Goal: Task Accomplishment & Management: Complete application form

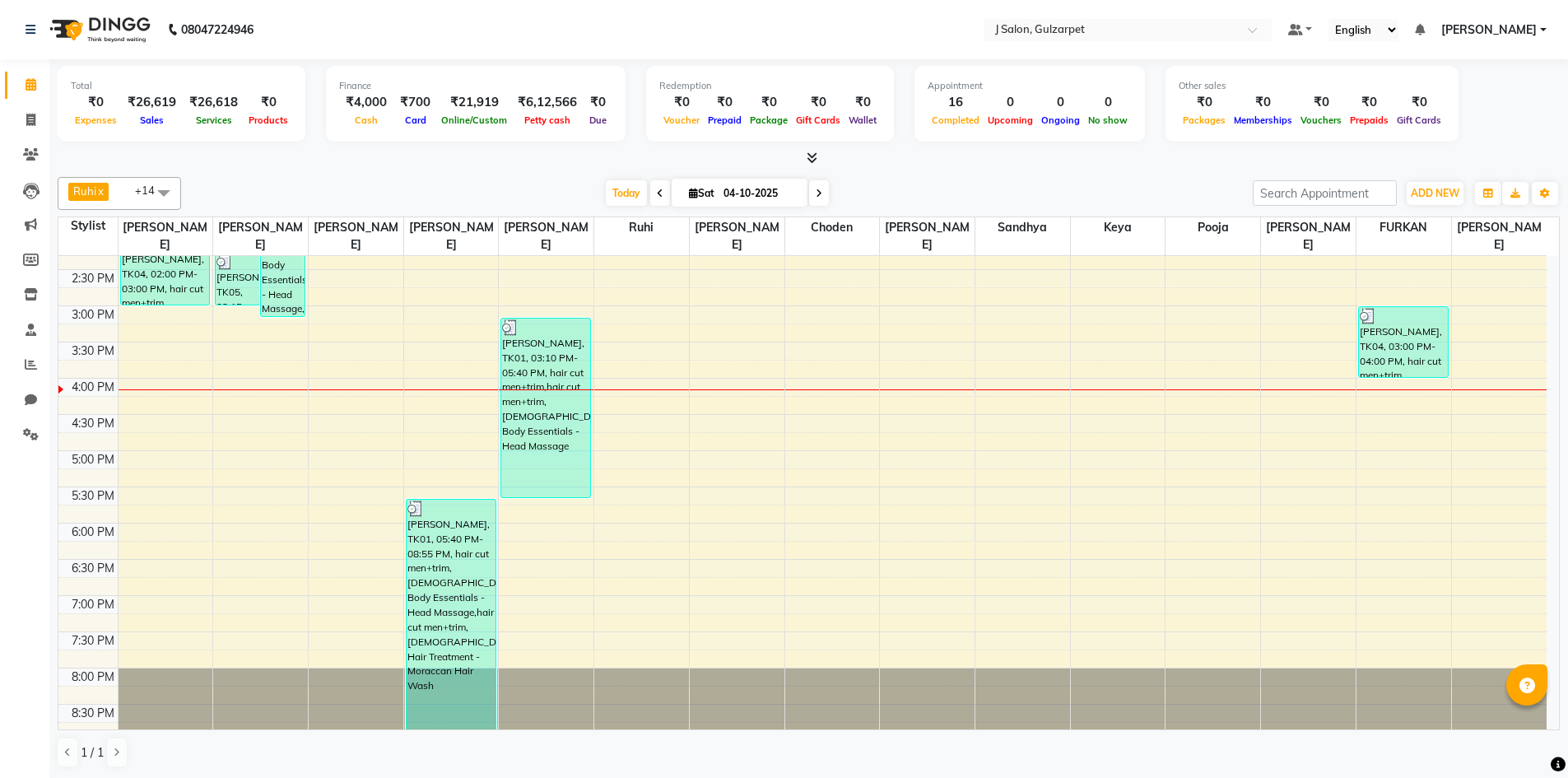
scroll to position [1, 0]
drag, startPoint x: 29, startPoint y: 123, endPoint x: 46, endPoint y: 123, distance: 17.0
click at [29, 123] on icon at bounding box center [31, 118] width 9 height 12
select select "service"
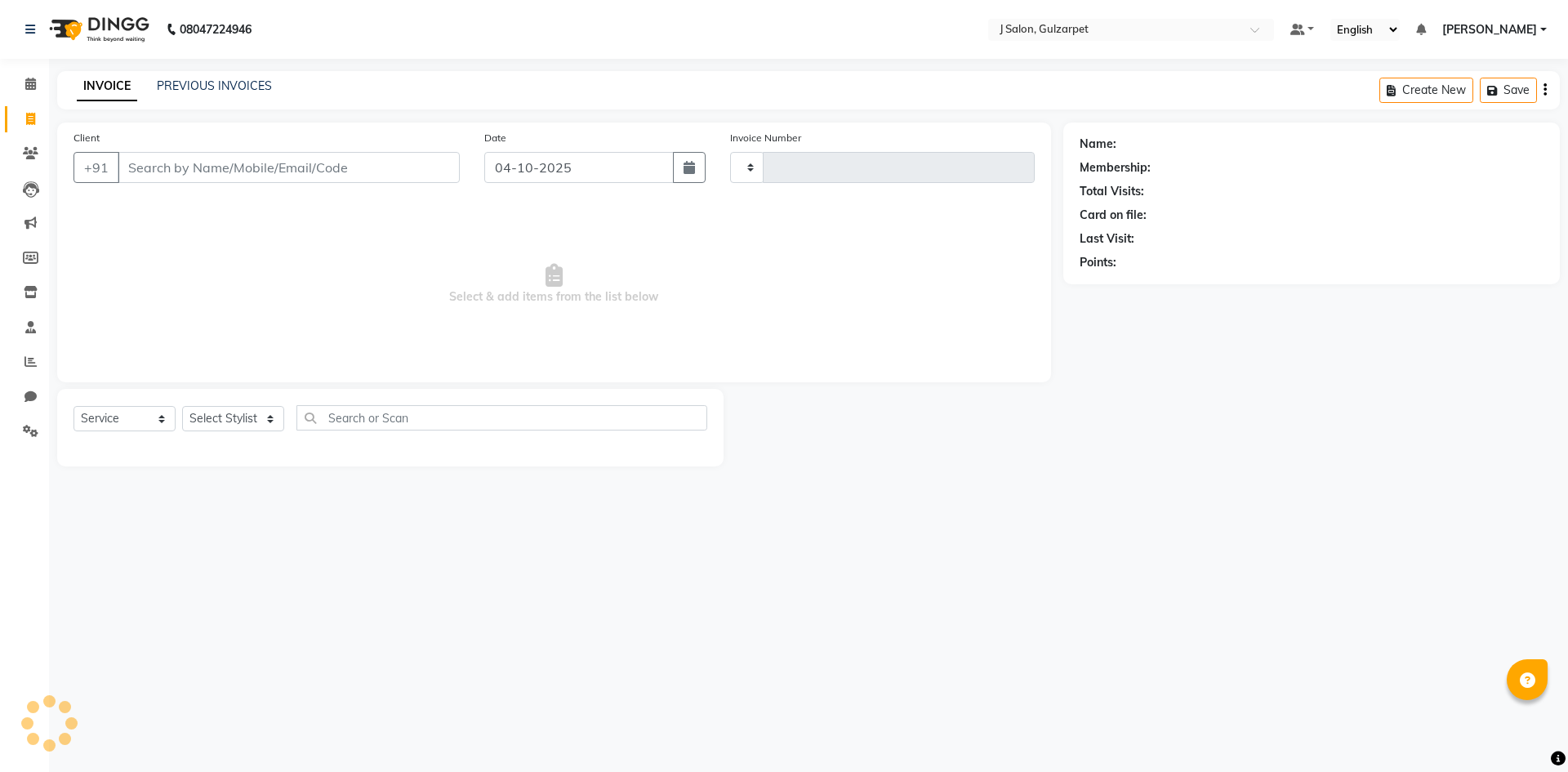
type input "1715"
select select "8558"
click at [225, 162] on input "Client" at bounding box center [288, 168] width 342 height 31
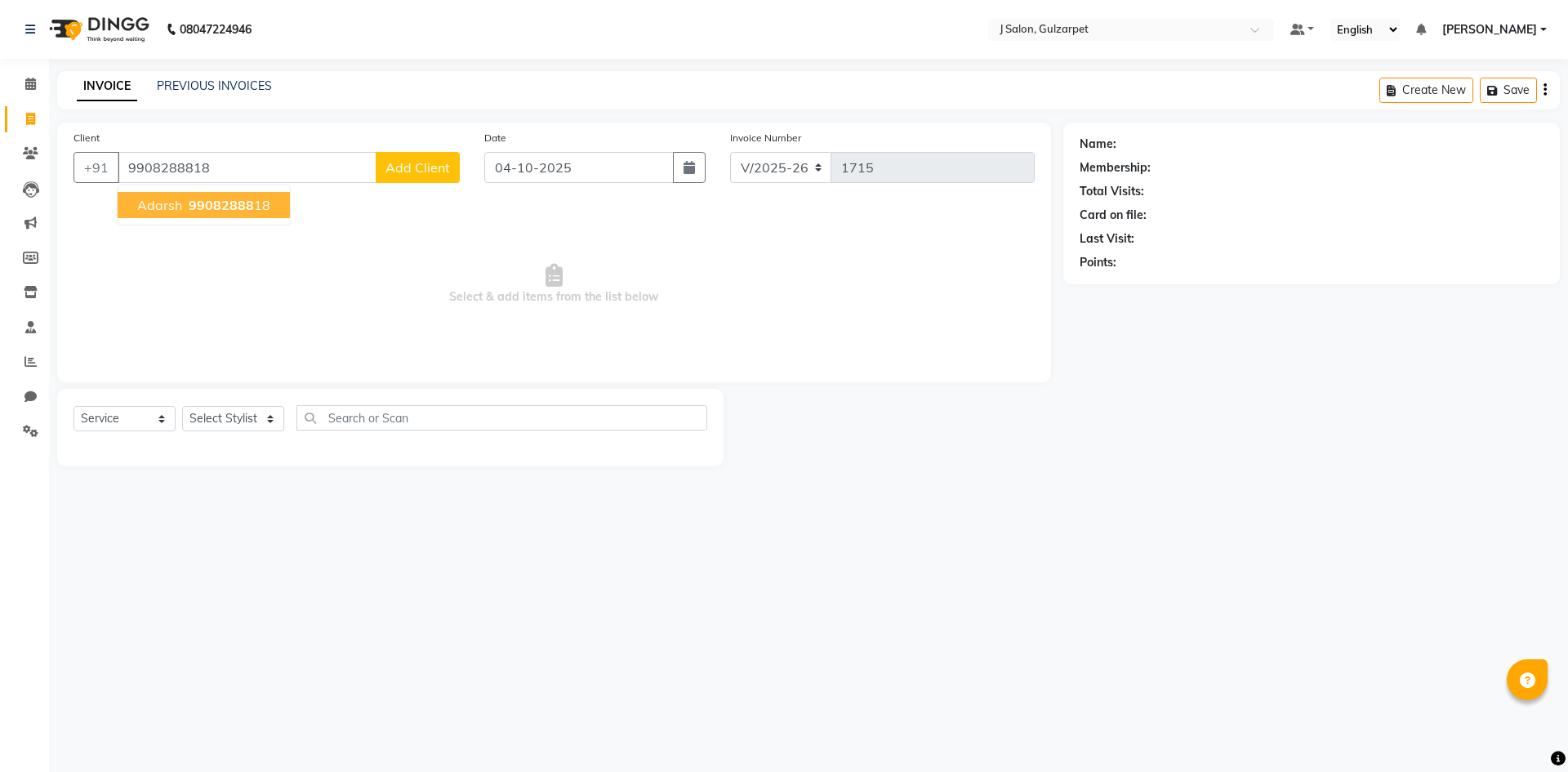
type input "9908288818"
click at [249, 210] on span "99082888" at bounding box center [221, 205] width 65 height 17
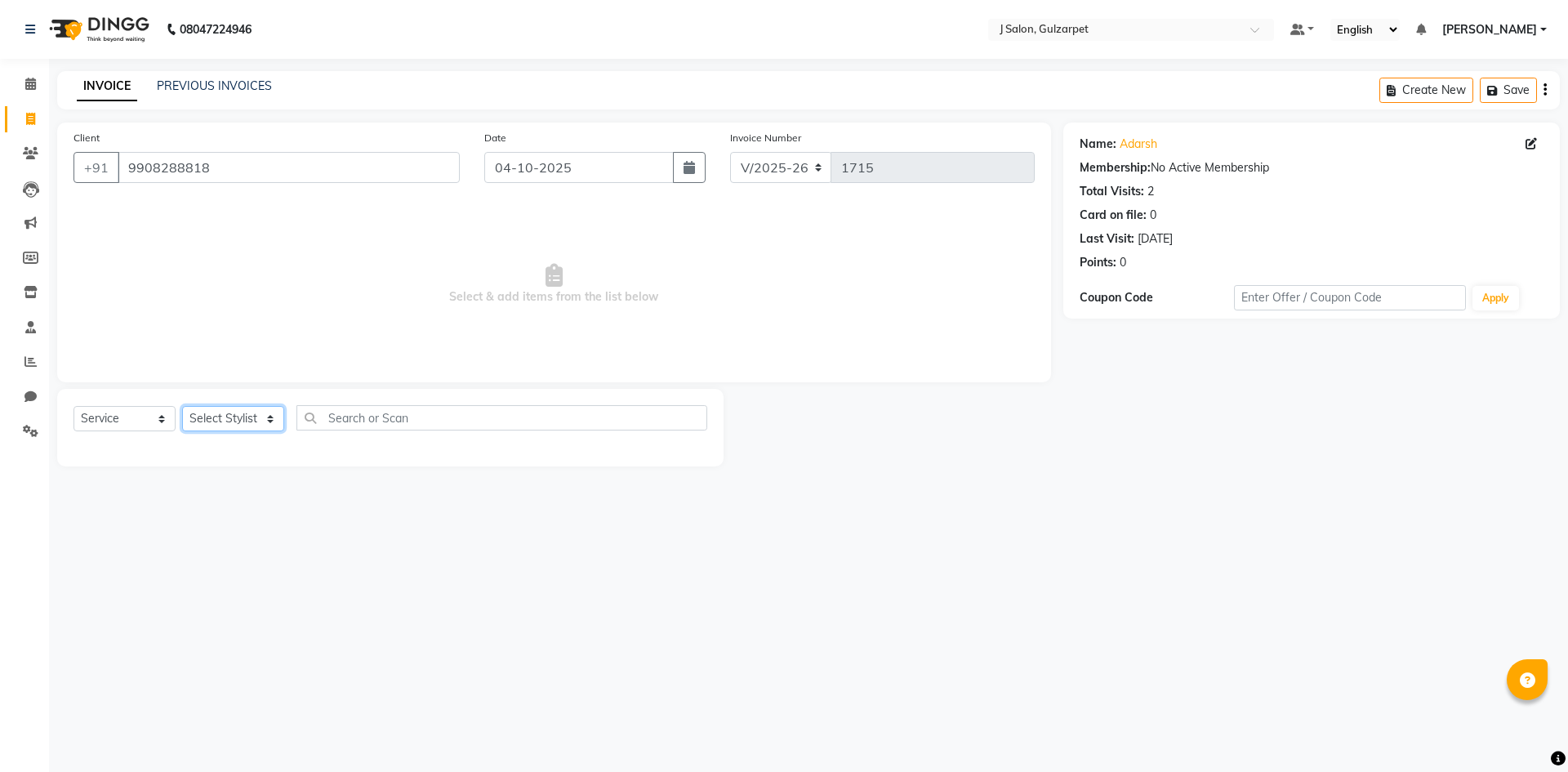
click at [218, 422] on select "Select Stylist Admin [PERSON_NAME] [PERSON_NAME] Gulfam [PERSON_NAME] [PERSON_N…" at bounding box center [232, 419] width 102 height 26
select select "85374"
click at [182, 406] on select "Select Stylist Admin [PERSON_NAME] [PERSON_NAME] Gulfam [PERSON_NAME] [PERSON_N…" at bounding box center [232, 419] width 102 height 26
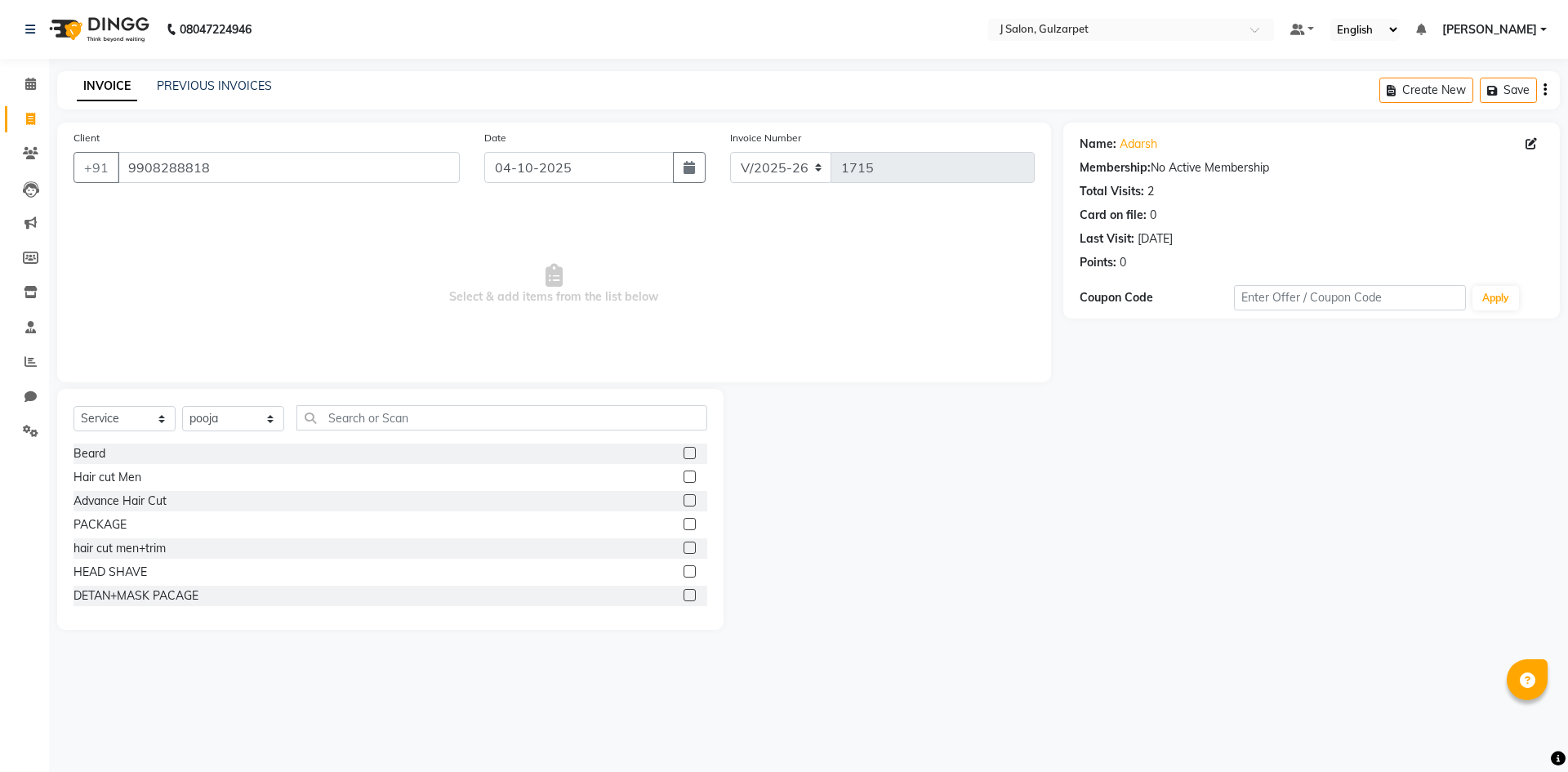
click at [684, 527] on label at bounding box center [689, 523] width 12 height 12
click at [684, 527] on input "checkbox" at bounding box center [689, 525] width 11 height 11
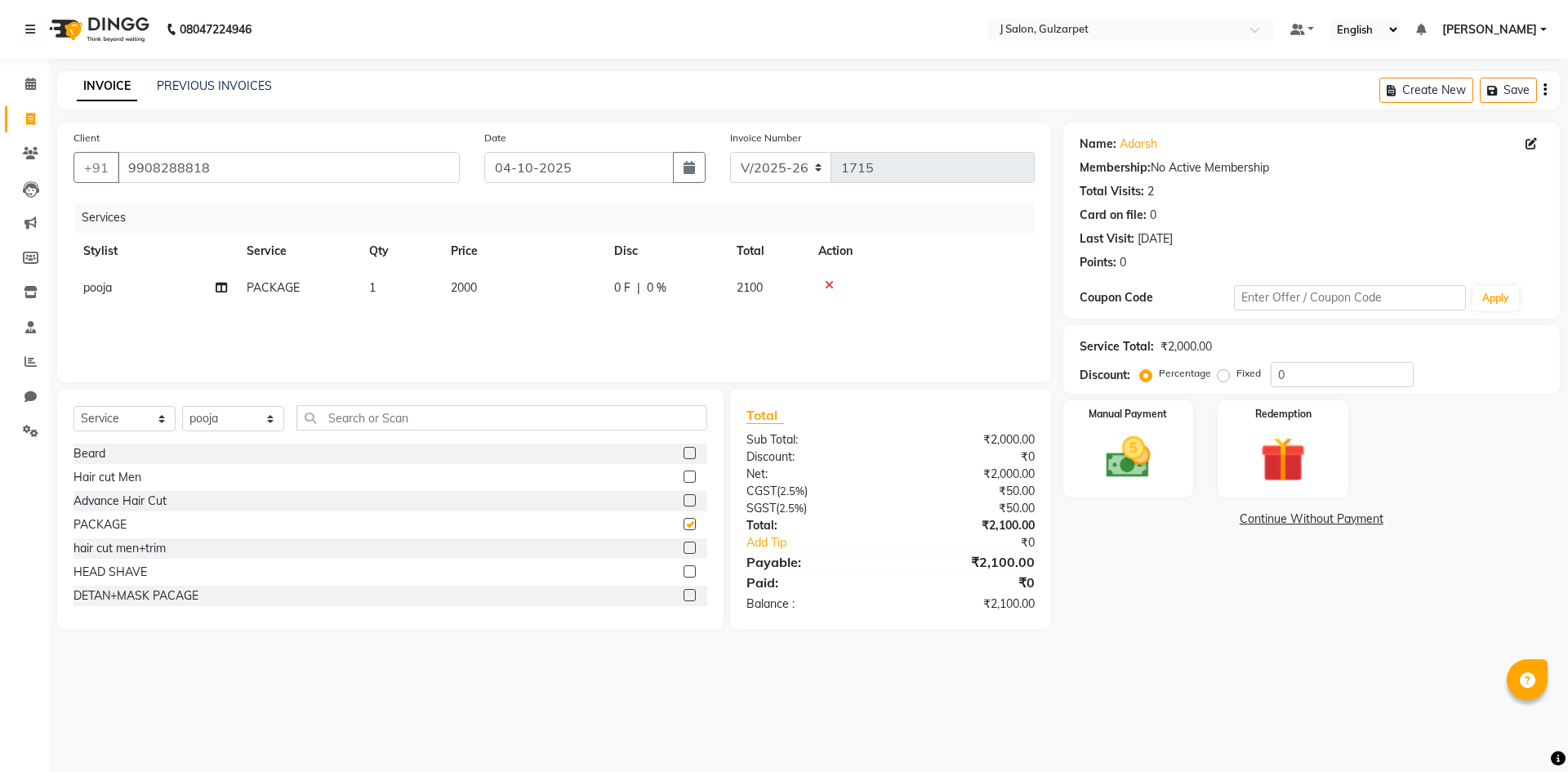
checkbox input "false"
click at [480, 286] on td "2000" at bounding box center [523, 288] width 163 height 37
select select "85374"
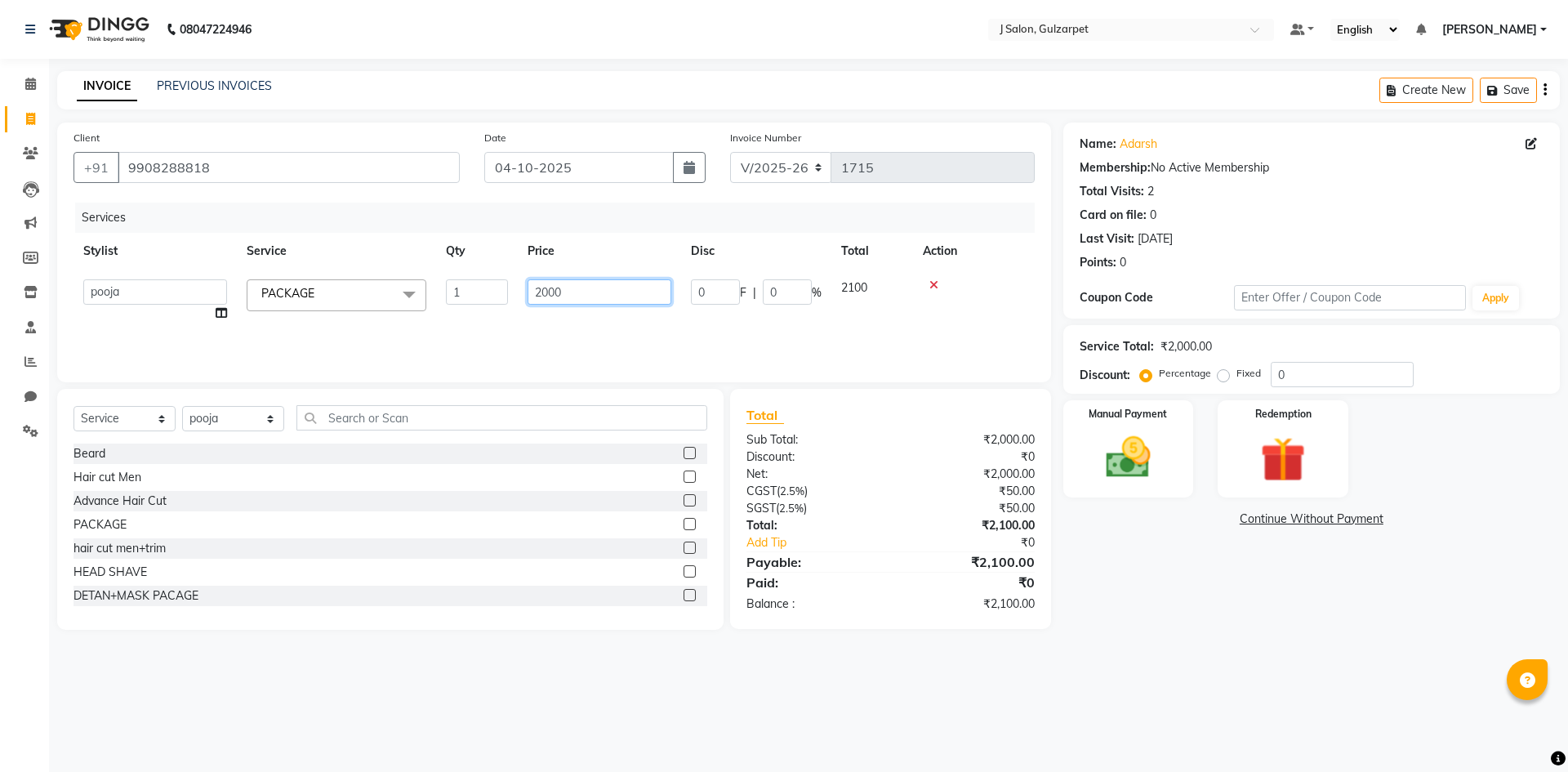
click at [573, 291] on input "2000" at bounding box center [599, 292] width 144 height 26
type input "2"
type input "1450"
click at [570, 336] on div "Services Stylist Service Qty Price Disc Total Action Admin [PERSON_NAME] [PERSO…" at bounding box center [553, 285] width 961 height 163
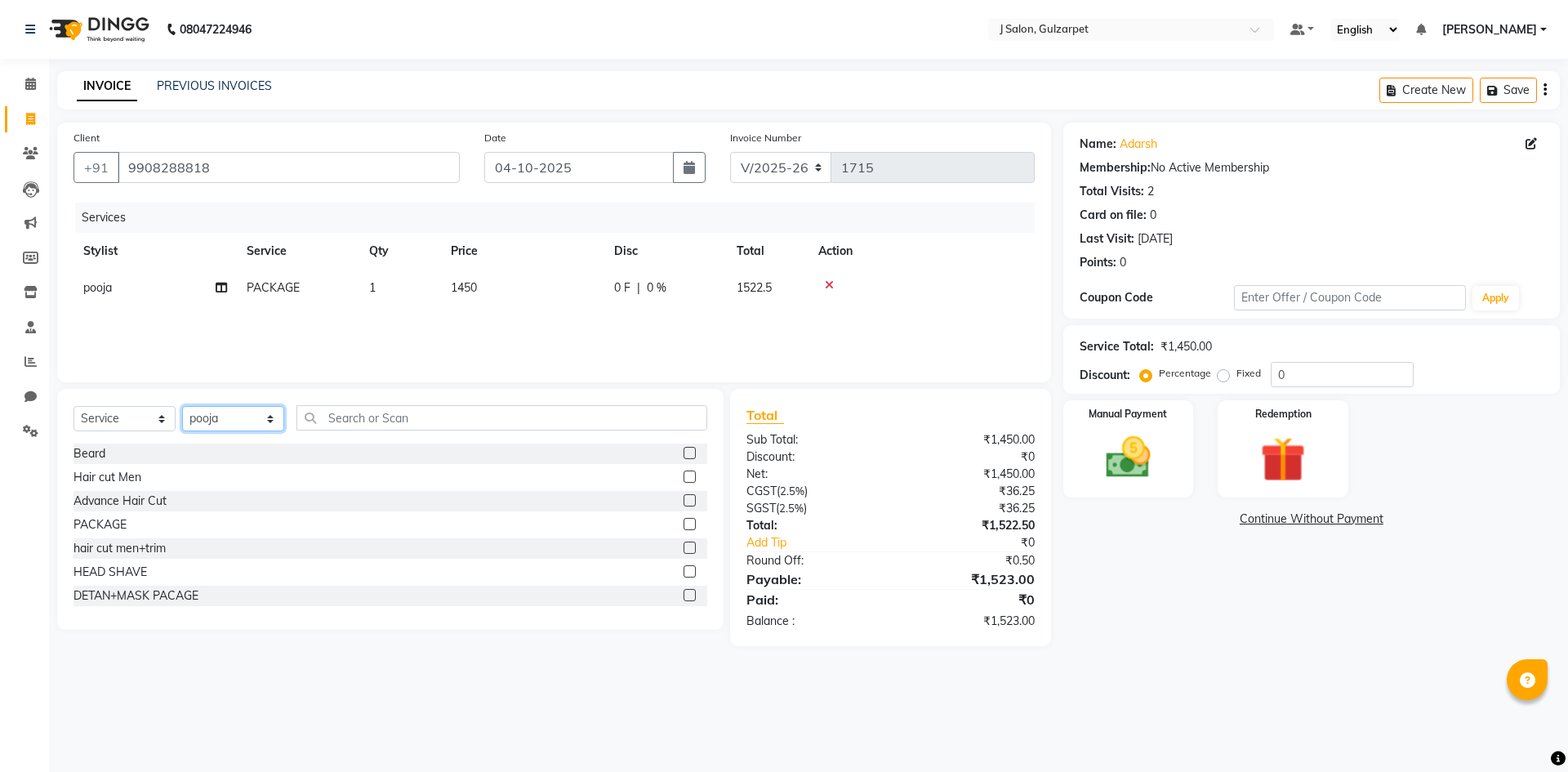
click at [252, 422] on select "Select Stylist Admin [PERSON_NAME] [PERSON_NAME] Gulfam [PERSON_NAME] [PERSON_N…" at bounding box center [232, 419] width 102 height 26
click at [412, 419] on input "text" at bounding box center [502, 418] width 411 height 26
click at [245, 412] on select "Select Stylist Admin [PERSON_NAME] [PERSON_NAME] Gulfam [PERSON_NAME] [PERSON_N…" at bounding box center [232, 419] width 102 height 26
select select "84897"
click at [182, 406] on select "Select Stylist Admin [PERSON_NAME] [PERSON_NAME] Gulfam [PERSON_NAME] [PERSON_N…" at bounding box center [232, 419] width 102 height 26
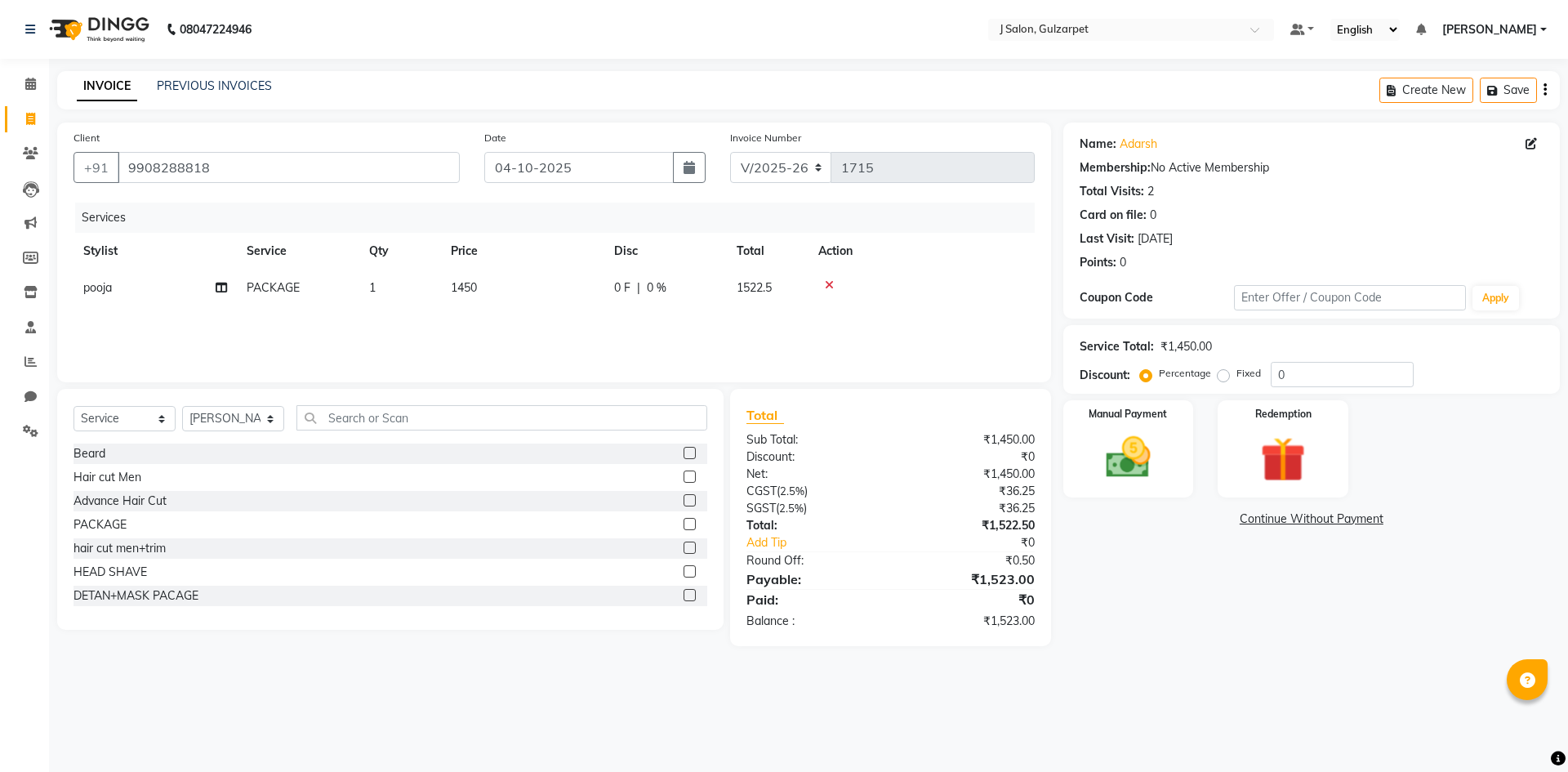
click at [684, 553] on label at bounding box center [689, 547] width 12 height 12
click at [684, 553] on input "checkbox" at bounding box center [689, 549] width 11 height 11
checkbox input "false"
click at [259, 414] on select "Select Stylist Admin [PERSON_NAME] [PERSON_NAME] Gulfam [PERSON_NAME] [PERSON_N…" at bounding box center [232, 419] width 102 height 26
select select "84894"
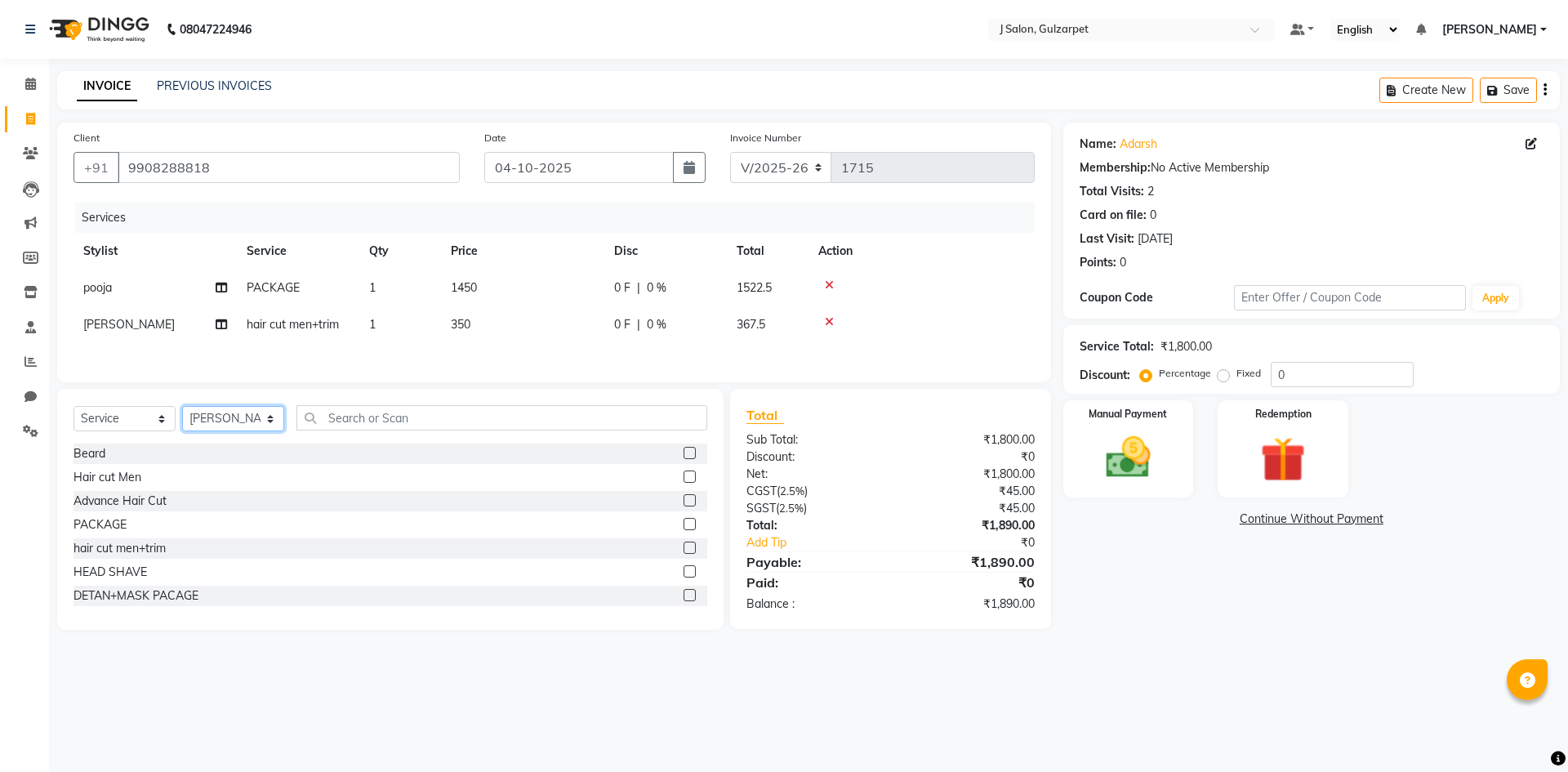
click at [182, 408] on select "Select Stylist Admin [PERSON_NAME] [PERSON_NAME] Gulfam [PERSON_NAME] [PERSON_N…" at bounding box center [232, 419] width 102 height 26
click at [684, 481] on label at bounding box center [689, 476] width 12 height 12
click at [684, 481] on input "checkbox" at bounding box center [689, 477] width 11 height 11
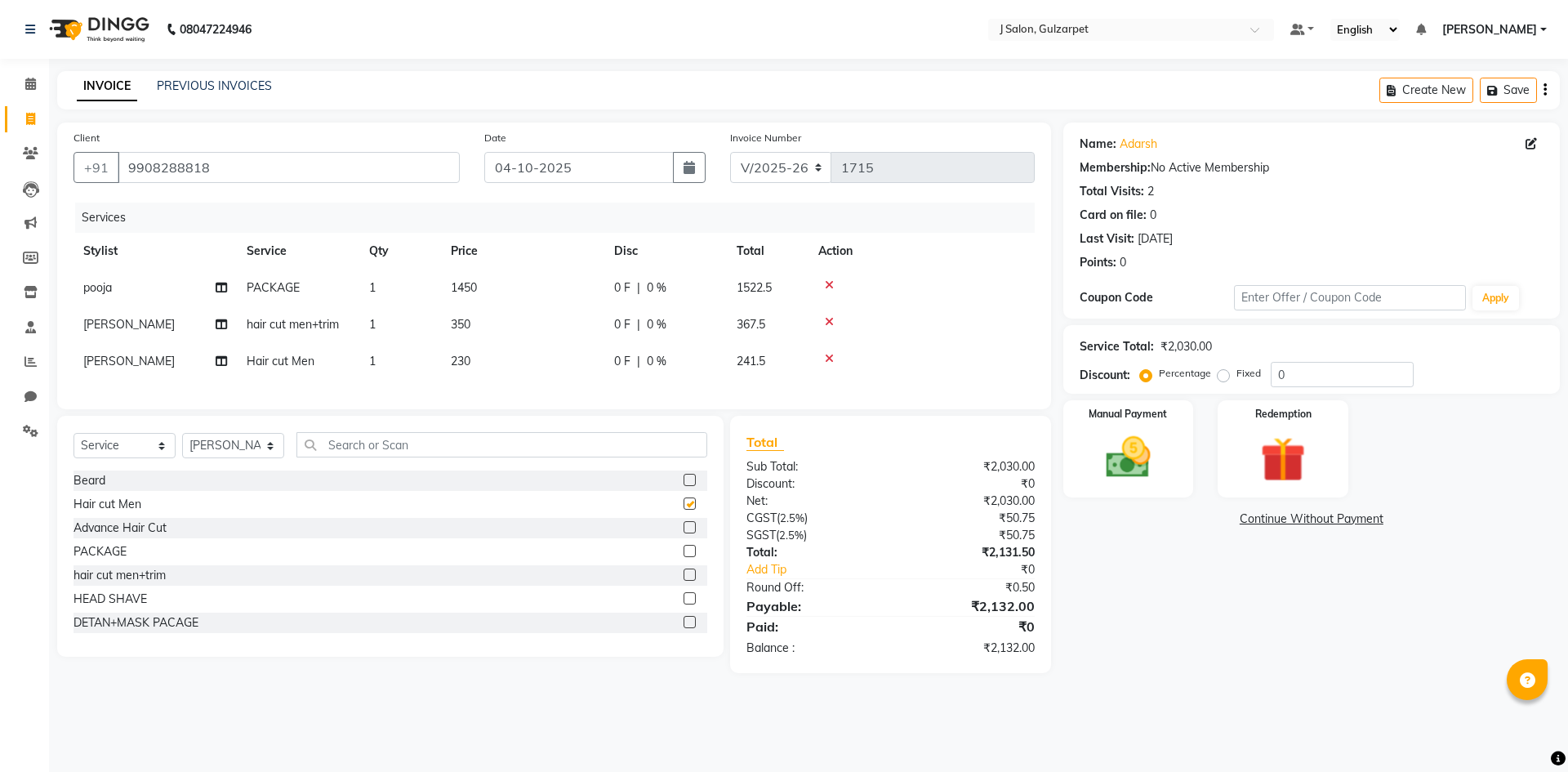
checkbox input "false"
click at [234, 458] on select "Select Stylist Admin [PERSON_NAME] [PERSON_NAME] Gulfam [PERSON_NAME] [PERSON_N…" at bounding box center [232, 446] width 102 height 26
click at [250, 456] on select "Select Stylist Admin [PERSON_NAME] [PERSON_NAME] Gulfam [PERSON_NAME] [PERSON_N…" at bounding box center [232, 446] width 102 height 26
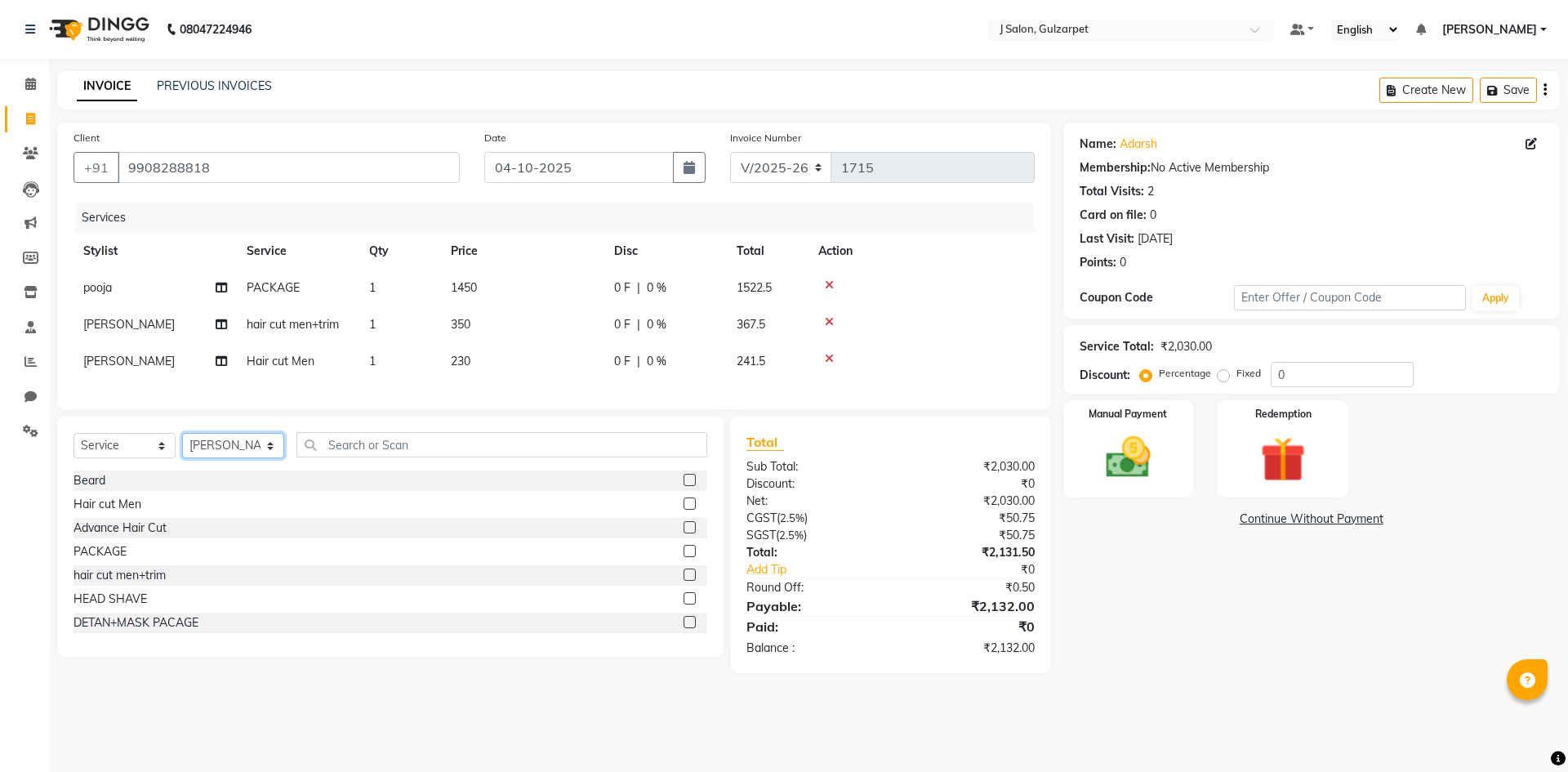
click at [229, 458] on select "Select Stylist Admin [PERSON_NAME] [PERSON_NAME] Gulfam [PERSON_NAME] [PERSON_N…" at bounding box center [232, 446] width 102 height 26
select select "84895"
click at [182, 445] on select "Select Stylist Admin [PERSON_NAME] [PERSON_NAME] Gulfam [PERSON_NAME] [PERSON_N…" at bounding box center [232, 446] width 102 height 26
click at [684, 487] on label at bounding box center [689, 479] width 12 height 12
click at [684, 487] on input "checkbox" at bounding box center [689, 481] width 11 height 11
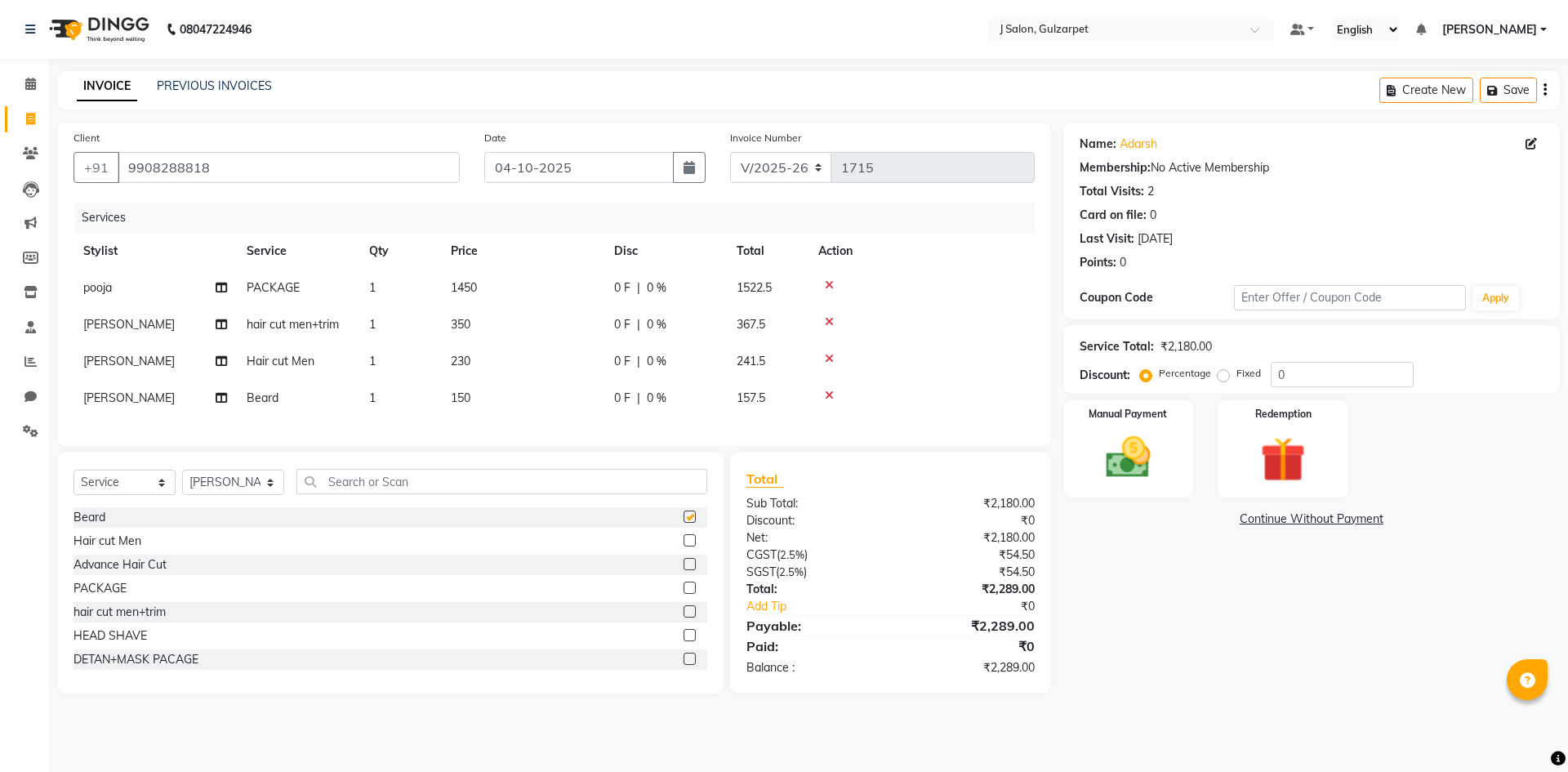
checkbox input "false"
click at [217, 489] on select "Select Stylist Admin [PERSON_NAME] [PERSON_NAME] Gulfam [PERSON_NAME] [PERSON_N…" at bounding box center [232, 483] width 102 height 26
select select "86821"
click at [182, 482] on select "Select Stylist Admin [PERSON_NAME] [PERSON_NAME] Gulfam [PERSON_NAME] [PERSON_N…" at bounding box center [232, 483] width 102 height 26
click at [684, 594] on label at bounding box center [689, 587] width 12 height 12
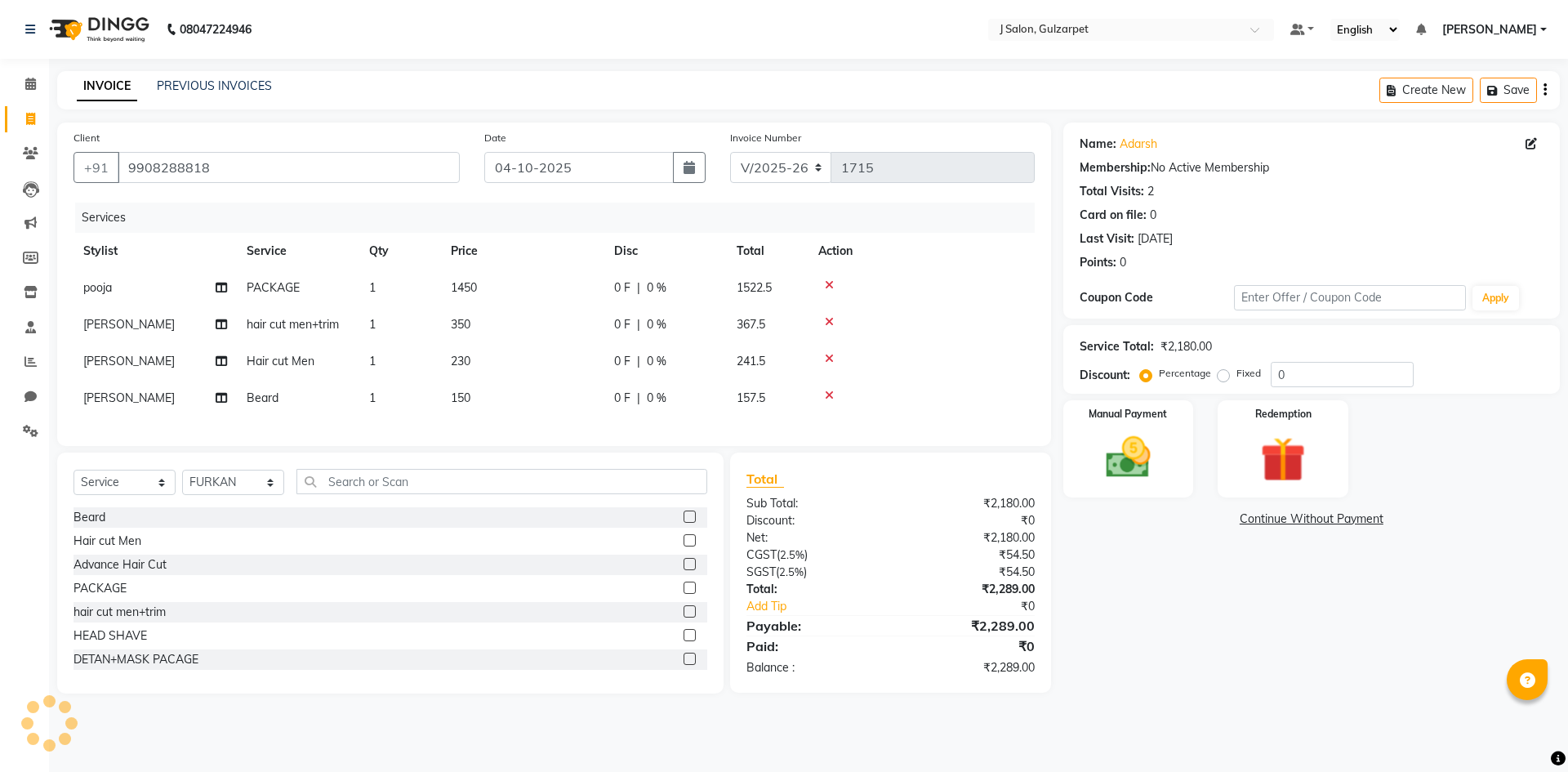
click at [684, 594] on input "checkbox" at bounding box center [689, 588] width 11 height 11
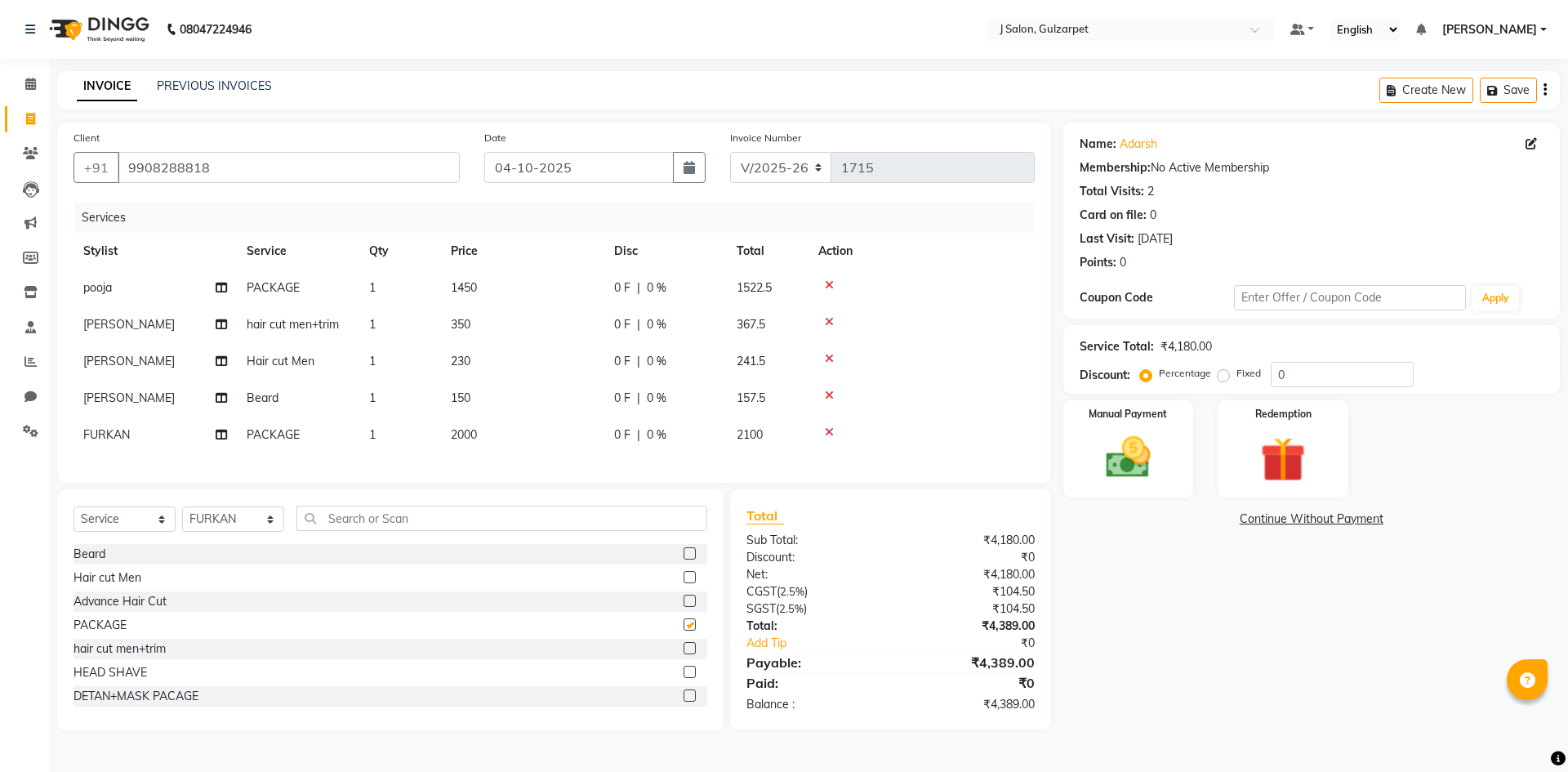
checkbox input "false"
click at [473, 427] on td "2000" at bounding box center [523, 435] width 163 height 37
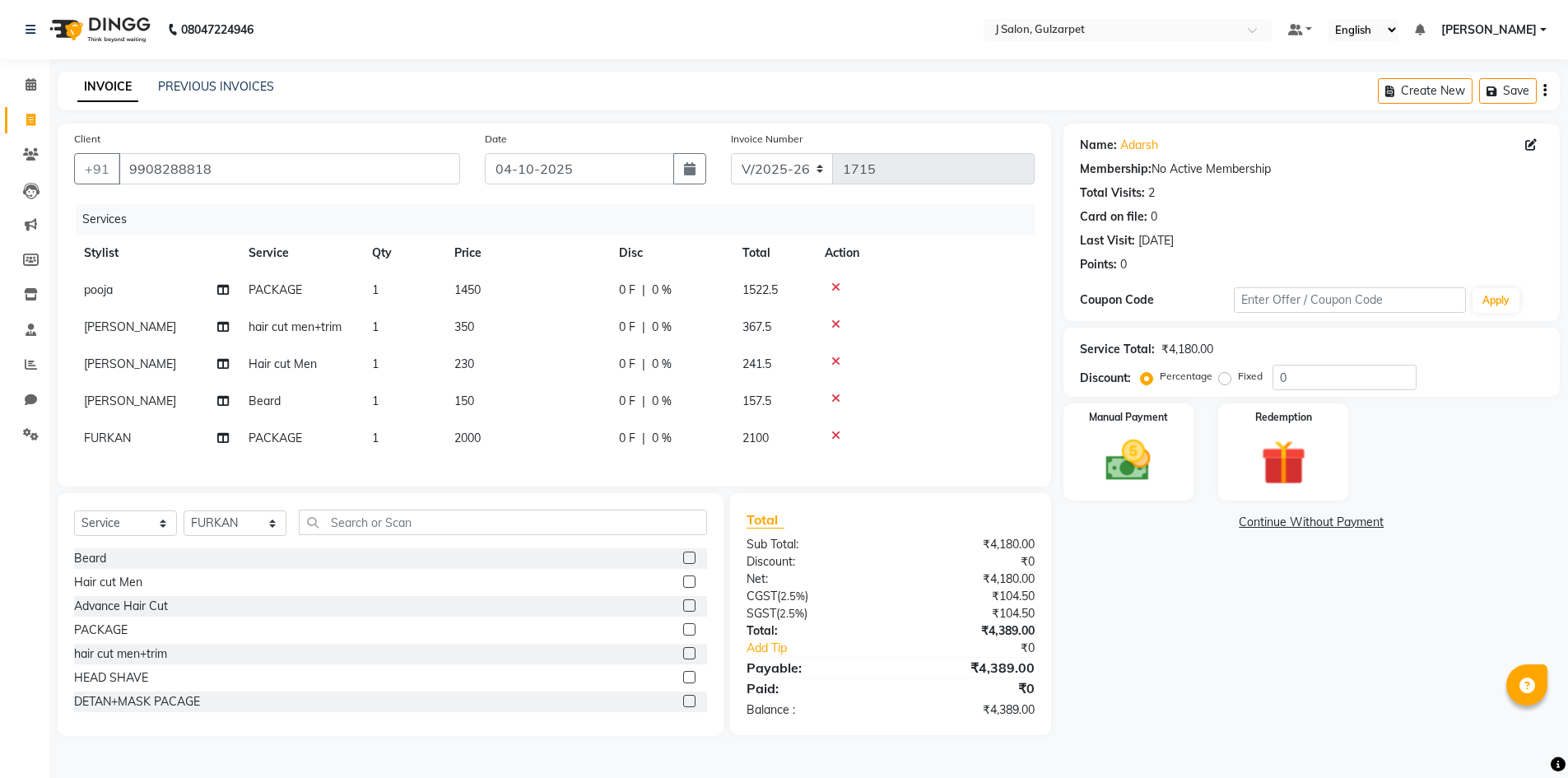
select select "86821"
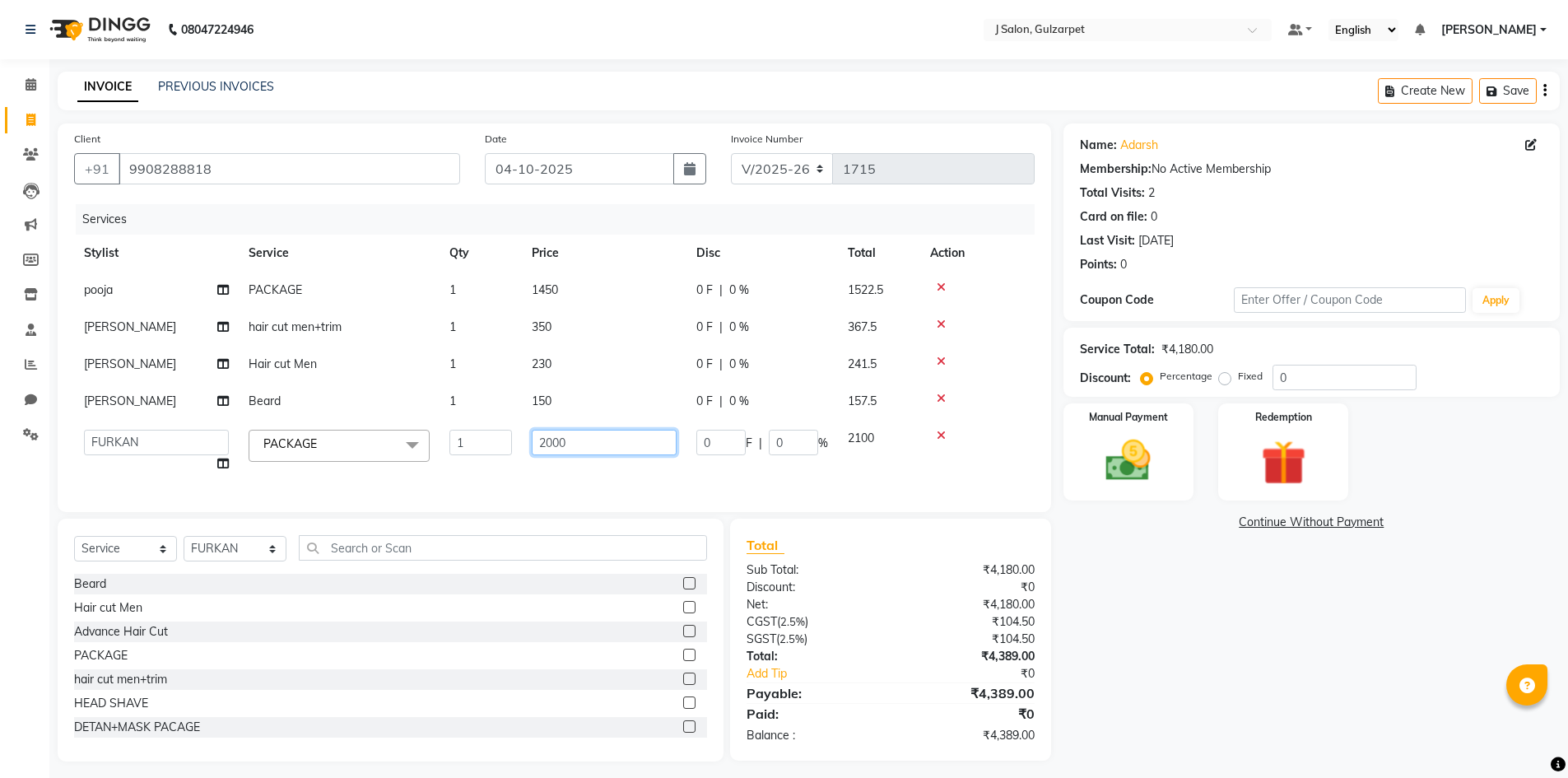
click at [573, 447] on input "2000" at bounding box center [604, 443] width 145 height 26
type input "2"
type input "900"
click at [586, 475] on div "Services Stylist Service Qty Price Disc Total Action pooja PACKAGE 1 1450 0 F |…" at bounding box center [554, 350] width 961 height 291
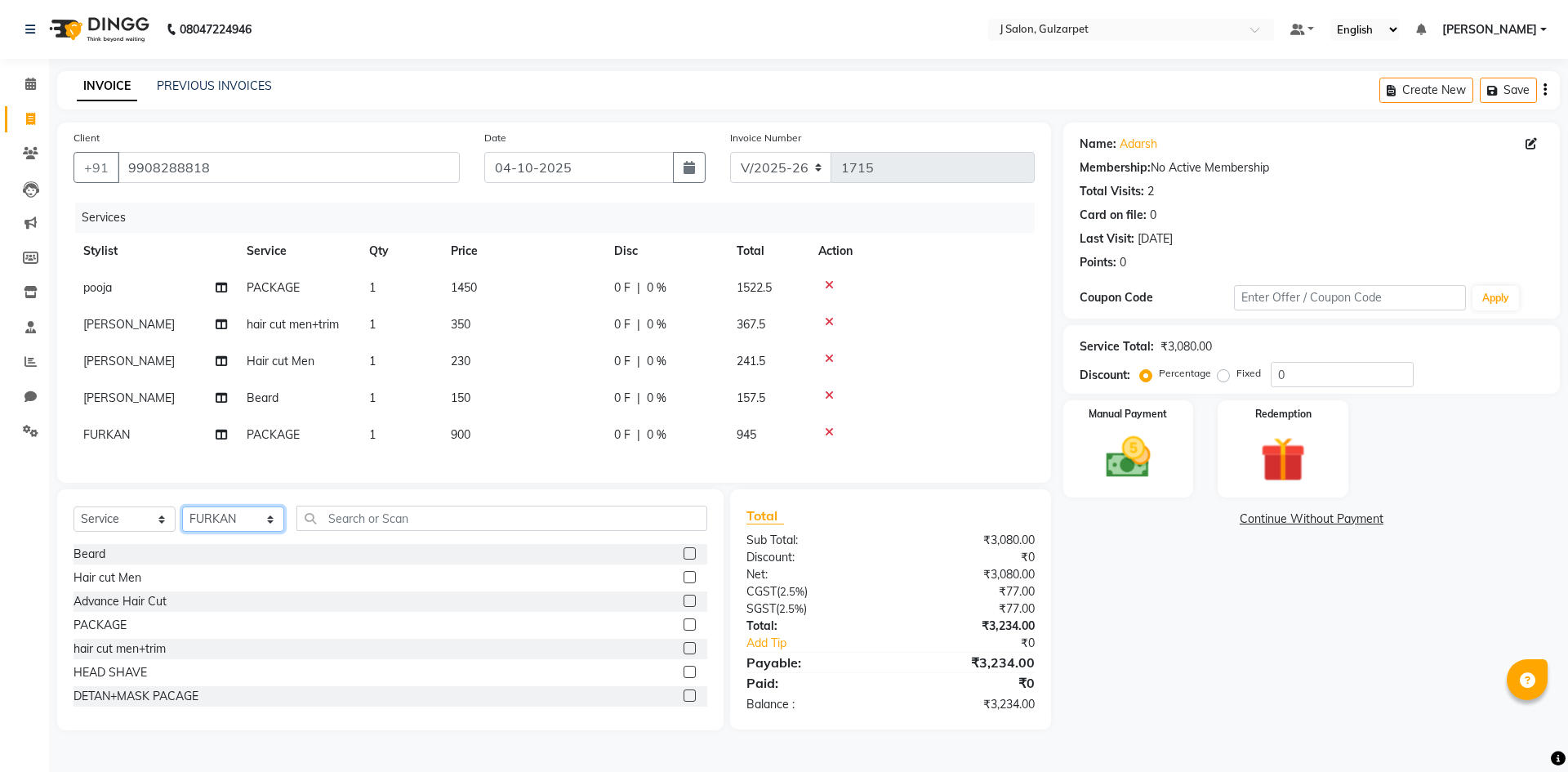
click at [266, 531] on select "Select Stylist Admin [PERSON_NAME] [PERSON_NAME] Gulfam [PERSON_NAME] [PERSON_N…" at bounding box center [232, 520] width 102 height 26
select select "84900"
click at [182, 519] on select "Select Stylist Admin [PERSON_NAME] [PERSON_NAME] Gulfam [PERSON_NAME] [PERSON_N…" at bounding box center [232, 520] width 102 height 26
click at [684, 631] on label at bounding box center [689, 624] width 12 height 12
click at [684, 631] on input "checkbox" at bounding box center [689, 625] width 11 height 11
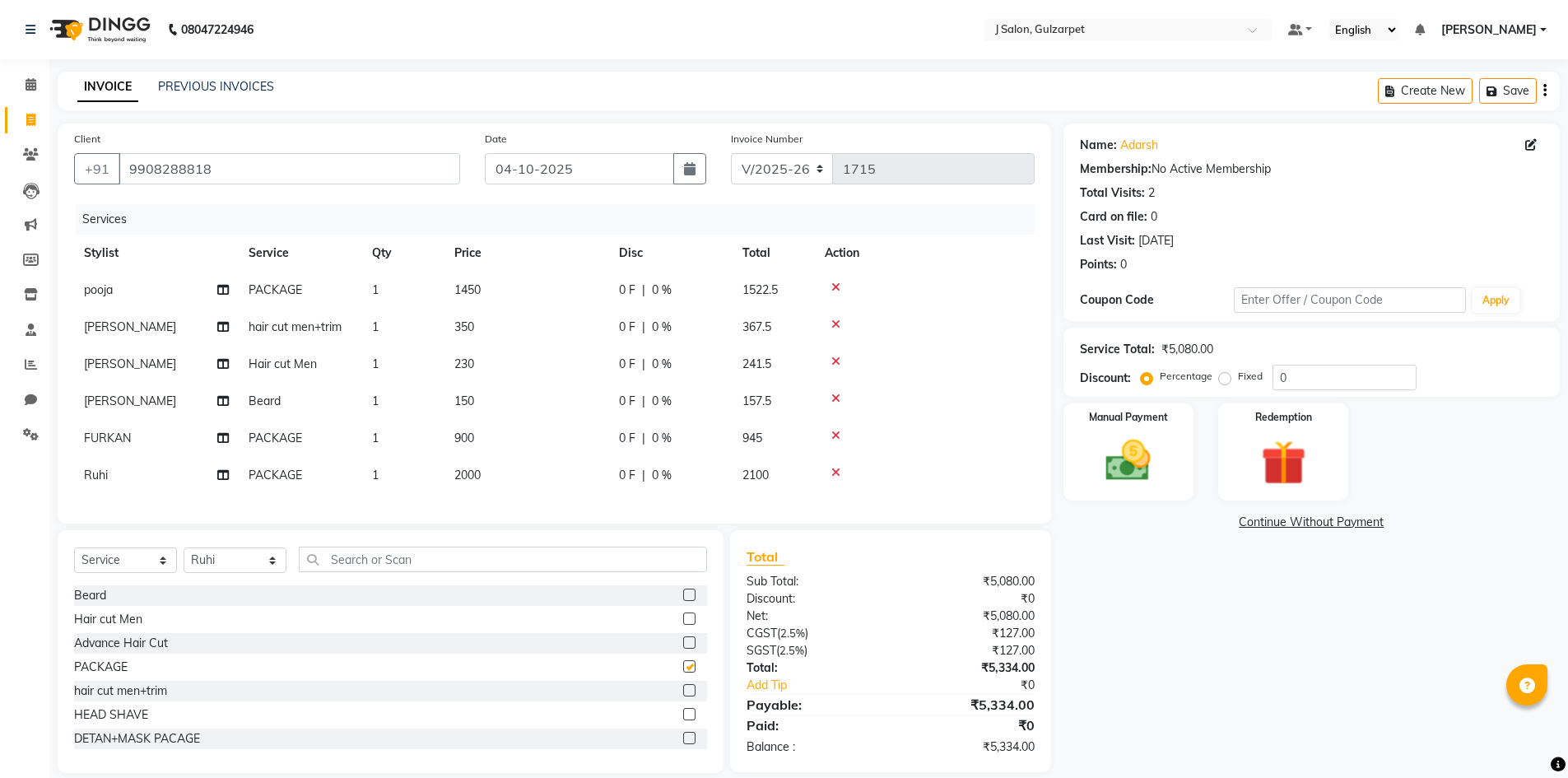
checkbox input "false"
click at [474, 474] on span "2000" at bounding box center [467, 475] width 26 height 15
select select "84900"
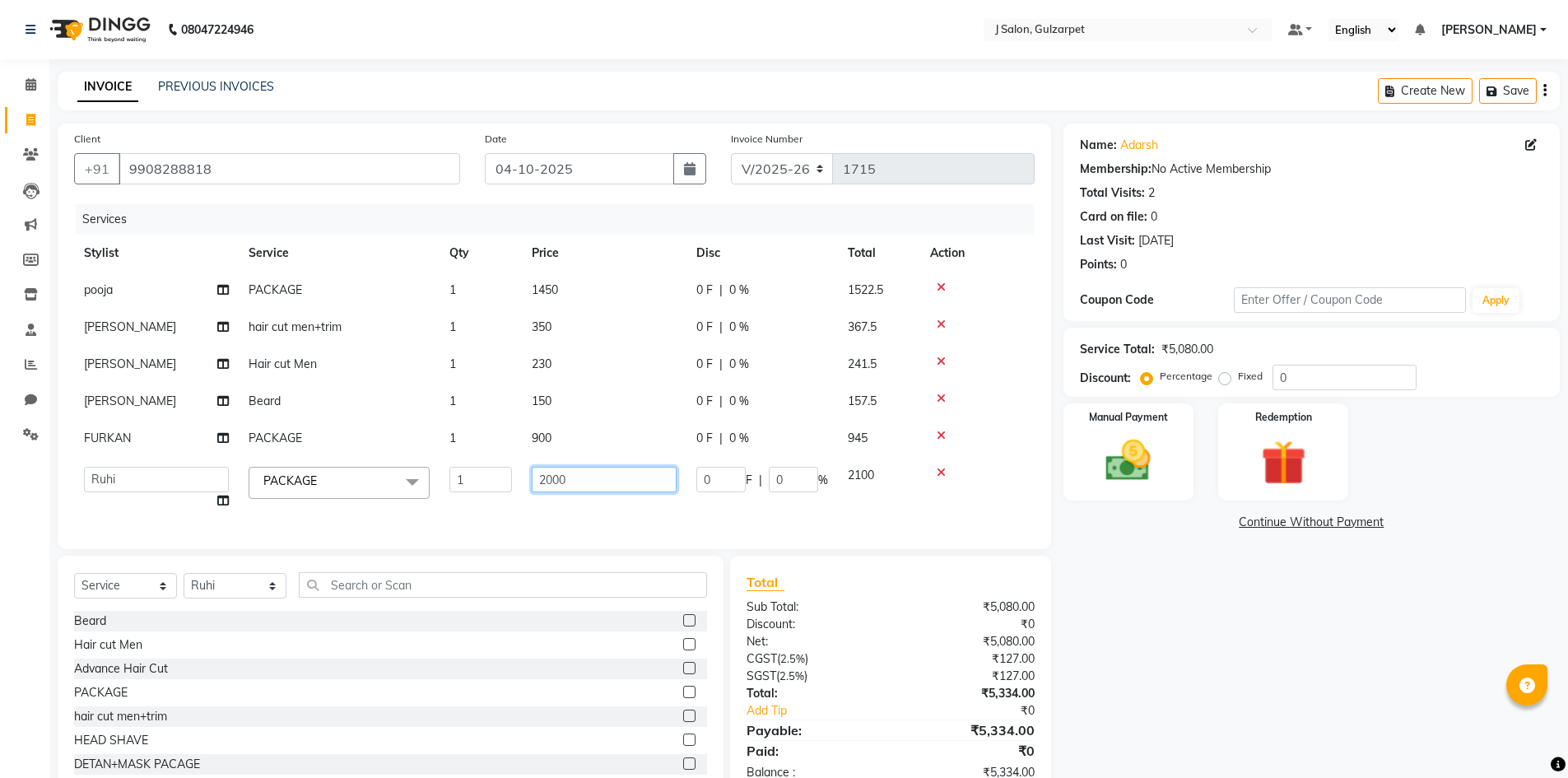
click at [601, 484] on input "2000" at bounding box center [604, 480] width 145 height 26
type input "2"
type input "3750"
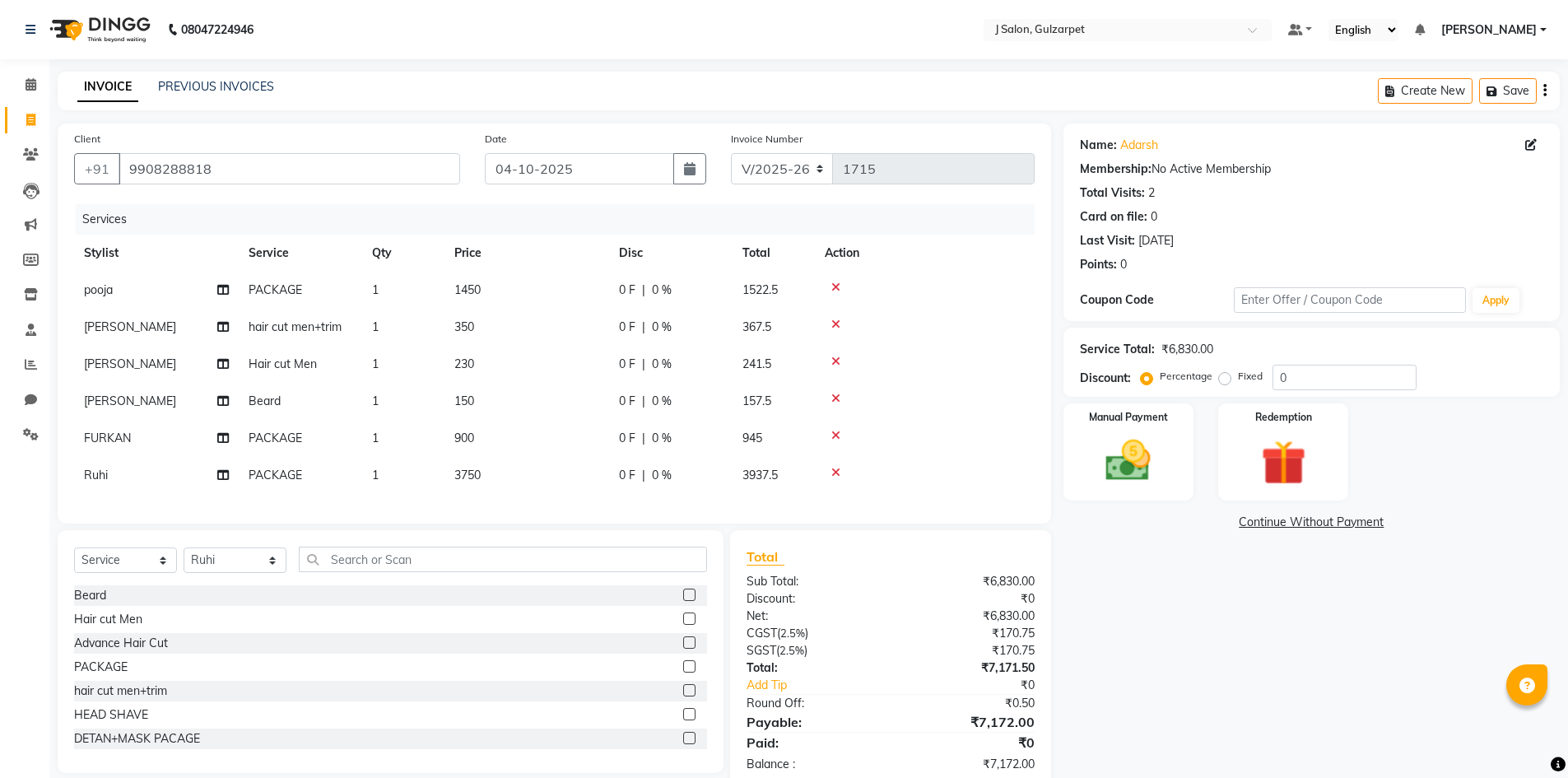
click at [739, 507] on div "Services Stylist Service Qty Price Disc Total Action pooja PACKAGE 1 1450 0 F |…" at bounding box center [554, 355] width 961 height 303
drag, startPoint x: 243, startPoint y: 576, endPoint x: 240, endPoint y: 564, distance: 12.4
click at [243, 573] on select "Select Stylist Admin [PERSON_NAME] [PERSON_NAME] Gulfam [PERSON_NAME] [PERSON_N…" at bounding box center [234, 561] width 103 height 26
select select "84902"
click at [183, 560] on select "Select Stylist Admin [PERSON_NAME] [PERSON_NAME] Gulfam [PERSON_NAME] [PERSON_N…" at bounding box center [234, 561] width 103 height 26
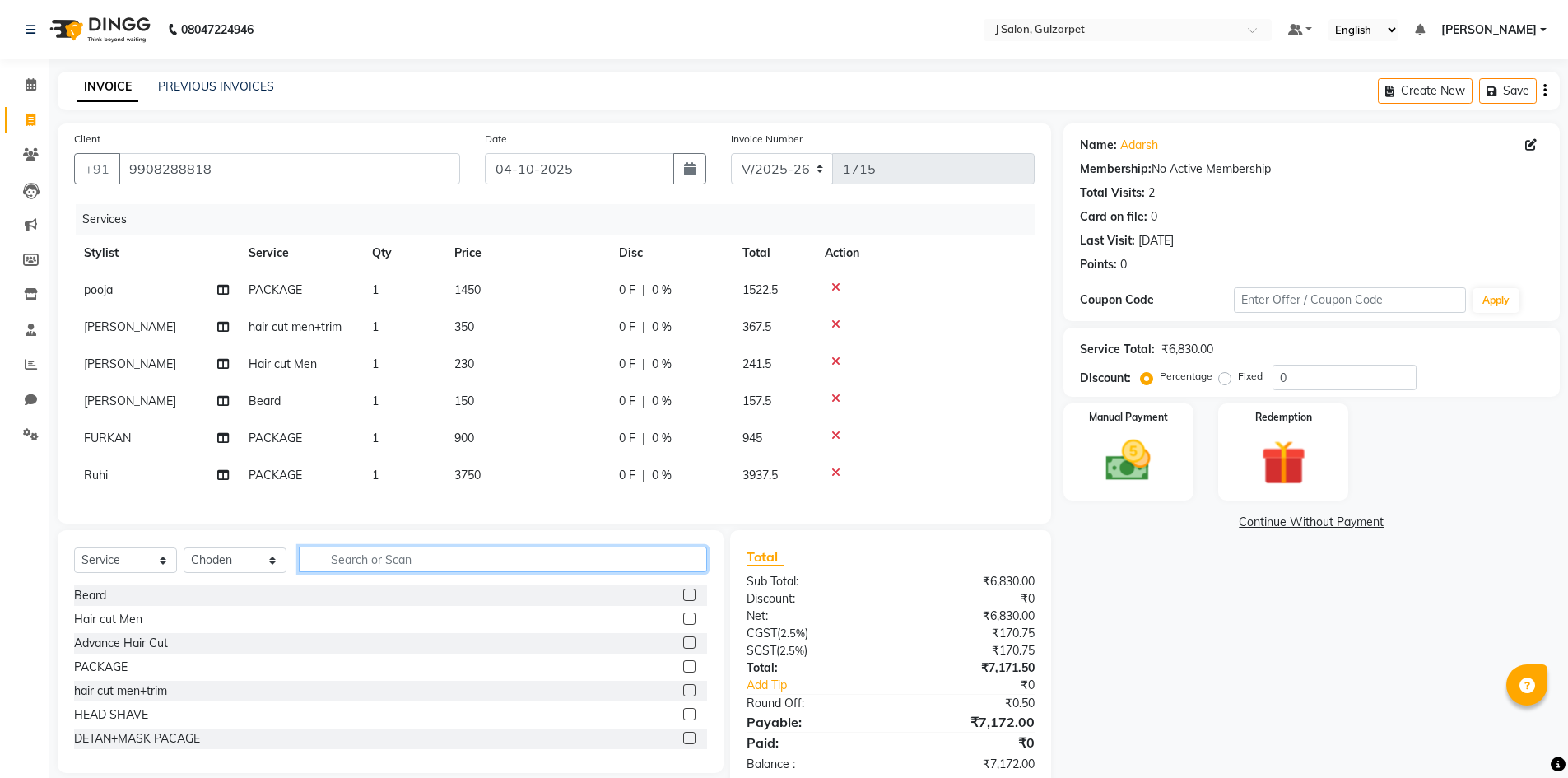
click at [401, 562] on input "text" at bounding box center [502, 560] width 408 height 26
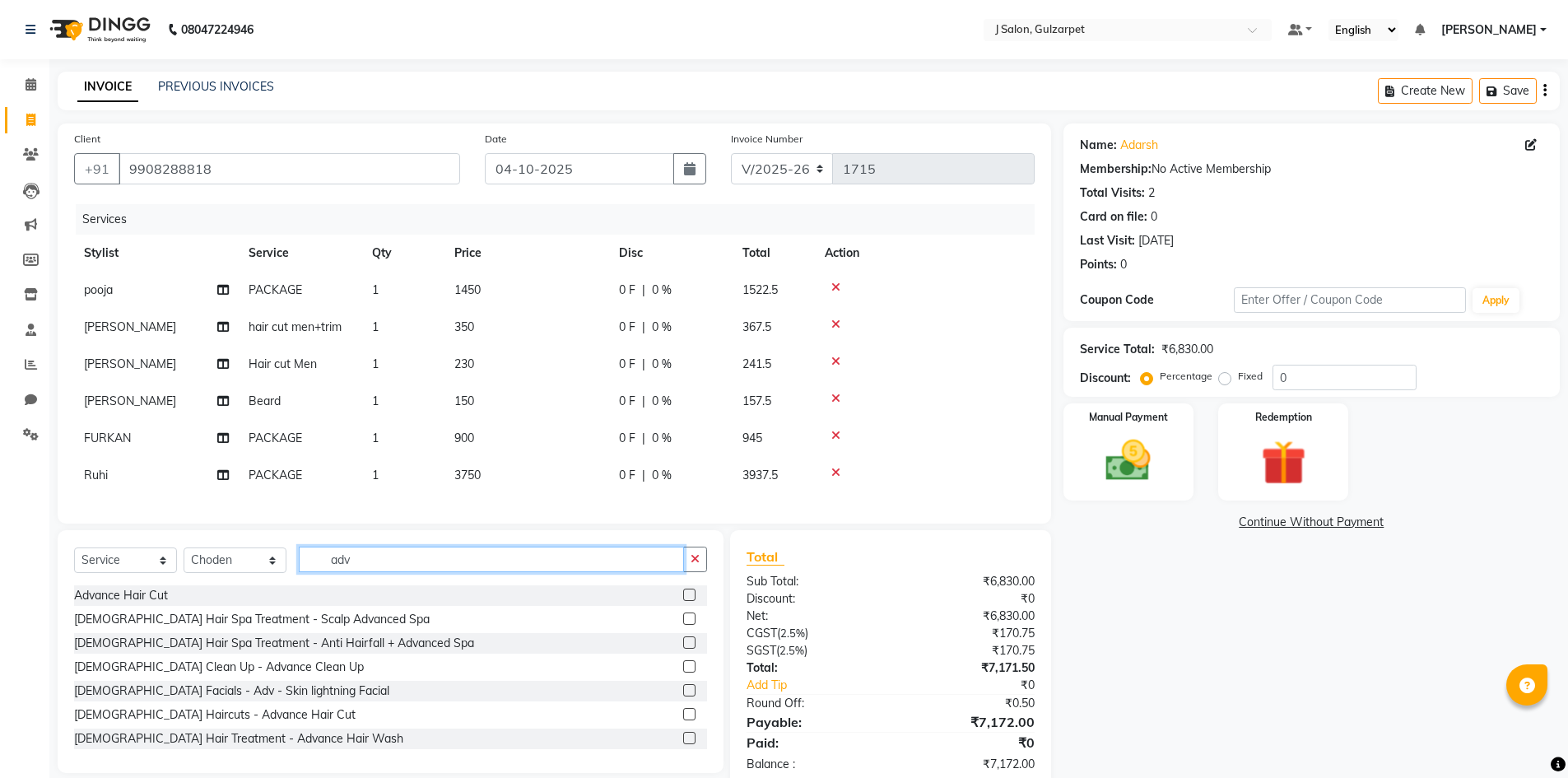
scroll to position [82, 0]
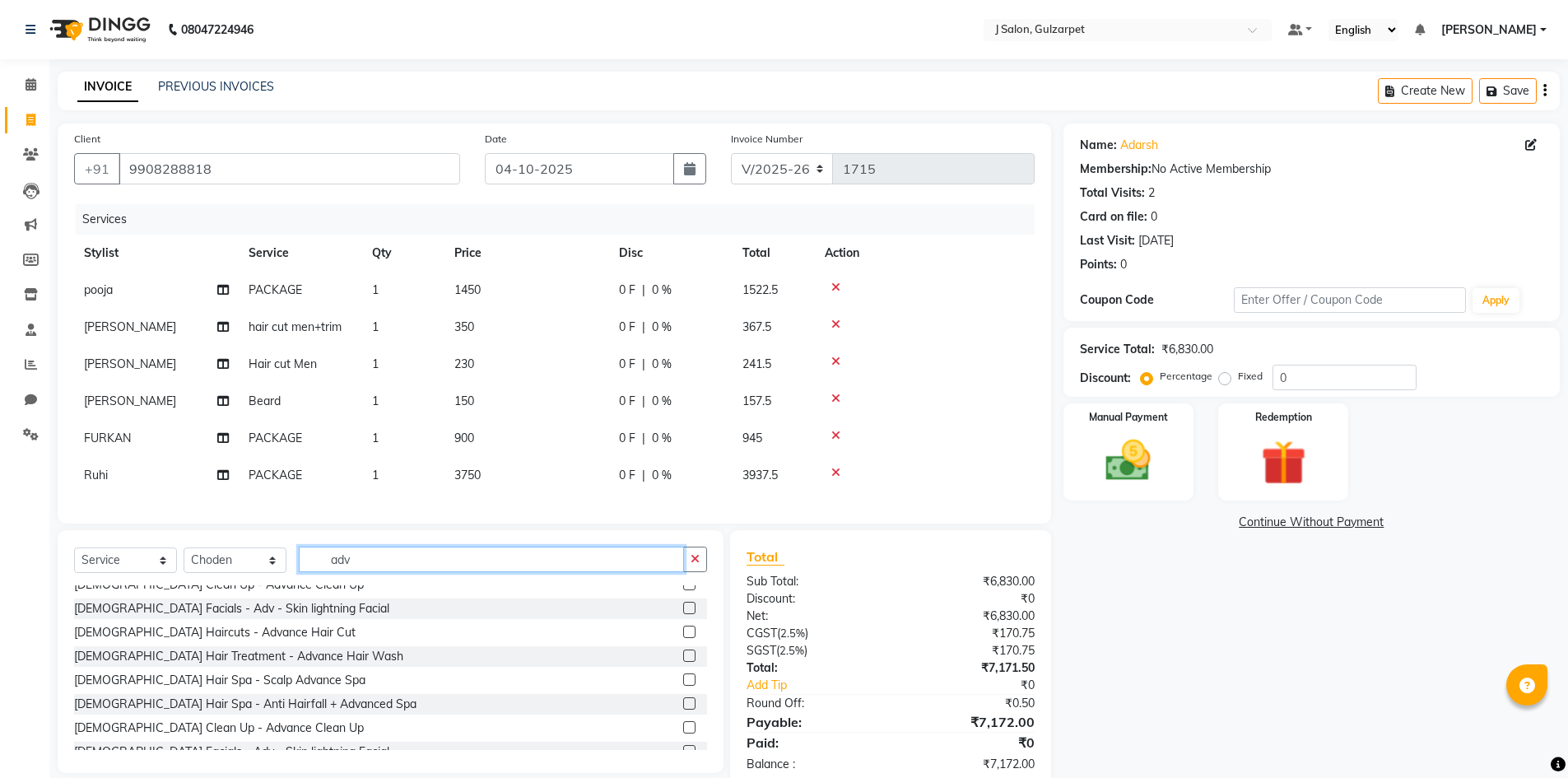
type input "adv"
click at [684, 734] on label at bounding box center [689, 727] width 12 height 12
click at [684, 734] on input "checkbox" at bounding box center [689, 728] width 11 height 11
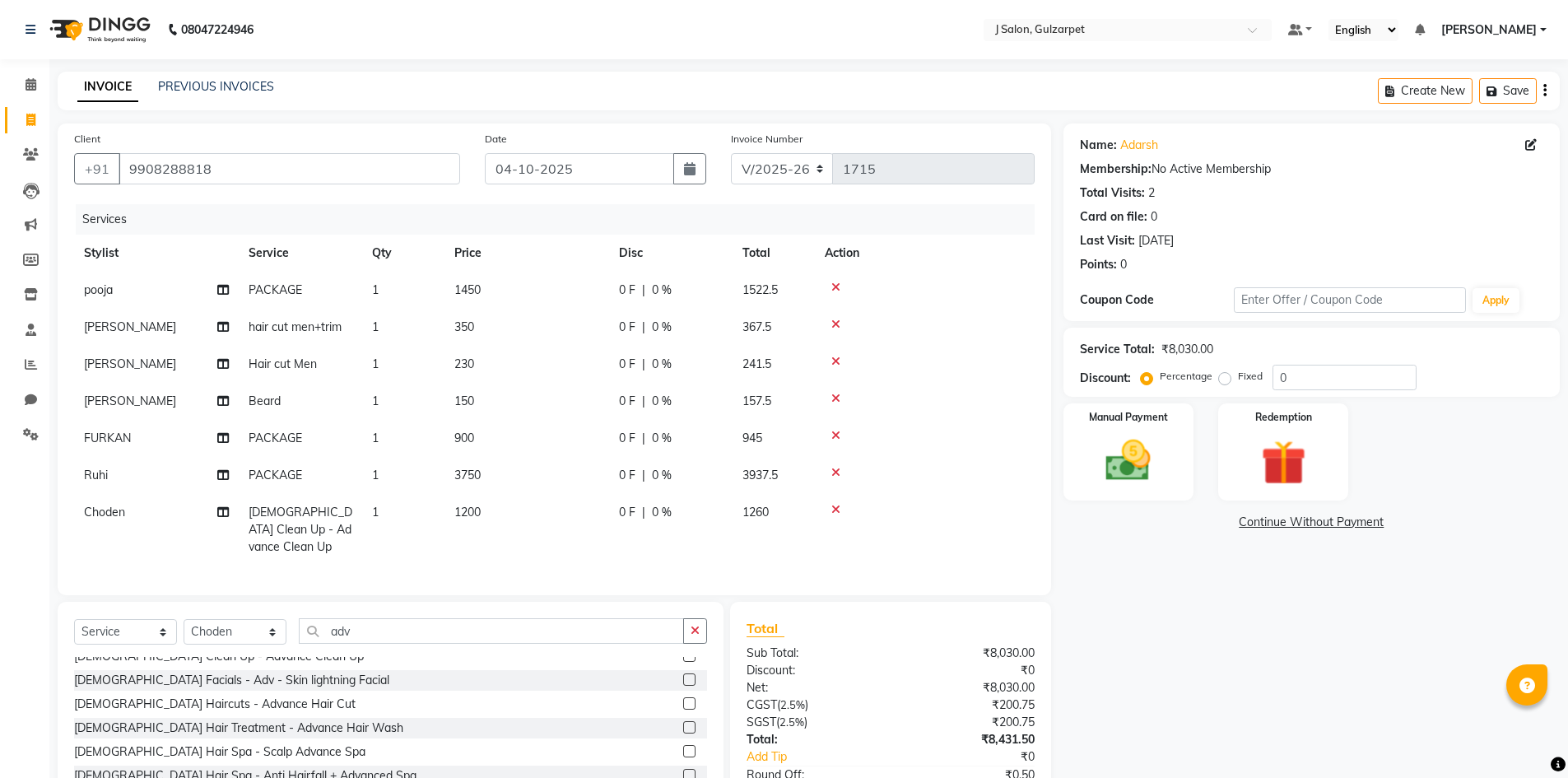
checkbox input "false"
click at [243, 622] on select "Select Stylist Admin [PERSON_NAME] [PERSON_NAME] Gulfam [PERSON_NAME] [PERSON_N…" at bounding box center [234, 632] width 103 height 26
select select "85375"
click at [183, 619] on select "Select Stylist Admin [PERSON_NAME] [PERSON_NAME] Gulfam [PERSON_NAME] [PERSON_N…" at bounding box center [234, 632] width 103 height 26
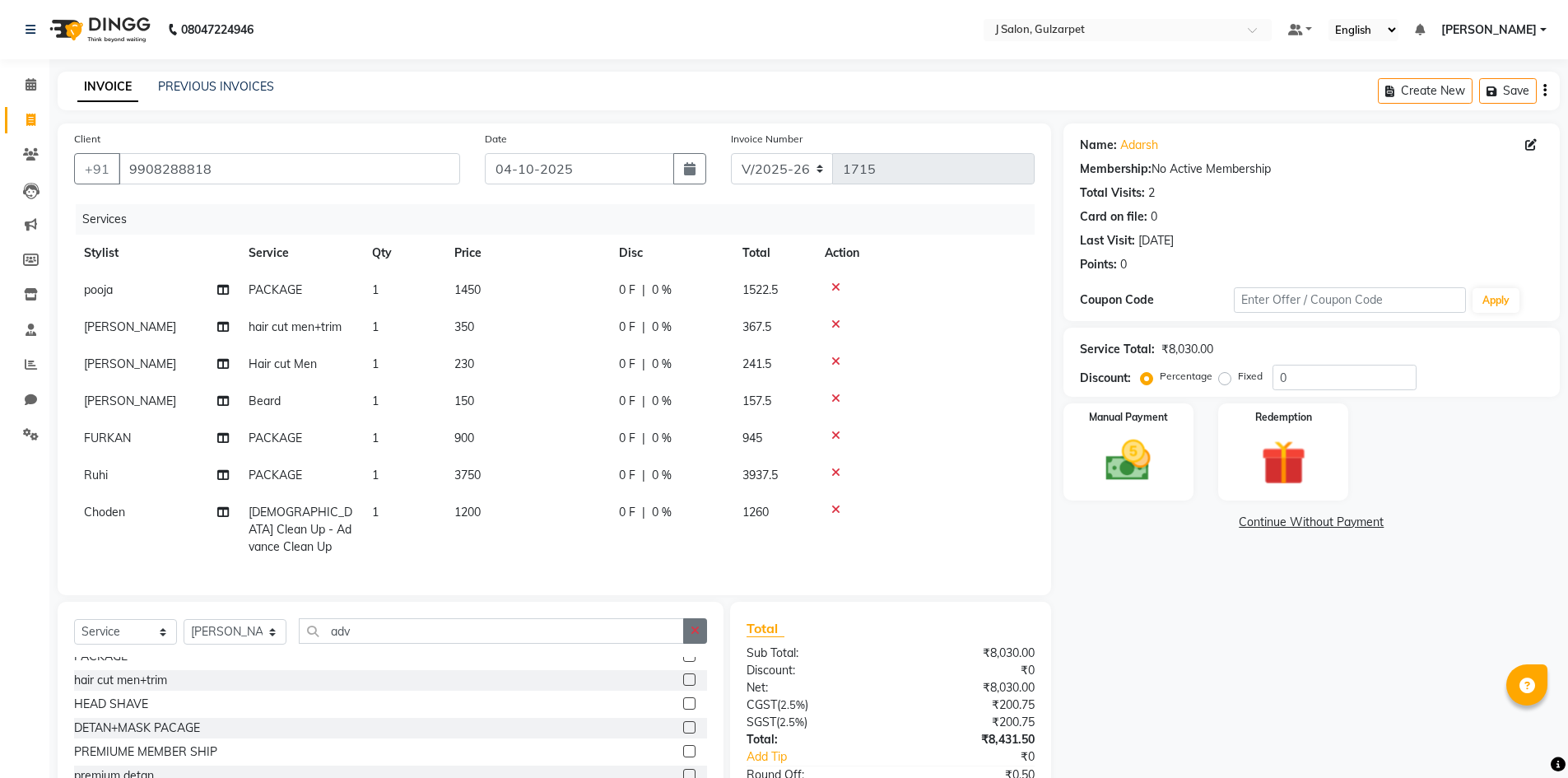
click at [701, 631] on button "button" at bounding box center [696, 631] width 24 height 26
click at [441, 621] on input "text" at bounding box center [502, 631] width 408 height 26
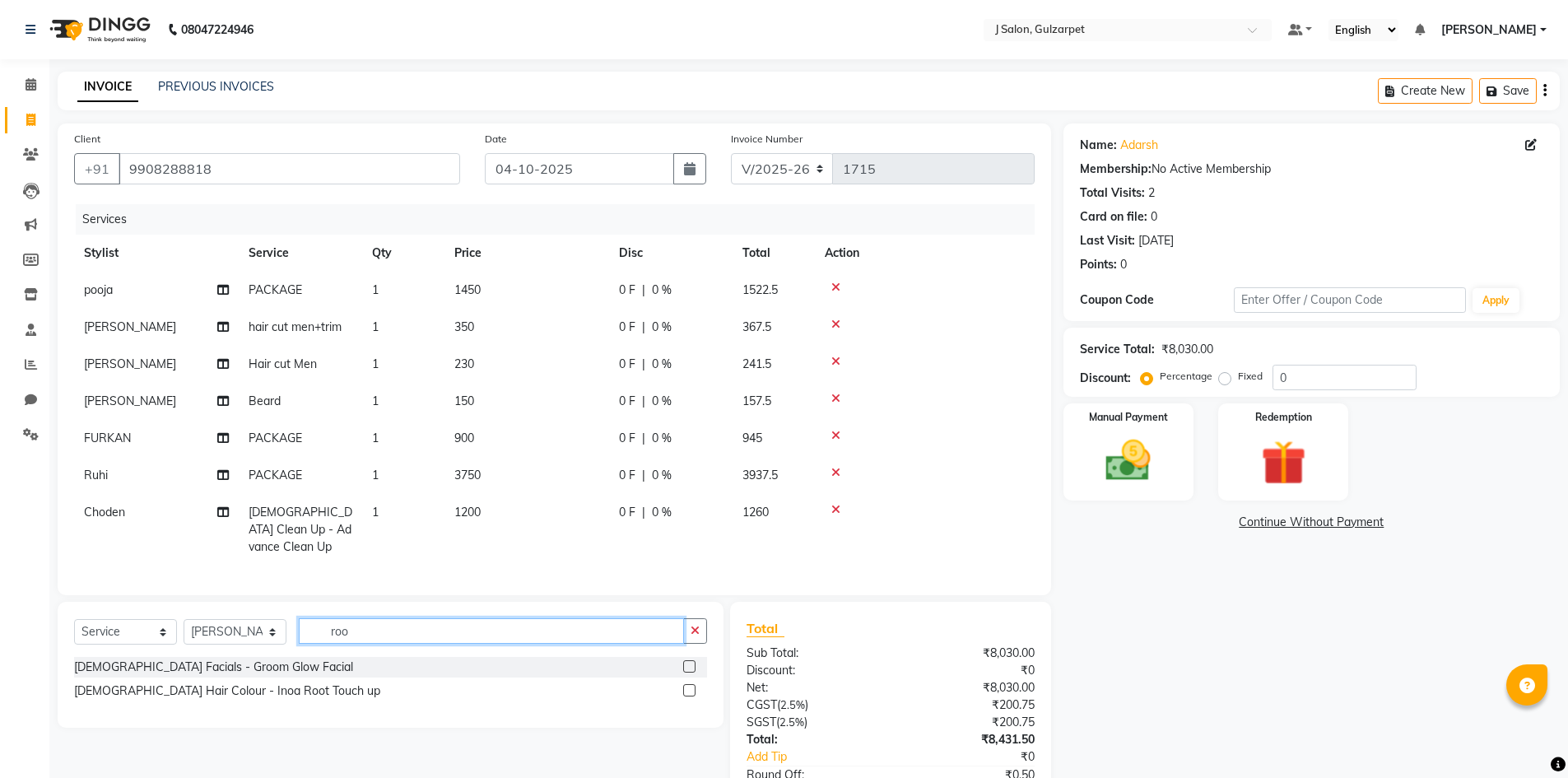
scroll to position [0, 0]
type input "root"
click at [691, 662] on label at bounding box center [689, 666] width 12 height 12
click at [691, 662] on input "checkbox" at bounding box center [689, 667] width 11 height 11
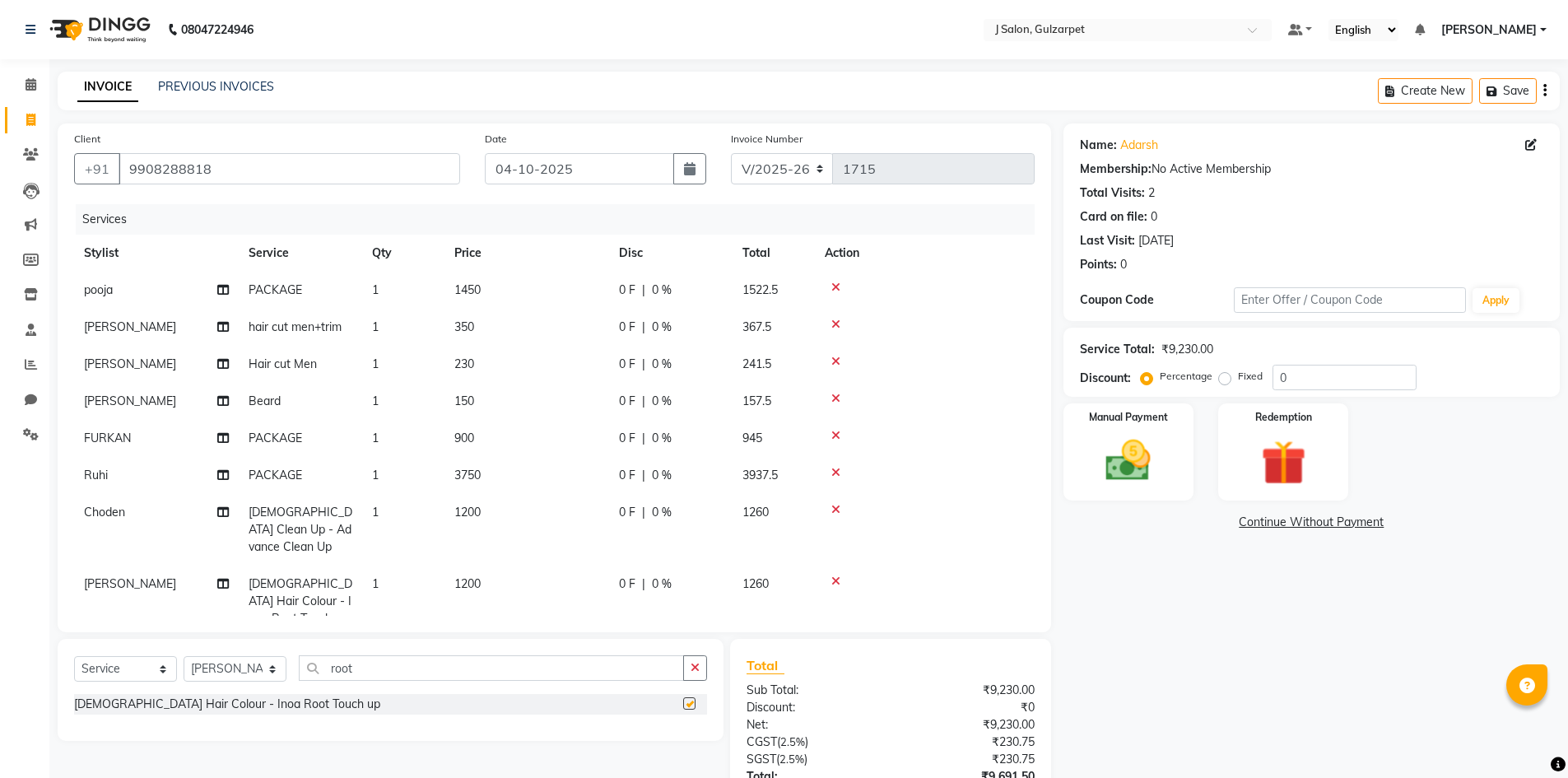
checkbox input "false"
drag, startPoint x: 232, startPoint y: 675, endPoint x: 228, endPoint y: 664, distance: 11.7
click at [232, 675] on select "Select Stylist Admin [PERSON_NAME] [PERSON_NAME] Gulfam [PERSON_NAME] [PERSON_N…" at bounding box center [234, 669] width 103 height 26
select select "84902"
click at [183, 656] on select "Select Stylist Admin [PERSON_NAME] [PERSON_NAME] Gulfam [PERSON_NAME] [PERSON_N…" at bounding box center [234, 669] width 103 height 26
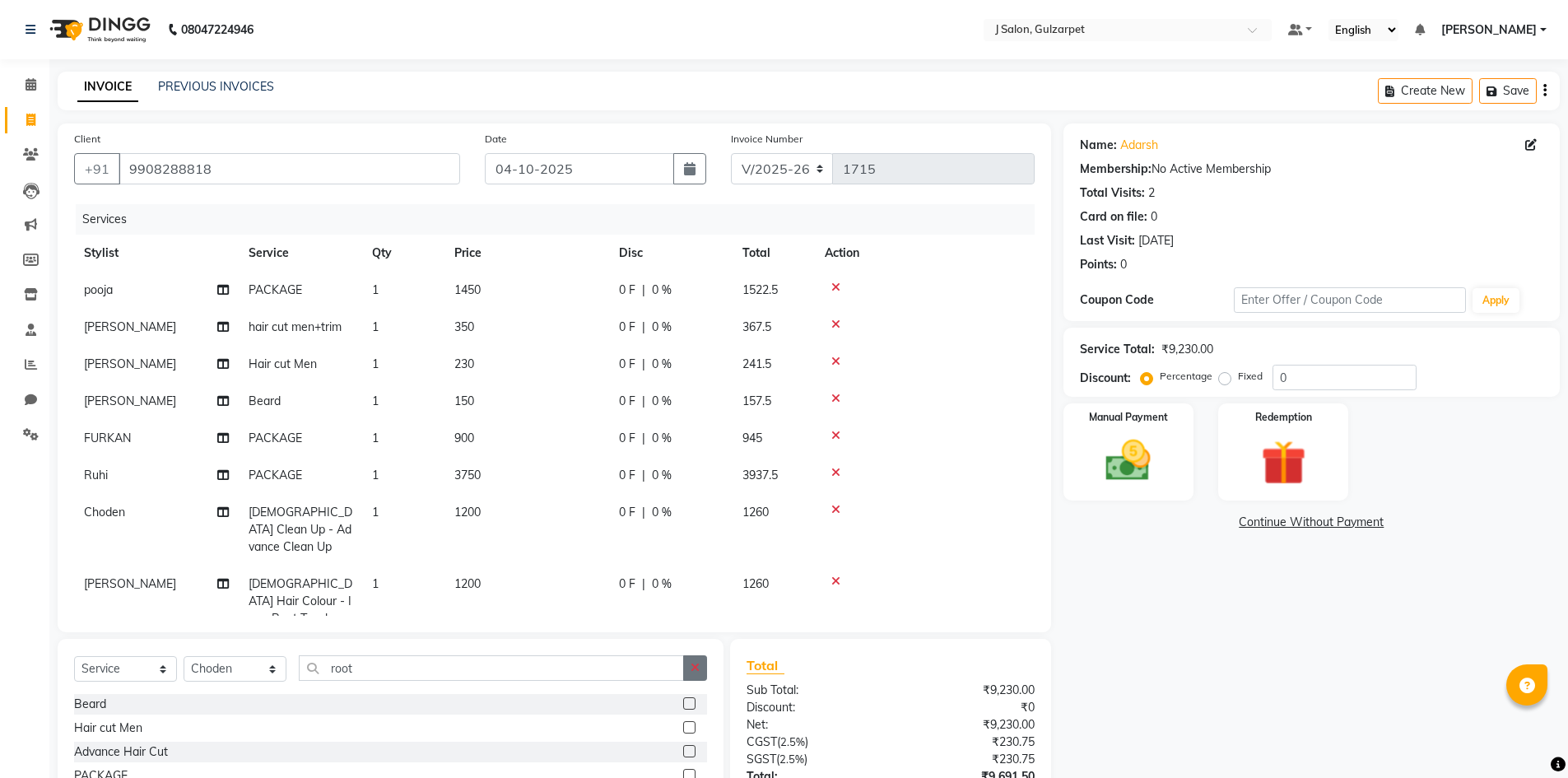
click at [702, 671] on button "button" at bounding box center [696, 668] width 24 height 26
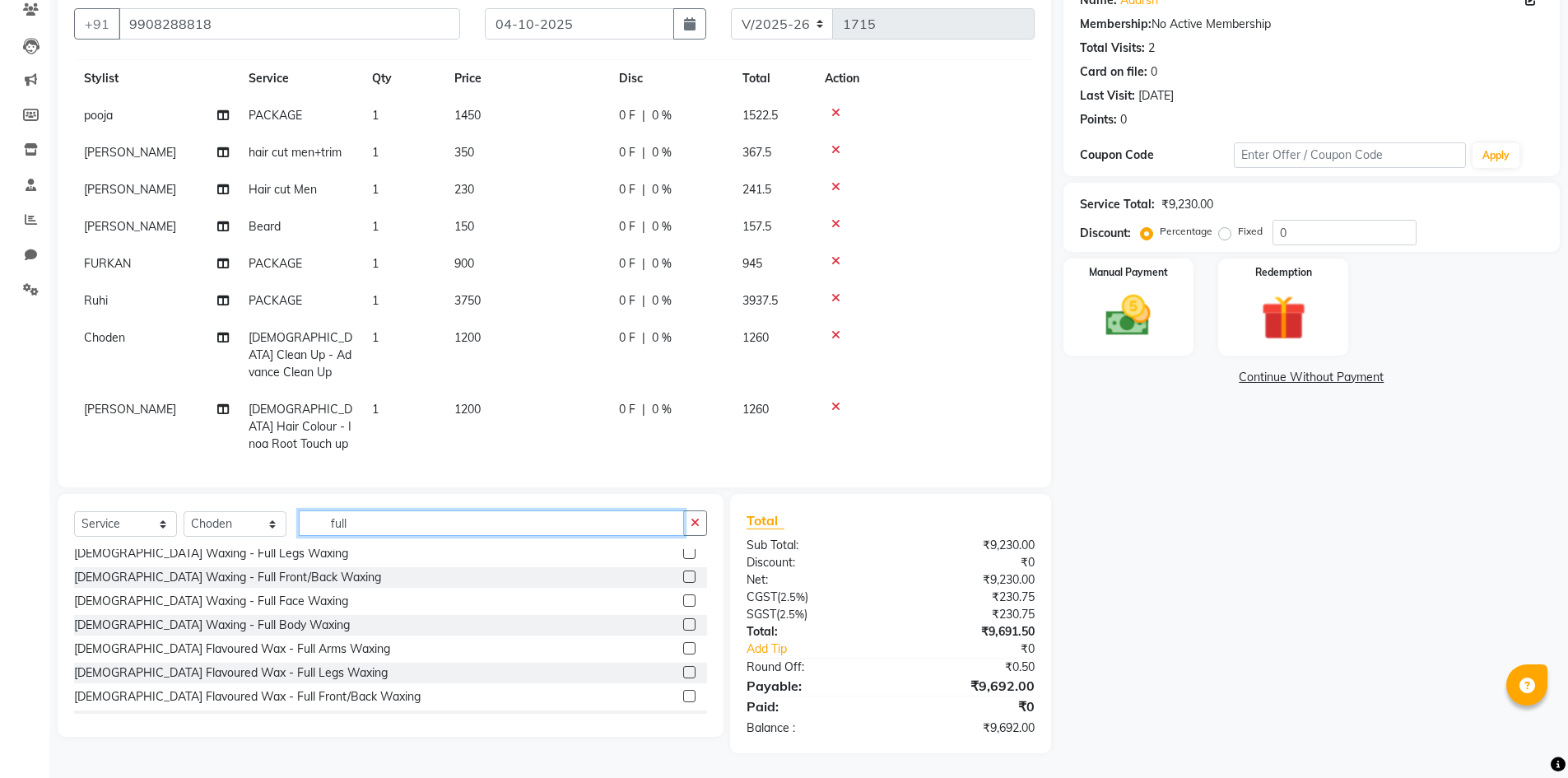
scroll to position [480, 0]
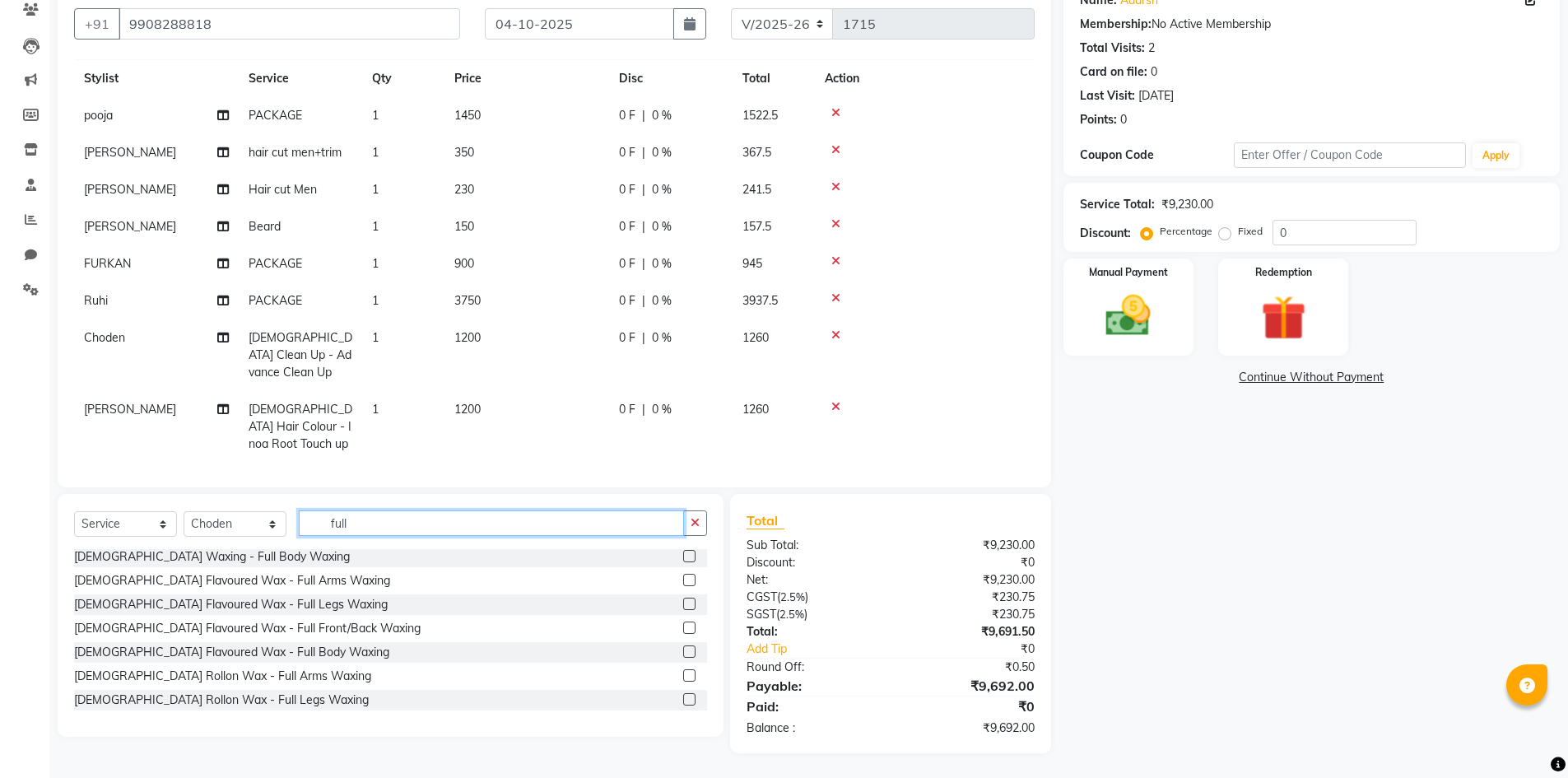
type input "full"
click at [684, 676] on label at bounding box center [689, 675] width 12 height 12
click at [684, 676] on input "checkbox" at bounding box center [689, 676] width 11 height 11
checkbox input "false"
click at [520, 529] on input "full" at bounding box center [491, 524] width 385 height 26
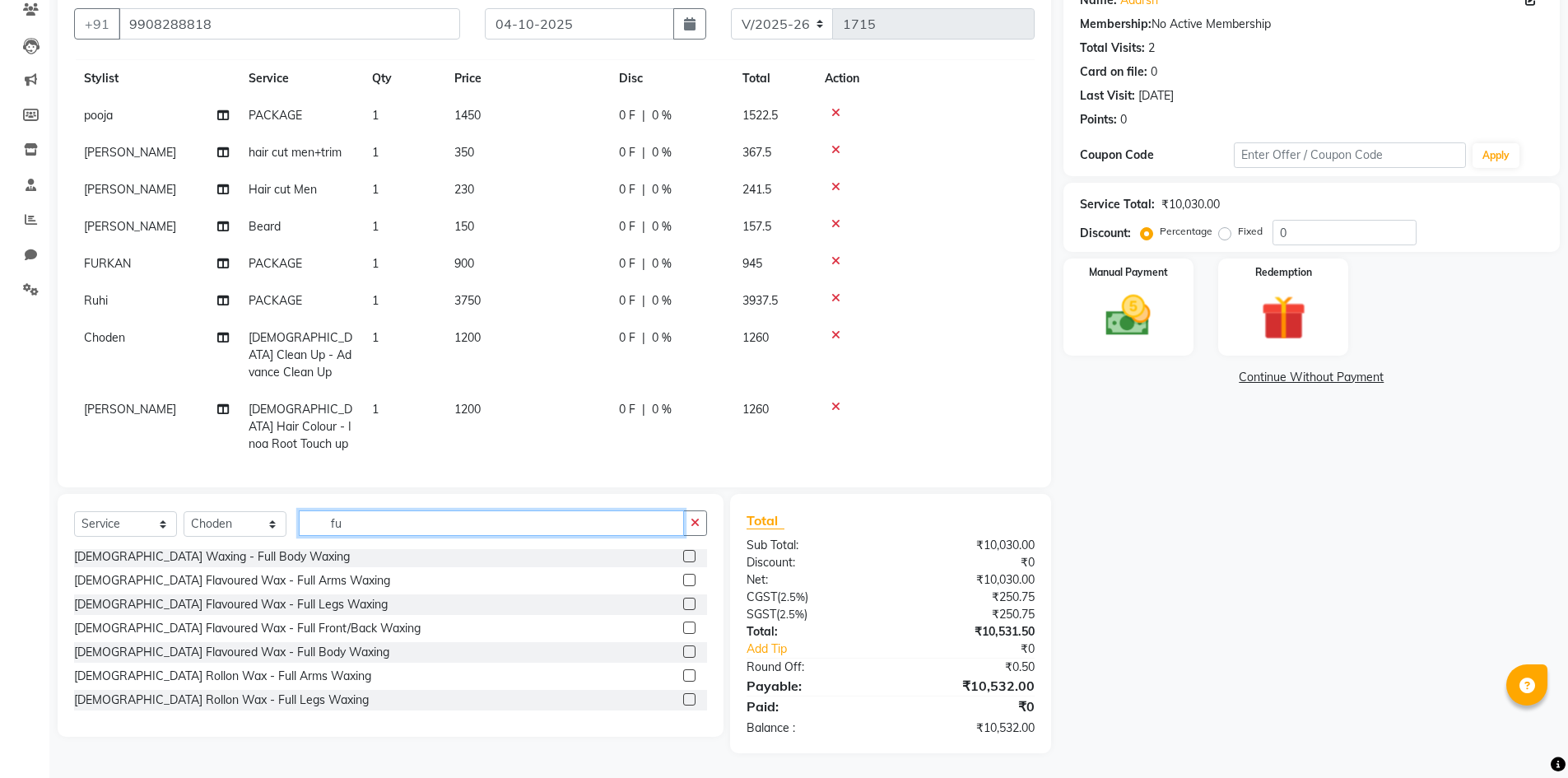
type input "f"
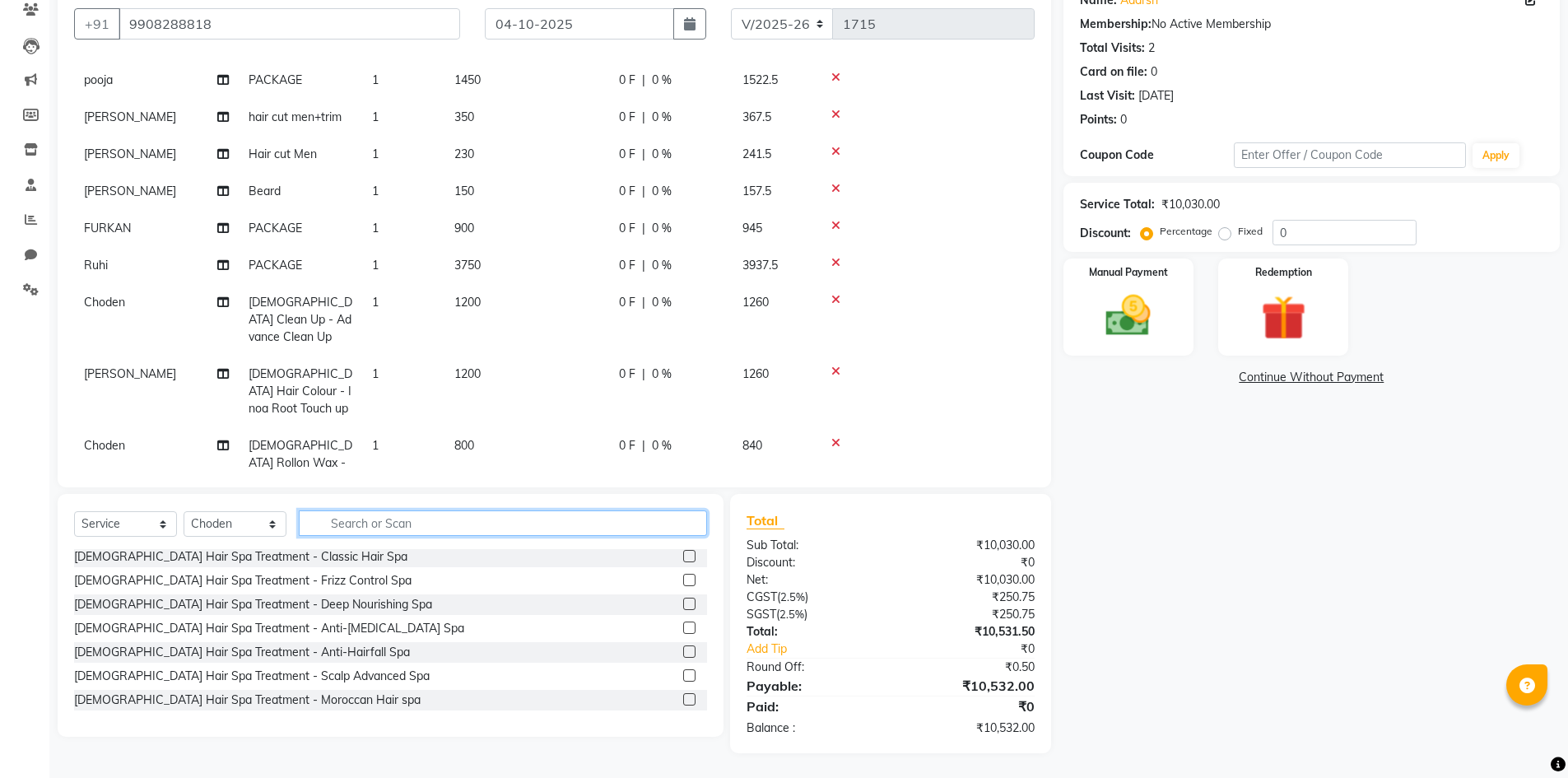
scroll to position [84, 0]
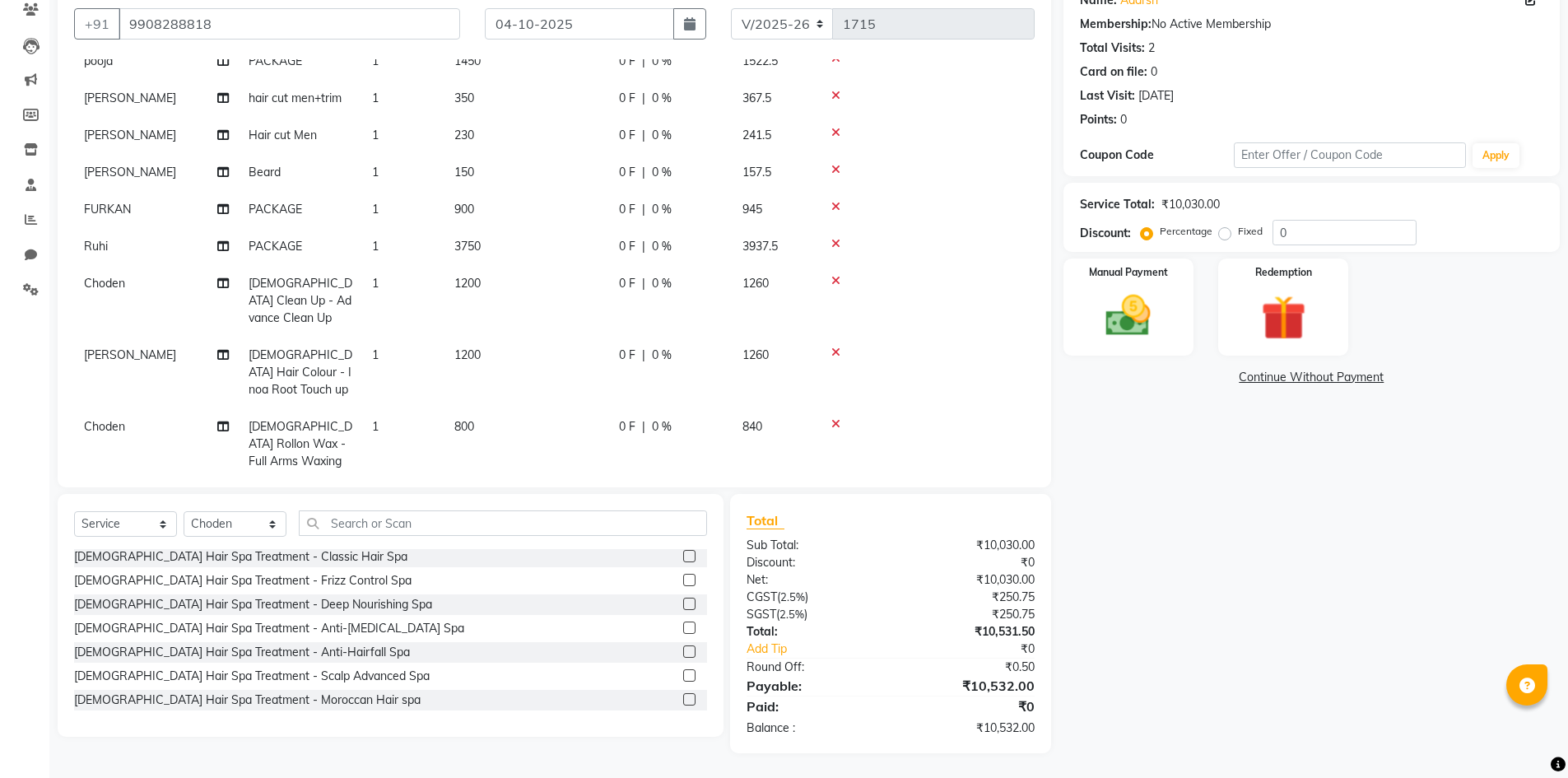
click at [840, 418] on icon at bounding box center [836, 424] width 9 height 11
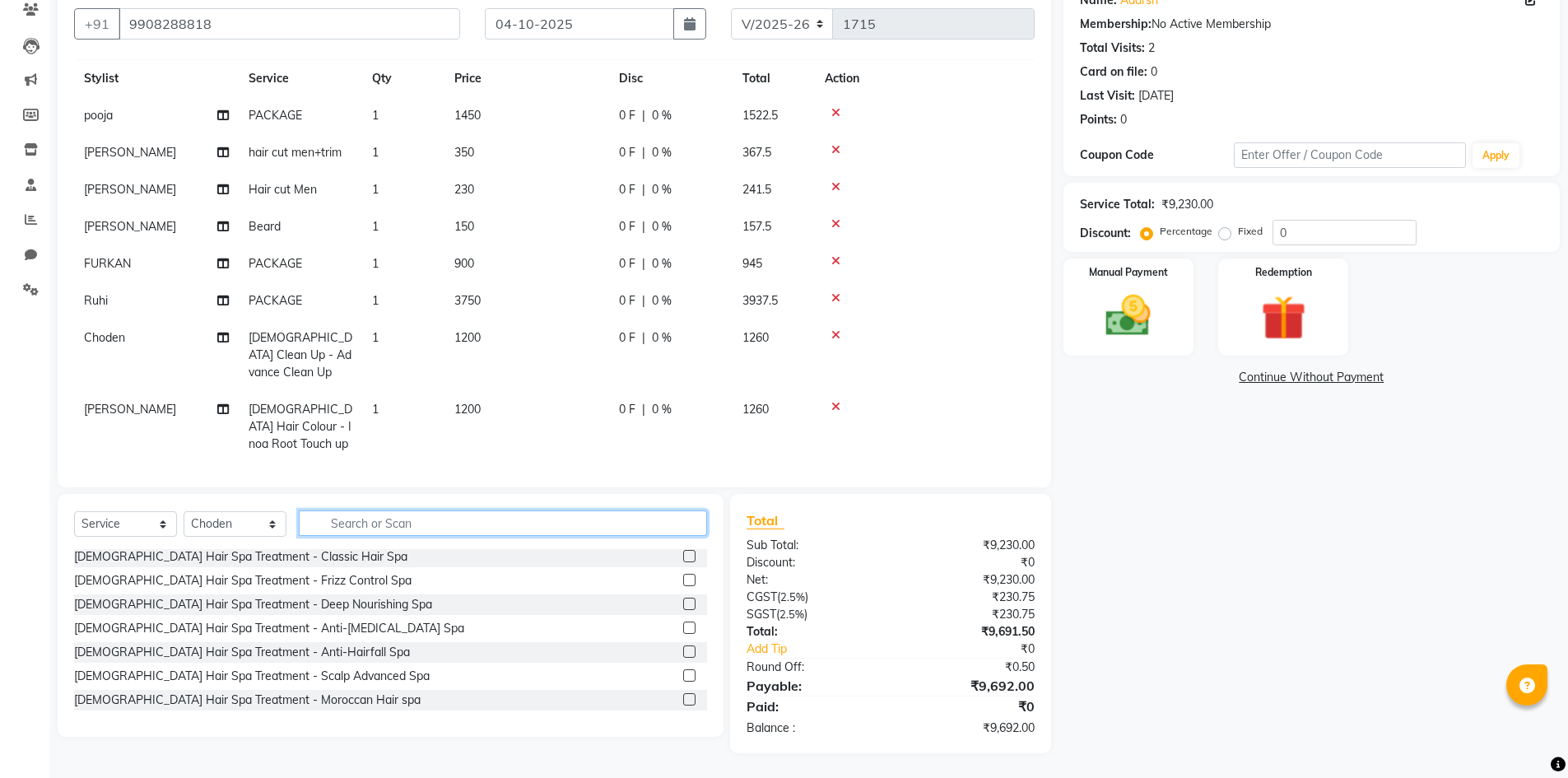
click at [365, 519] on input "text" at bounding box center [502, 524] width 408 height 26
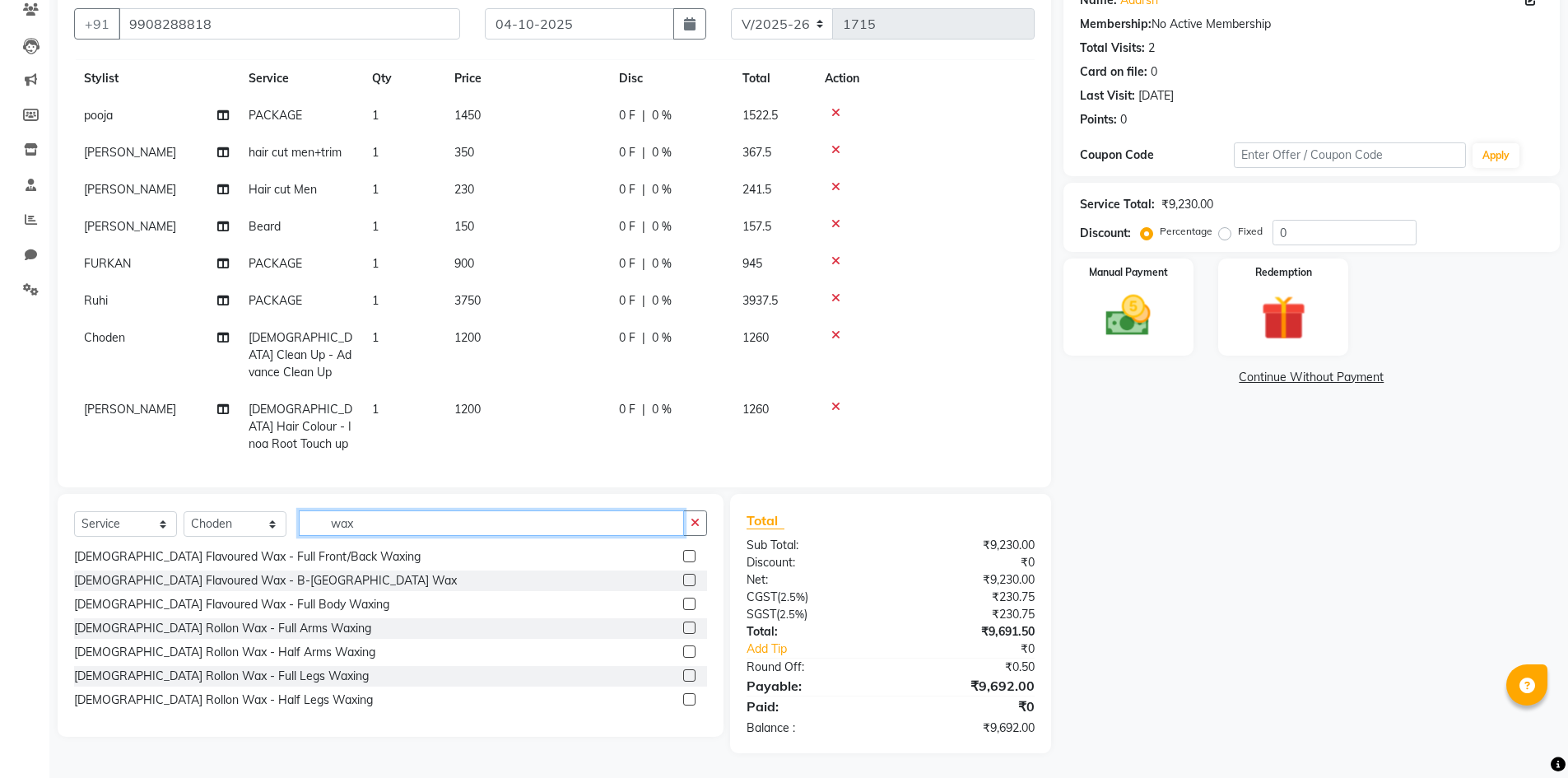
type input "wax"
click at [684, 629] on label at bounding box center [689, 627] width 12 height 12
click at [684, 629] on input "checkbox" at bounding box center [689, 629] width 11 height 11
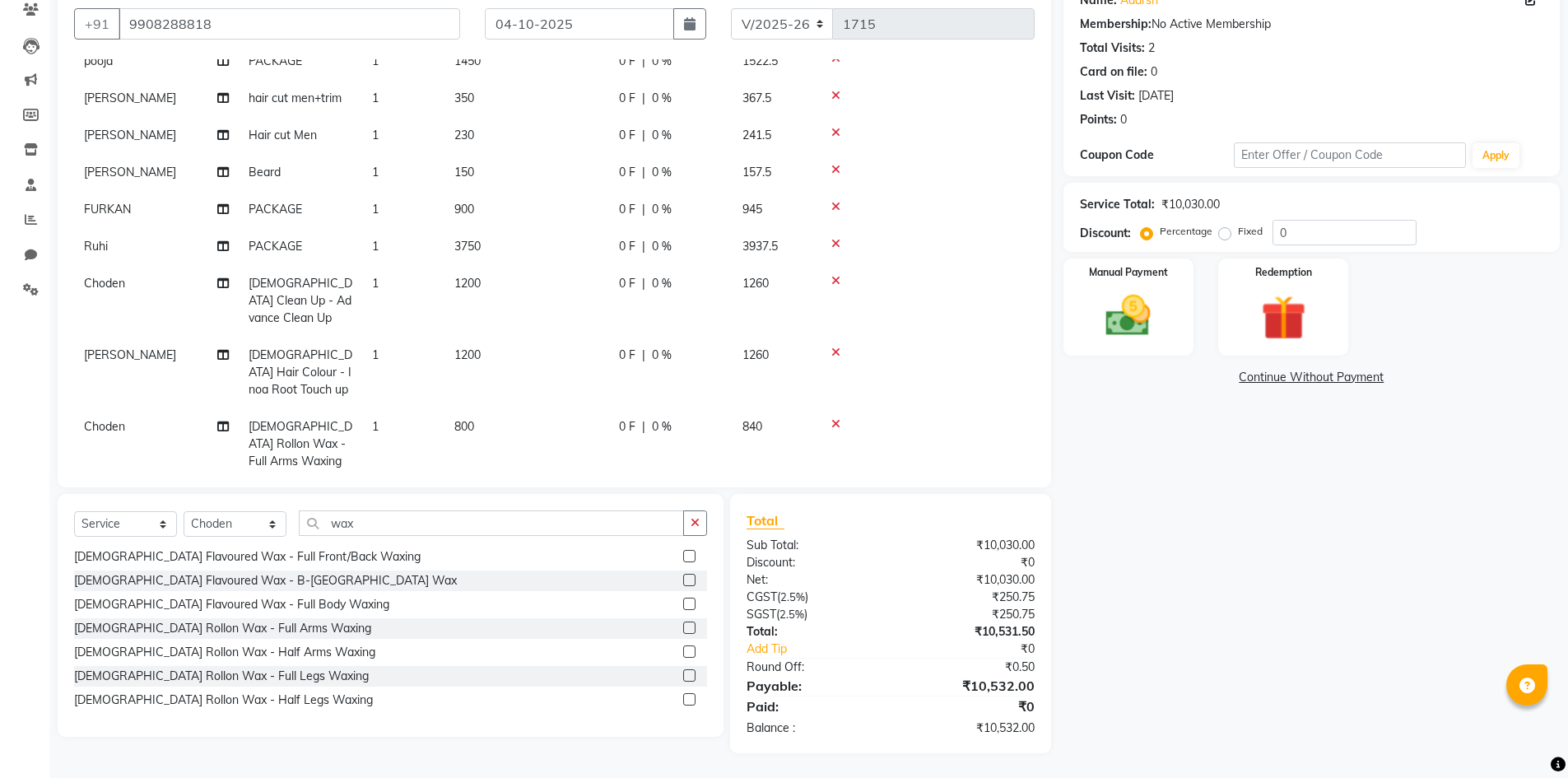
checkbox input "false"
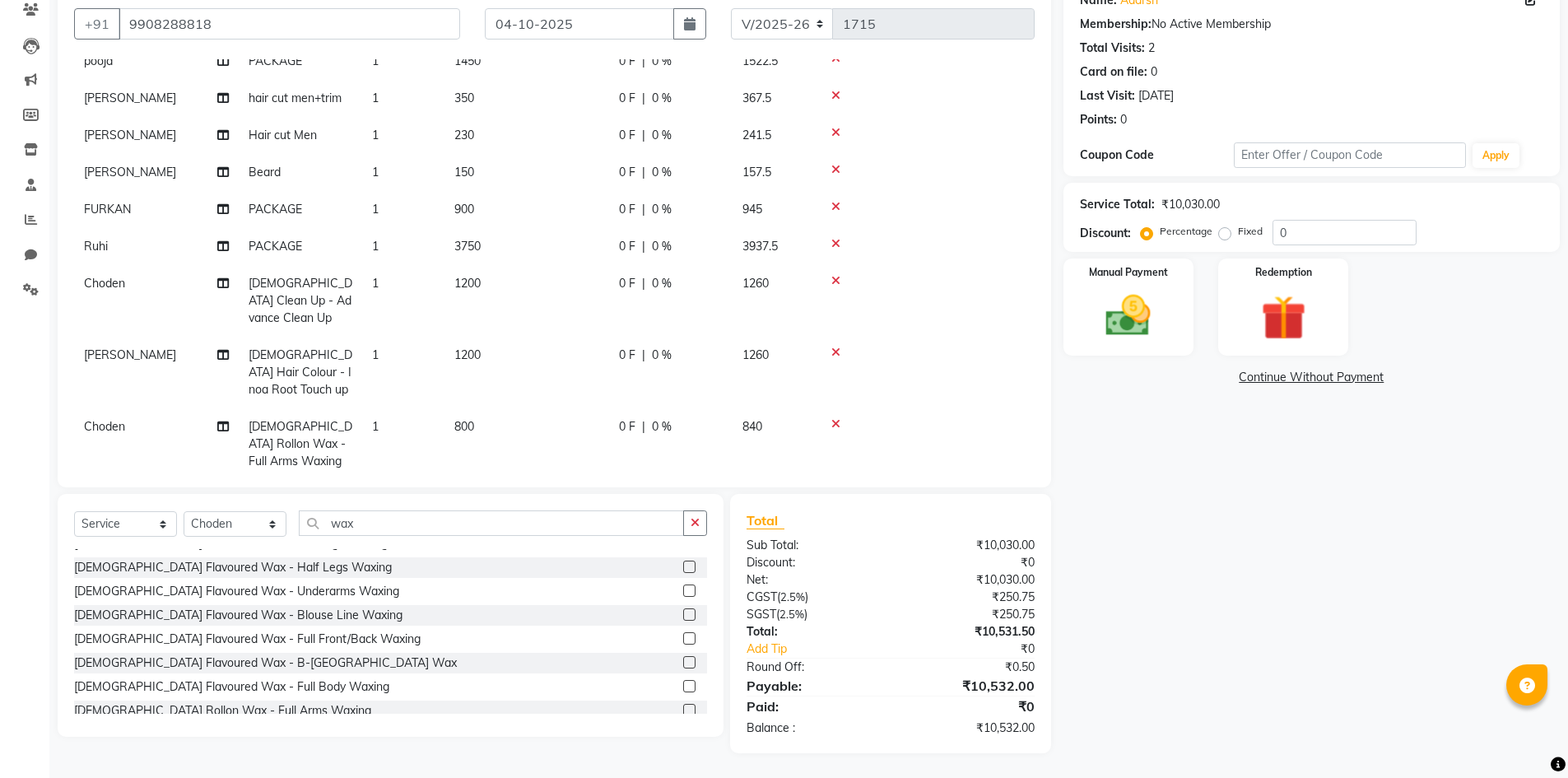
click at [684, 587] on label at bounding box center [689, 590] width 12 height 12
click at [684, 587] on input "checkbox" at bounding box center [689, 592] width 11 height 11
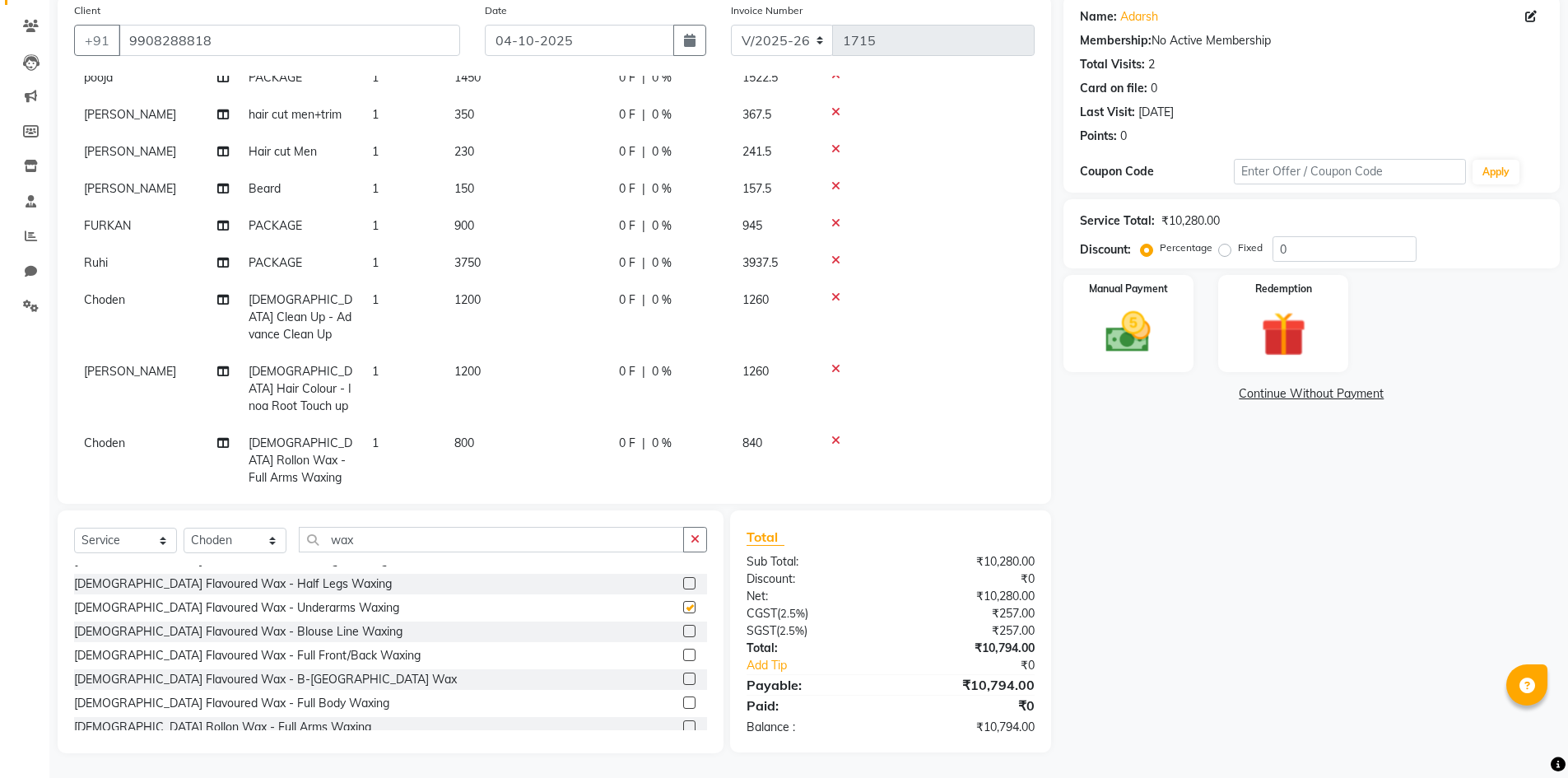
scroll to position [129, 0]
checkbox input "false"
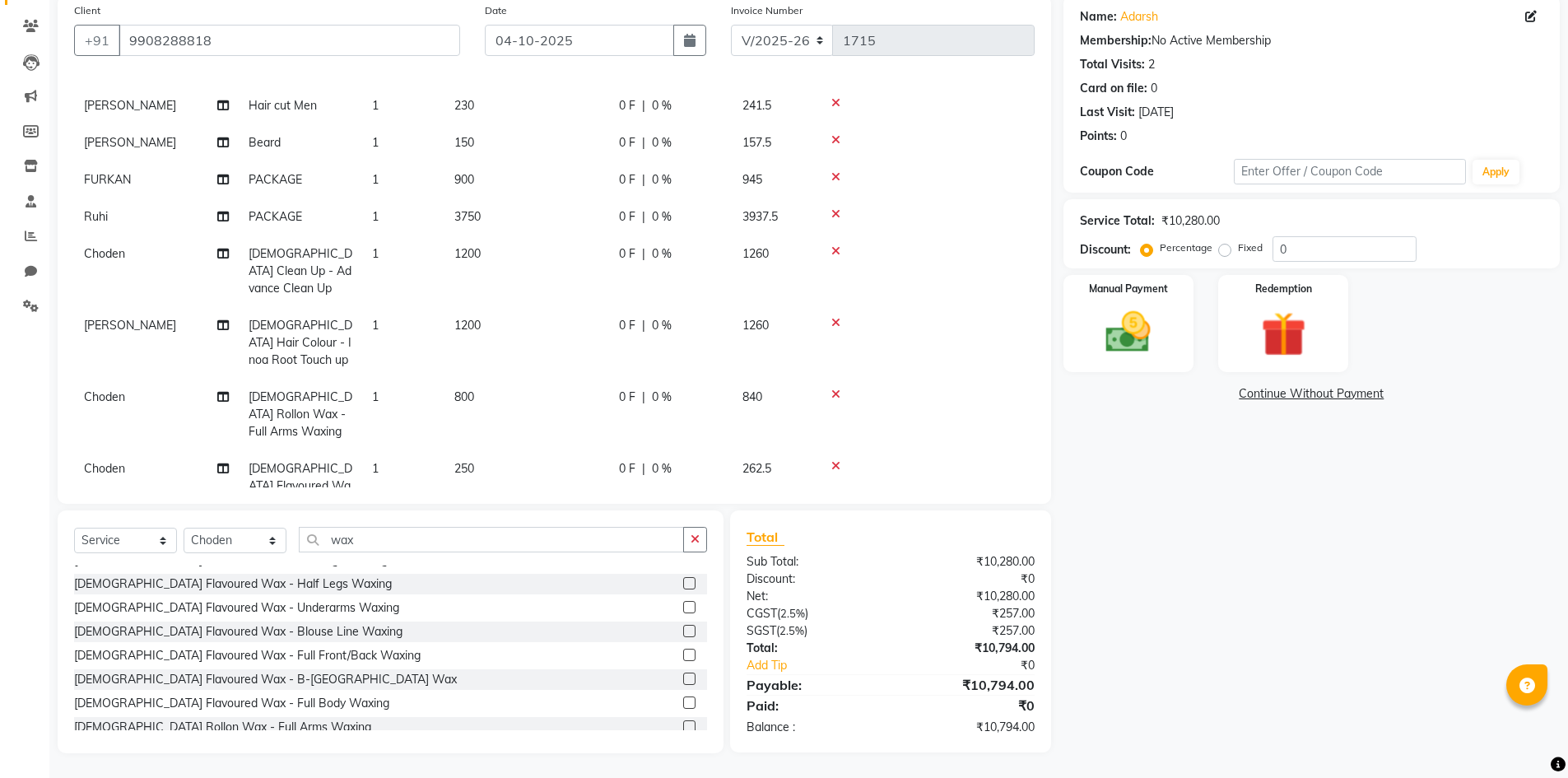
scroll to position [155, 0]
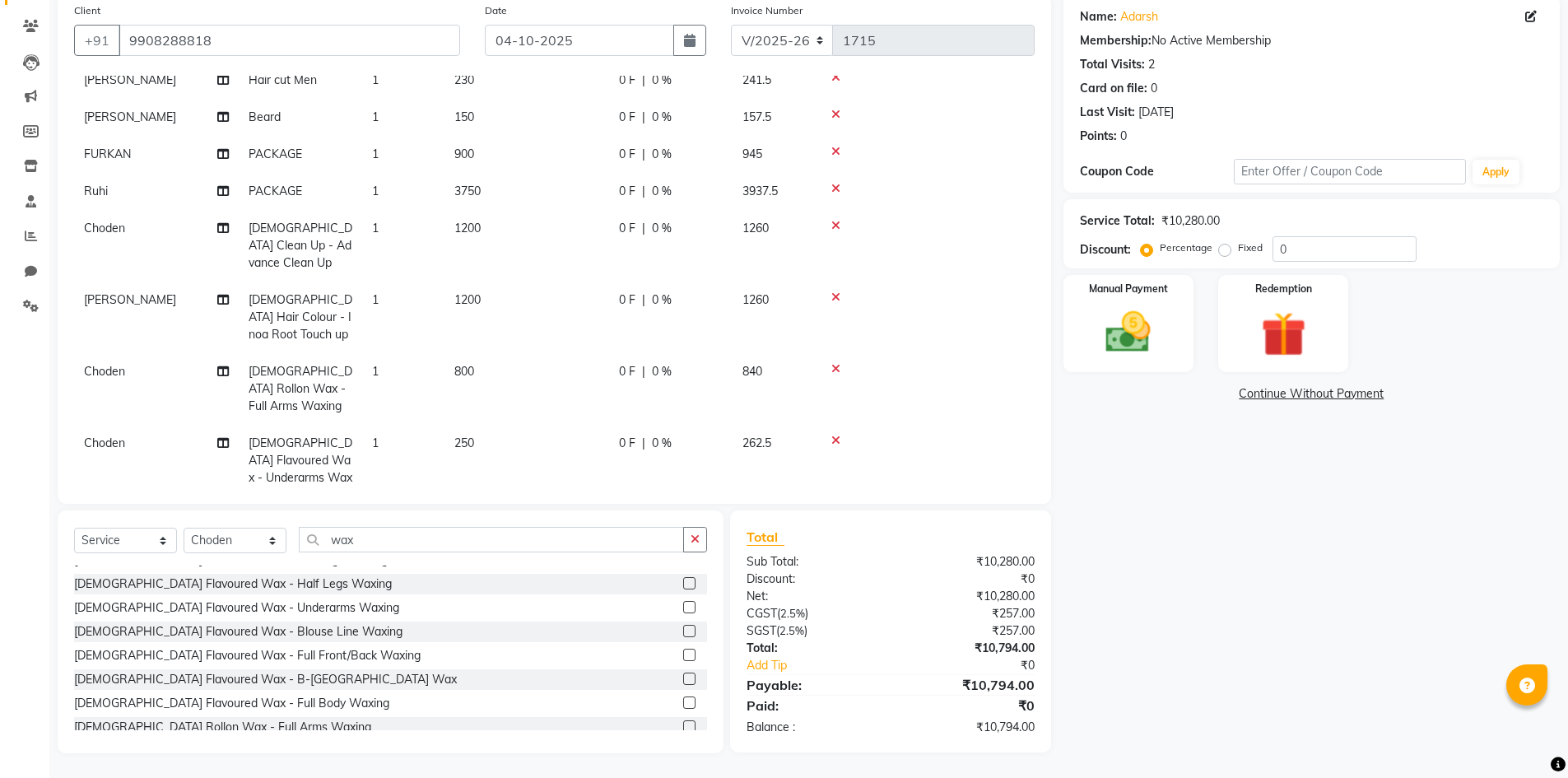
click at [838, 363] on icon at bounding box center [836, 368] width 9 height 11
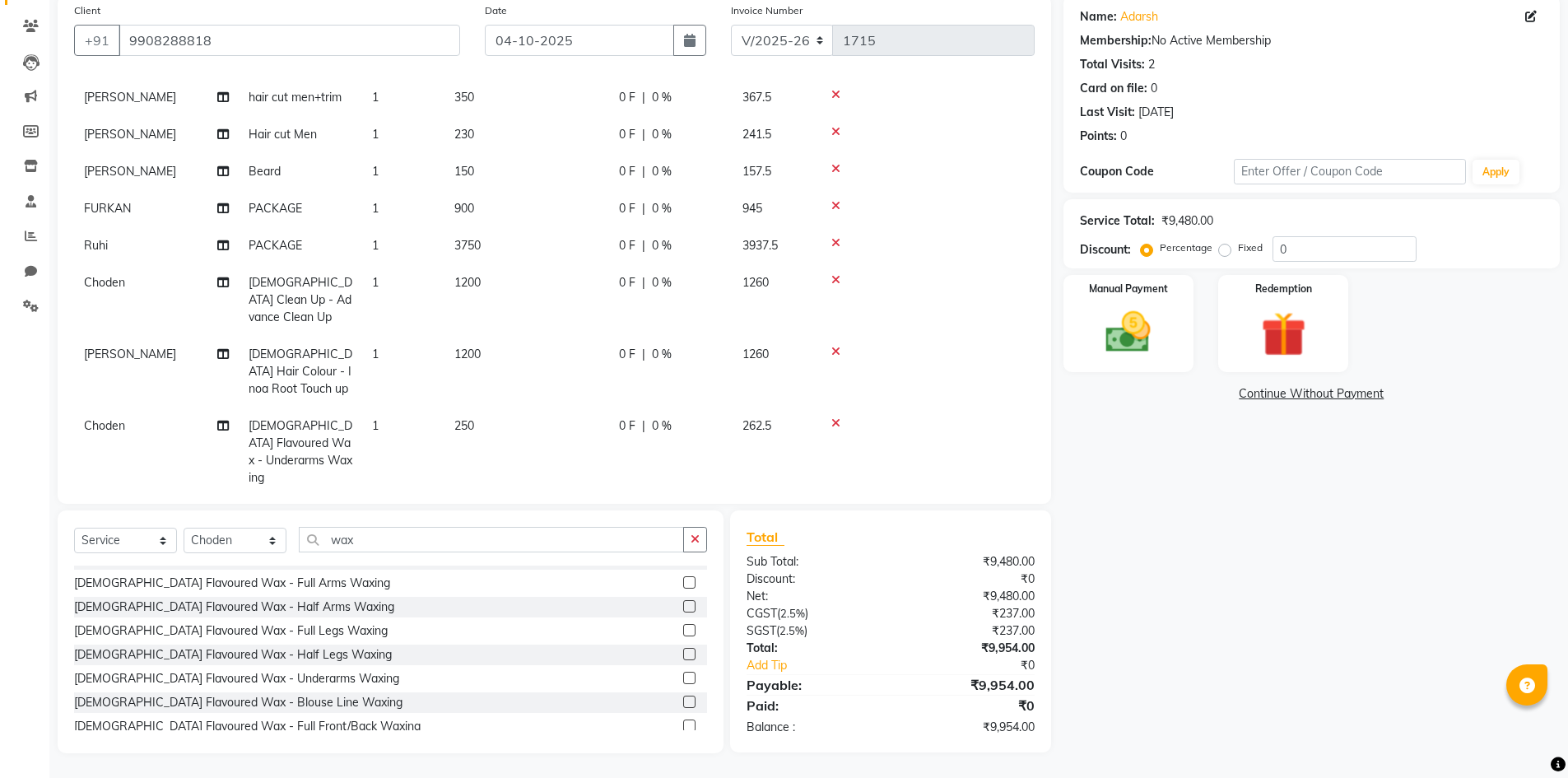
scroll to position [340, 0]
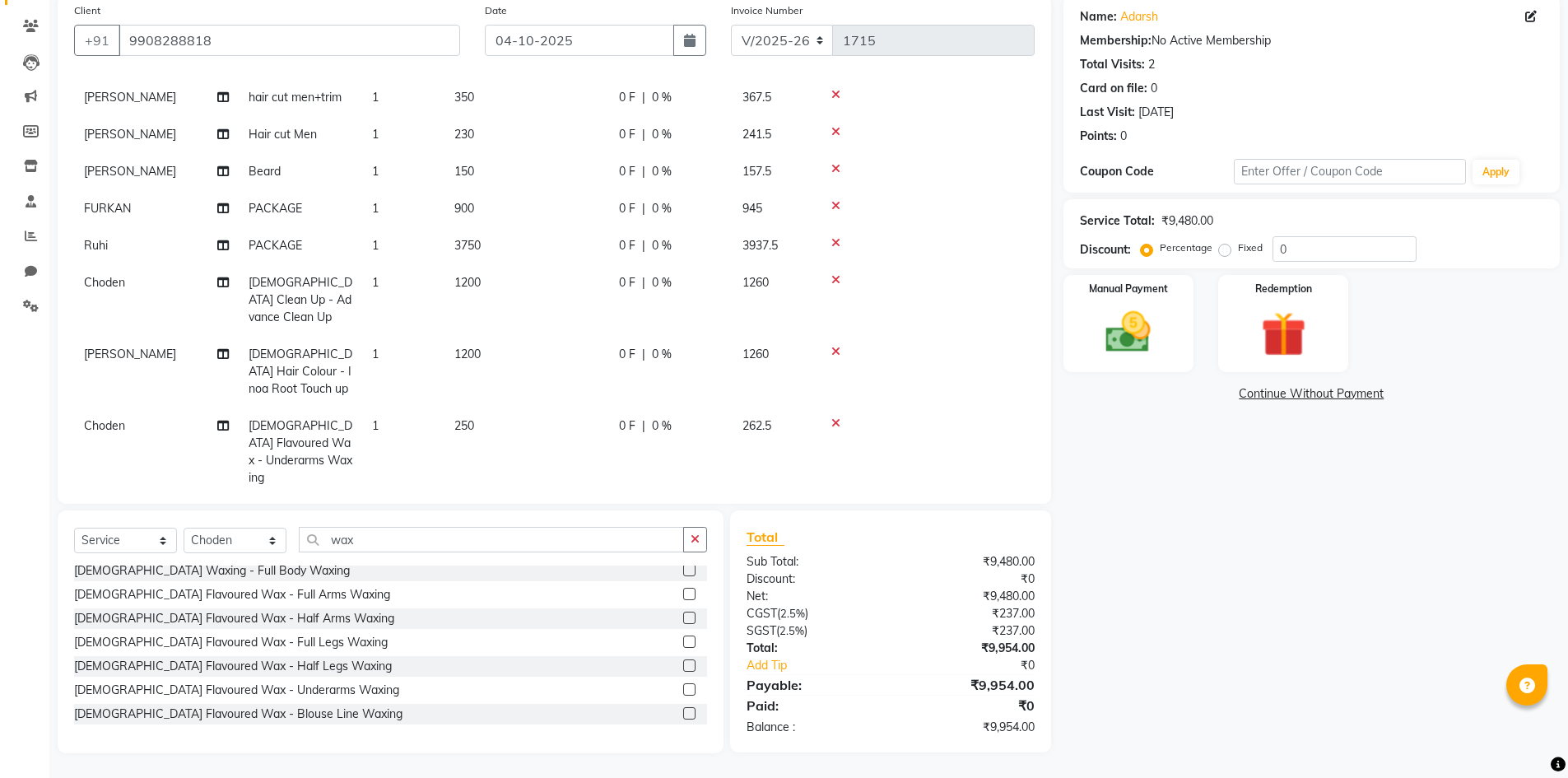
click at [684, 599] on label at bounding box center [689, 593] width 12 height 12
click at [684, 599] on input "checkbox" at bounding box center [689, 595] width 11 height 11
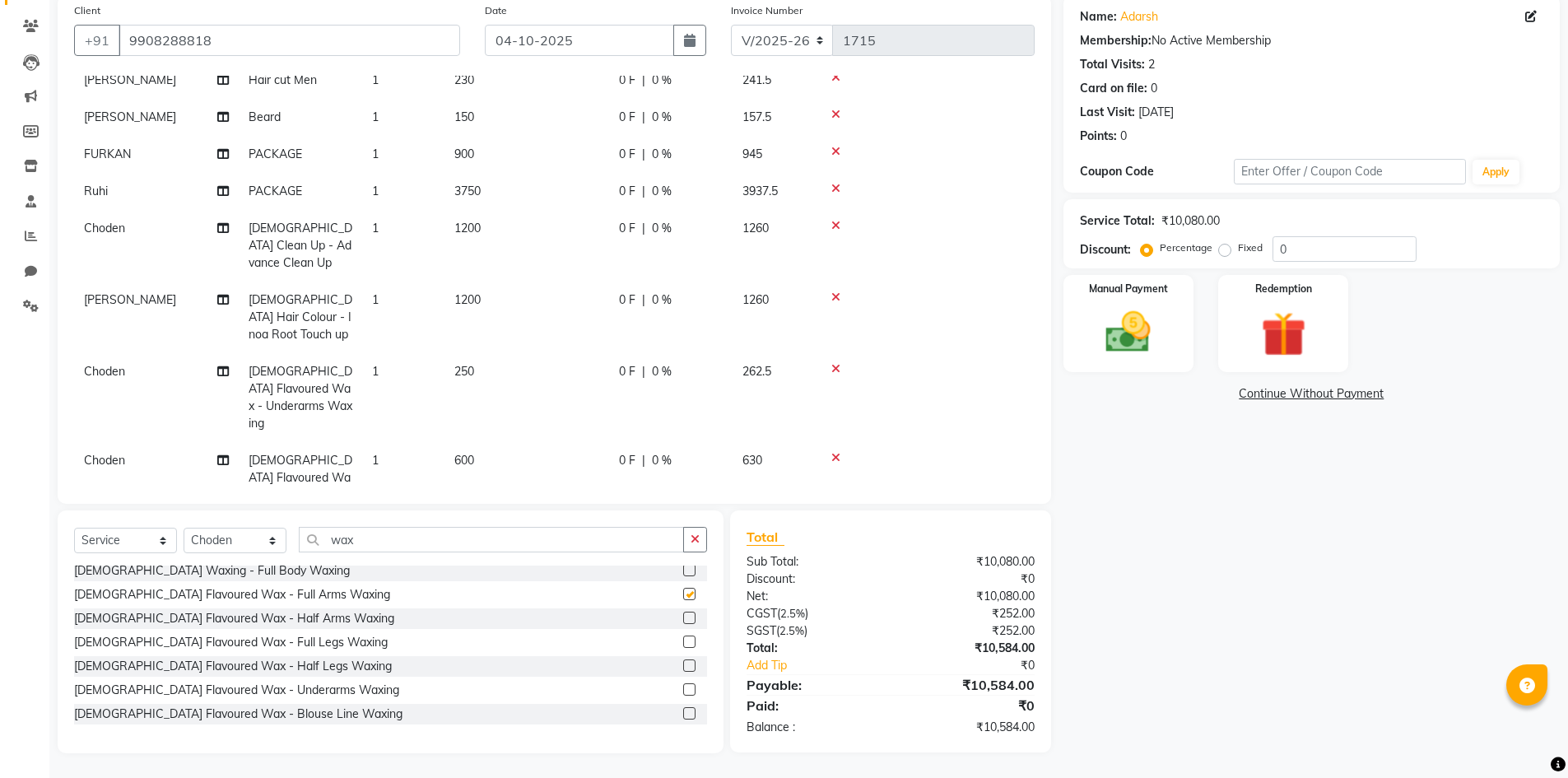
checkbox input "false"
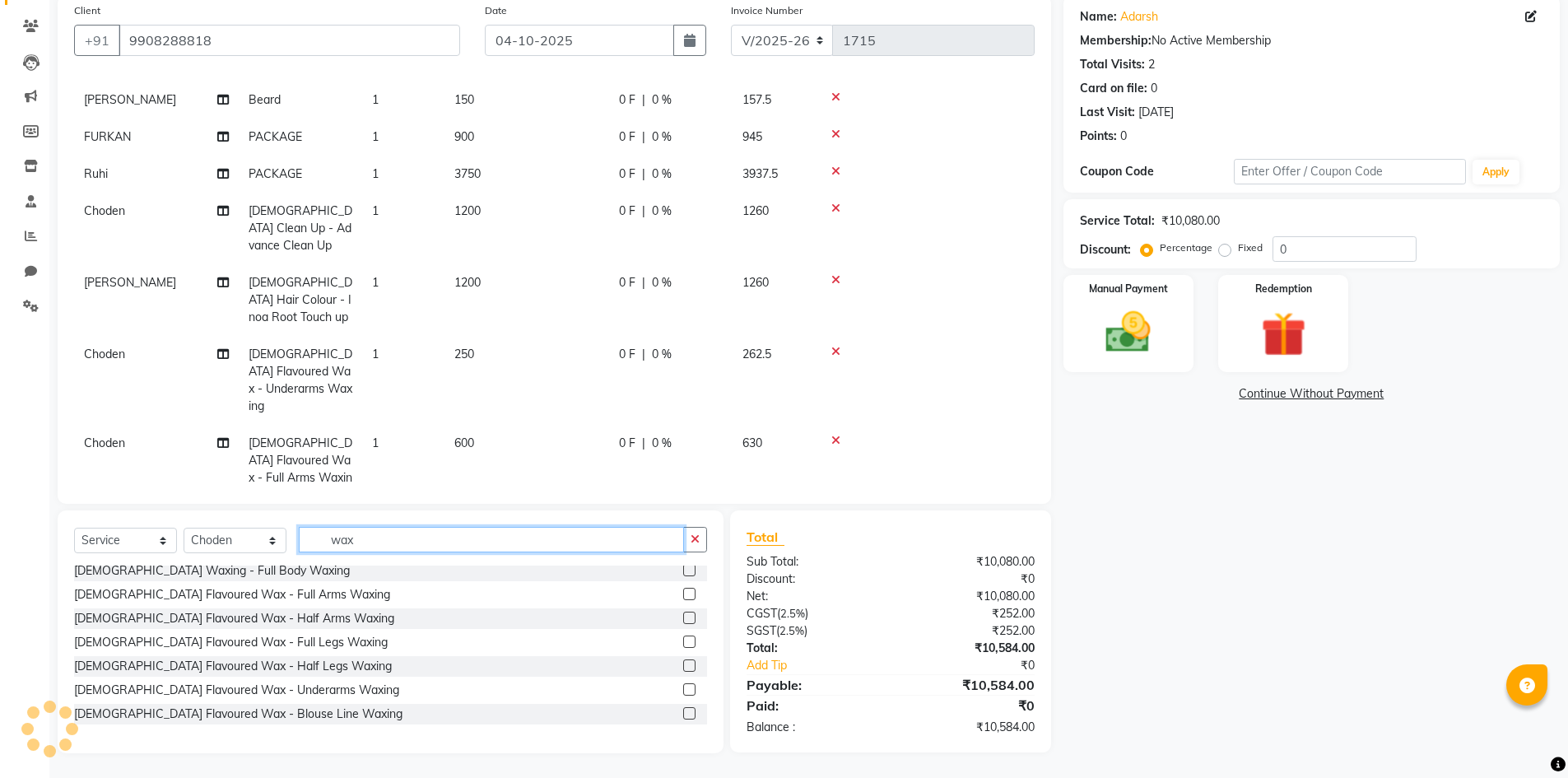
click at [403, 535] on input "wax" at bounding box center [491, 540] width 385 height 26
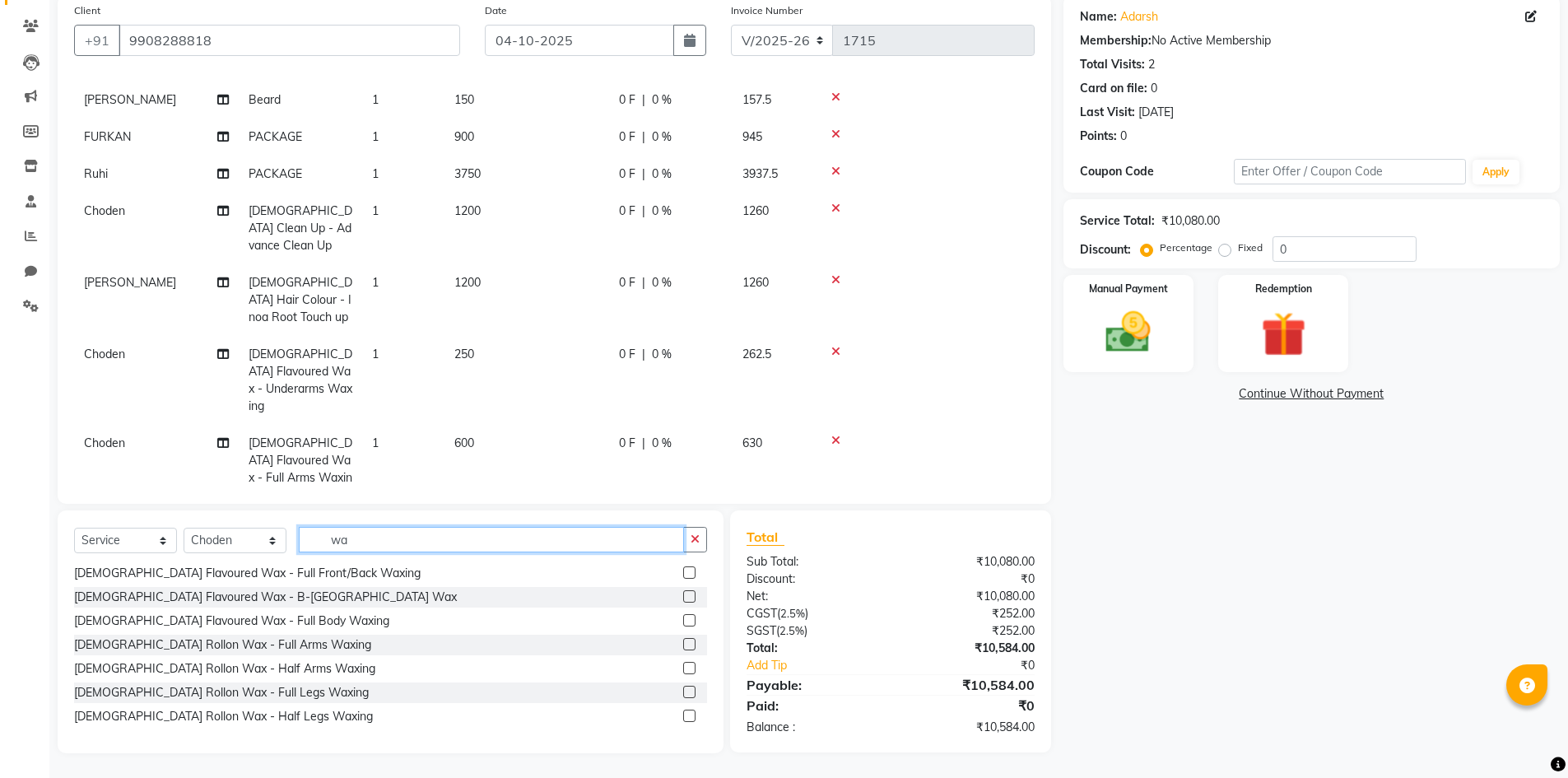
type input "w"
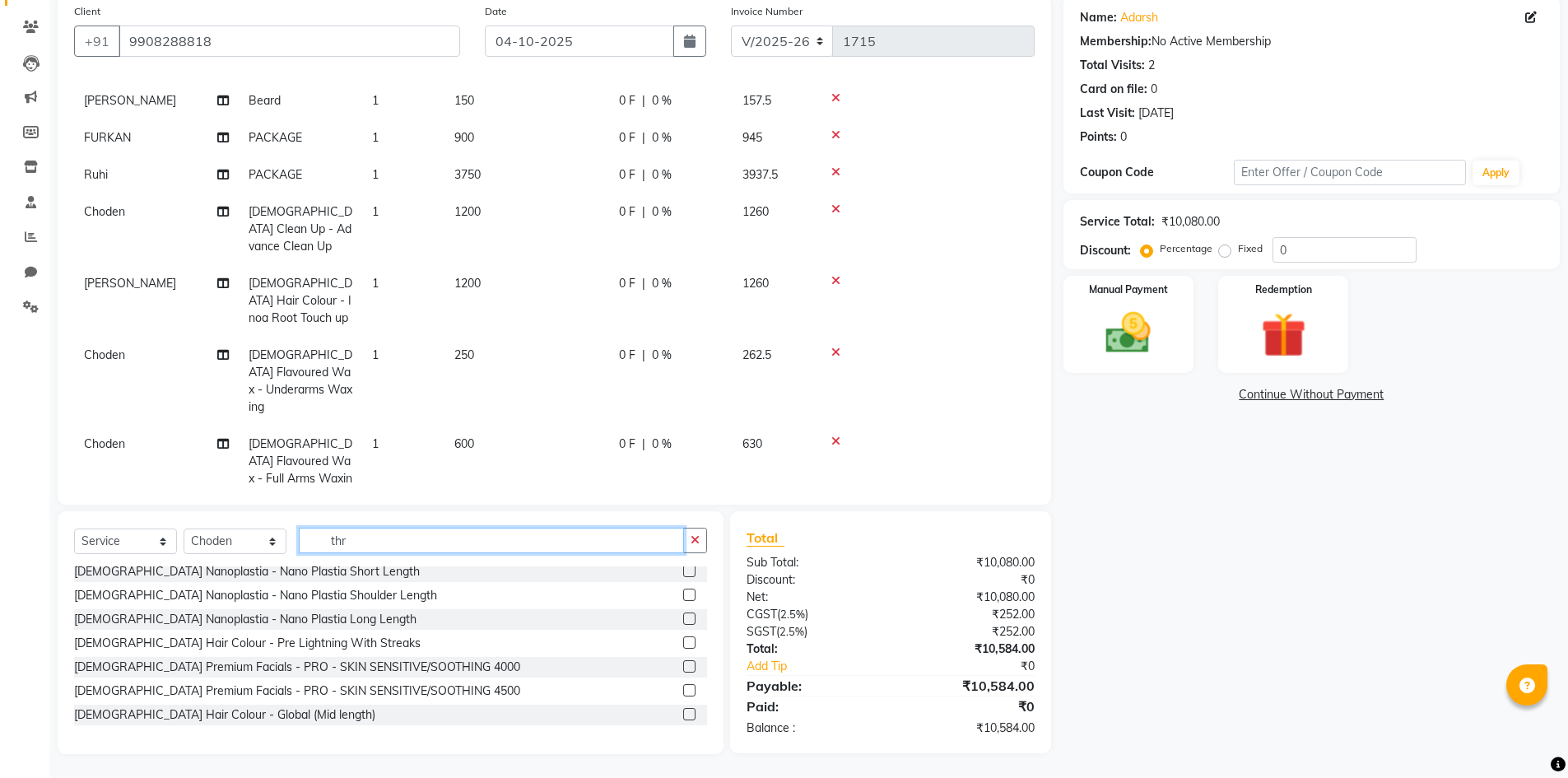
scroll to position [0, 0]
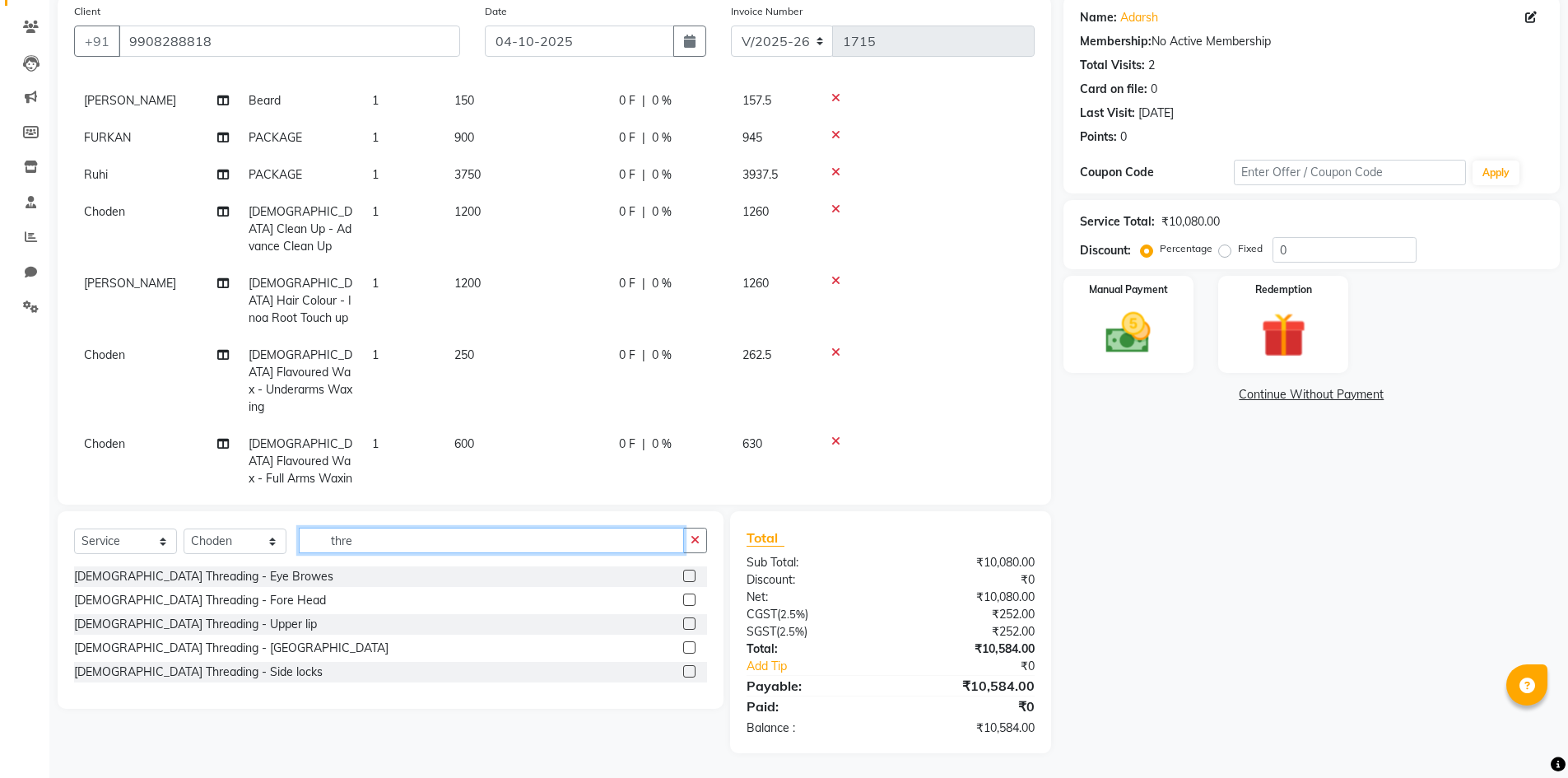
type input "thre"
click at [687, 575] on label at bounding box center [689, 575] width 12 height 12
click at [687, 575] on input "checkbox" at bounding box center [689, 577] width 11 height 11
checkbox input "false"
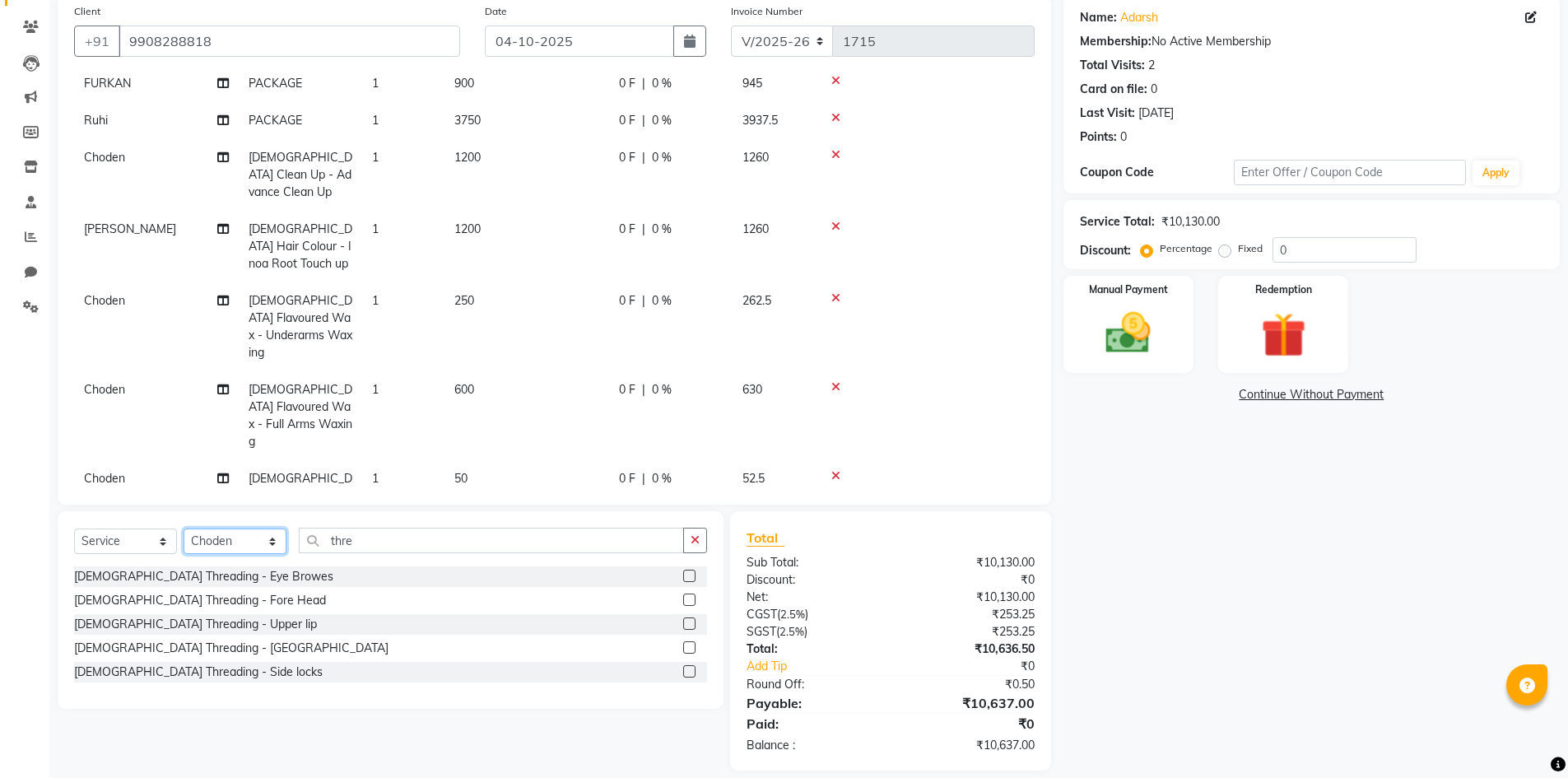
click at [239, 543] on select "Select Stylist Admin [PERSON_NAME] [PERSON_NAME] Gulfam [PERSON_NAME] [PERSON_N…" at bounding box center [234, 541] width 103 height 26
select select "85374"
click at [183, 528] on select "Select Stylist Admin [PERSON_NAME] [PERSON_NAME] Gulfam [PERSON_NAME] [PERSON_N…" at bounding box center [234, 541] width 103 height 26
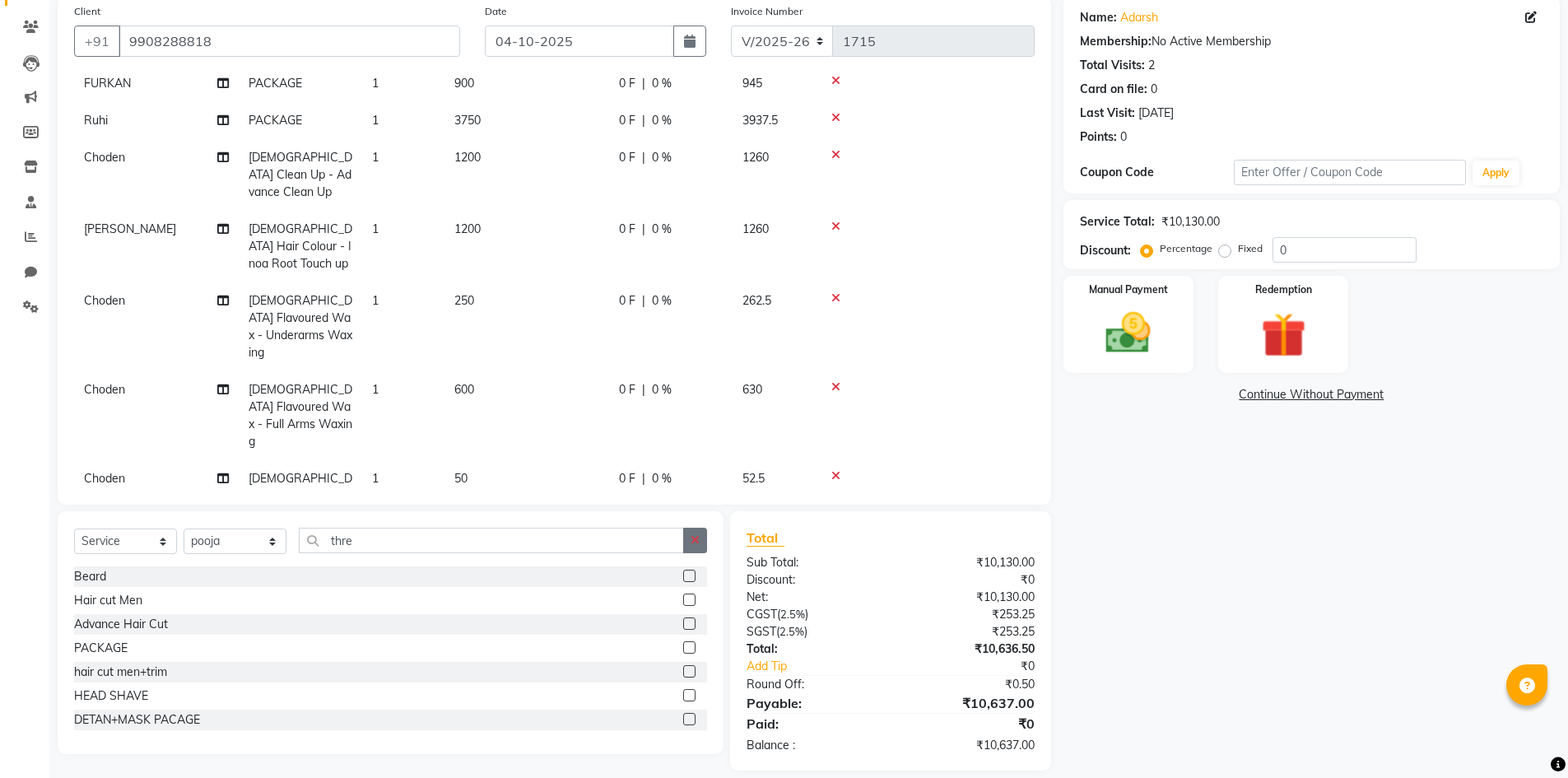
click at [698, 550] on button "button" at bounding box center [696, 540] width 24 height 26
click at [414, 542] on input "text" at bounding box center [502, 540] width 408 height 26
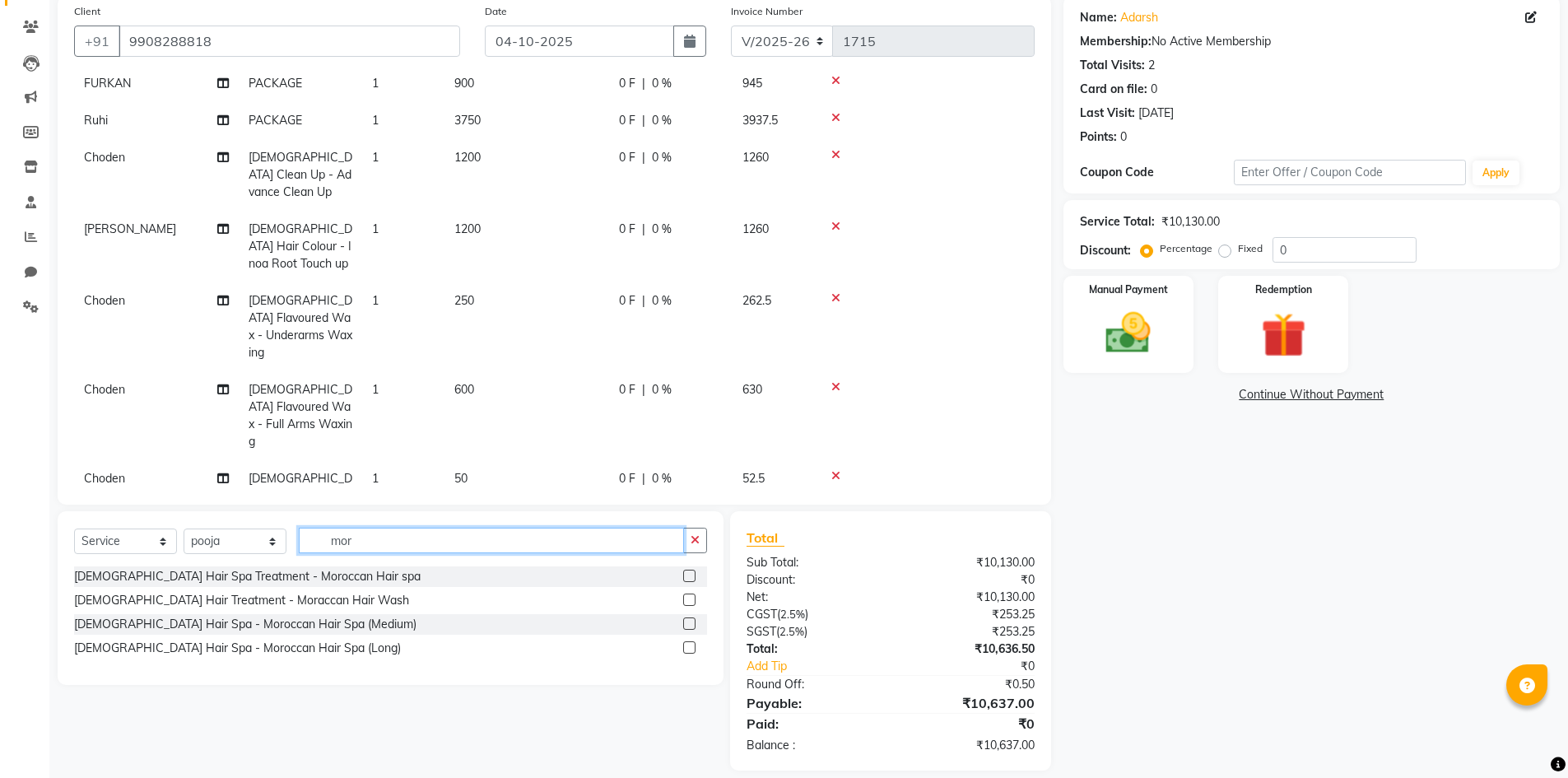
type input "mor"
click at [692, 607] on div at bounding box center [689, 602] width 11 height 18
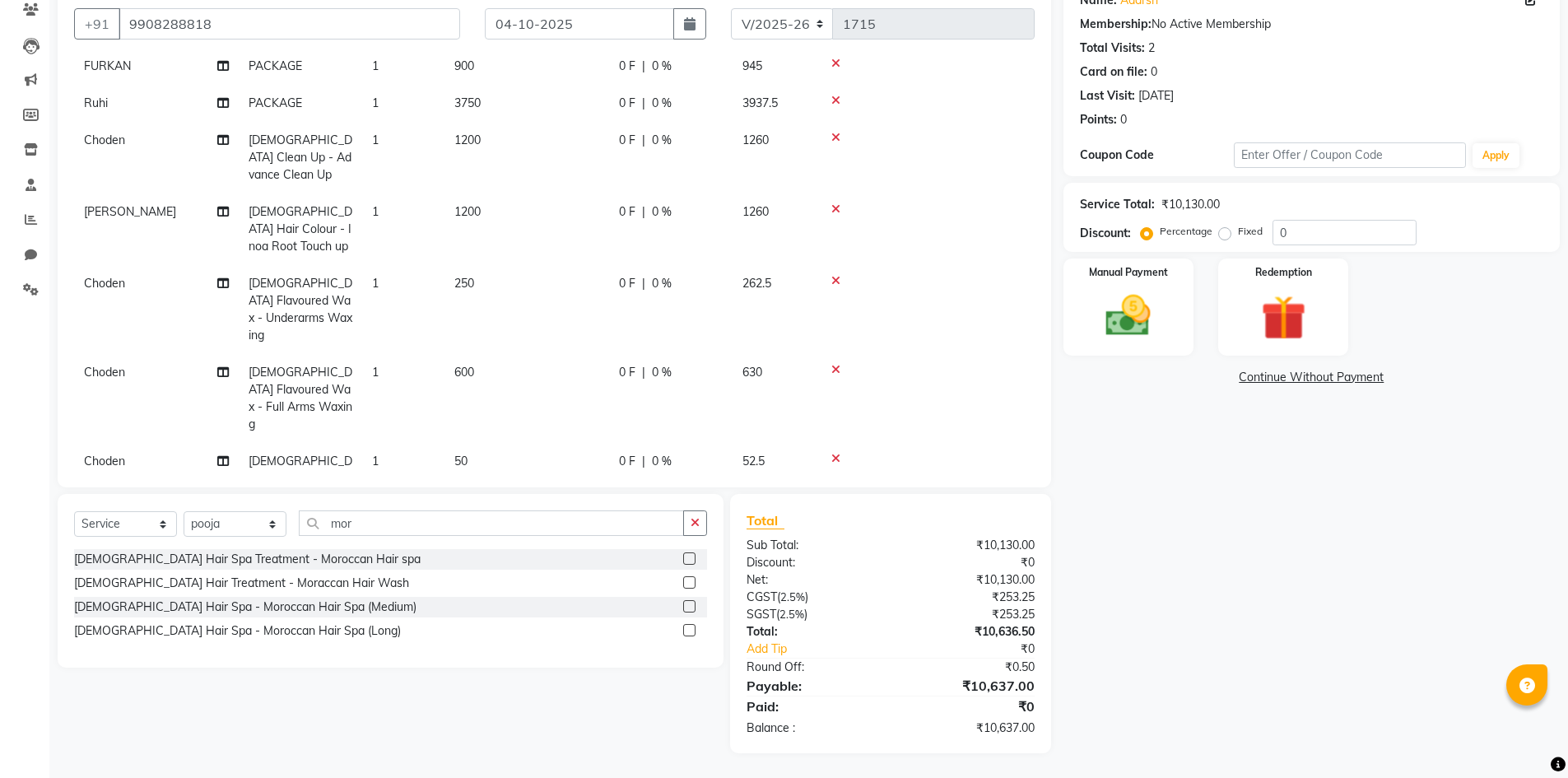
click at [688, 582] on label at bounding box center [689, 582] width 12 height 12
click at [688, 582] on input "checkbox" at bounding box center [689, 584] width 11 height 11
checkbox input "false"
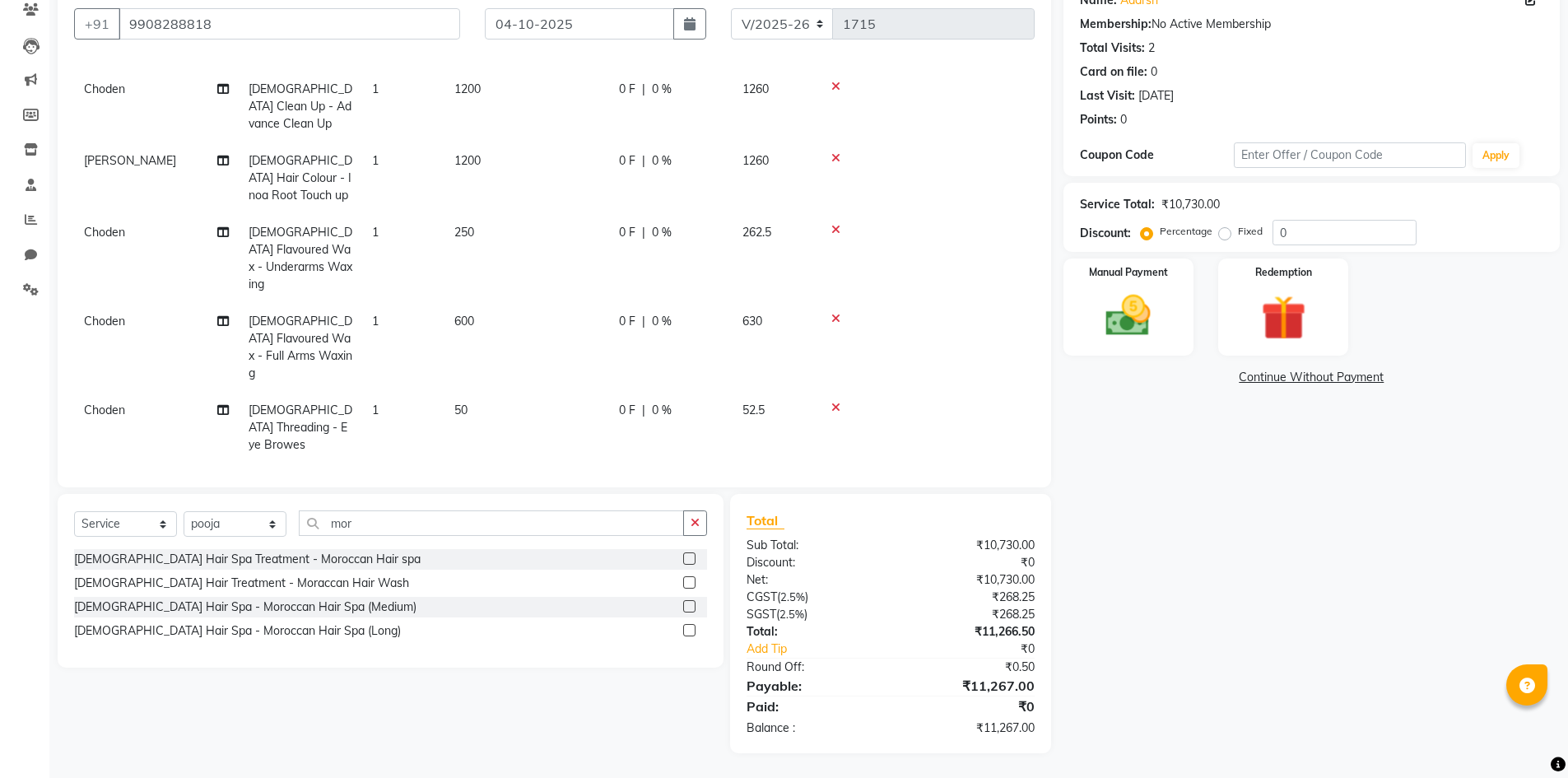
scroll to position [299, 0]
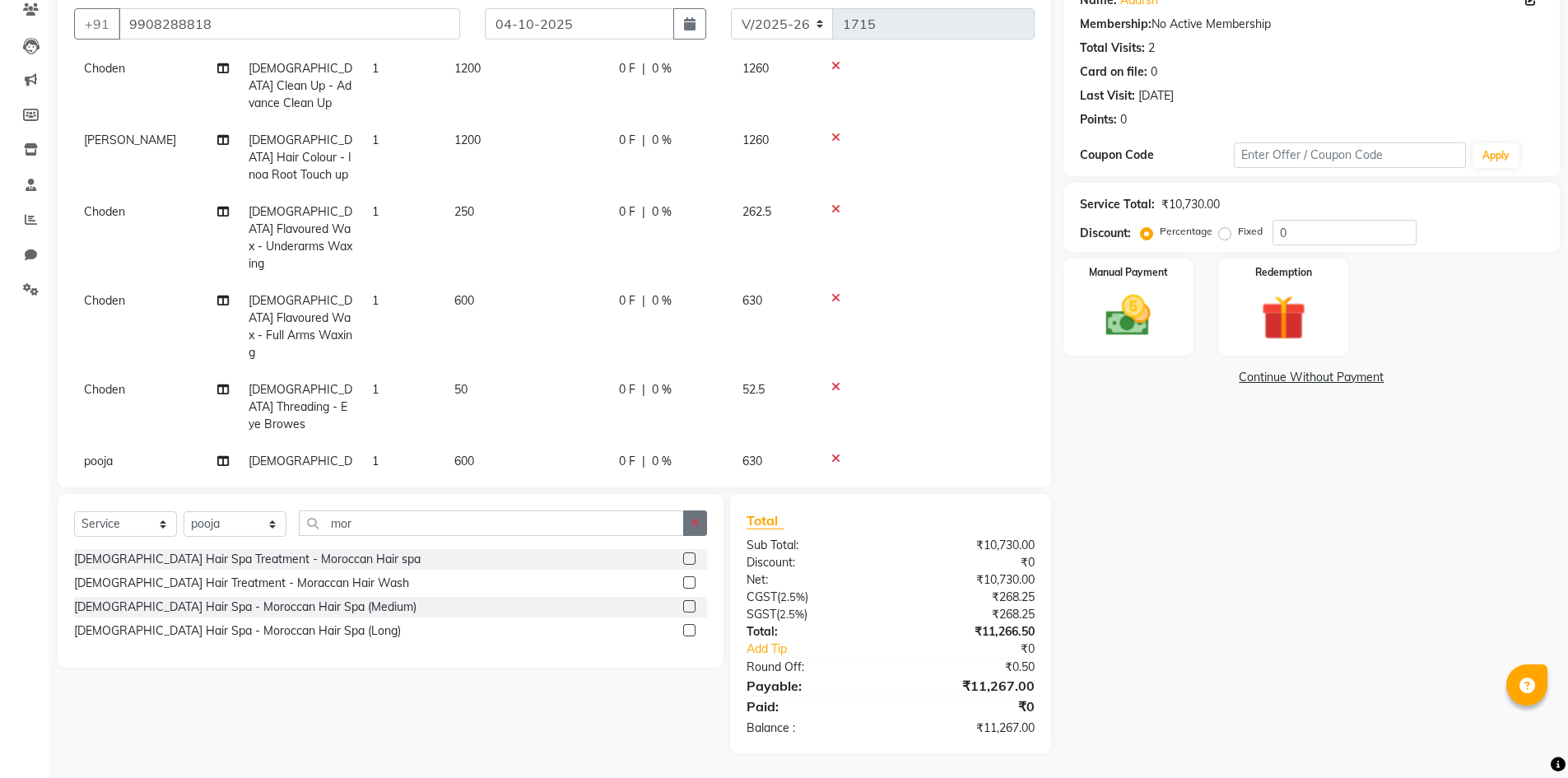
click at [691, 531] on button "button" at bounding box center [696, 524] width 24 height 26
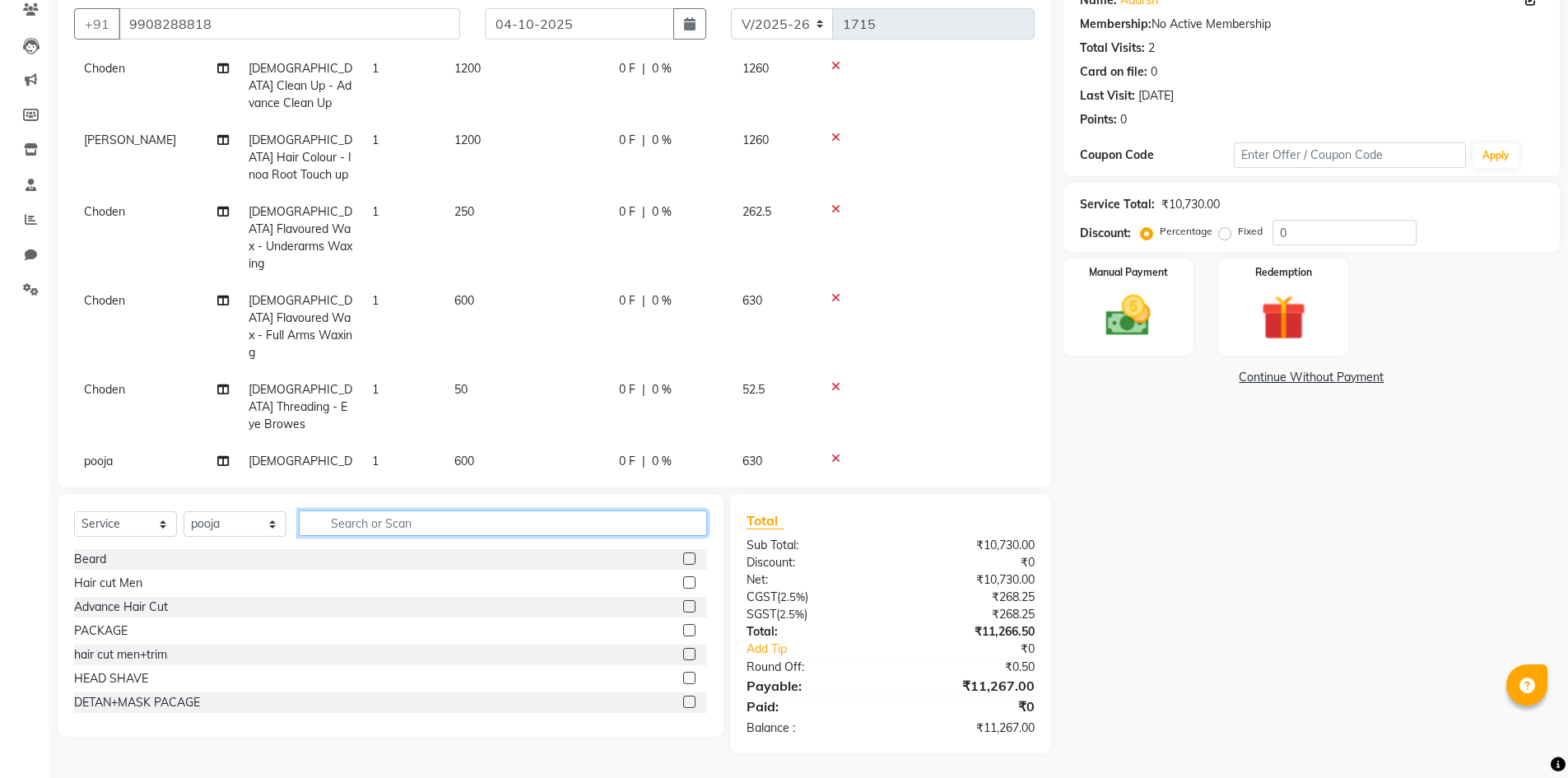
click at [441, 525] on input "text" at bounding box center [502, 524] width 408 height 26
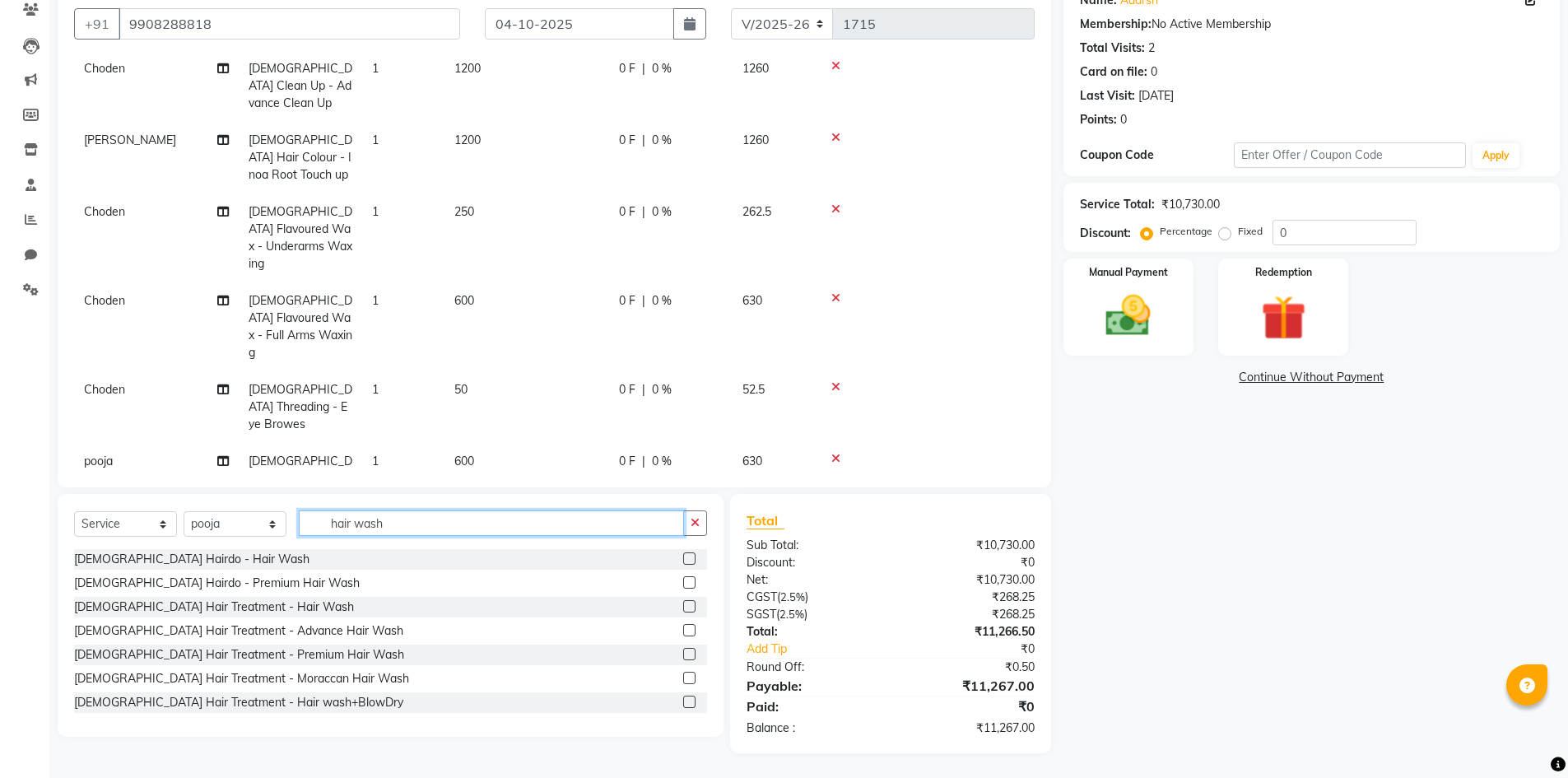
type input "hair wash"
click at [684, 705] on label at bounding box center [689, 701] width 12 height 12
click at [684, 705] on input "checkbox" at bounding box center [689, 703] width 11 height 11
checkbox input "false"
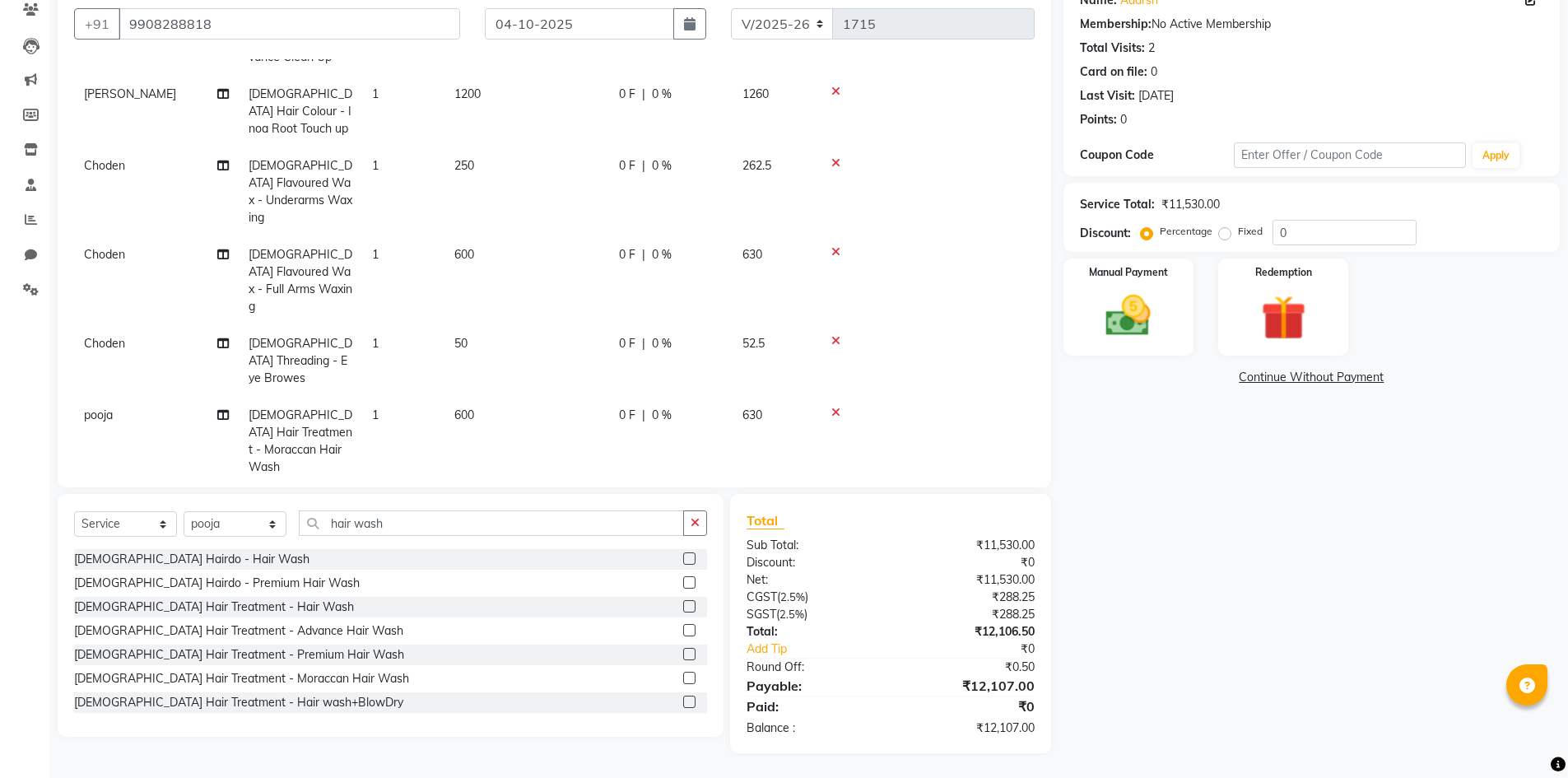
scroll to position [370, 0]
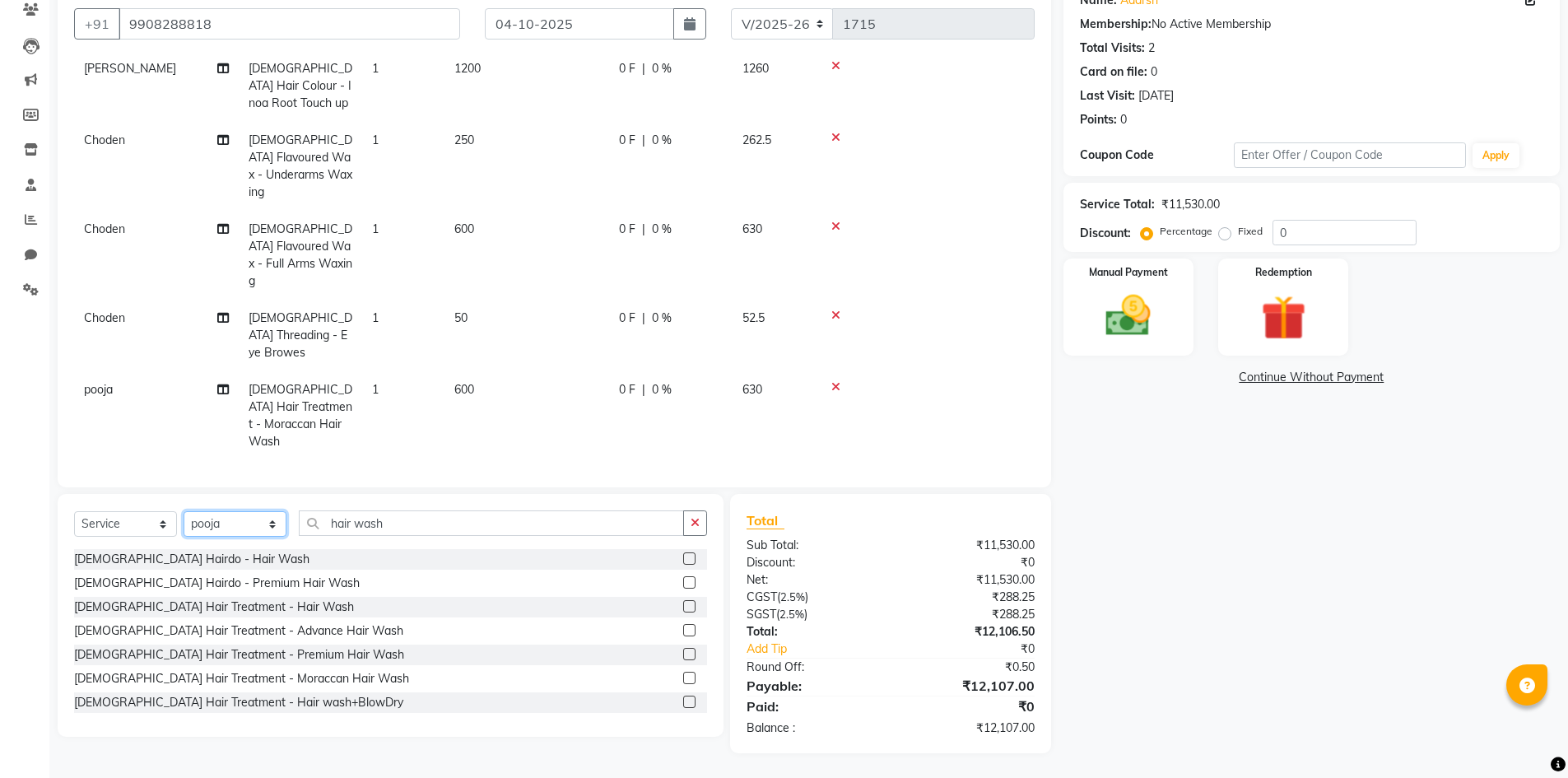
click at [199, 527] on select "Select Stylist Admin [PERSON_NAME] [PERSON_NAME] Gulfam [PERSON_NAME] [PERSON_N…" at bounding box center [234, 525] width 103 height 26
select select "85375"
click at [183, 512] on select "Select Stylist Admin [PERSON_NAME] [PERSON_NAME] Gulfam [PERSON_NAME] [PERSON_N…" at bounding box center [234, 525] width 103 height 26
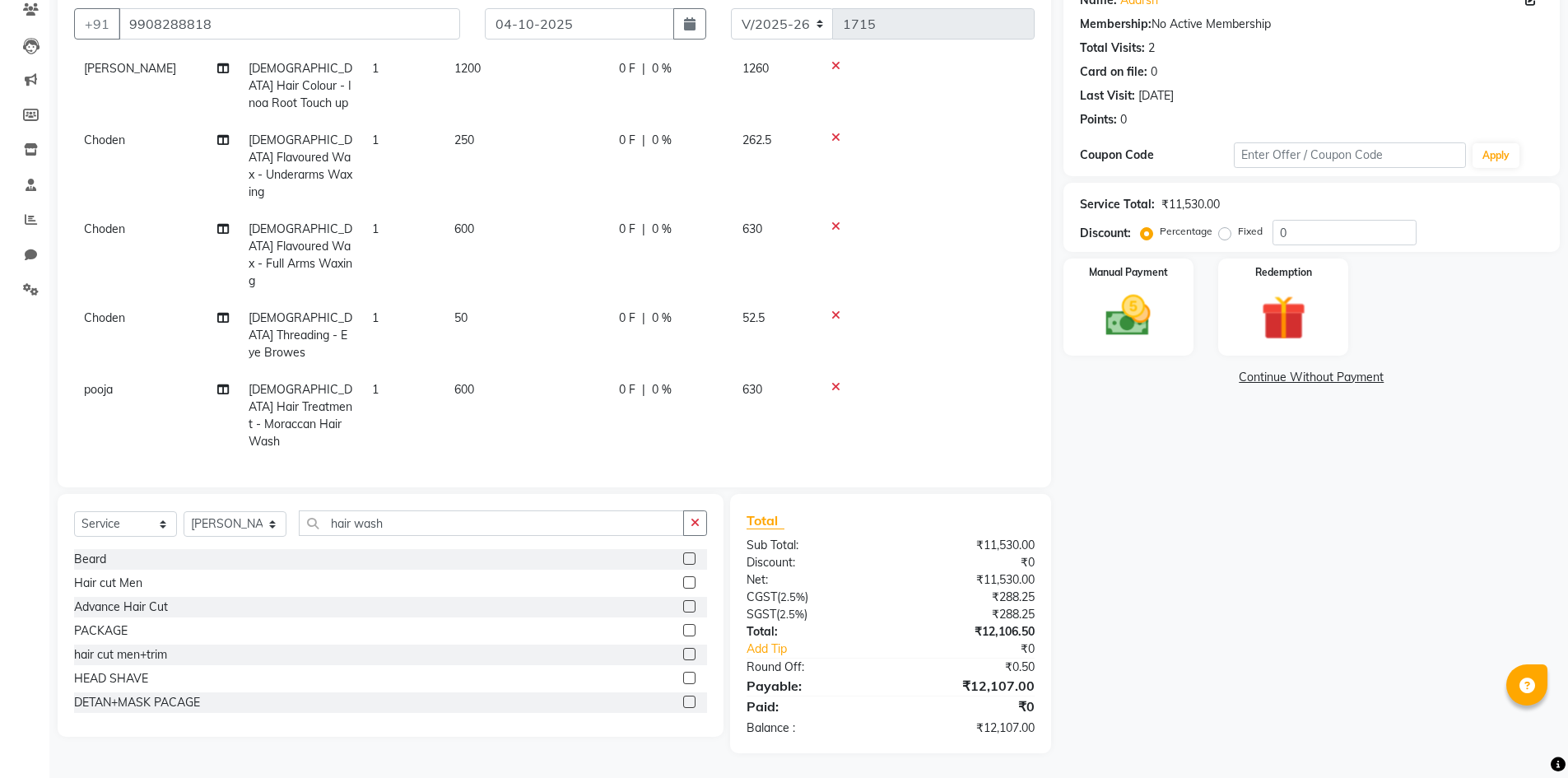
click at [684, 631] on label at bounding box center [689, 630] width 12 height 12
click at [684, 631] on input "checkbox" at bounding box center [689, 631] width 11 height 11
click at [684, 631] on label at bounding box center [689, 630] width 12 height 12
click at [684, 631] on input "checkbox" at bounding box center [689, 631] width 11 height 11
checkbox input "false"
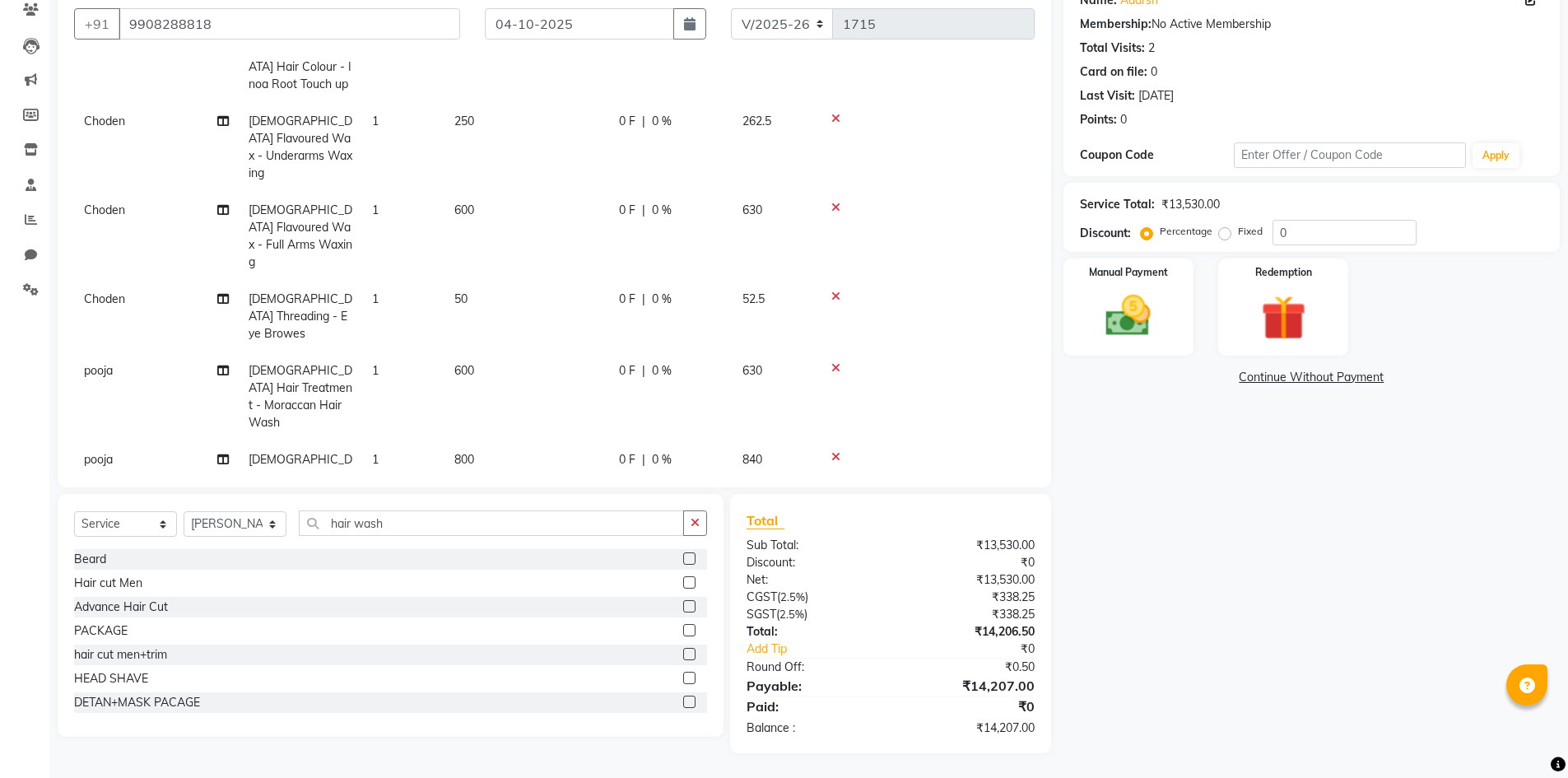
scroll to position [408, 0]
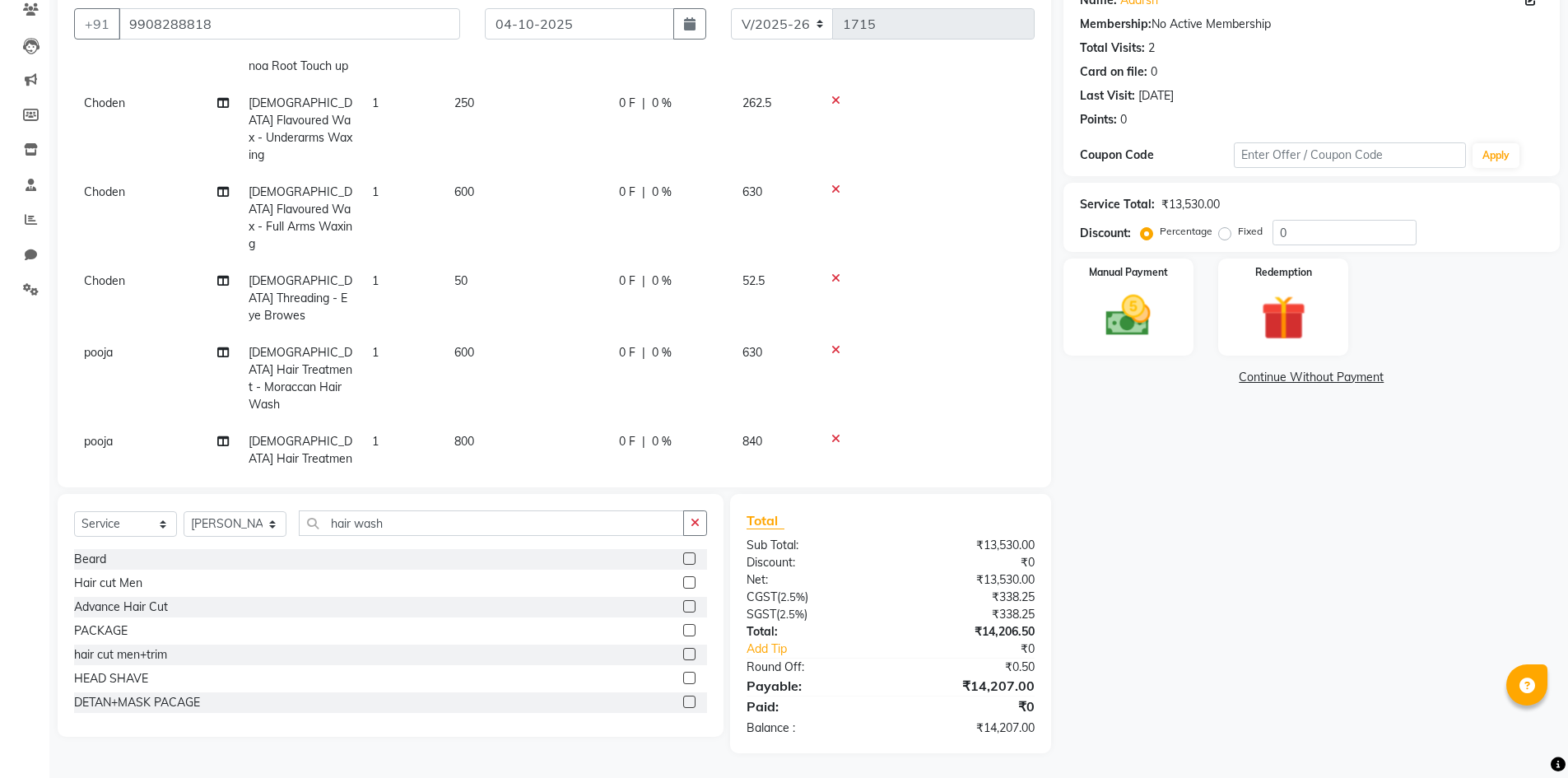
click at [482, 512] on td "2000" at bounding box center [527, 531] width 165 height 37
select select "85375"
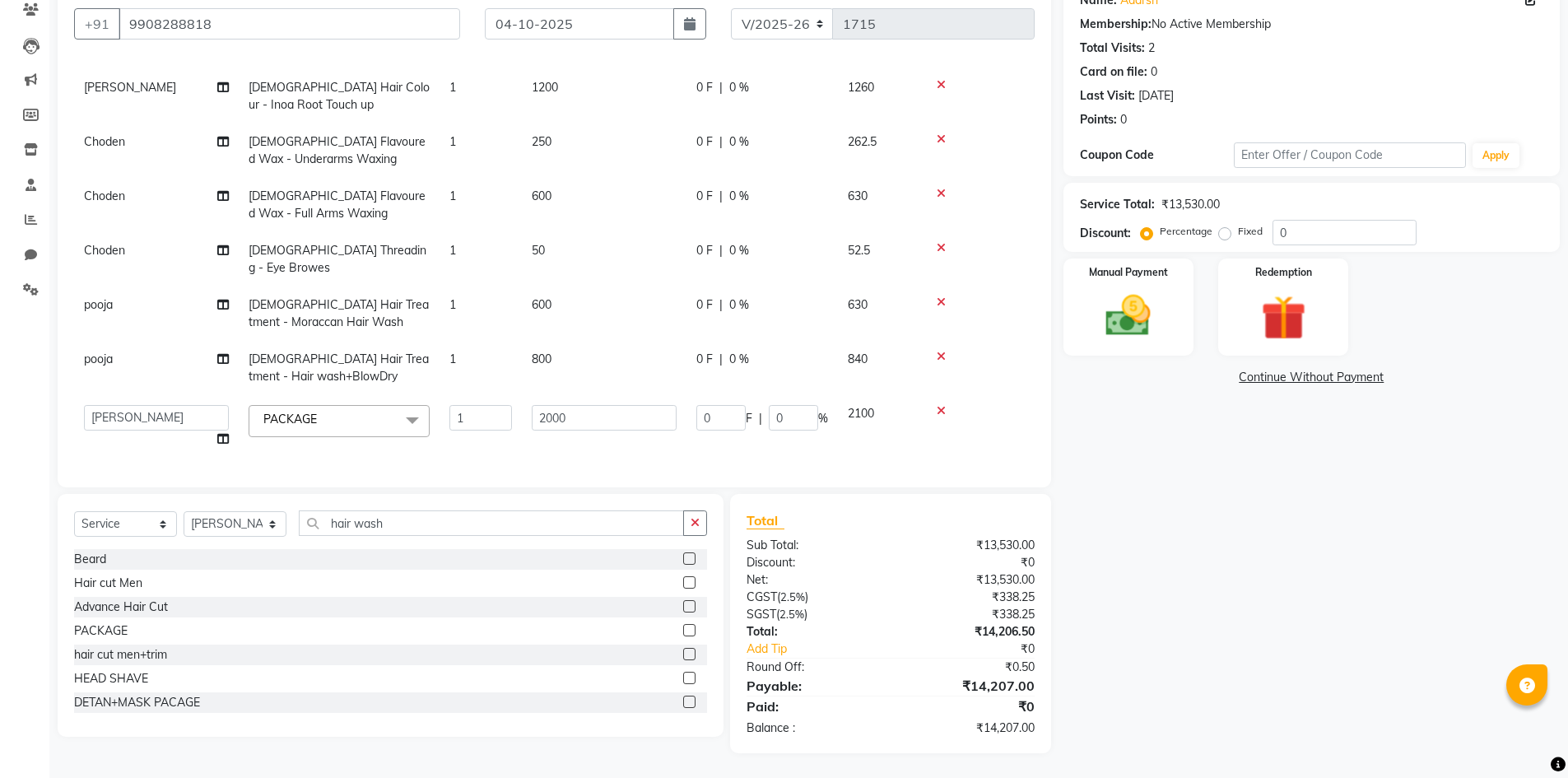
scroll to position [329, 0]
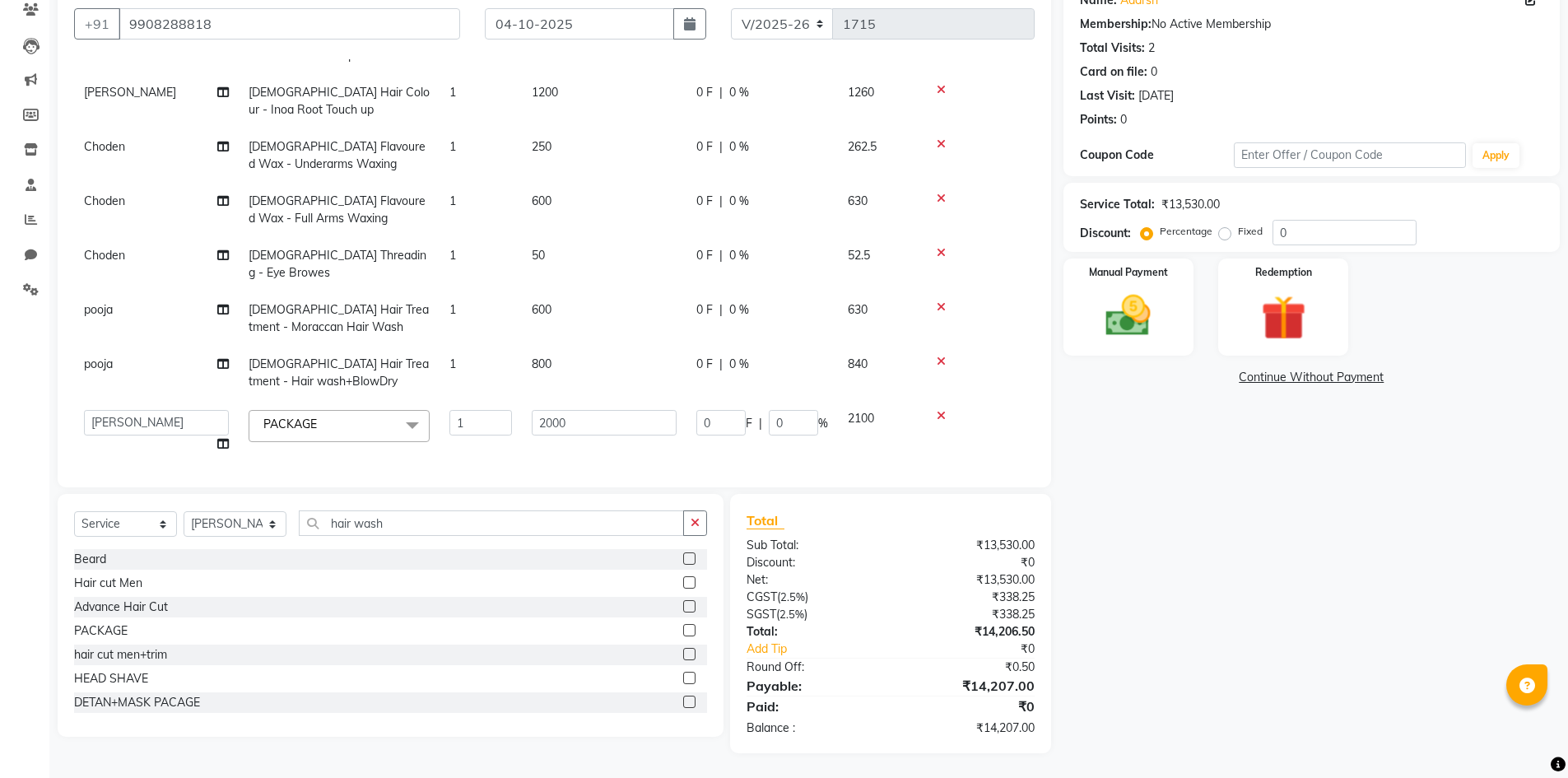
click at [482, 426] on td "1" at bounding box center [480, 432] width 82 height 63
click at [607, 423] on td "2000" at bounding box center [604, 432] width 165 height 63
click at [608, 410] on input "2000" at bounding box center [604, 423] width 145 height 26
type input "2"
type input "9050"
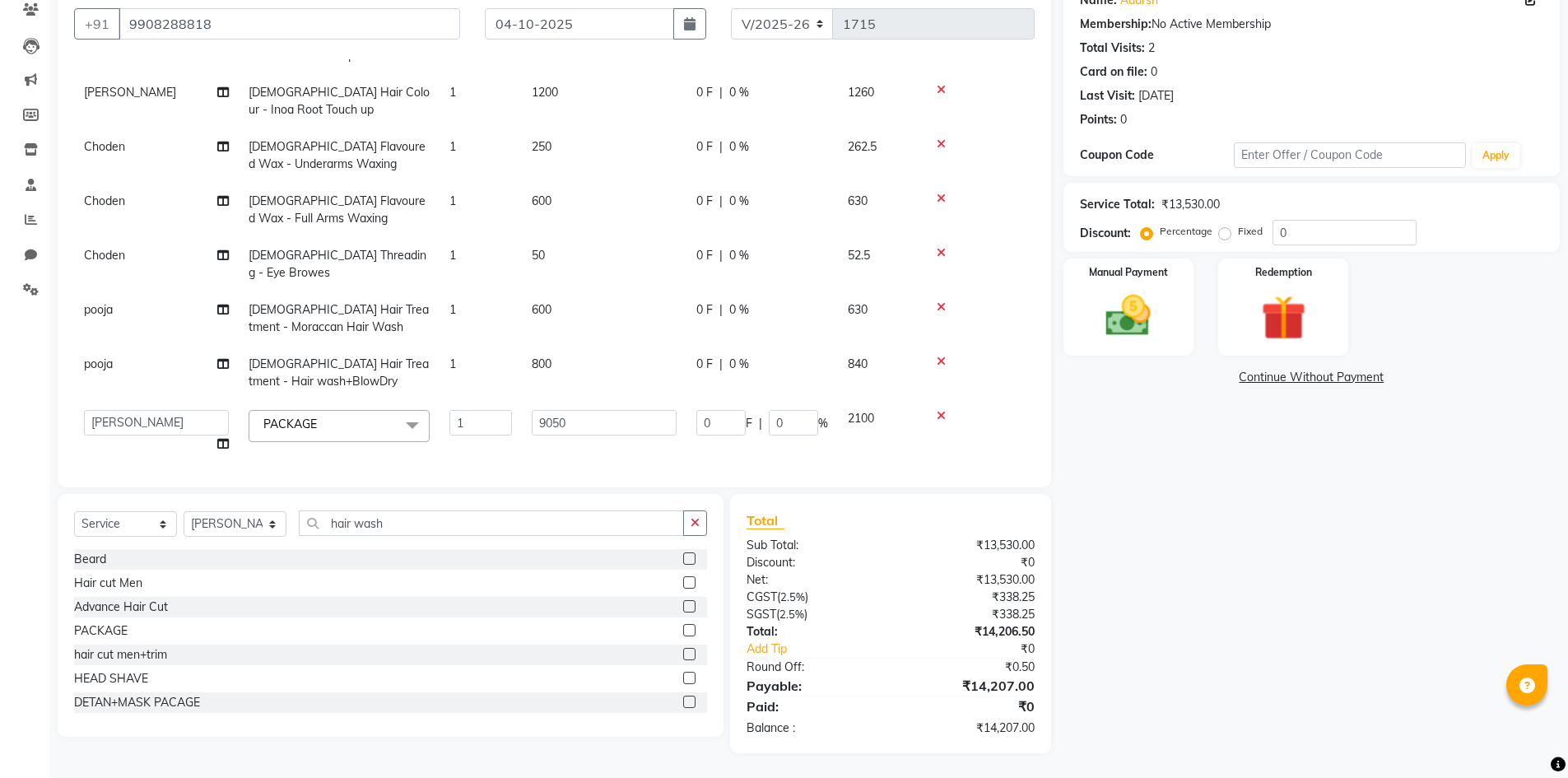
scroll to position [129, 0]
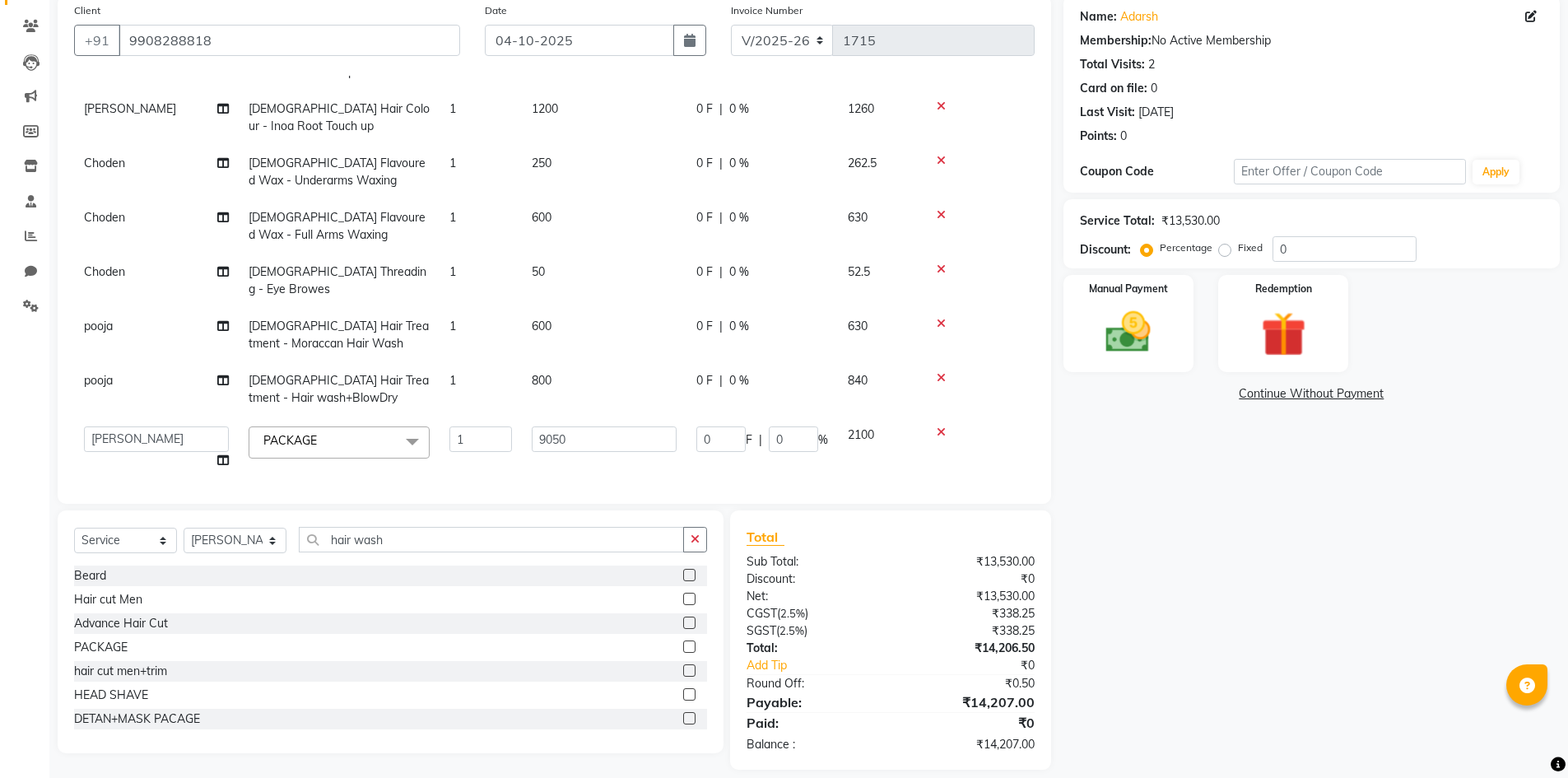
click at [627, 438] on tbody "pooja PACKAGE 1 1450 0 F | 0 % 1522.5 [PERSON_NAME] hair cut men+trim 1 350 0 F…" at bounding box center [554, 146] width 961 height 665
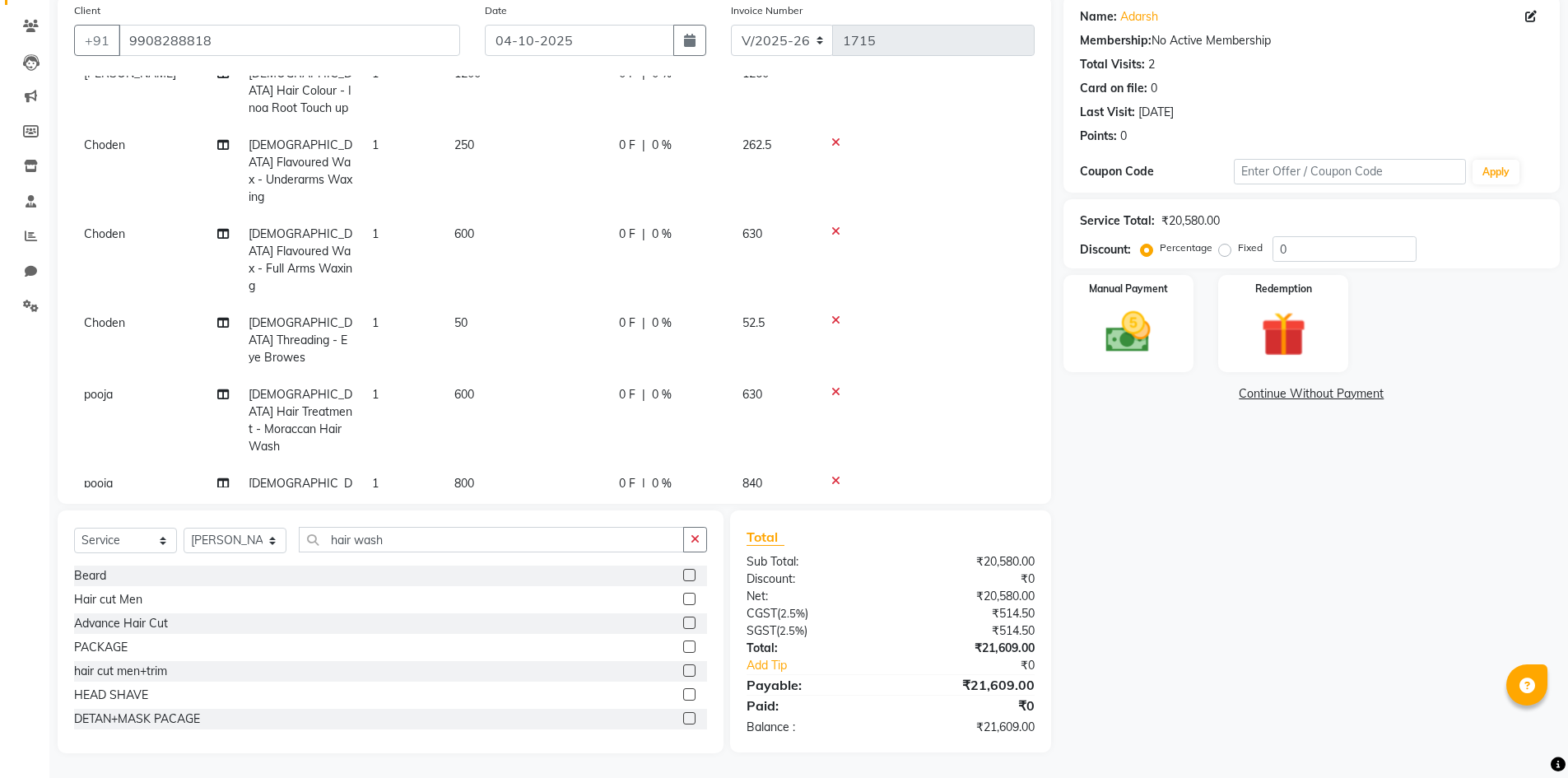
scroll to position [408, 0]
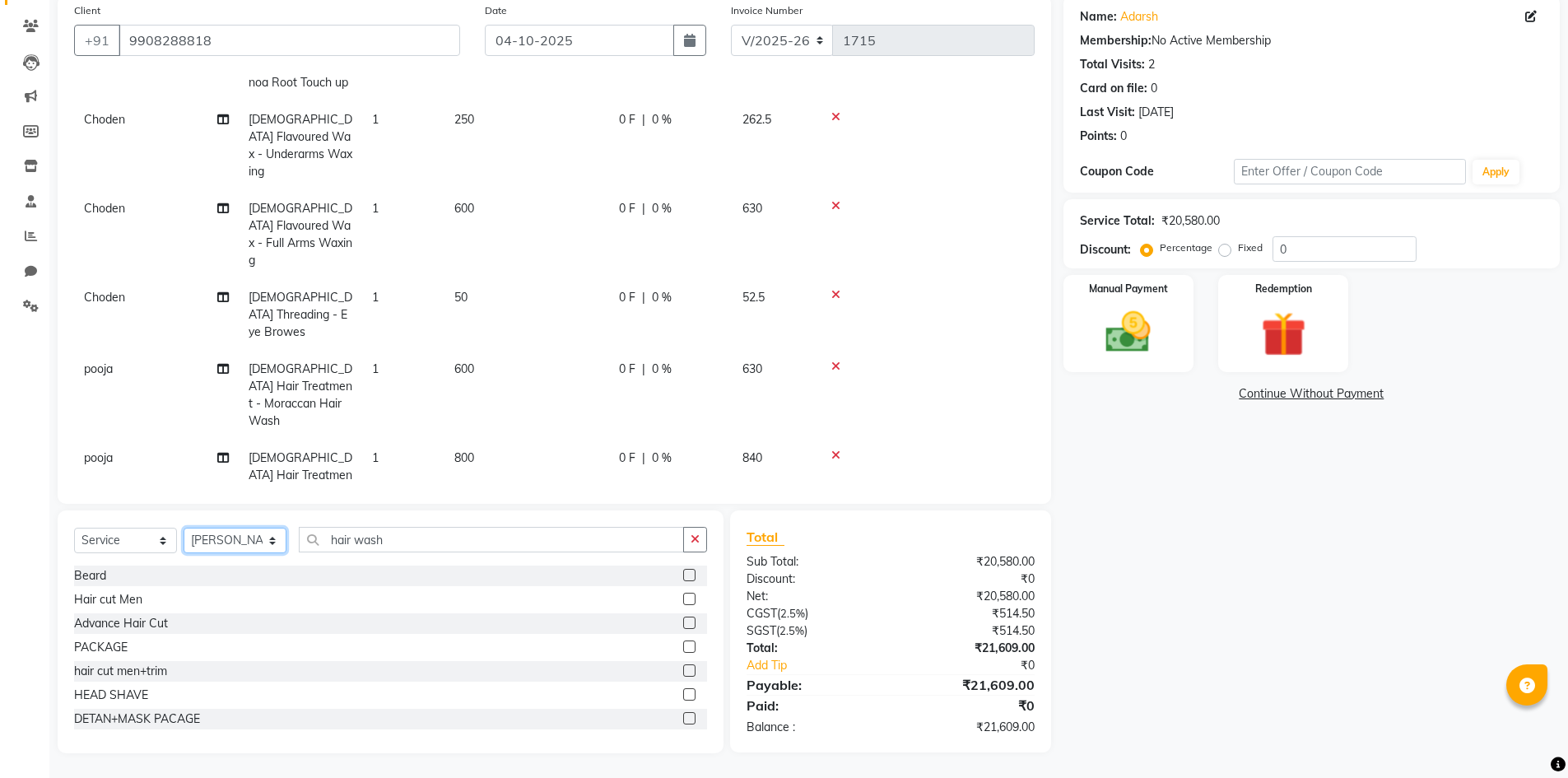
click at [212, 541] on select "Select Stylist Admin [PERSON_NAME] [PERSON_NAME] Gulfam [PERSON_NAME] [PERSON_N…" at bounding box center [234, 540] width 103 height 26
select select "84900"
click at [183, 527] on select "Select Stylist Admin [PERSON_NAME] [PERSON_NAME] Gulfam [PERSON_NAME] [PERSON_N…" at bounding box center [234, 540] width 103 height 26
click at [684, 647] on label at bounding box center [689, 646] width 12 height 12
click at [684, 647] on input "checkbox" at bounding box center [689, 648] width 11 height 11
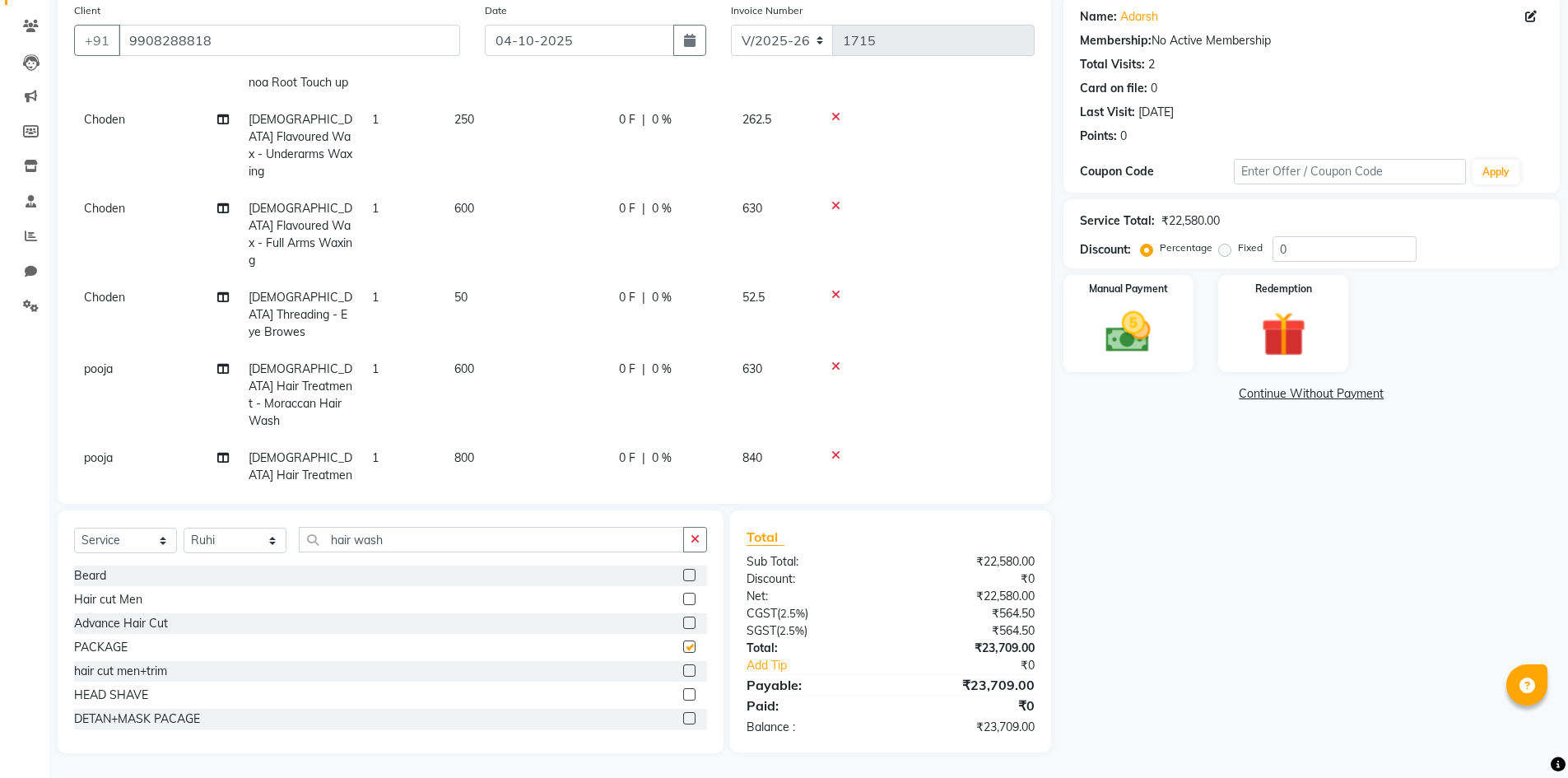
checkbox input "false"
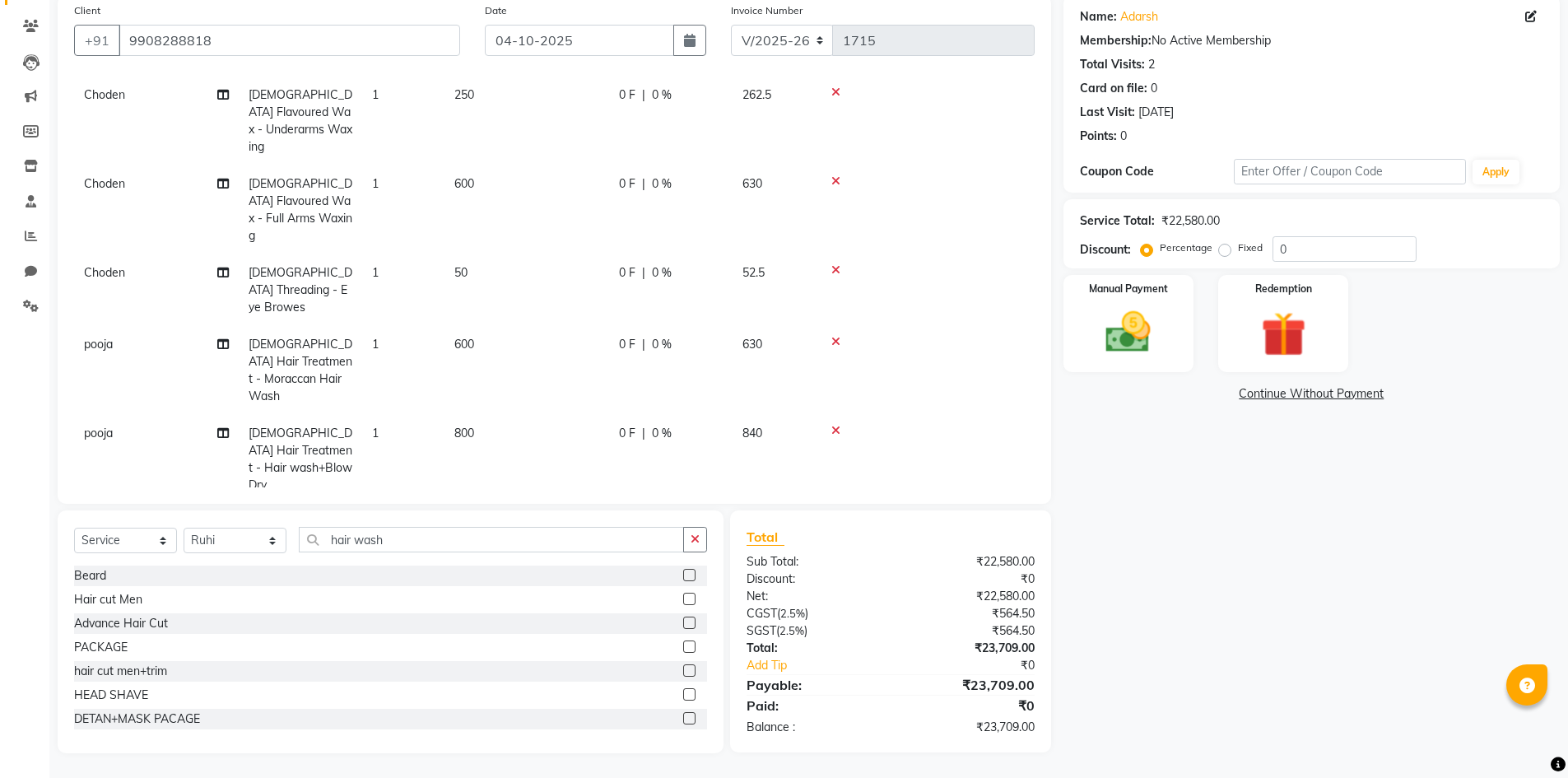
scroll to position [445, 0]
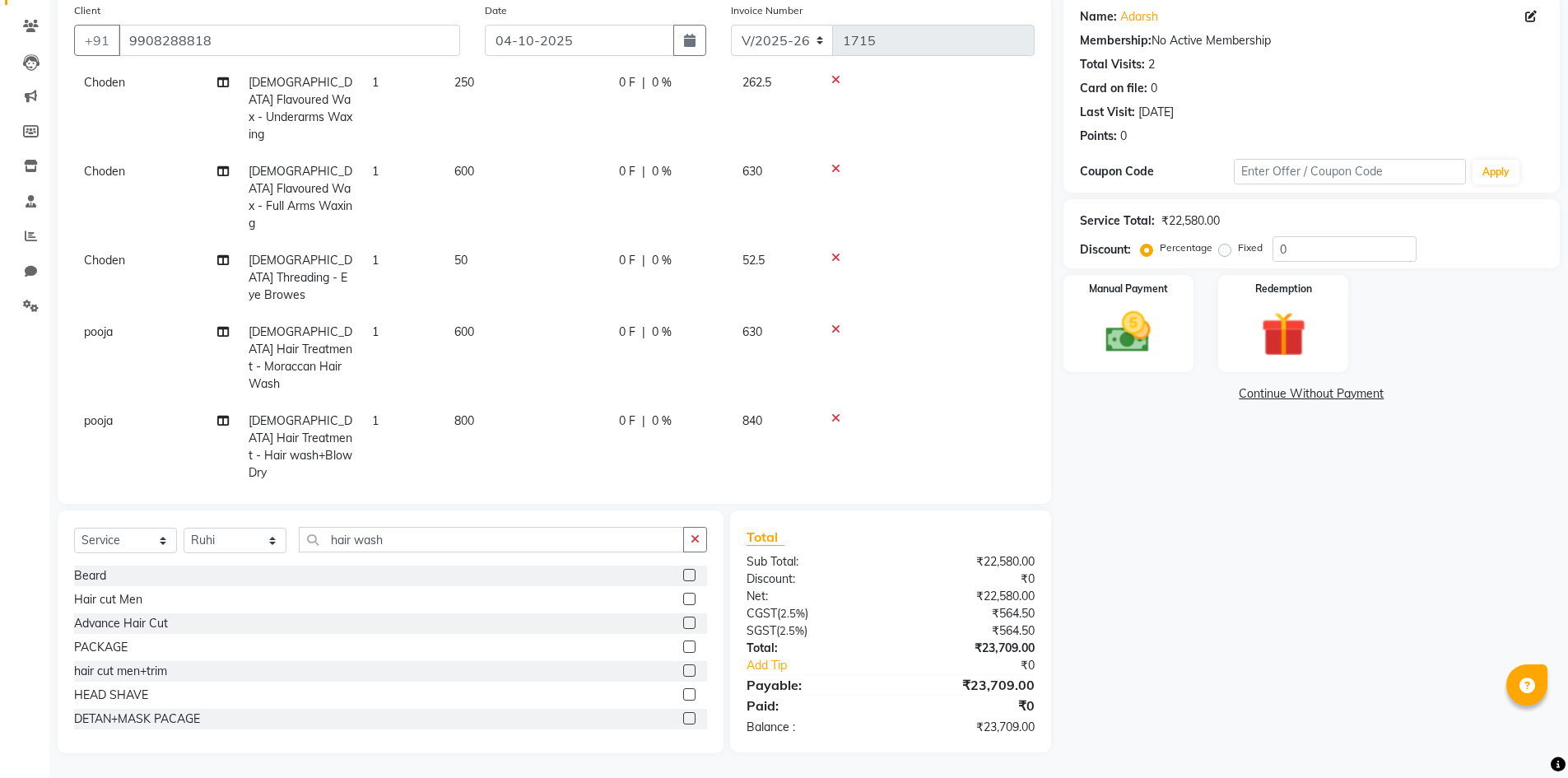
click at [471, 528] on td "2000" at bounding box center [527, 547] width 165 height 37
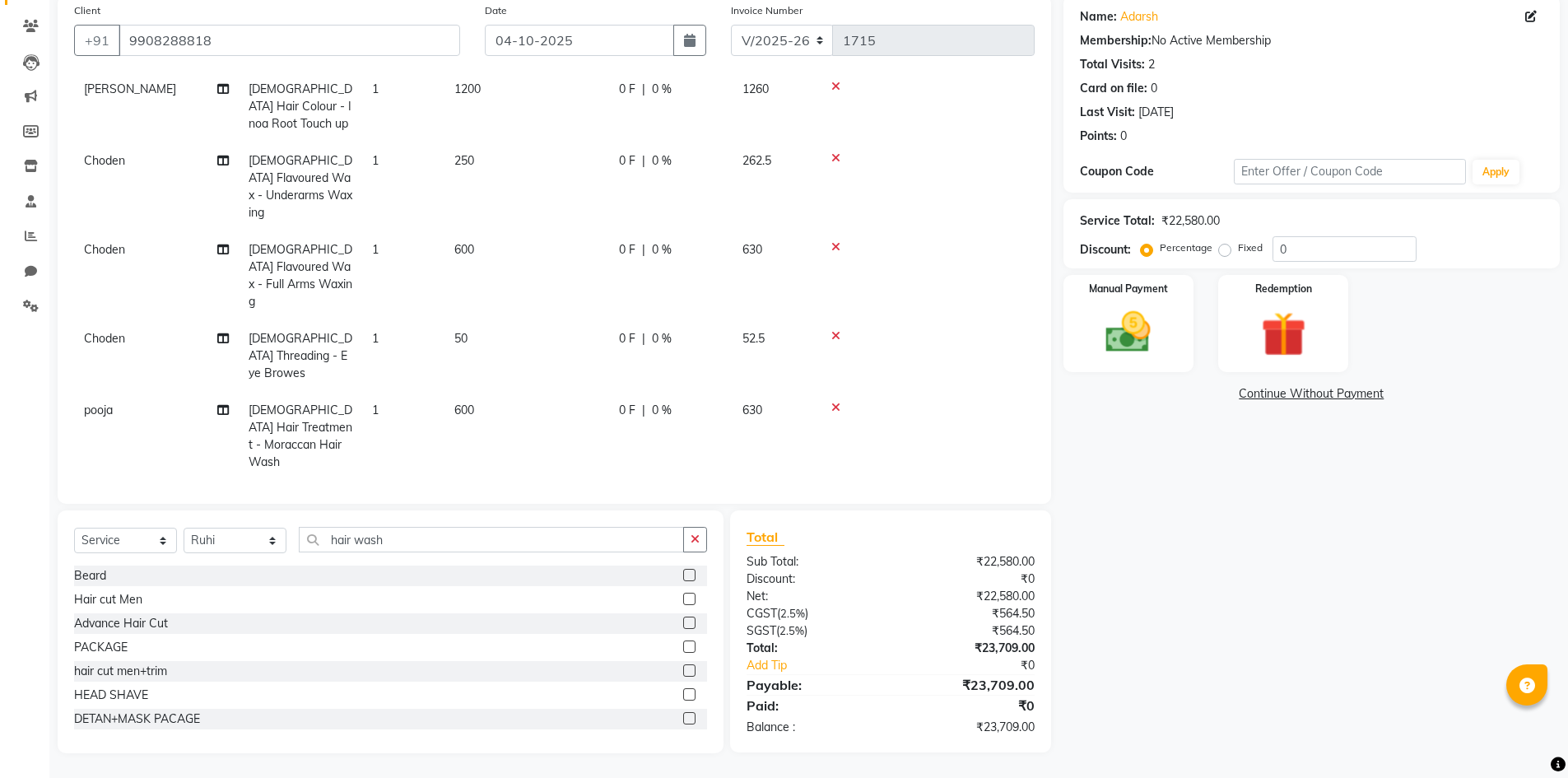
select select "84900"
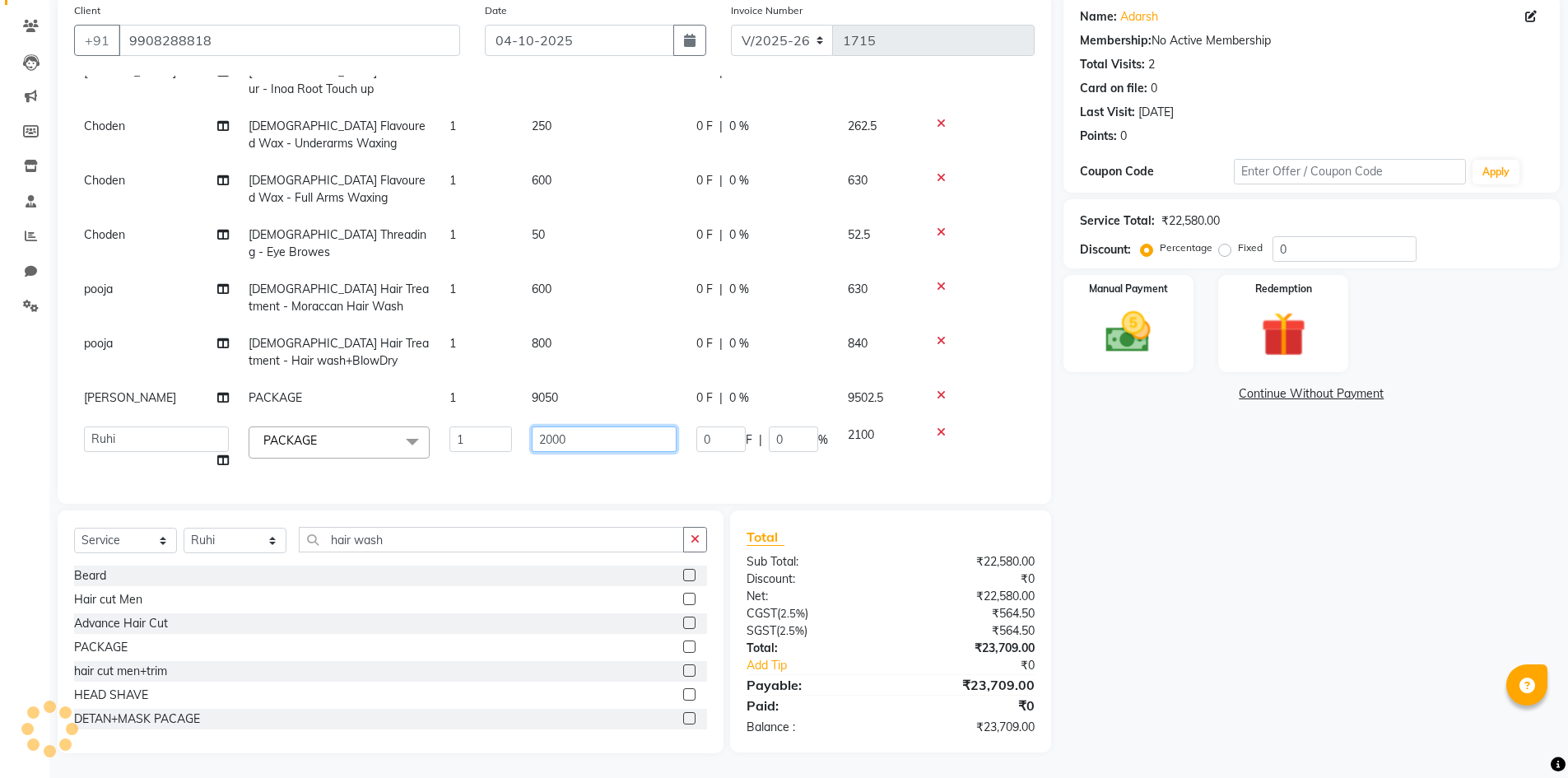
click at [584, 426] on input "2000" at bounding box center [604, 439] width 145 height 26
type input "2"
type input "1500"
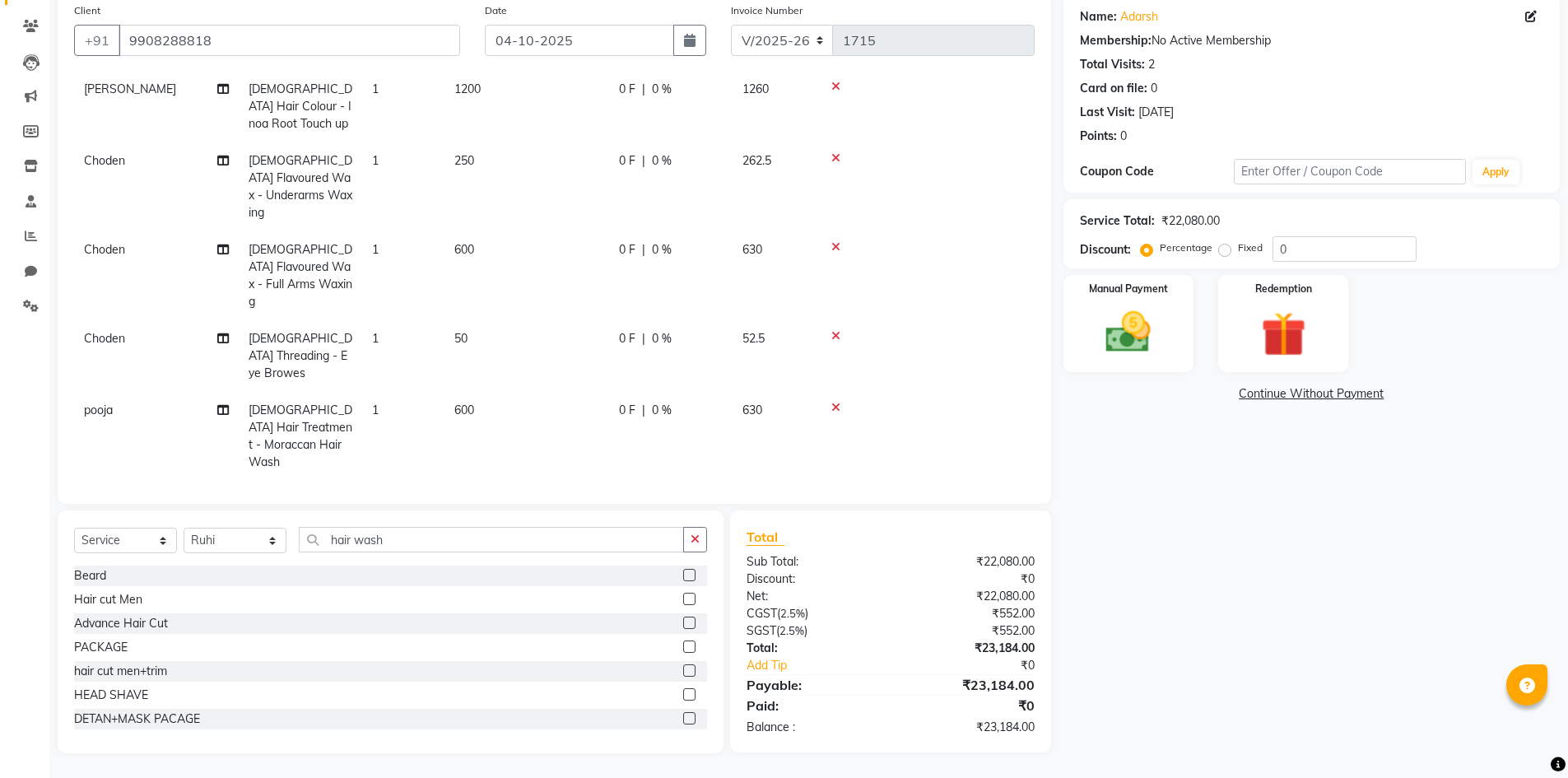
click at [598, 456] on tbody "pooja PACKAGE 1 1450 0 F | 0 % 1522.5 [PERSON_NAME] hair cut men+trim 1 350 0 F…" at bounding box center [554, 210] width 961 height 867
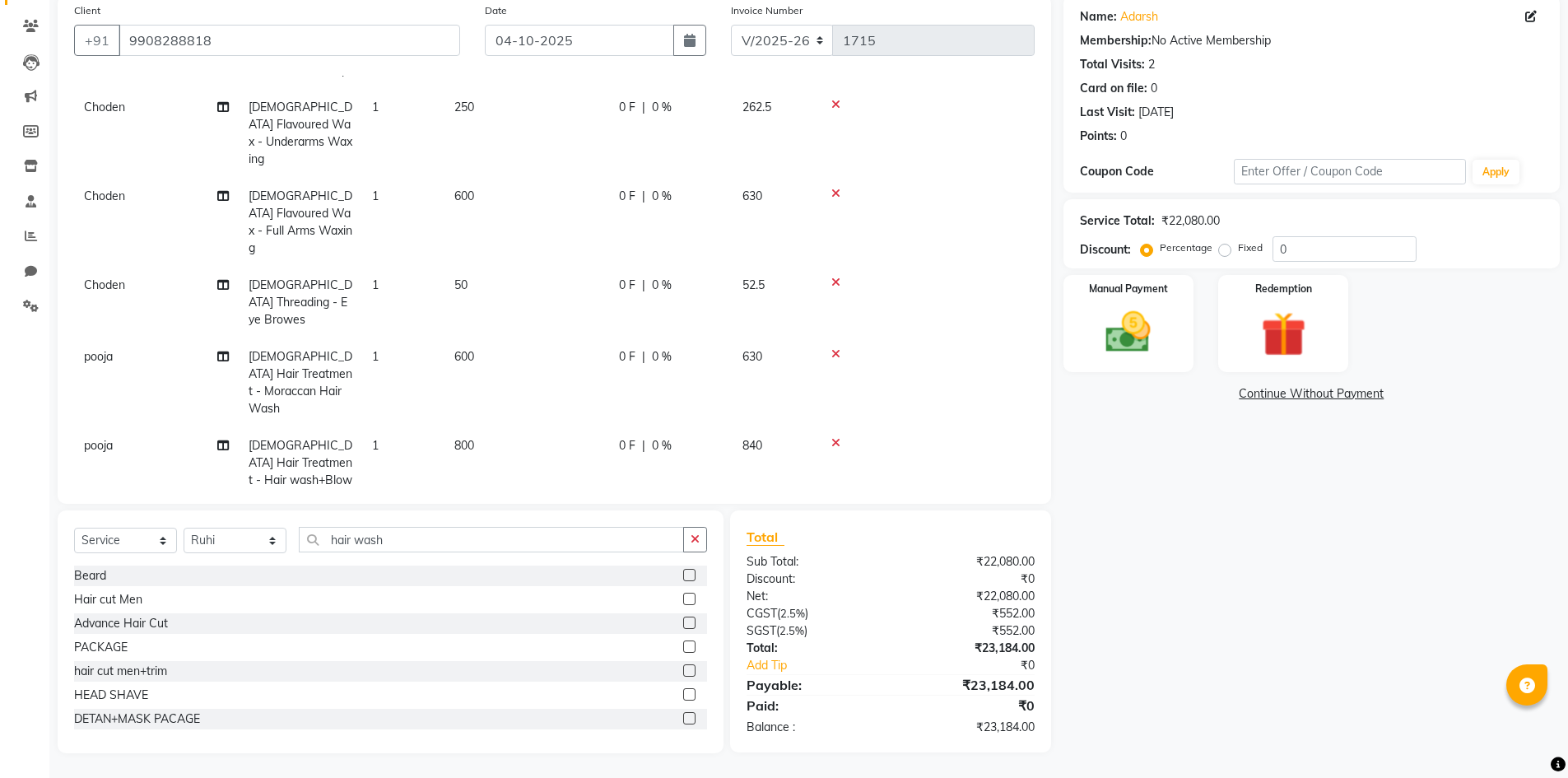
scroll to position [445, 0]
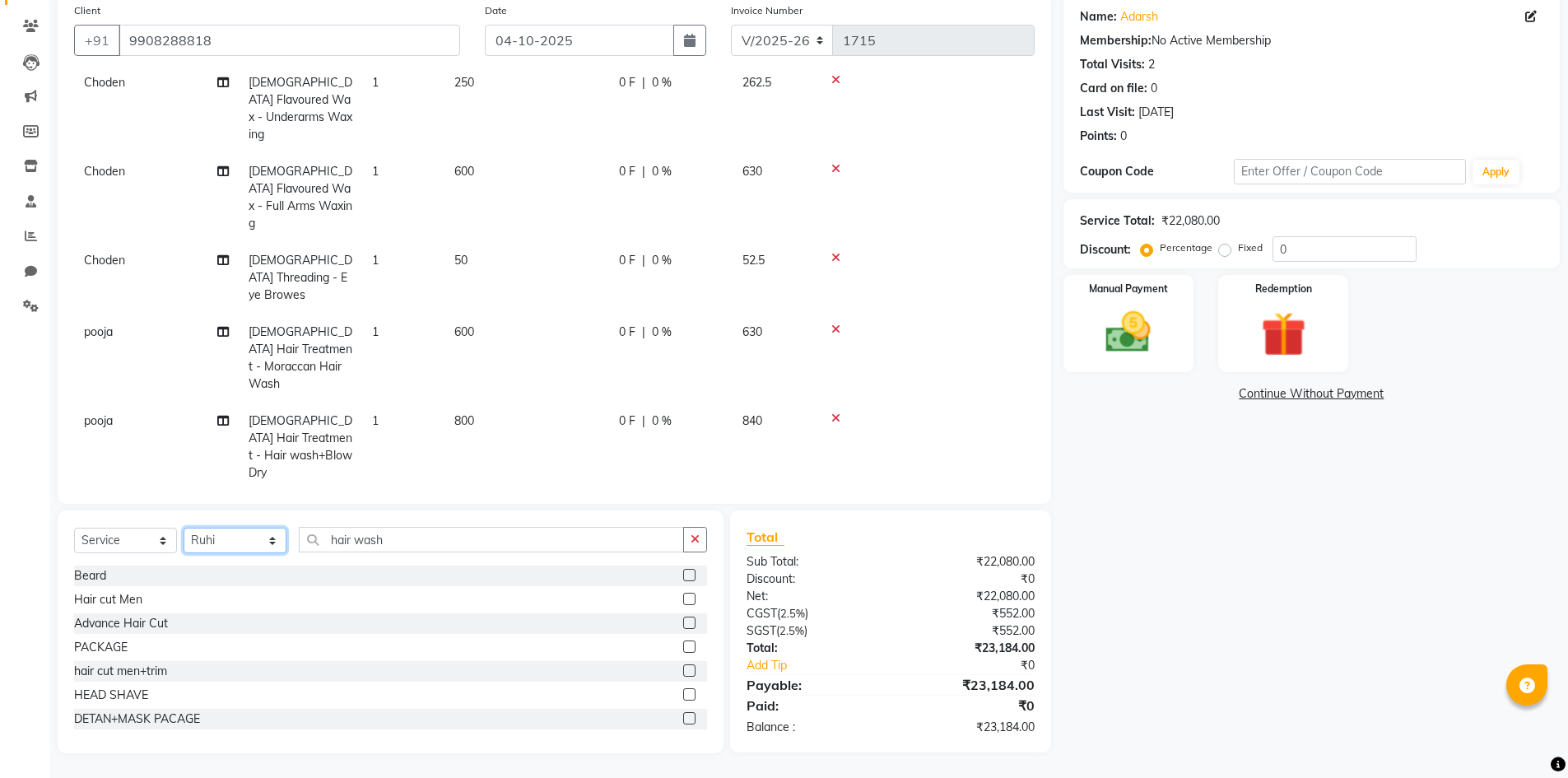
click at [256, 545] on select "Select Stylist Admin [PERSON_NAME] [PERSON_NAME] Gulfam [PERSON_NAME] [PERSON_N…" at bounding box center [234, 540] width 103 height 26
select select "84895"
click at [183, 527] on select "Select Stylist Admin [PERSON_NAME] [PERSON_NAME] Gulfam [PERSON_NAME] [PERSON_N…" at bounding box center [234, 540] width 103 height 26
click at [684, 599] on label at bounding box center [689, 599] width 12 height 12
click at [684, 599] on input "checkbox" at bounding box center [689, 600] width 11 height 11
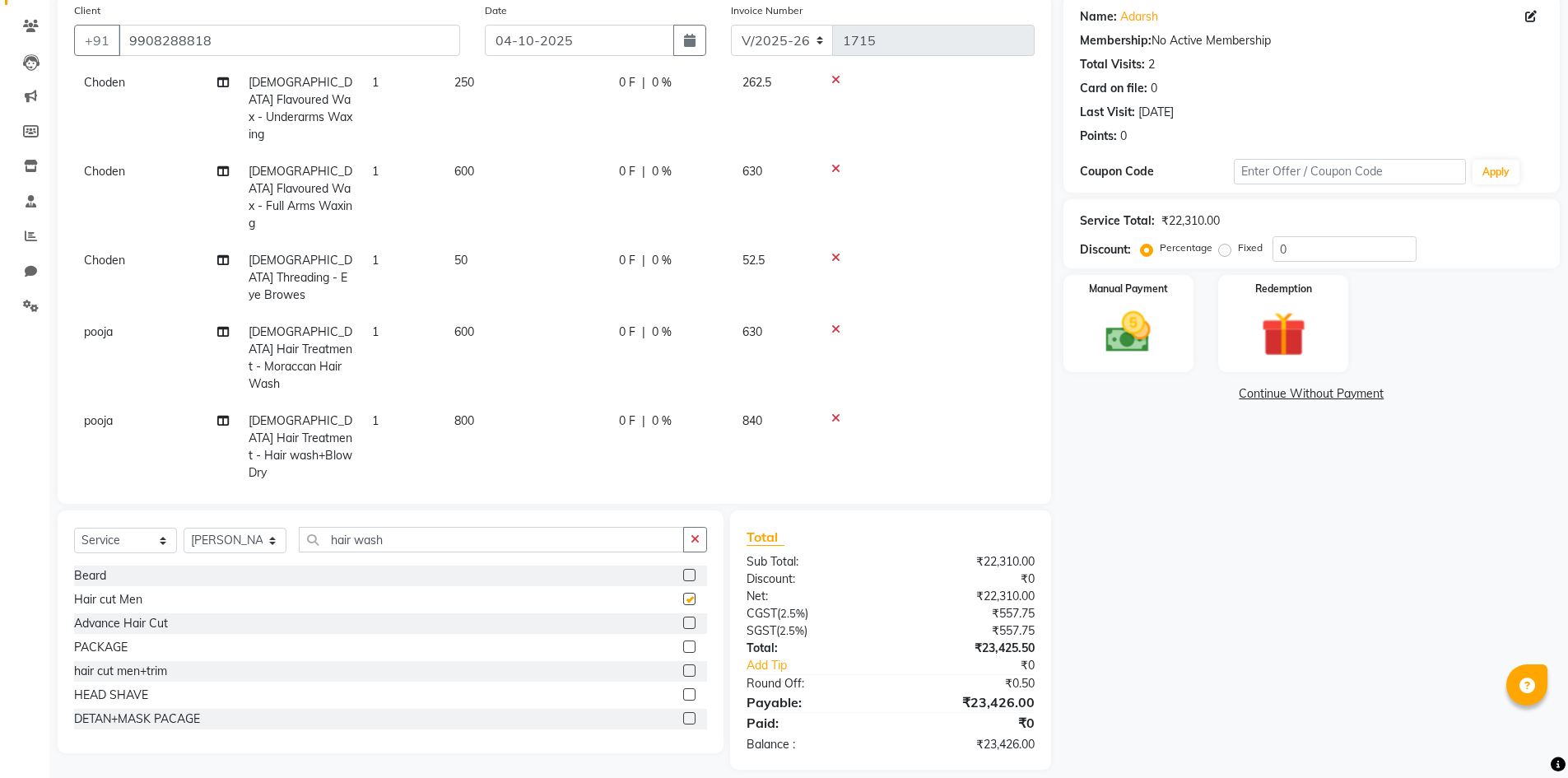
checkbox input "false"
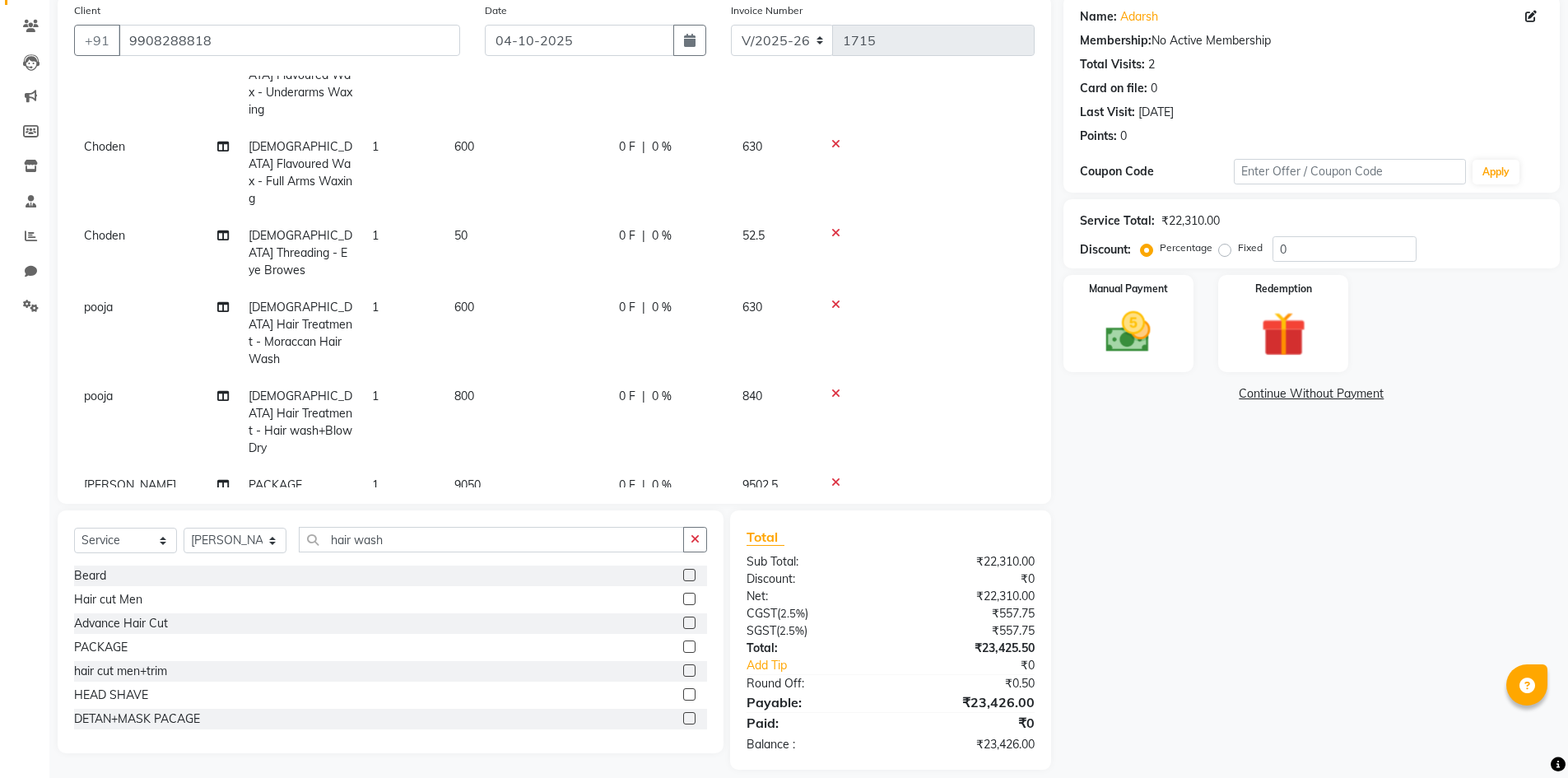
scroll to position [482, 0]
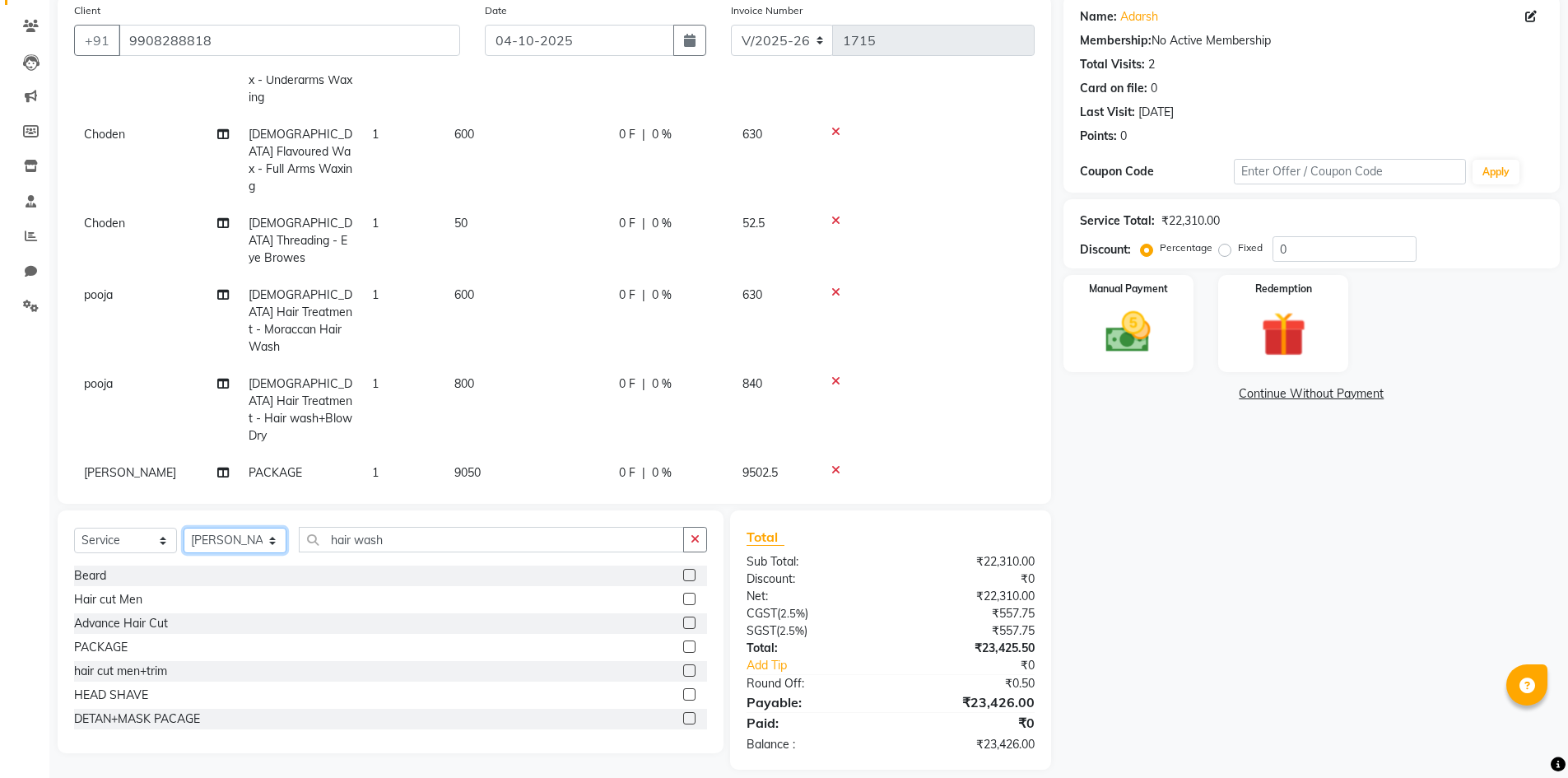
click at [236, 552] on select "Select Stylist Admin [PERSON_NAME] [PERSON_NAME] Gulfam [PERSON_NAME] [PERSON_N…" at bounding box center [234, 540] width 103 height 26
select select "84899"
click at [183, 527] on select "Select Stylist Admin [PERSON_NAME] [PERSON_NAME] Gulfam [PERSON_NAME] [PERSON_N…" at bounding box center [234, 540] width 103 height 26
click at [690, 535] on button "button" at bounding box center [696, 540] width 24 height 26
click at [684, 643] on label at bounding box center [689, 646] width 12 height 12
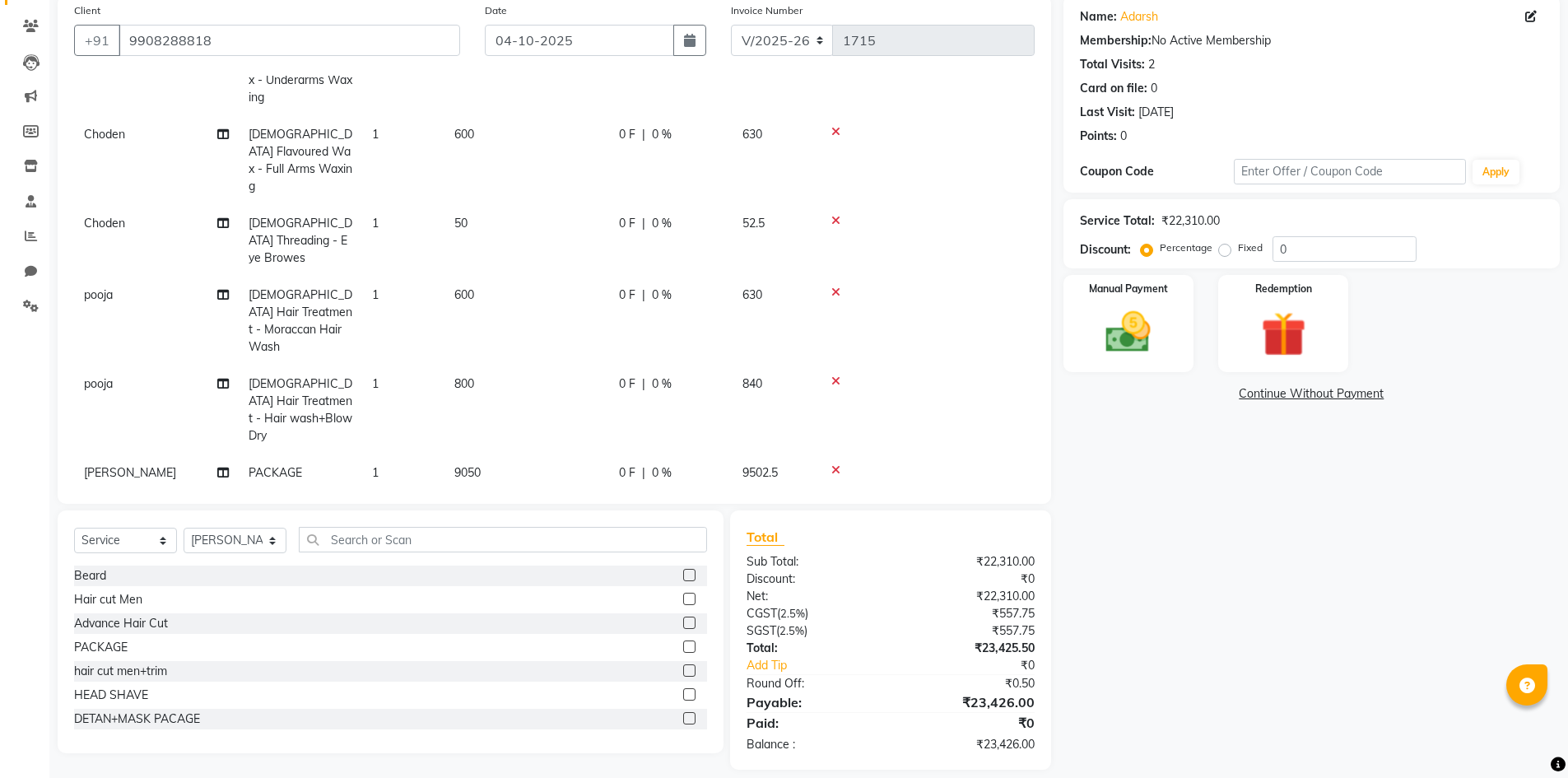
click at [684, 643] on input "checkbox" at bounding box center [689, 648] width 11 height 11
checkbox input "false"
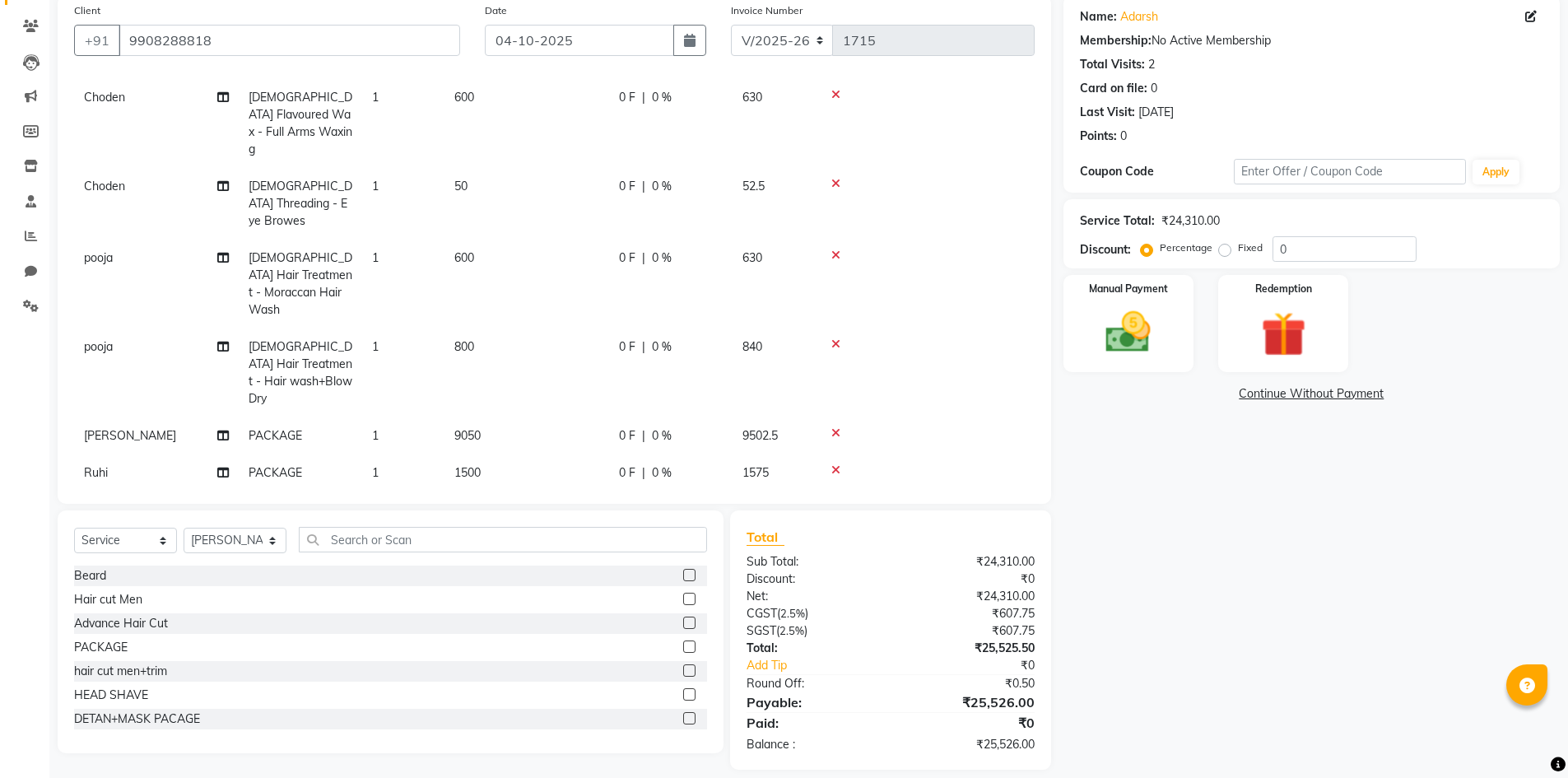
click at [491, 528] on td "2000" at bounding box center [527, 547] width 165 height 37
select select "84899"
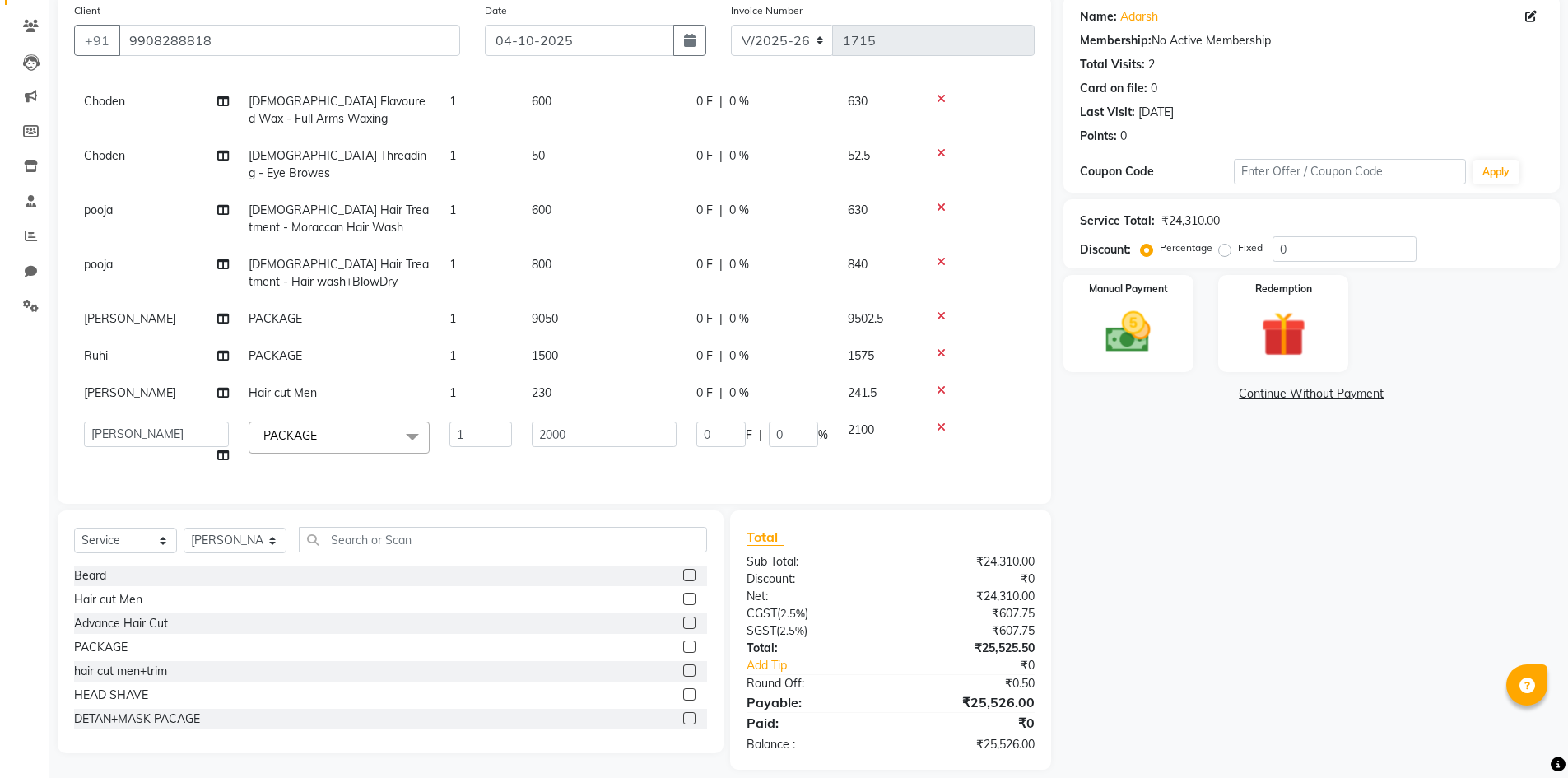
scroll to position [440, 0]
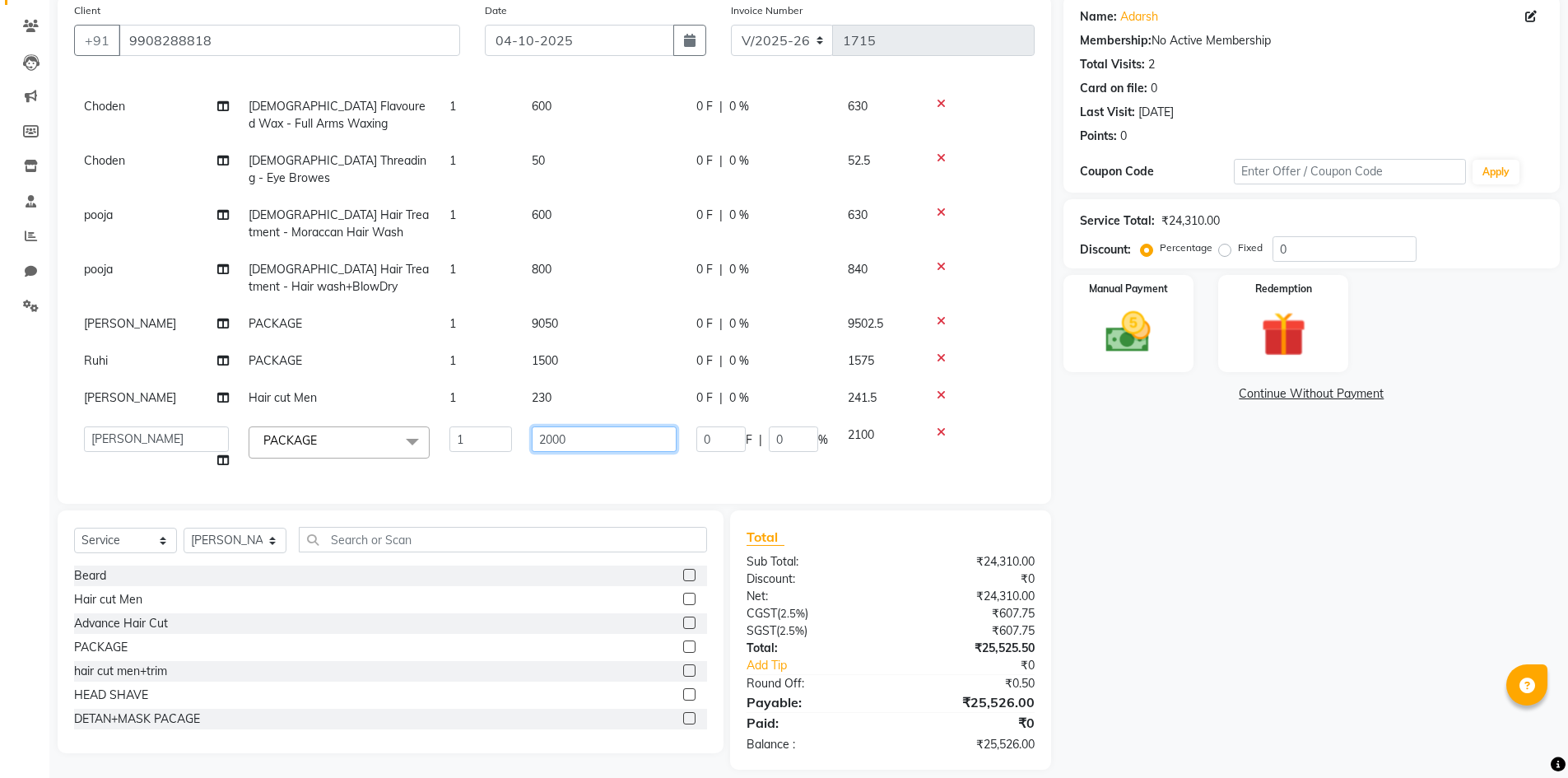
click at [635, 430] on input "2000" at bounding box center [604, 439] width 145 height 26
type input "2"
type input "1050"
click at [644, 455] on tbody "pooja PACKAGE 1 1450 0 F | 0 % 1522.5 [PERSON_NAME] hair cut men+trim 1 350 0 F…" at bounding box center [554, 91] width 961 height 776
click at [686, 416] on td "0 F | 0 %" at bounding box center [762, 398] width 152 height 37
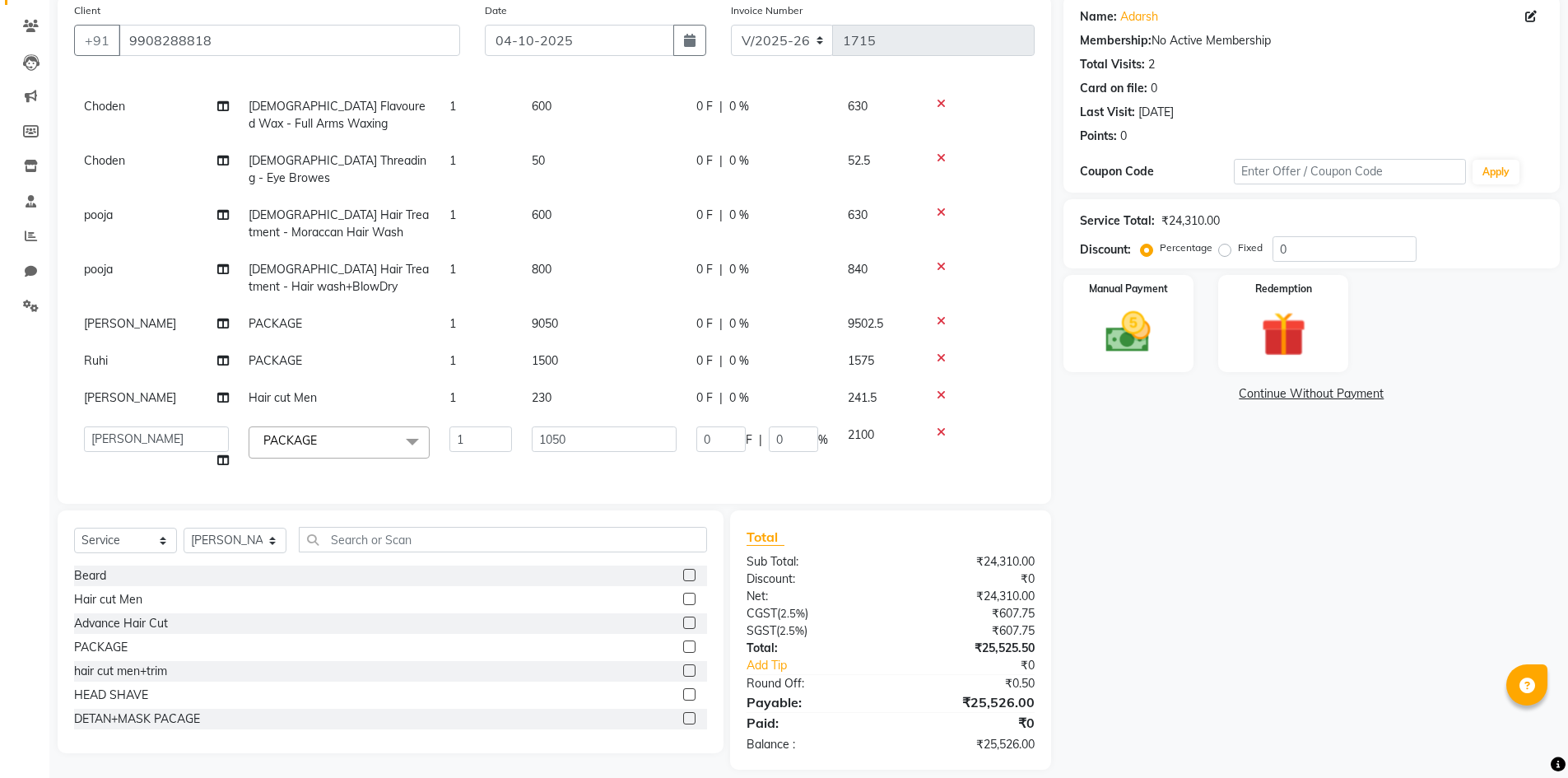
select select "84895"
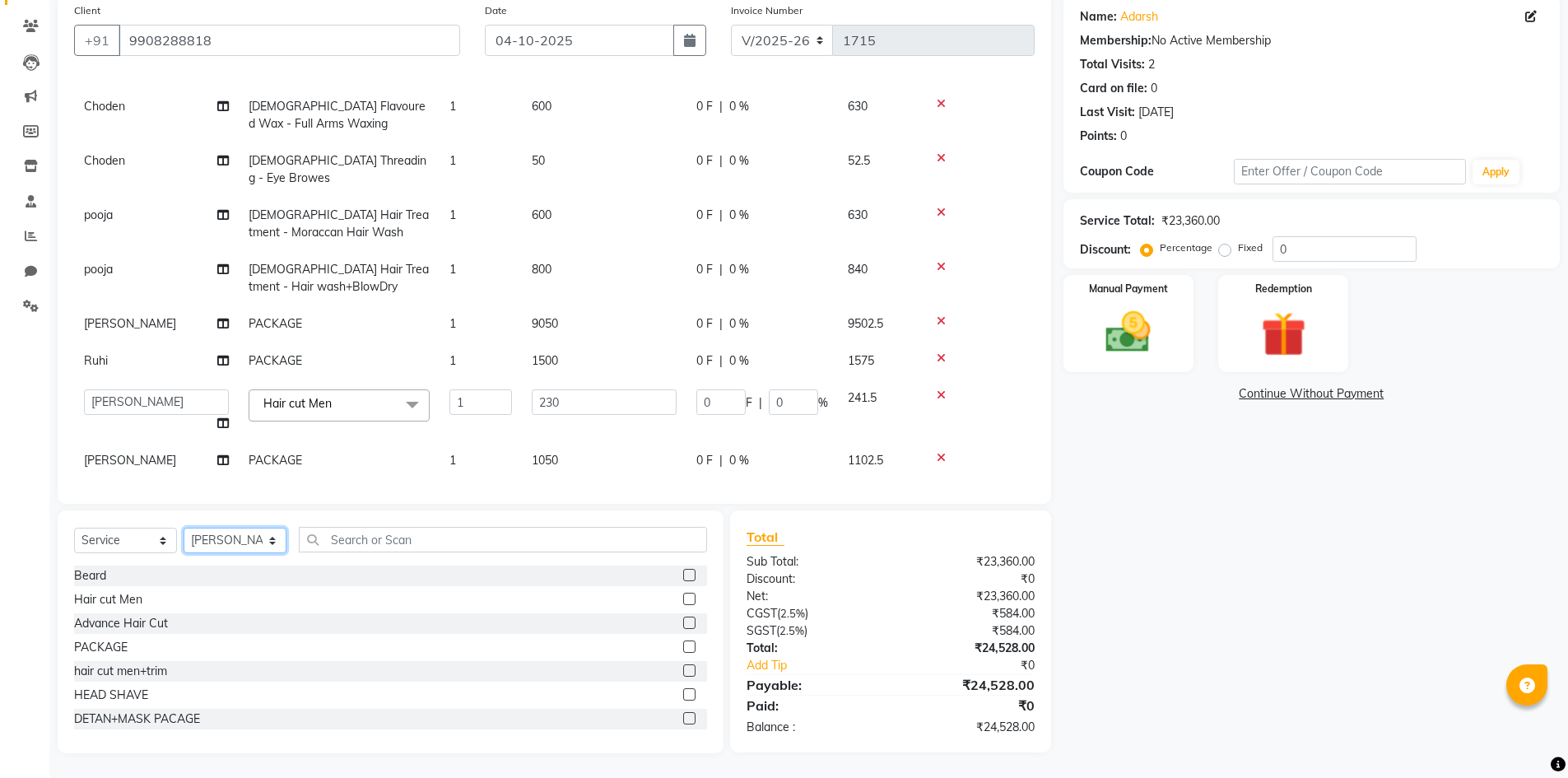
click at [203, 546] on select "Select Stylist Admin [PERSON_NAME] [PERSON_NAME] Gulfam [PERSON_NAME] [PERSON_N…" at bounding box center [234, 540] width 103 height 26
select select "85375"
click at [183, 527] on select "Select Stylist Admin [PERSON_NAME] [PERSON_NAME] Gulfam [PERSON_NAME] [PERSON_N…" at bounding box center [234, 540] width 103 height 26
click at [684, 579] on label at bounding box center [689, 574] width 12 height 12
click at [684, 579] on input "checkbox" at bounding box center [689, 576] width 11 height 11
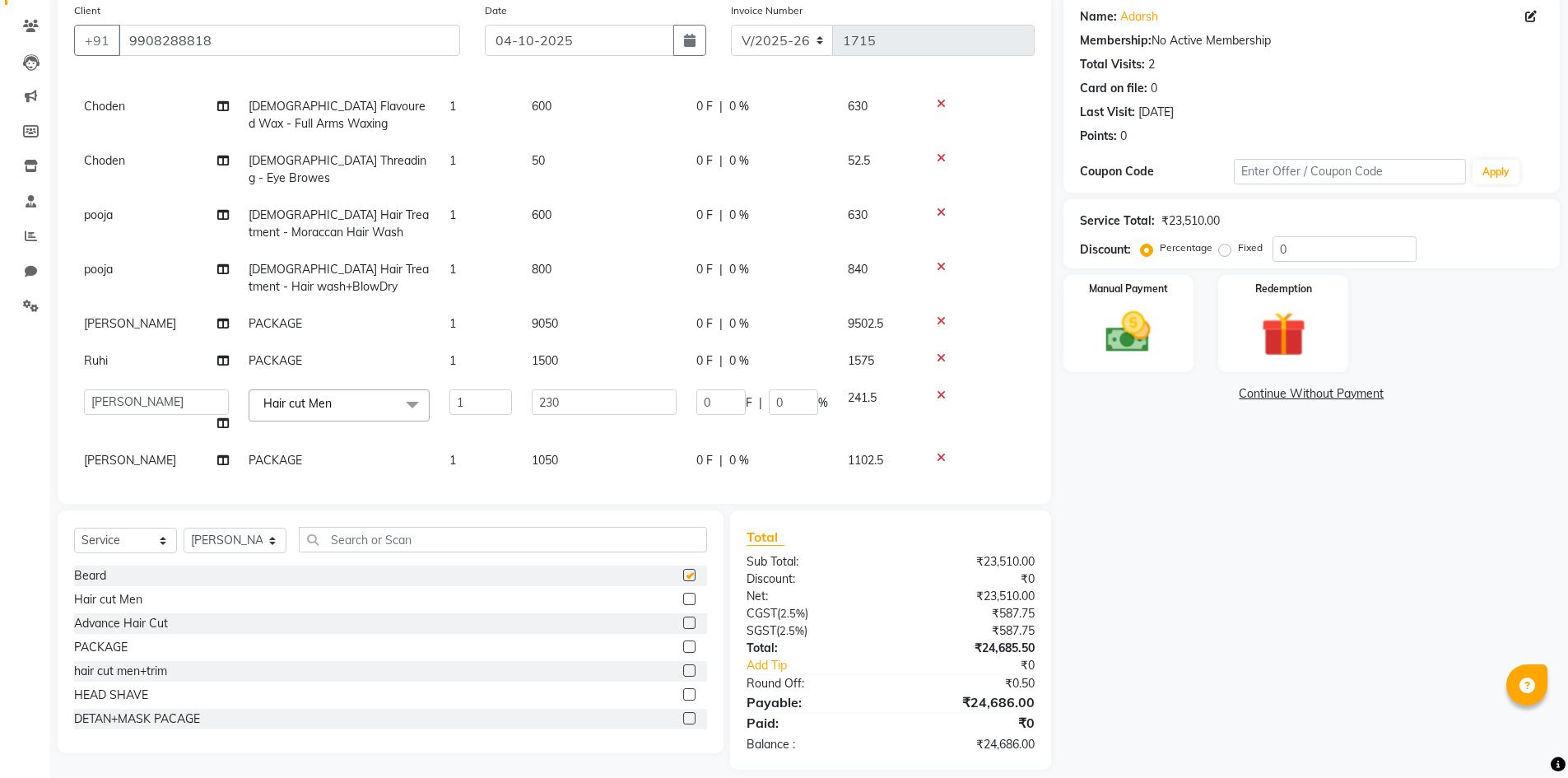
checkbox input "false"
click at [216, 539] on select "Select Stylist Admin [PERSON_NAME] [PERSON_NAME] Gulfam [PERSON_NAME] [PERSON_N…" at bounding box center [234, 540] width 103 height 26
select select "84903"
click at [183, 527] on select "Select Stylist Admin [PERSON_NAME] [PERSON_NAME] Gulfam [PERSON_NAME] [PERSON_N…" at bounding box center [234, 540] width 103 height 26
click at [463, 535] on input "text" at bounding box center [502, 540] width 408 height 26
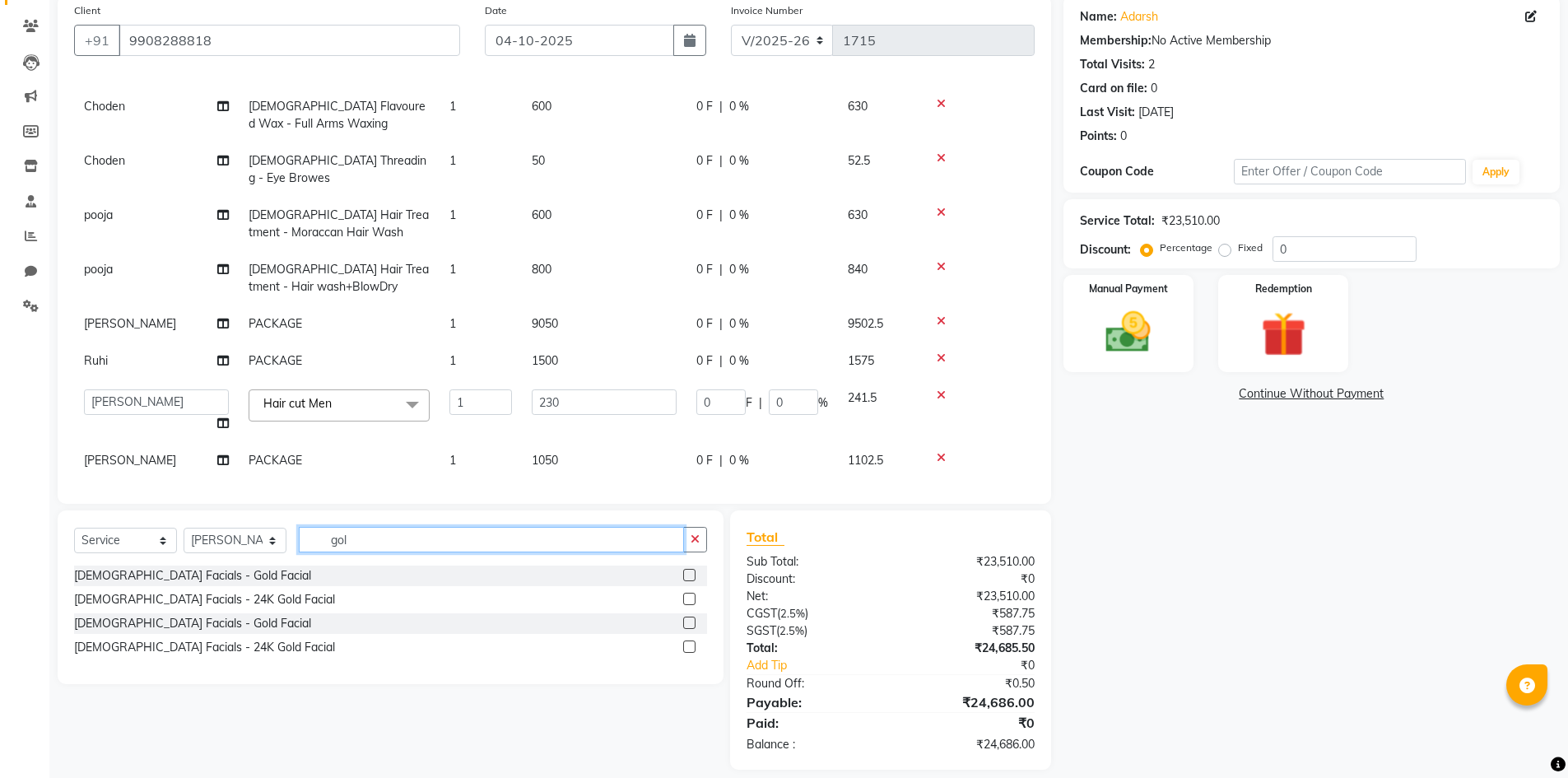
type input "gol"
click at [691, 624] on label at bounding box center [689, 623] width 12 height 12
click at [691, 624] on input "checkbox" at bounding box center [689, 624] width 11 height 11
checkbox input "false"
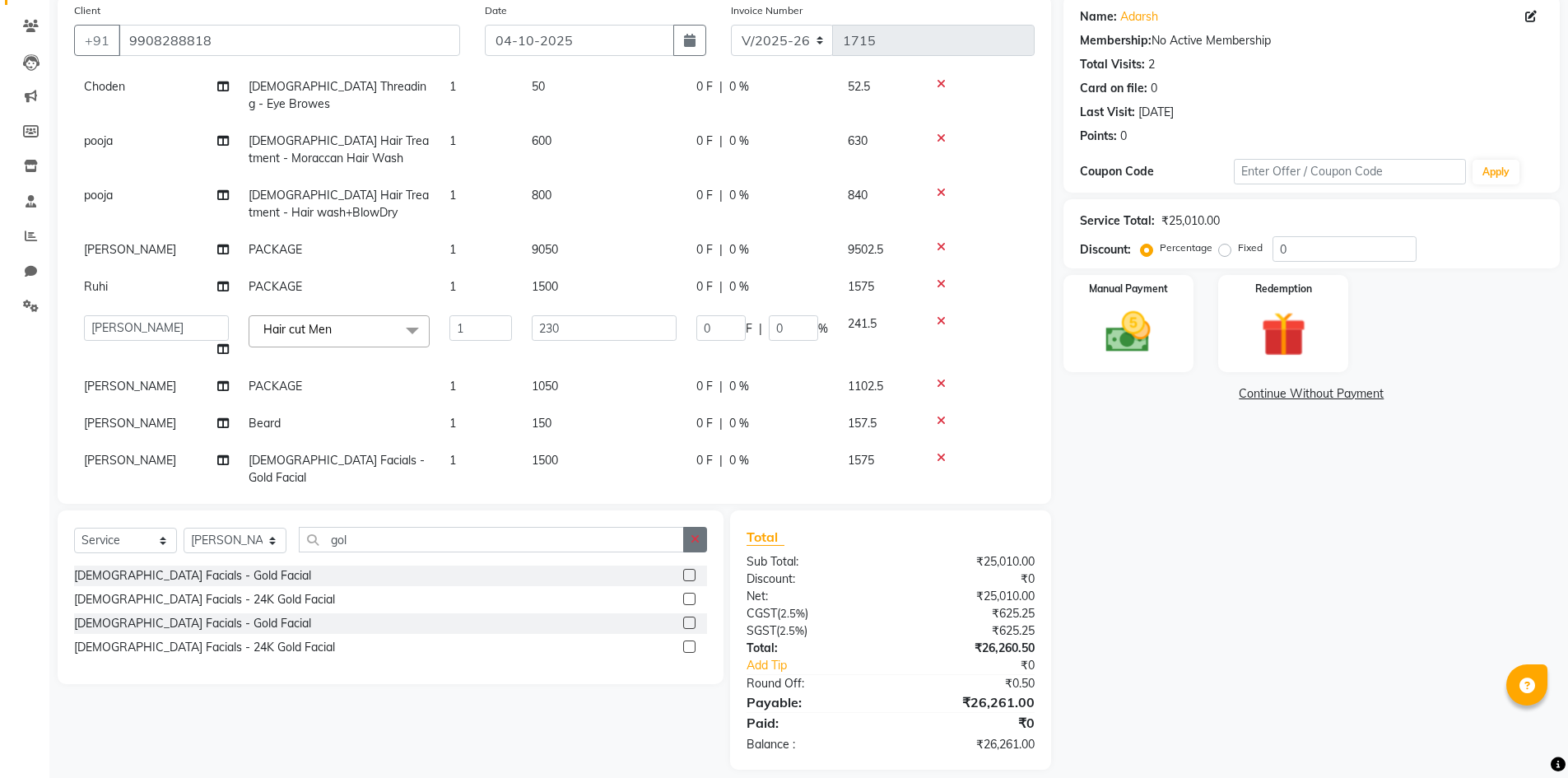
click at [699, 542] on icon "button" at bounding box center [696, 539] width 9 height 11
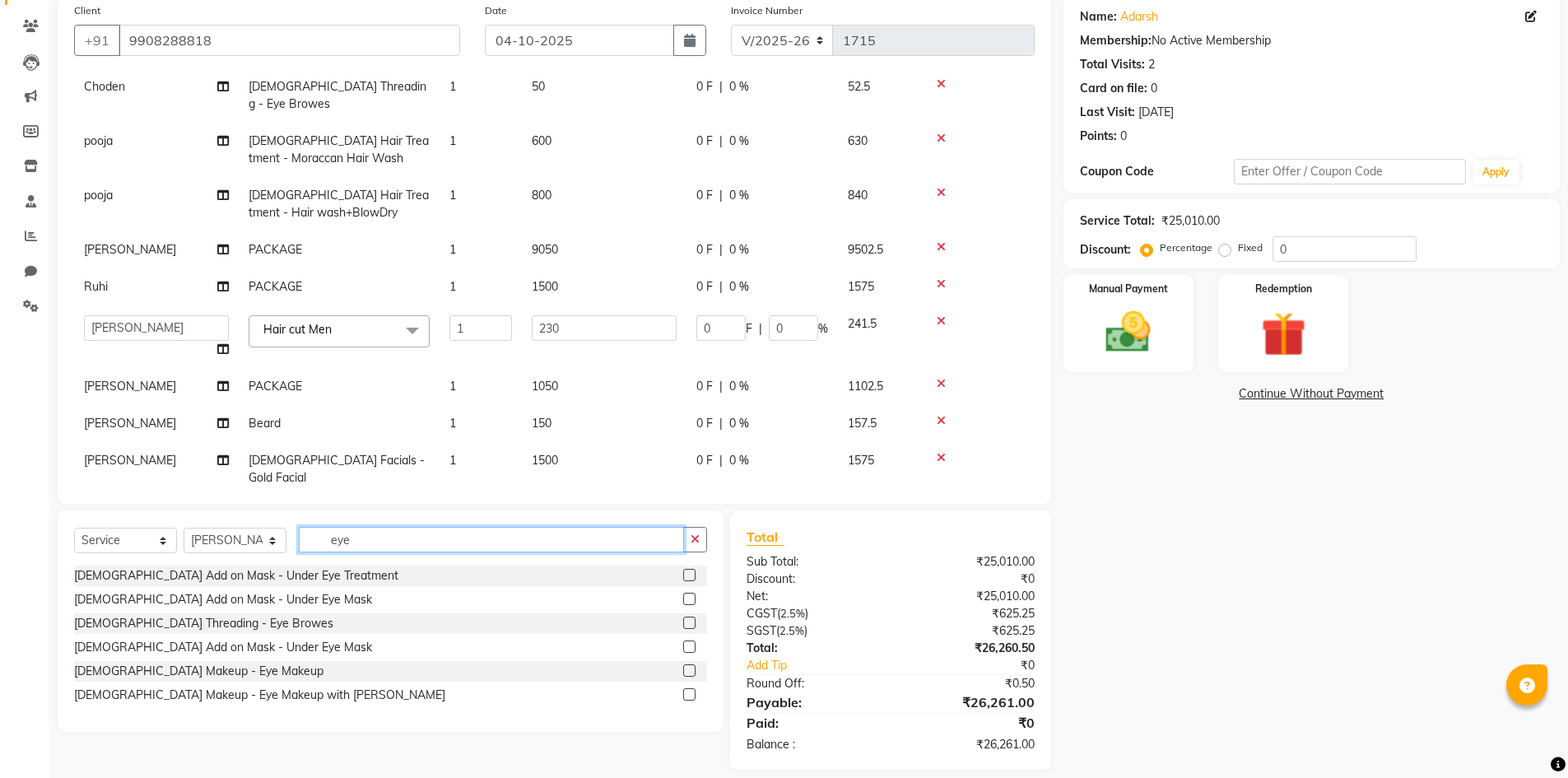
type input "eye"
click at [685, 624] on label at bounding box center [689, 623] width 12 height 12
click at [685, 624] on input "checkbox" at bounding box center [689, 624] width 11 height 11
checkbox input "false"
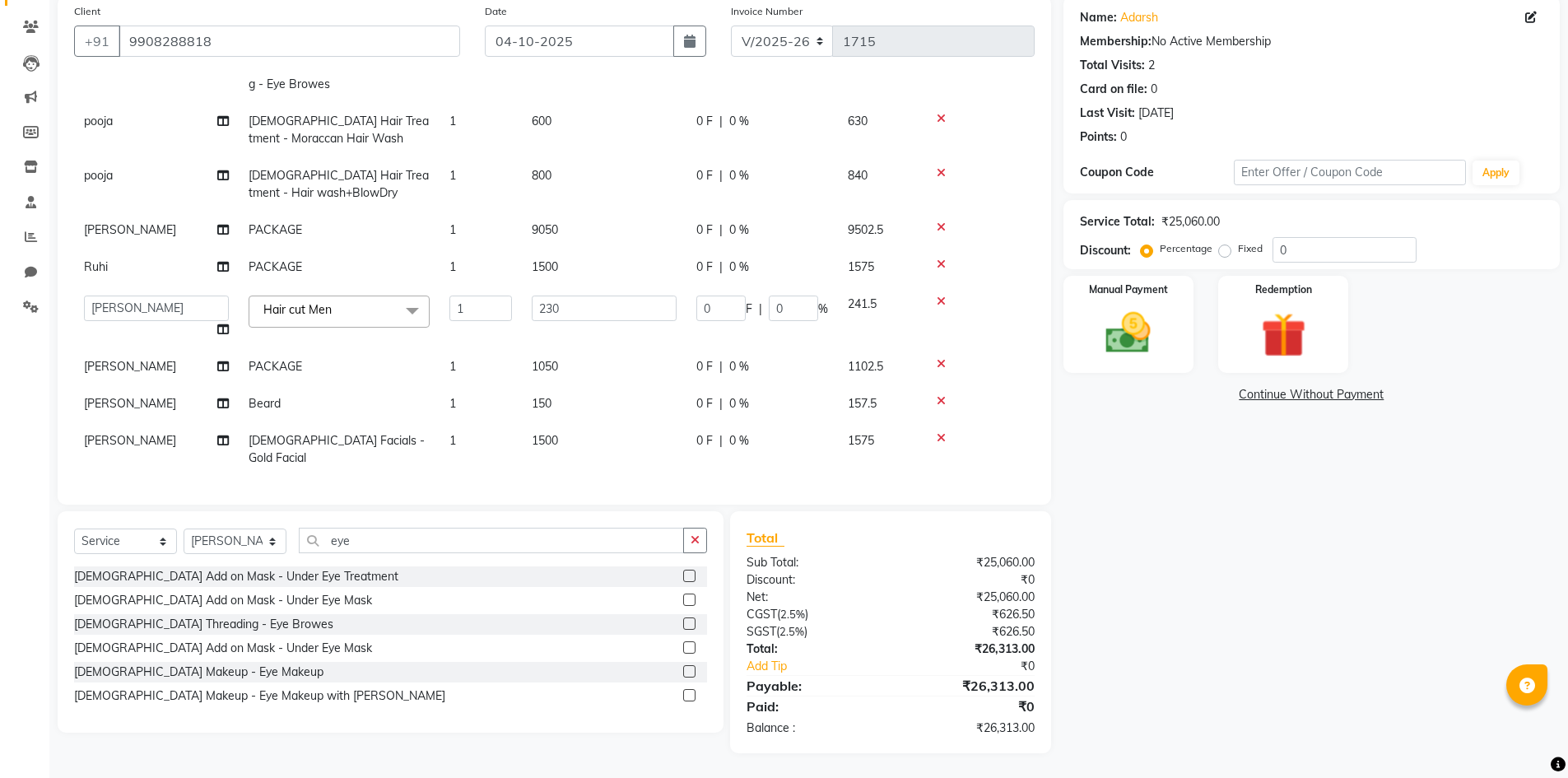
scroll to position [551, 0]
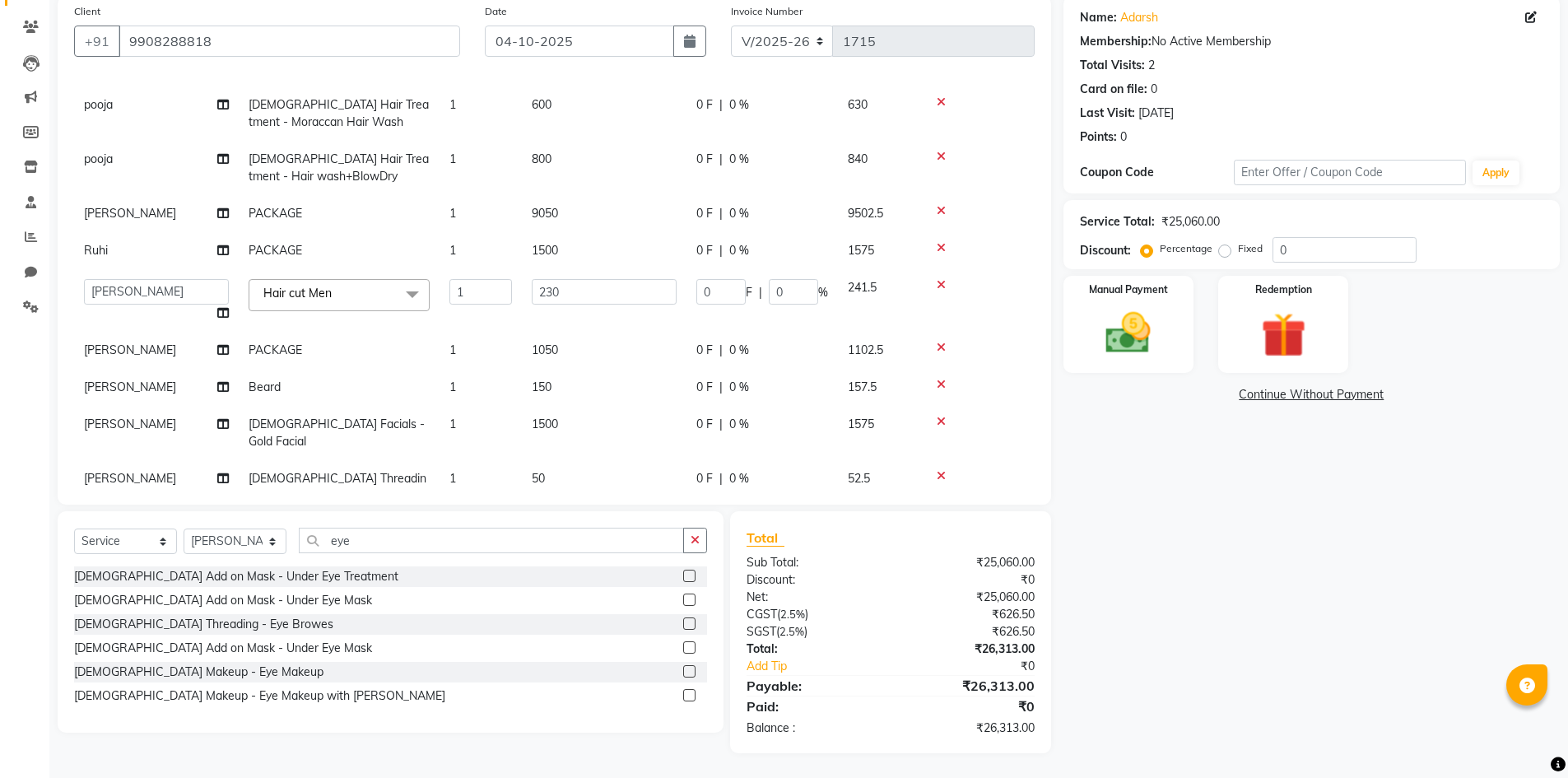
click at [121, 460] on td "[PERSON_NAME]" at bounding box center [156, 487] width 165 height 55
select select "84903"
click at [119, 470] on select "Admin [PERSON_NAME] [PERSON_NAME] Gulfam [PERSON_NAME] [PERSON_NAME] [PERSON_NA…" at bounding box center [156, 483] width 145 height 26
select select "84905"
click at [698, 544] on icon "button" at bounding box center [696, 540] width 9 height 11
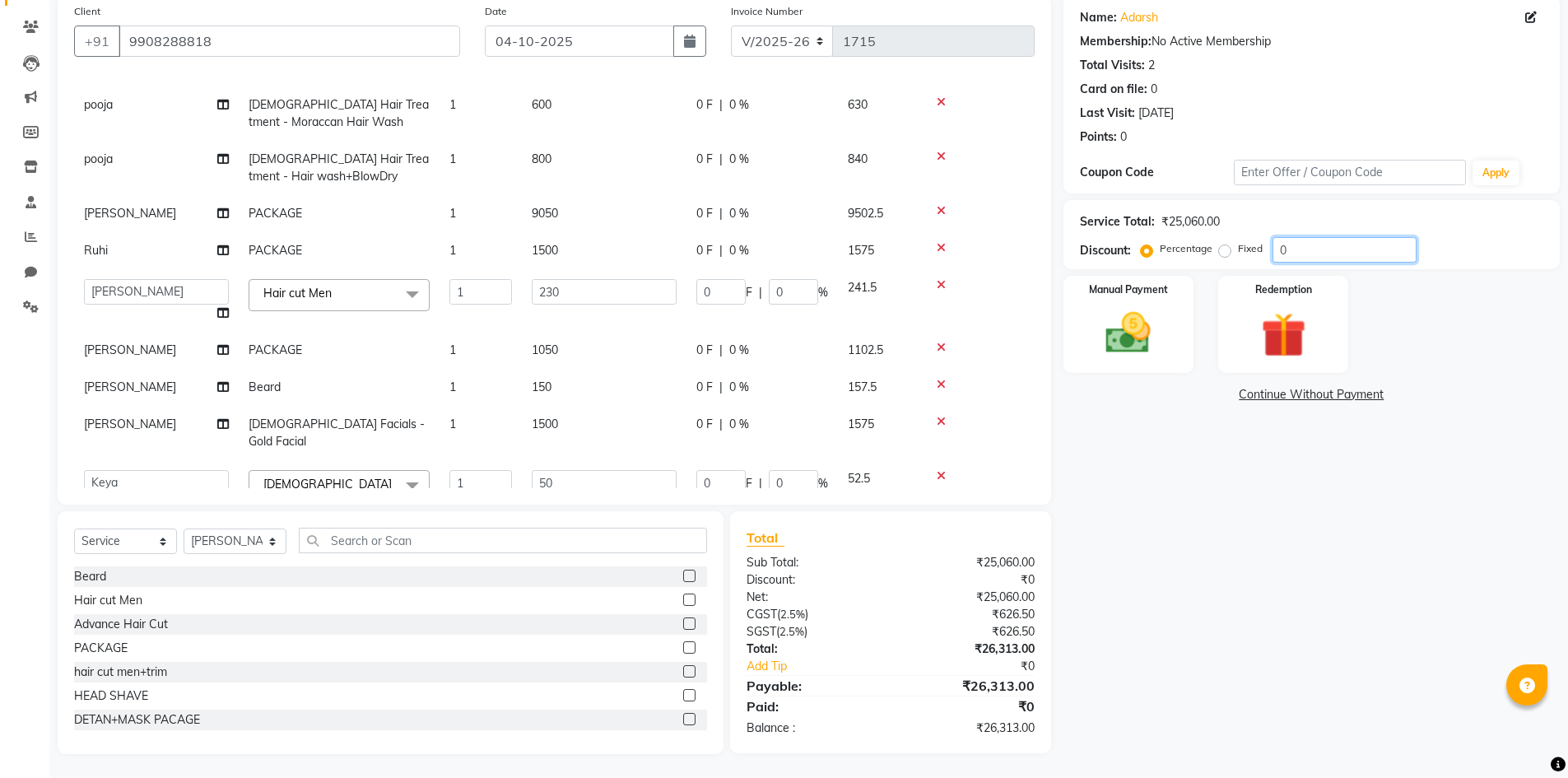
click at [1295, 245] on input "0" at bounding box center [1345, 250] width 144 height 26
type input "4"
type input "9.2"
type input "4"
type input "2"
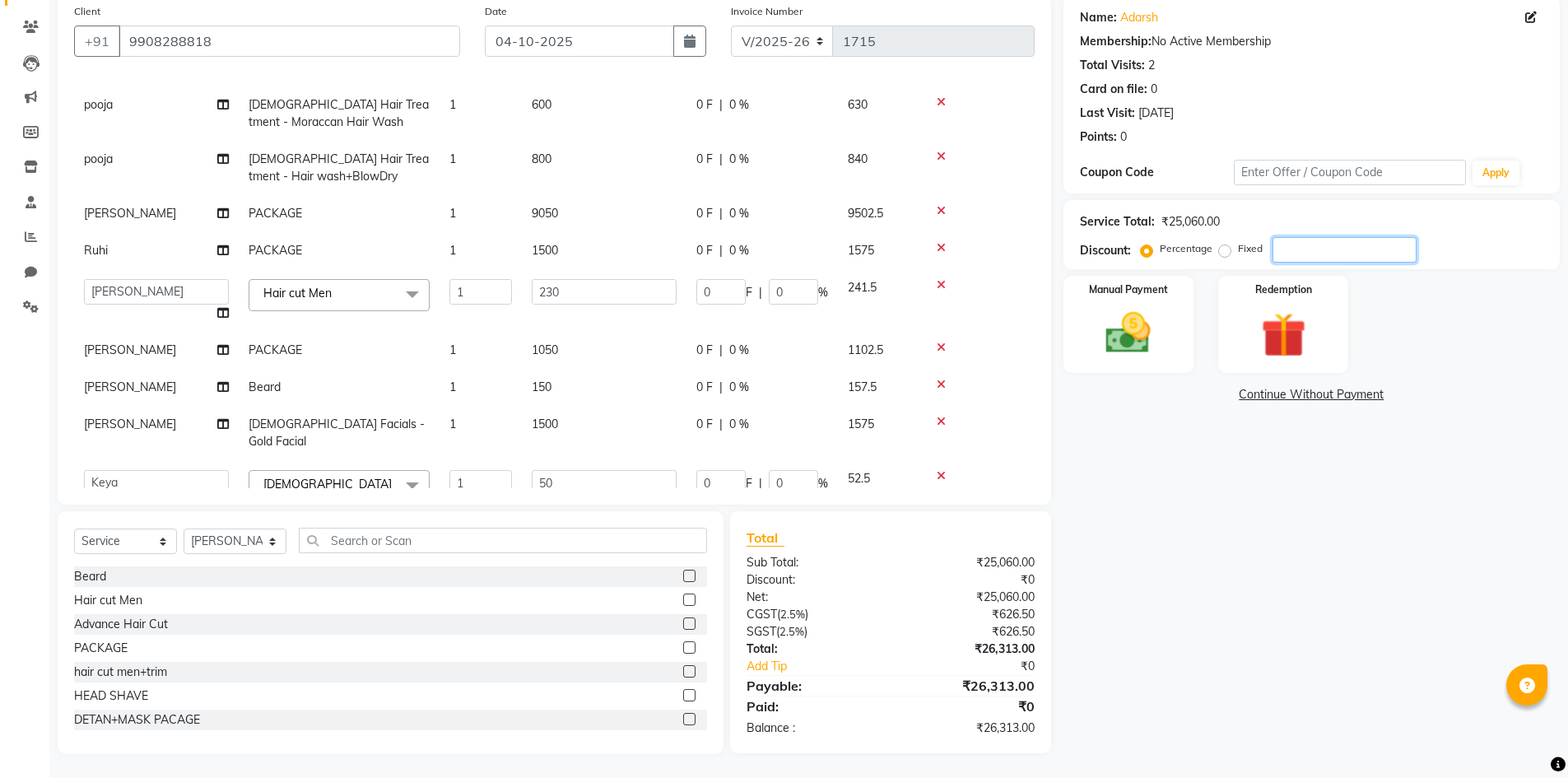
type input "4"
type input "4.8"
type input "11.04"
type input "4.8"
type input "2.4"
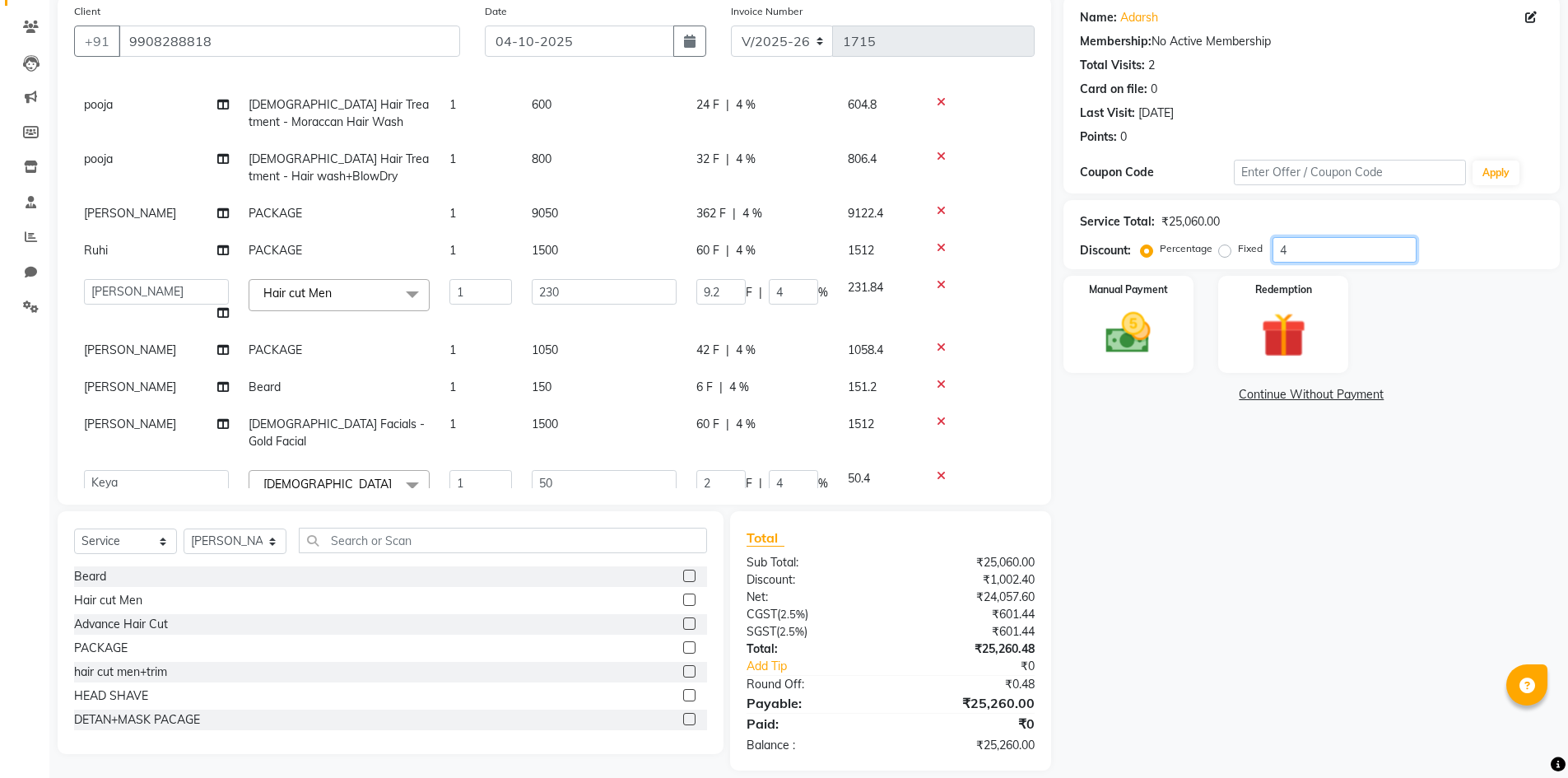
type input "4.8"
click at [1129, 310] on img at bounding box center [1129, 333] width 76 height 54
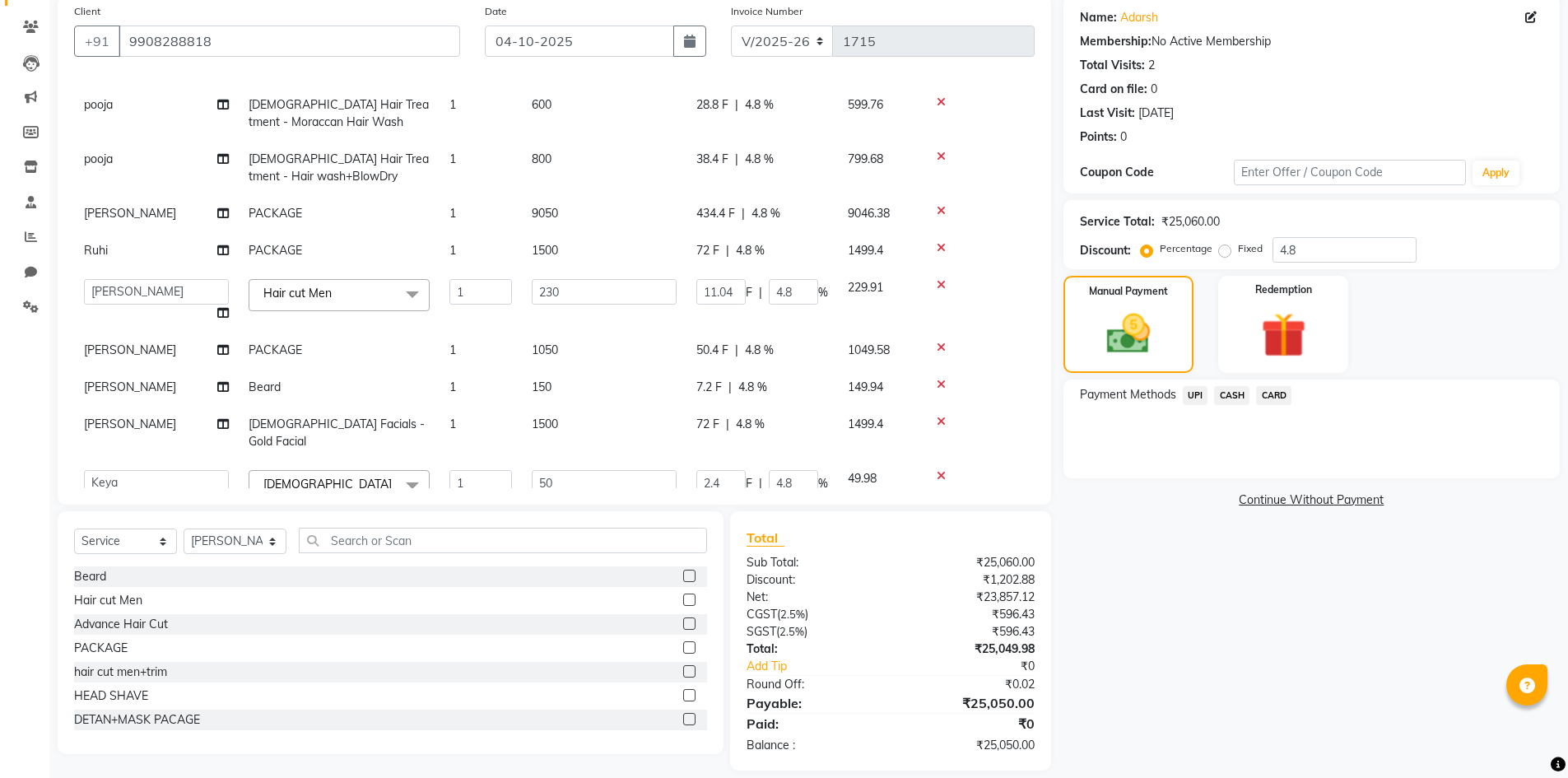
click at [1221, 392] on span "CASH" at bounding box center [1232, 395] width 35 height 19
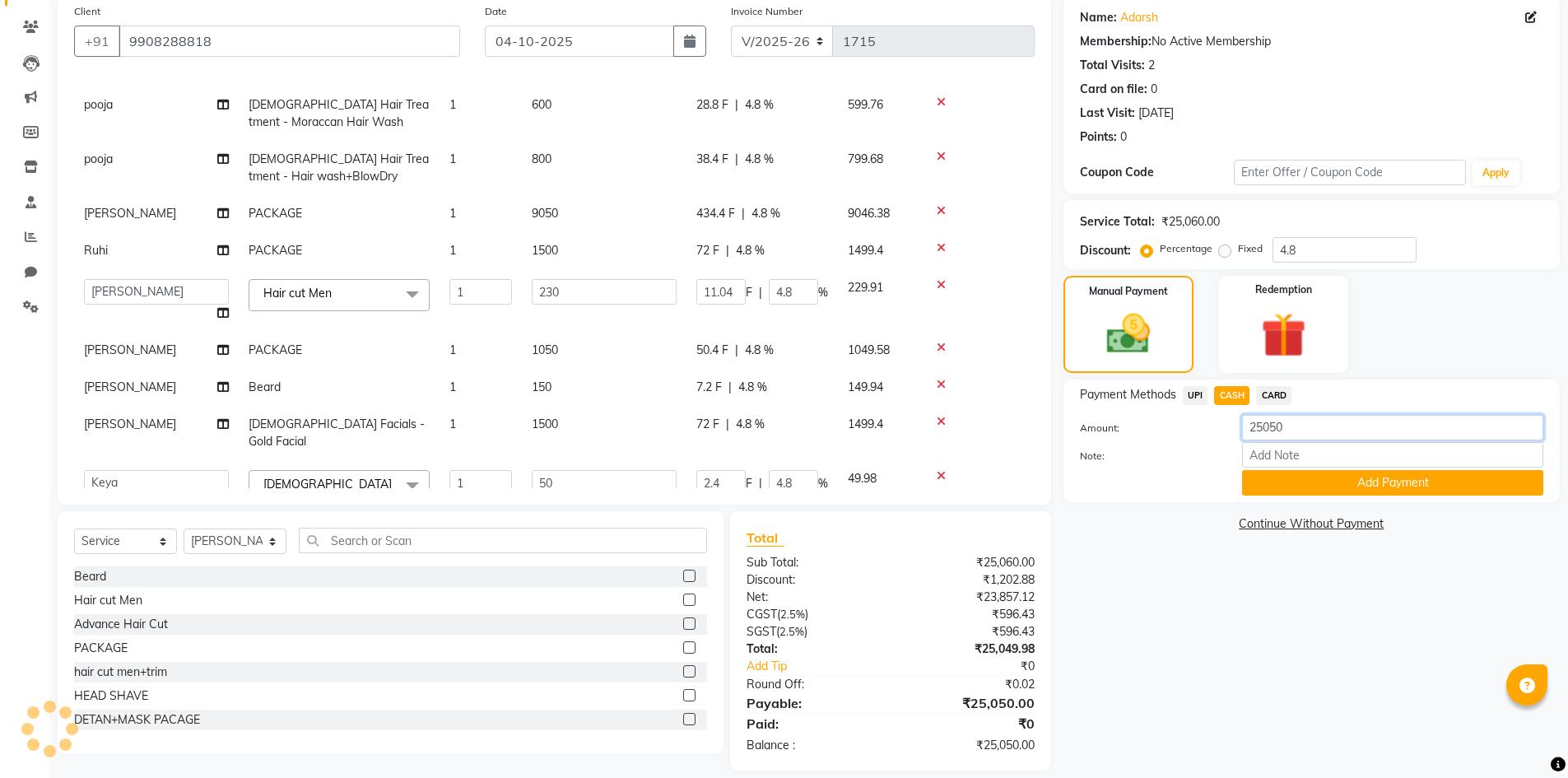
click at [1296, 427] on input "25050" at bounding box center [1393, 428] width 302 height 26
type input "2"
type input "10310"
click at [1298, 484] on button "Add Payment" at bounding box center [1393, 483] width 302 height 26
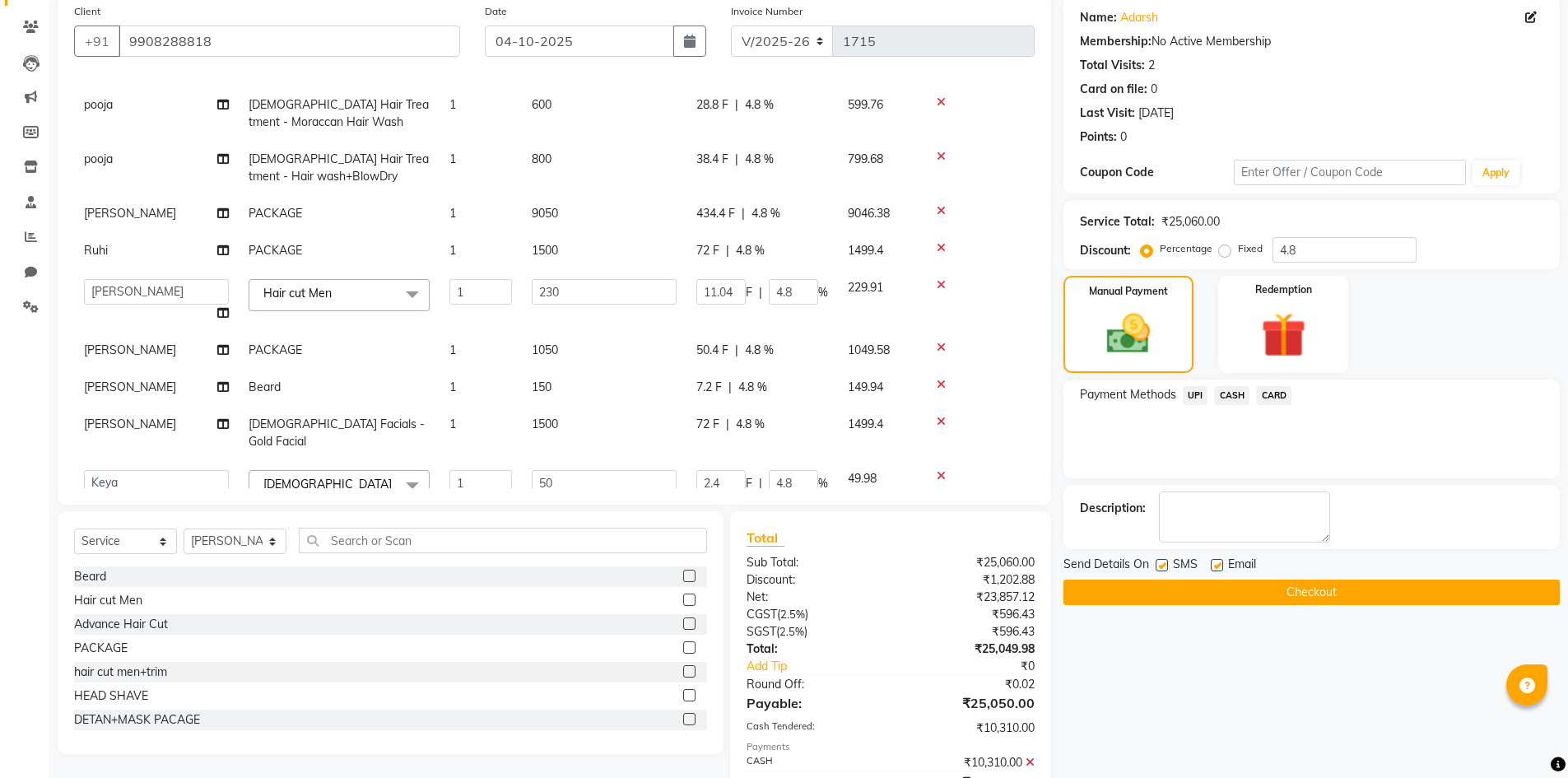
click at [1275, 395] on span "CARD" at bounding box center [1274, 395] width 35 height 19
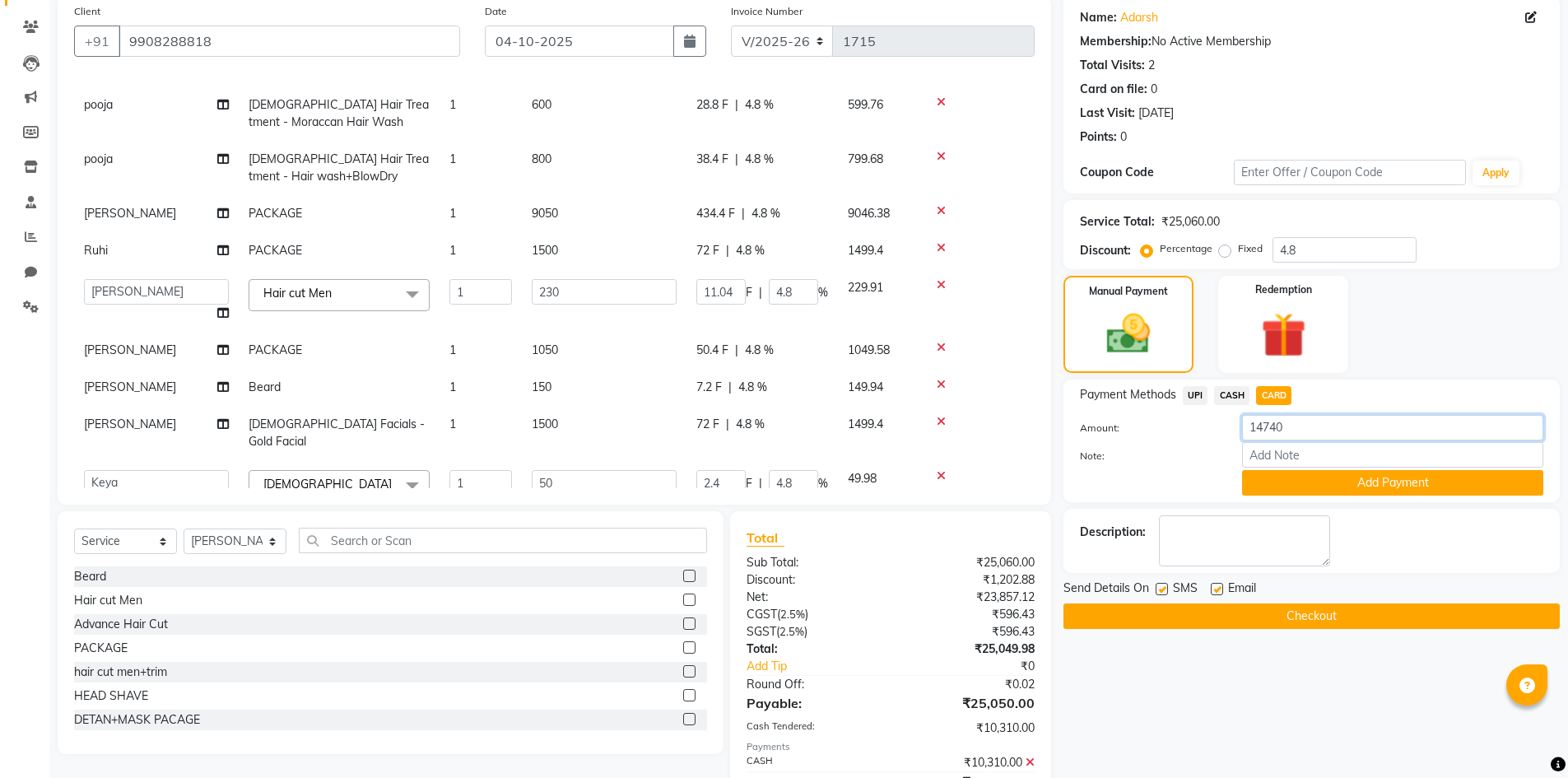
click at [1320, 436] on input "14740" at bounding box center [1393, 428] width 302 height 26
type input "1"
type input "2750"
click at [1394, 481] on button "Add Payment" at bounding box center [1393, 483] width 302 height 26
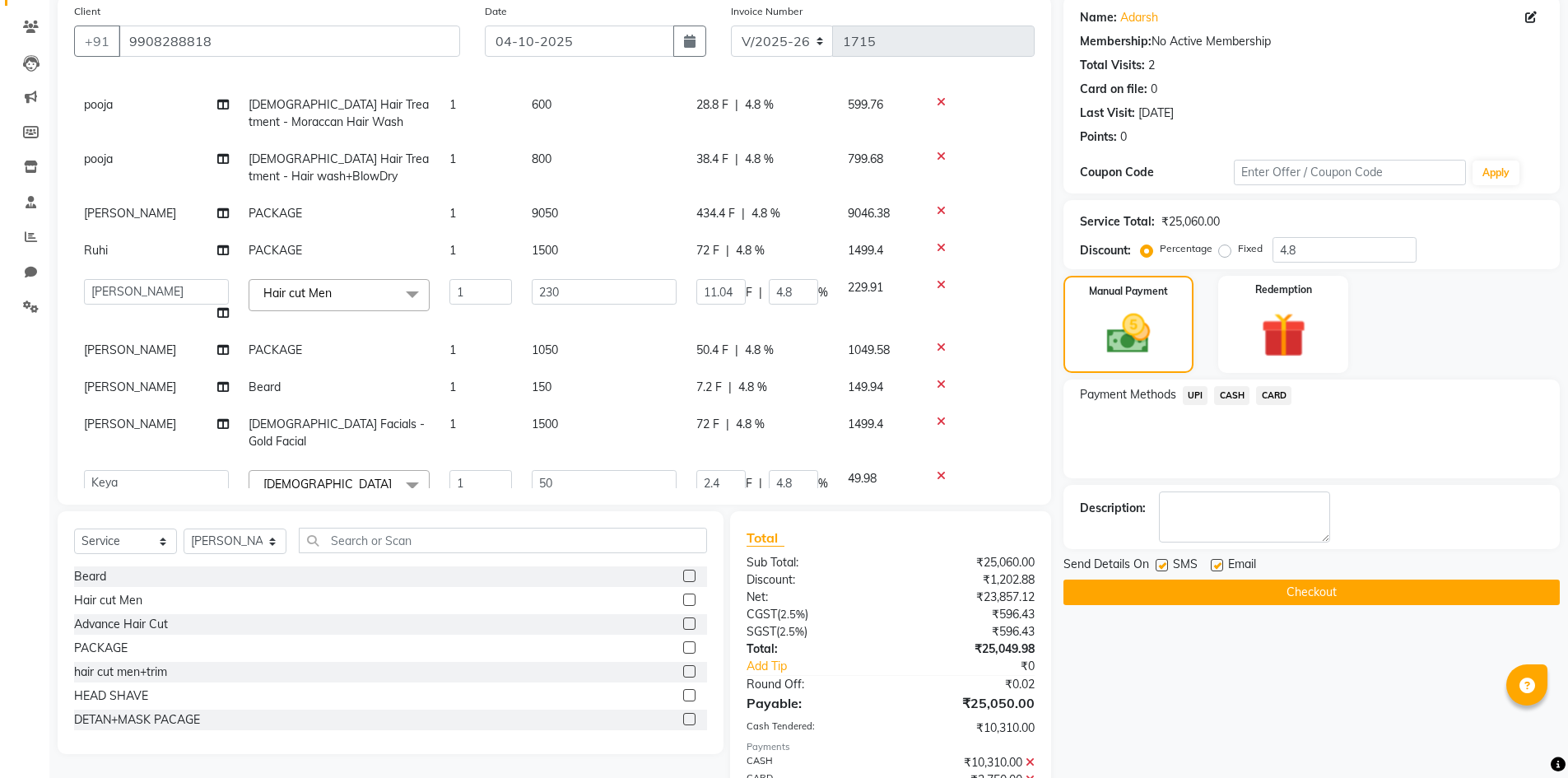
click at [1189, 389] on span "UPI" at bounding box center [1196, 395] width 26 height 19
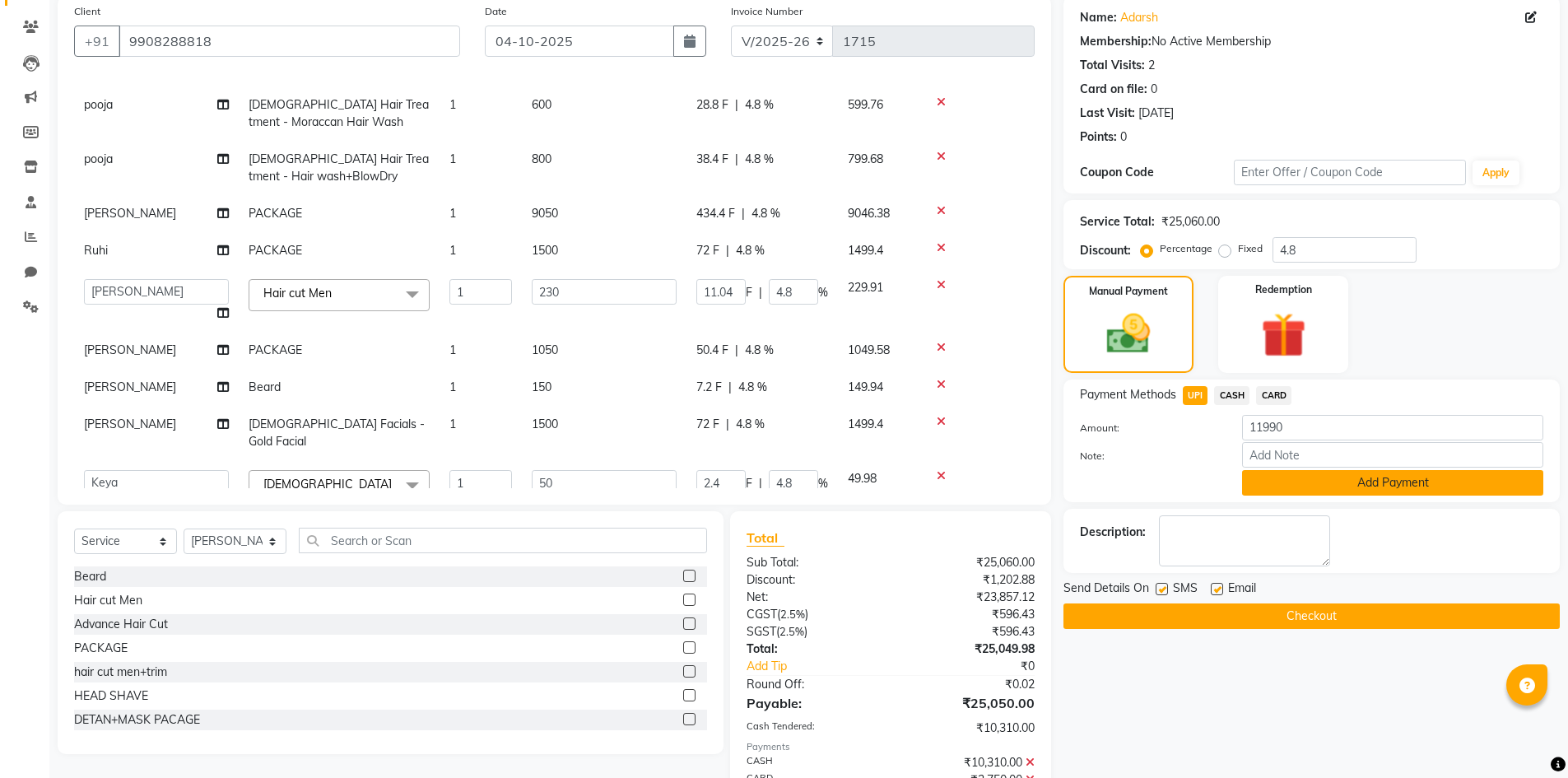
click at [1359, 475] on button "Add Payment" at bounding box center [1393, 483] width 302 height 26
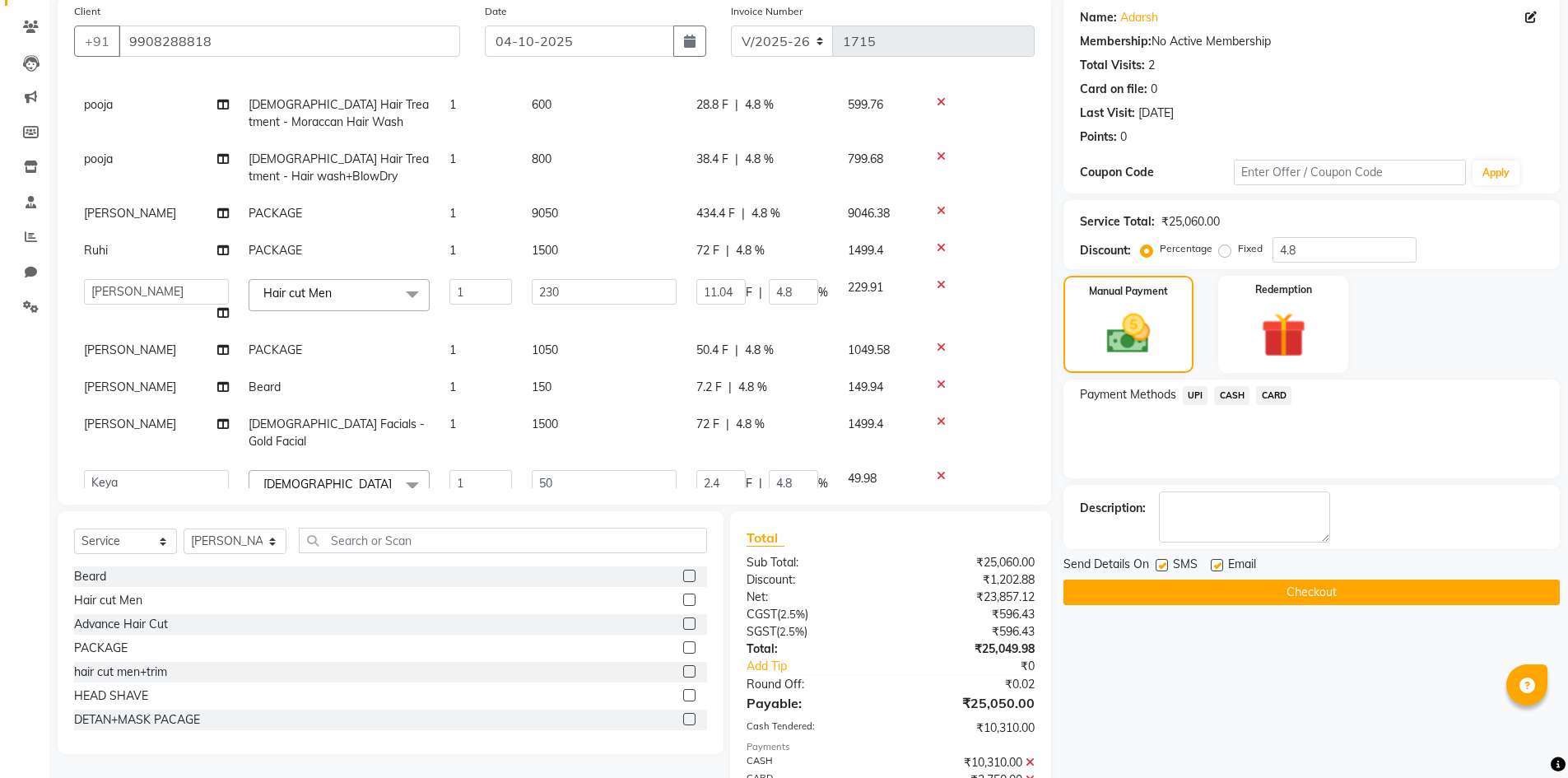
click at [1308, 594] on button "Checkout" at bounding box center [1312, 593] width 497 height 26
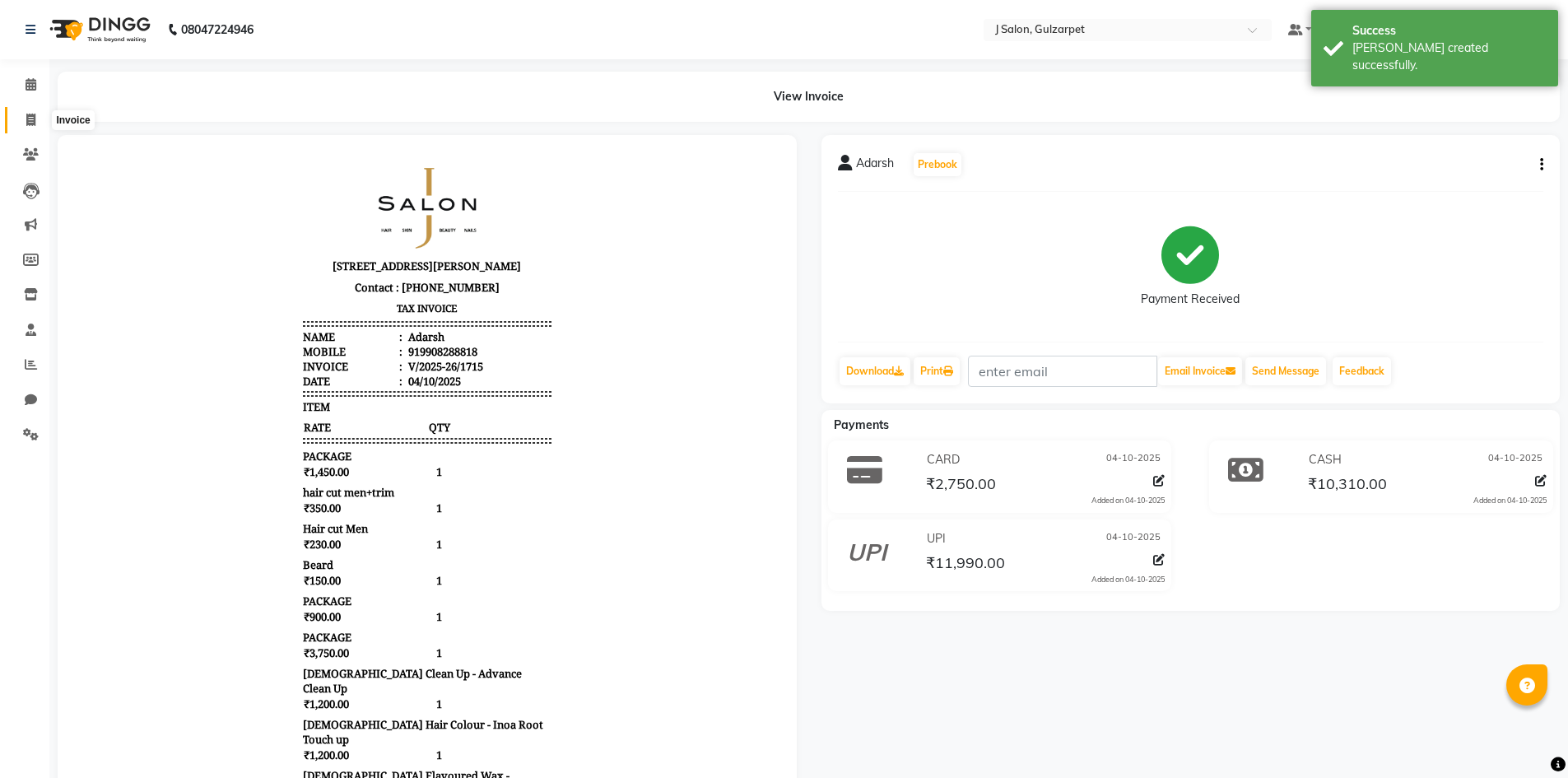
click at [26, 116] on icon at bounding box center [31, 119] width 9 height 12
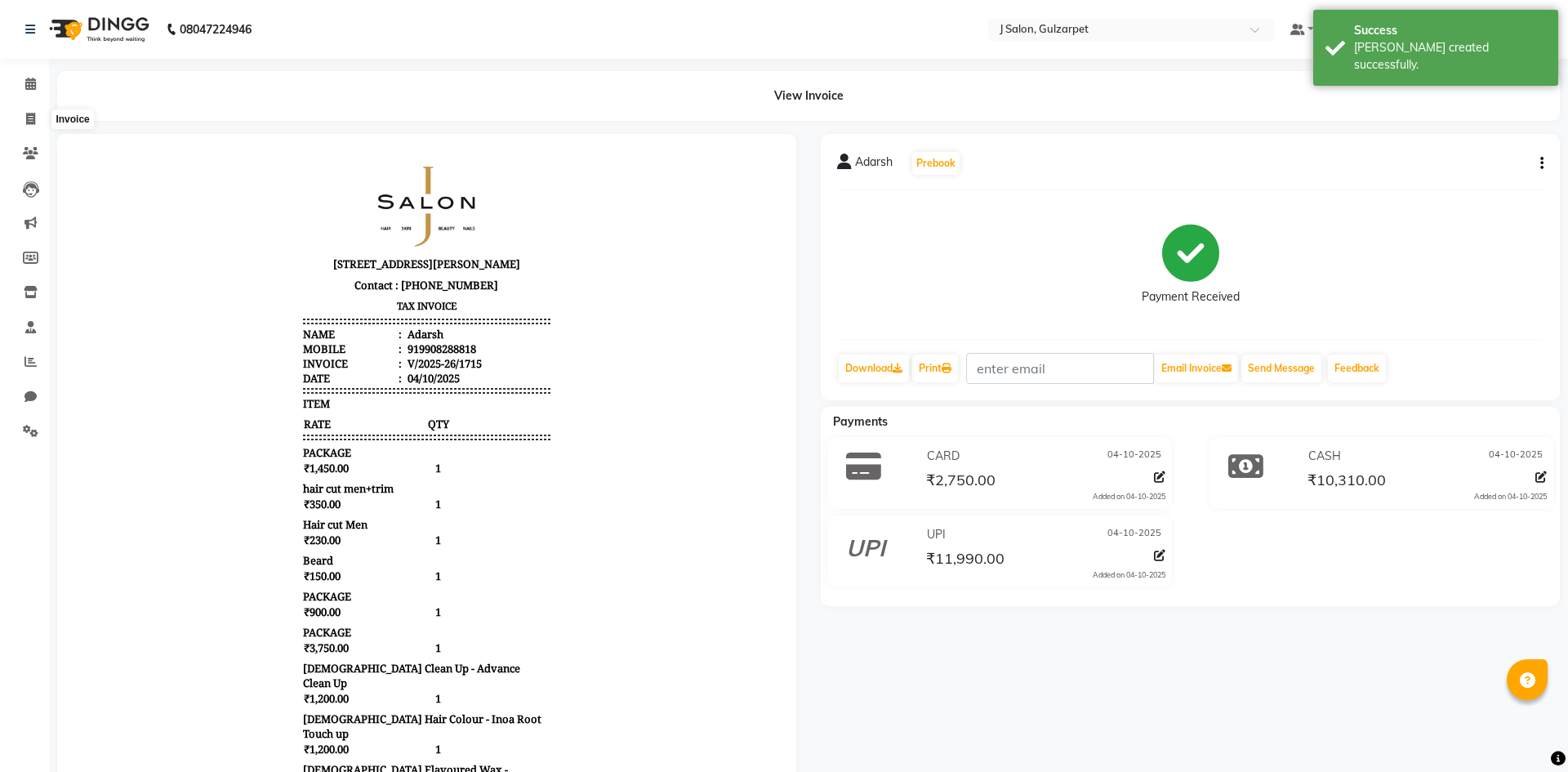
select select "8558"
select select "service"
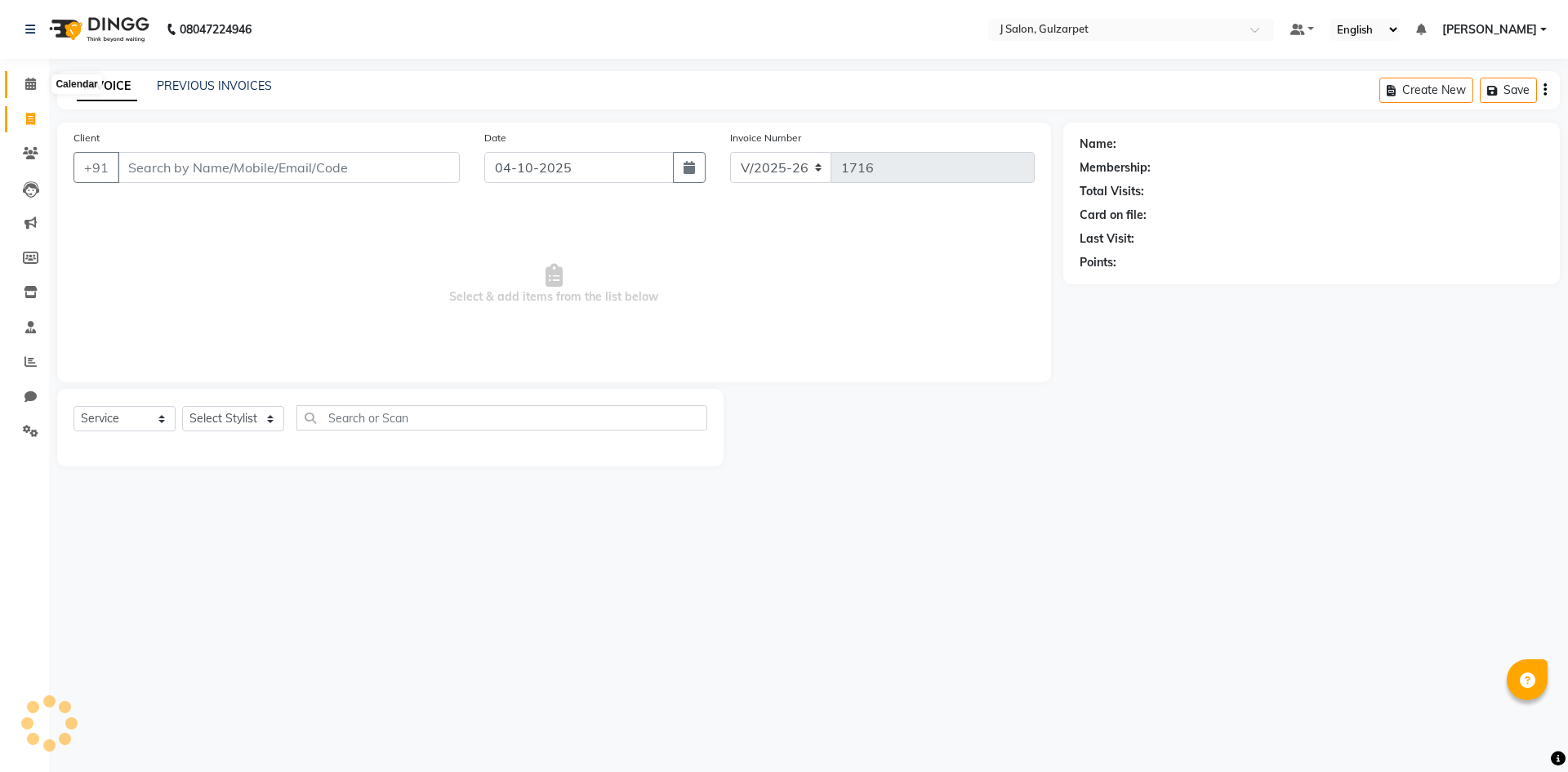
click at [32, 84] on icon at bounding box center [31, 84] width 11 height 12
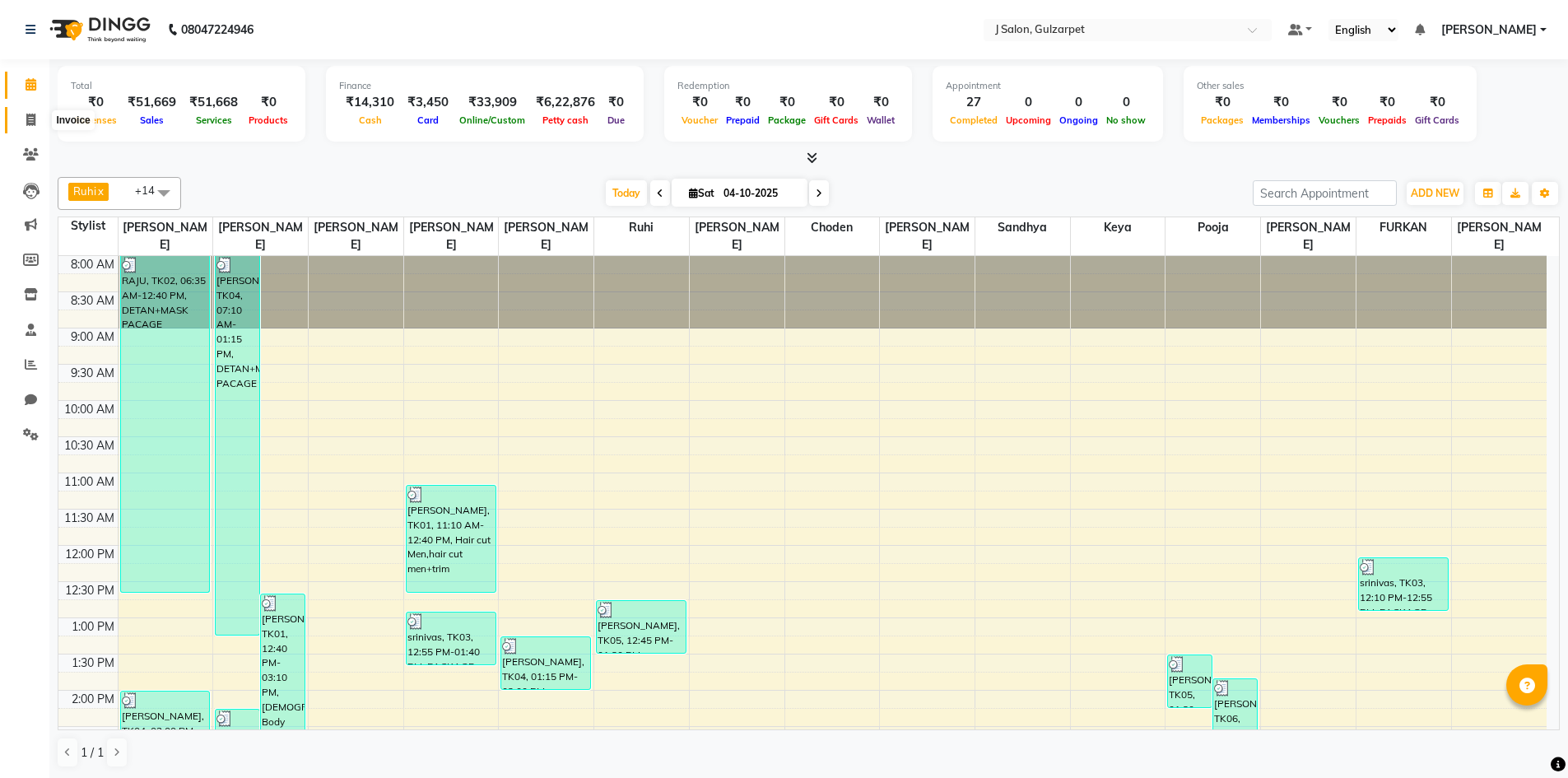
click at [39, 129] on span at bounding box center [31, 120] width 29 height 19
select select "service"
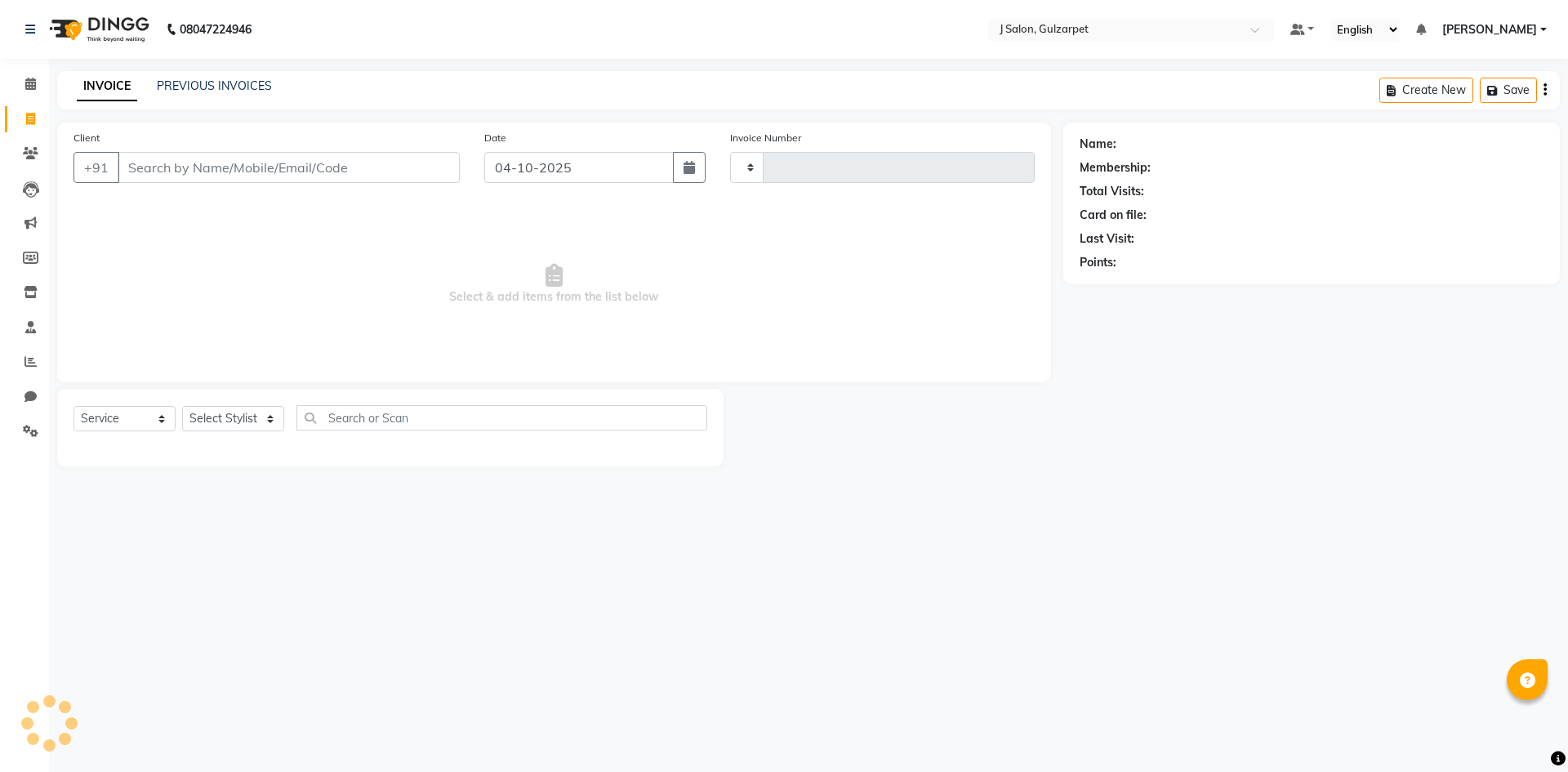
type input "1716"
select select "8558"
click at [147, 160] on input "Client" at bounding box center [288, 168] width 342 height 31
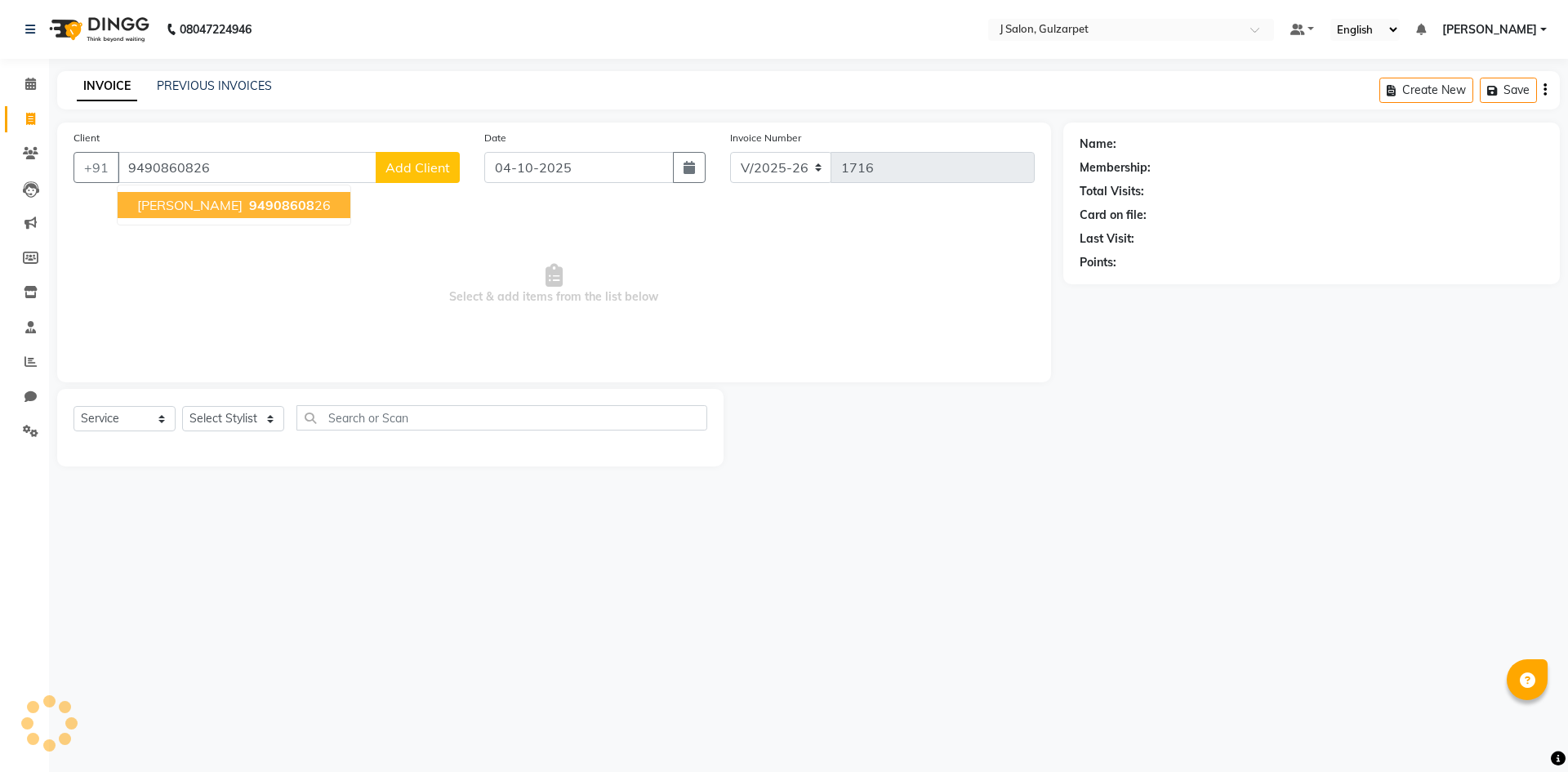
type input "9490860826"
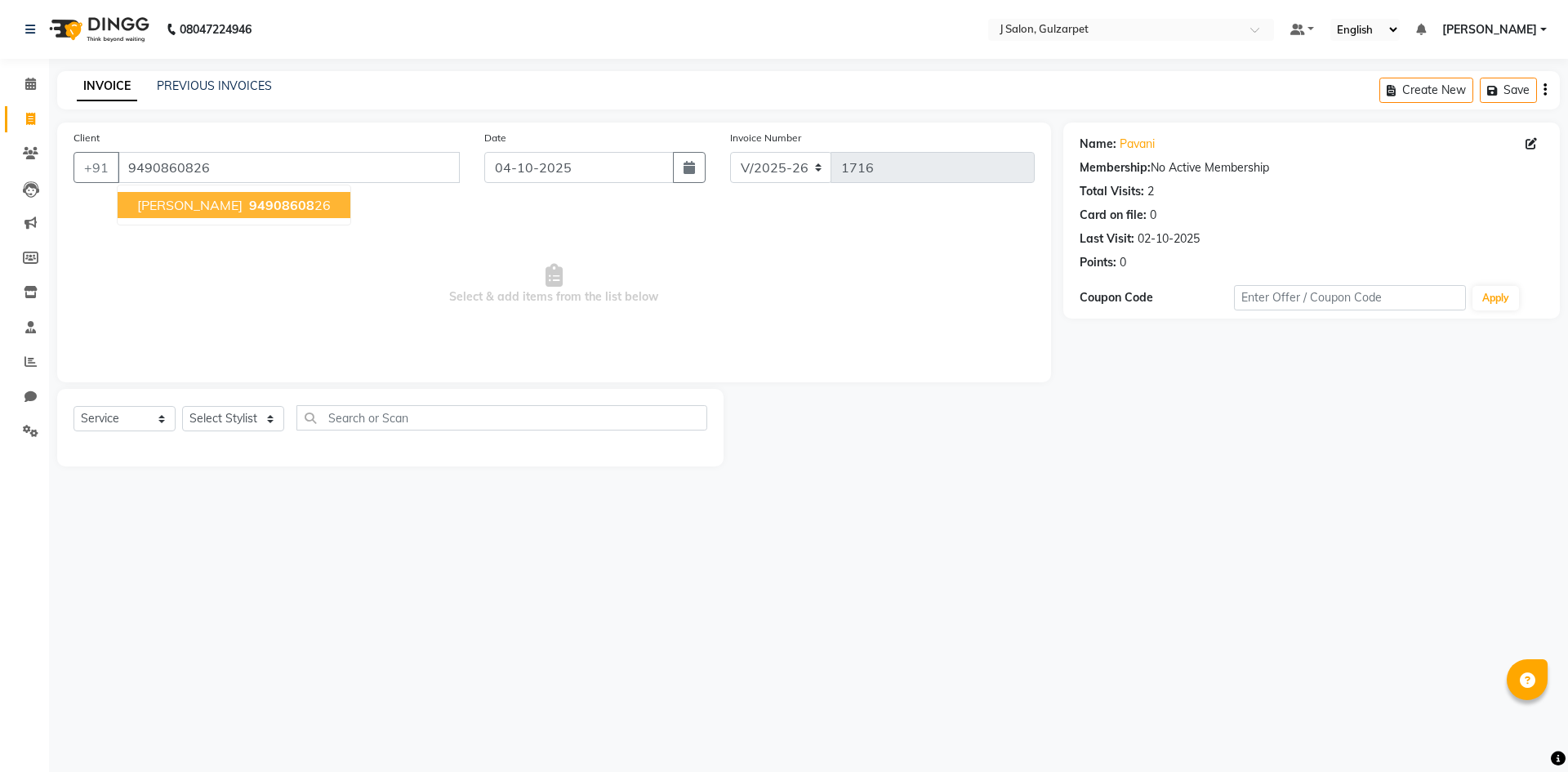
click at [223, 194] on button "[PERSON_NAME] 94908608 26" at bounding box center [234, 205] width 233 height 26
click at [206, 425] on select "Select Stylist Admin [PERSON_NAME] [PERSON_NAME] Gulfam [PERSON_NAME] [PERSON_N…" at bounding box center [232, 419] width 102 height 26
select select "84897"
click at [182, 406] on select "Select Stylist Admin [PERSON_NAME] [PERSON_NAME] Gulfam [PERSON_NAME] [PERSON_N…" at bounding box center [232, 419] width 102 height 26
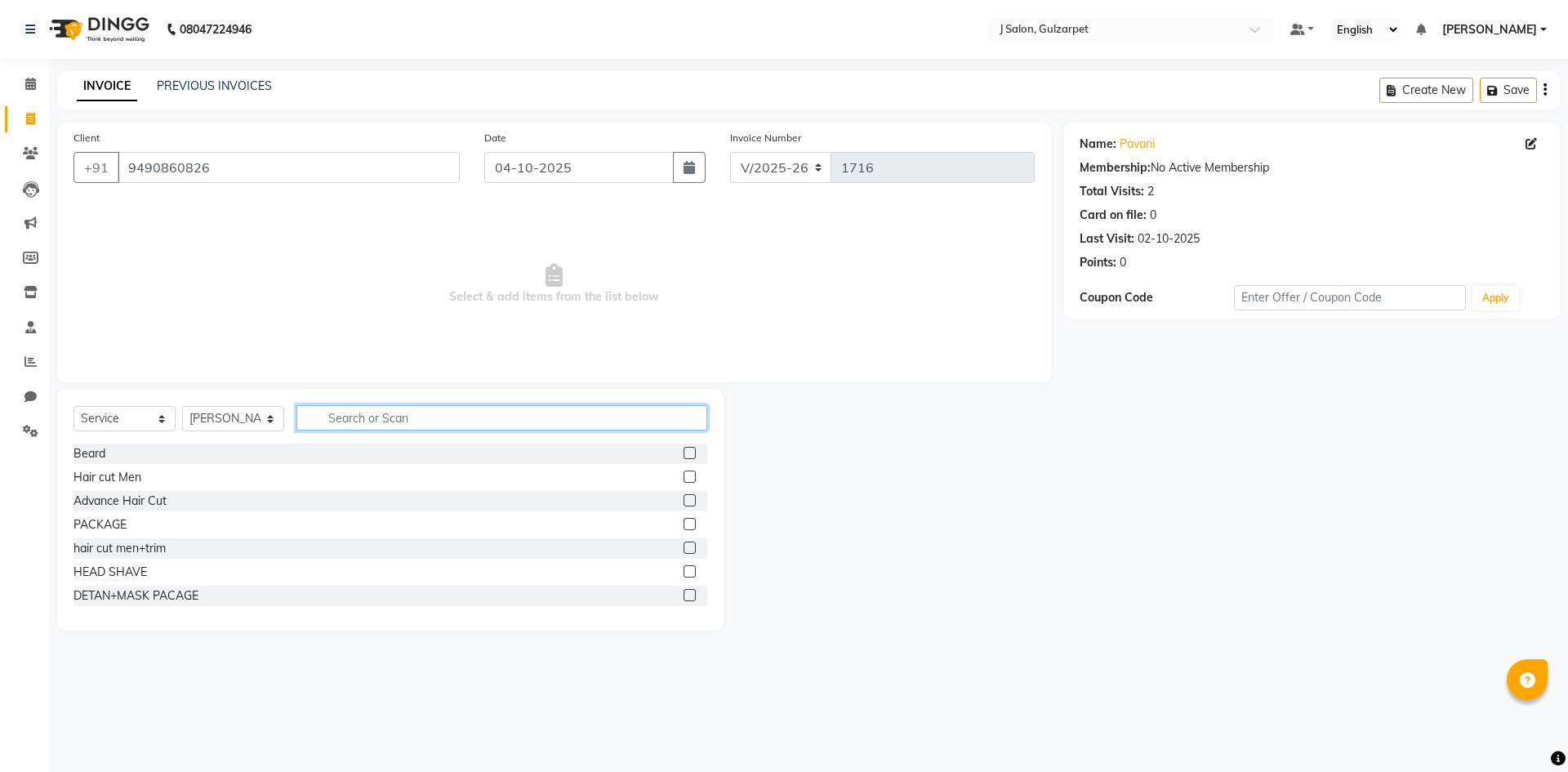
click at [433, 418] on input "text" at bounding box center [502, 418] width 411 height 26
click at [684, 525] on label at bounding box center [689, 523] width 12 height 12
click at [684, 525] on input "checkbox" at bounding box center [689, 525] width 11 height 11
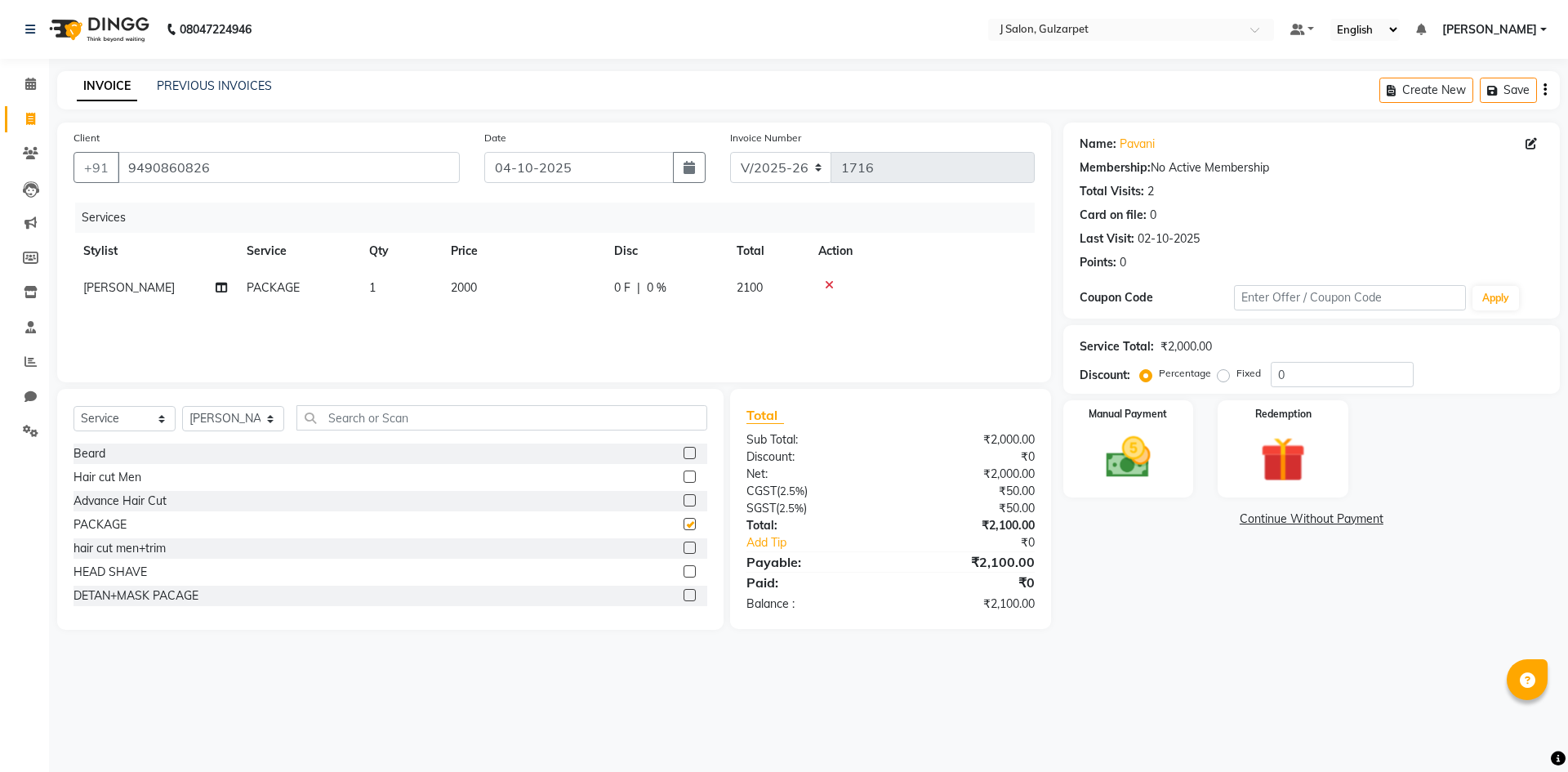
checkbox input "false"
click at [459, 283] on span "2000" at bounding box center [463, 287] width 26 height 15
select select "84897"
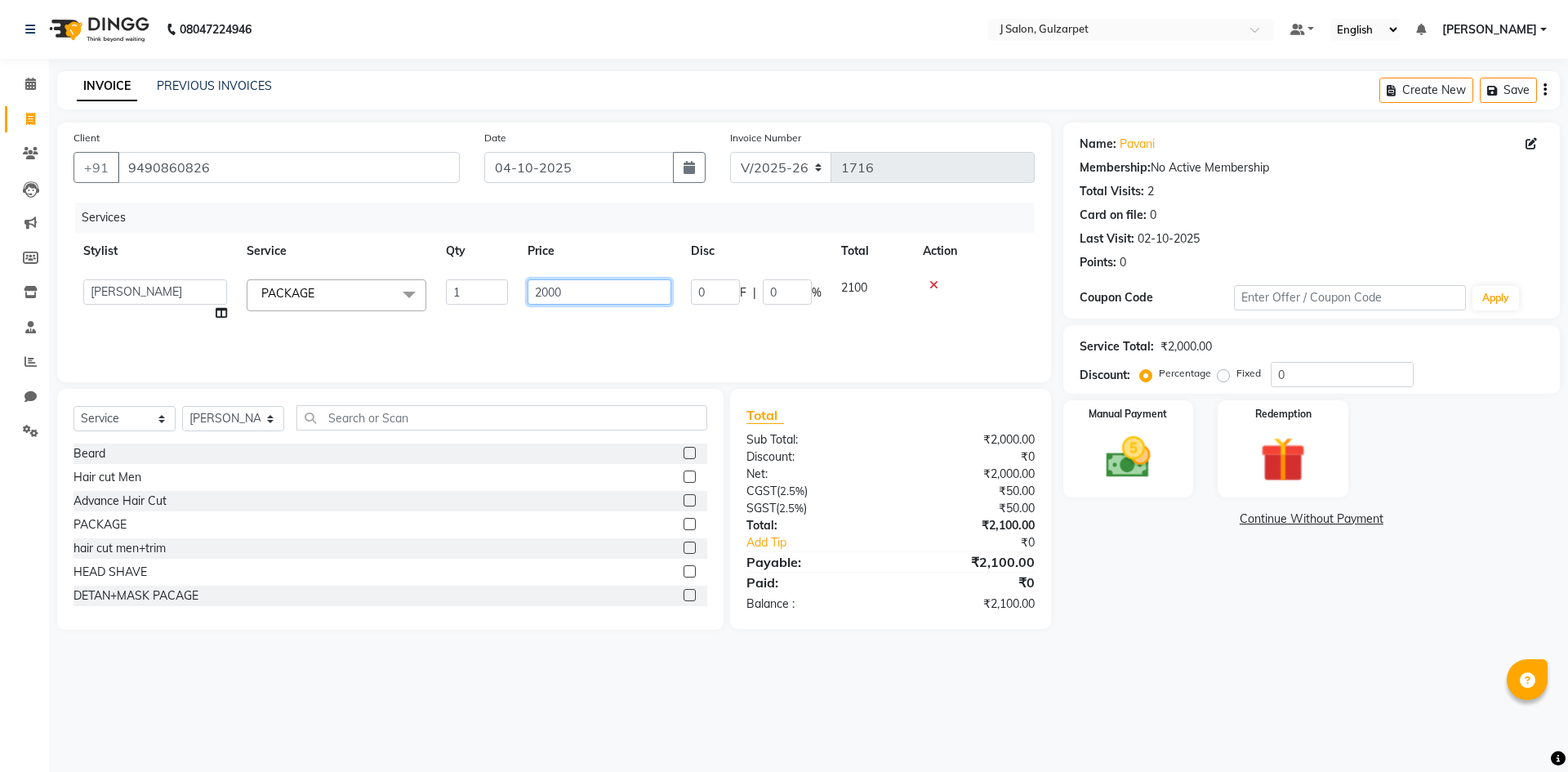
click at [587, 294] on input "2000" at bounding box center [599, 292] width 144 height 26
click at [577, 297] on input "2000" at bounding box center [599, 292] width 144 height 26
type input "2"
type input "1250"
click at [615, 345] on div "Services Stylist Service Qty Price Disc Total Action Admin [PERSON_NAME] [PERSO…" at bounding box center [553, 285] width 961 height 163
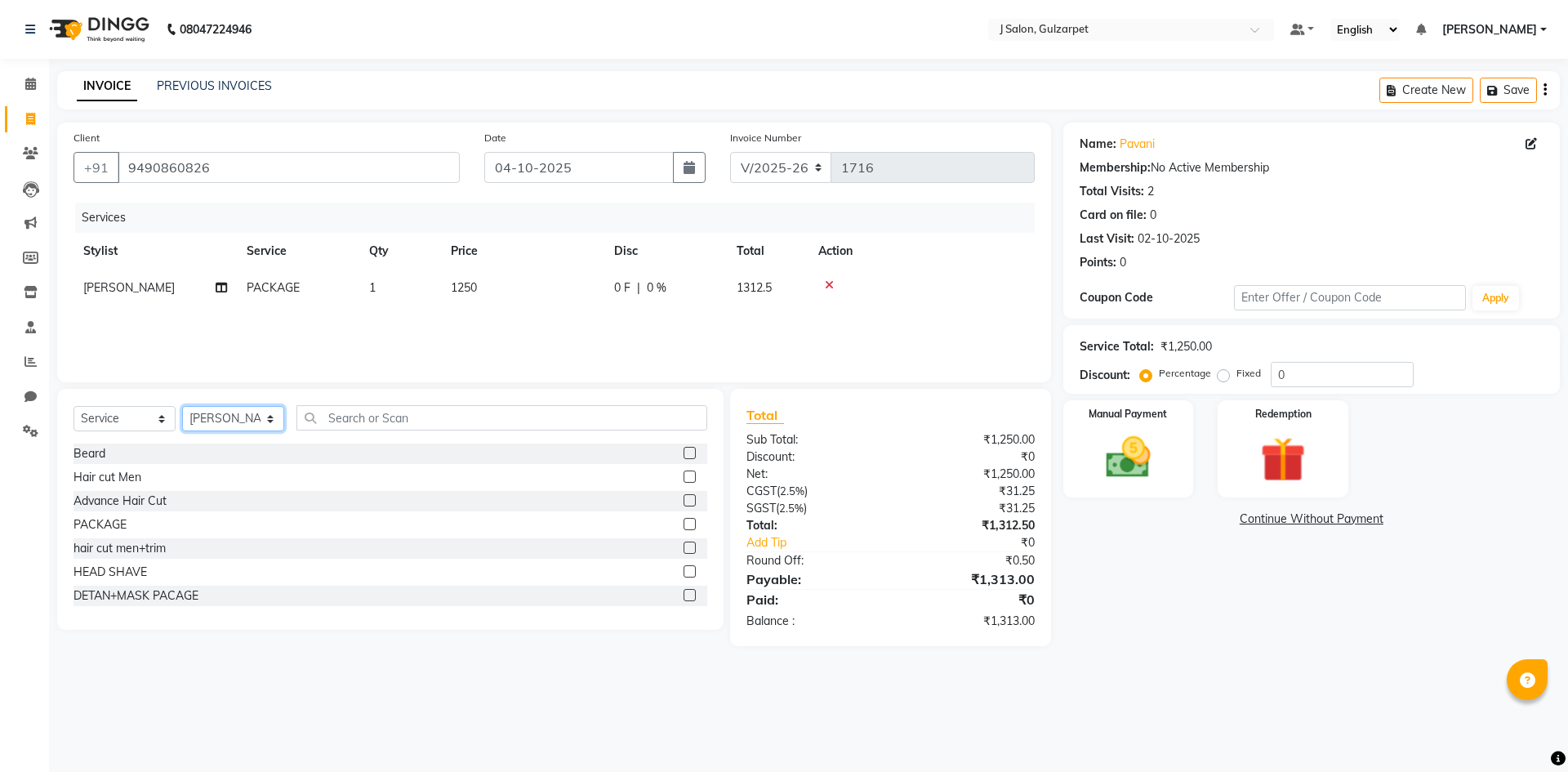
click at [248, 421] on select "Select Stylist Admin [PERSON_NAME] [PERSON_NAME] Gulfam [PERSON_NAME] [PERSON_N…" at bounding box center [232, 419] width 102 height 26
select select "84902"
click at [182, 406] on select "Select Stylist Admin [PERSON_NAME] [PERSON_NAME] Gulfam [PERSON_NAME] [PERSON_N…" at bounding box center [232, 419] width 102 height 26
click at [684, 528] on label at bounding box center [689, 523] width 12 height 12
click at [684, 528] on input "checkbox" at bounding box center [689, 525] width 11 height 11
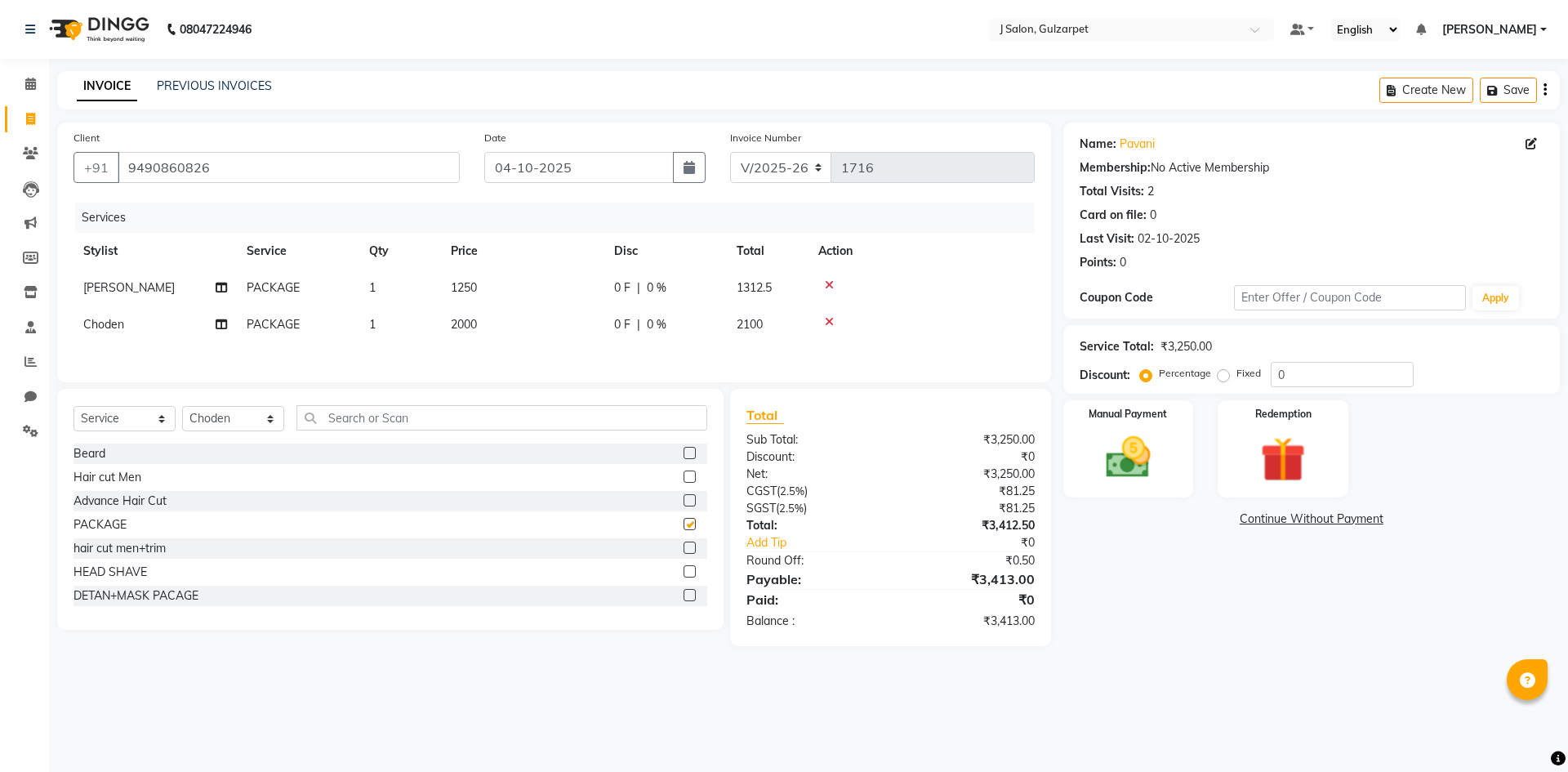
checkbox input "false"
click at [462, 327] on span "2000" at bounding box center [463, 324] width 26 height 15
select select "84902"
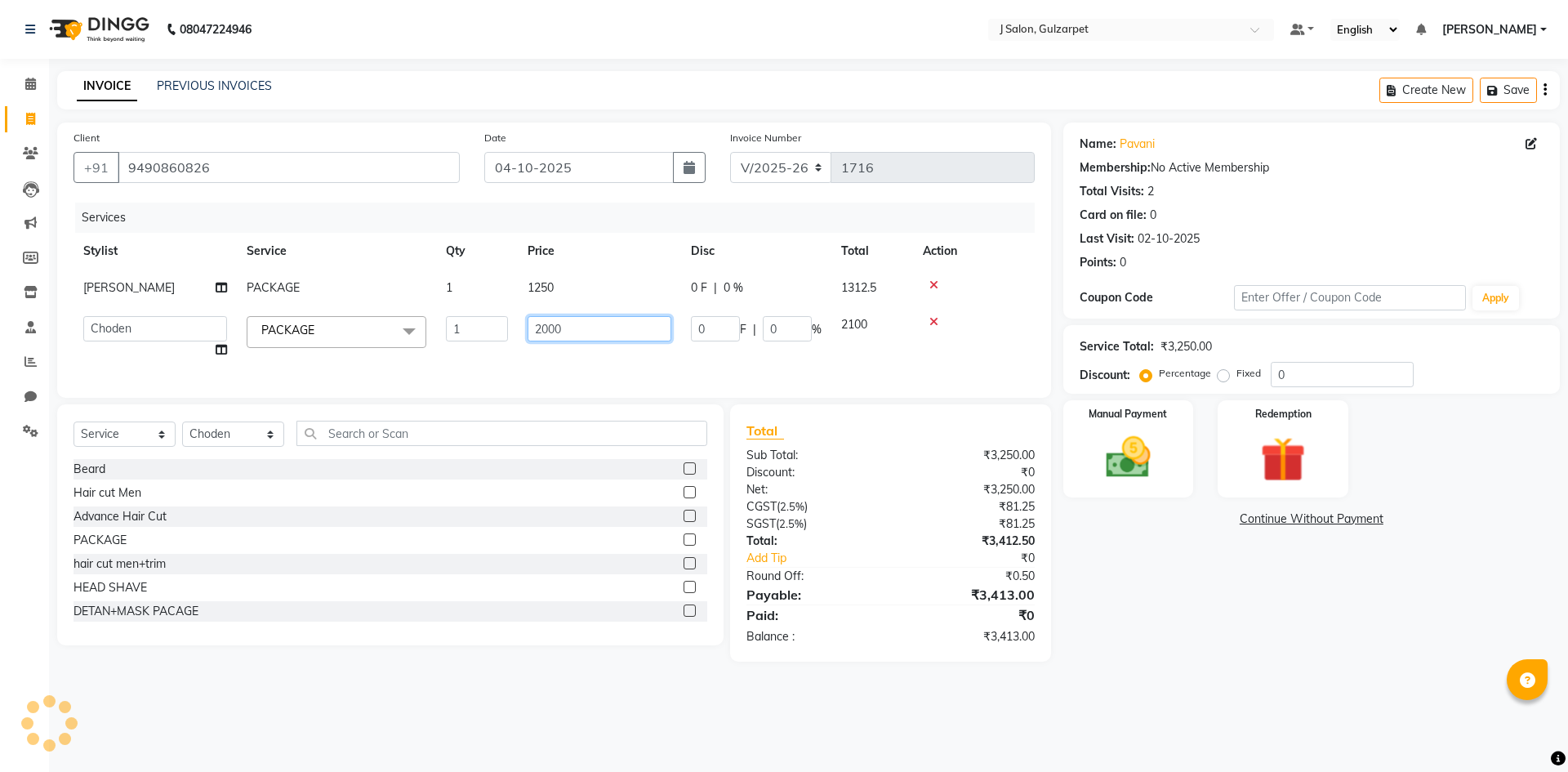
click at [574, 332] on input "2000" at bounding box center [599, 329] width 144 height 26
type input "2"
type input "1370"
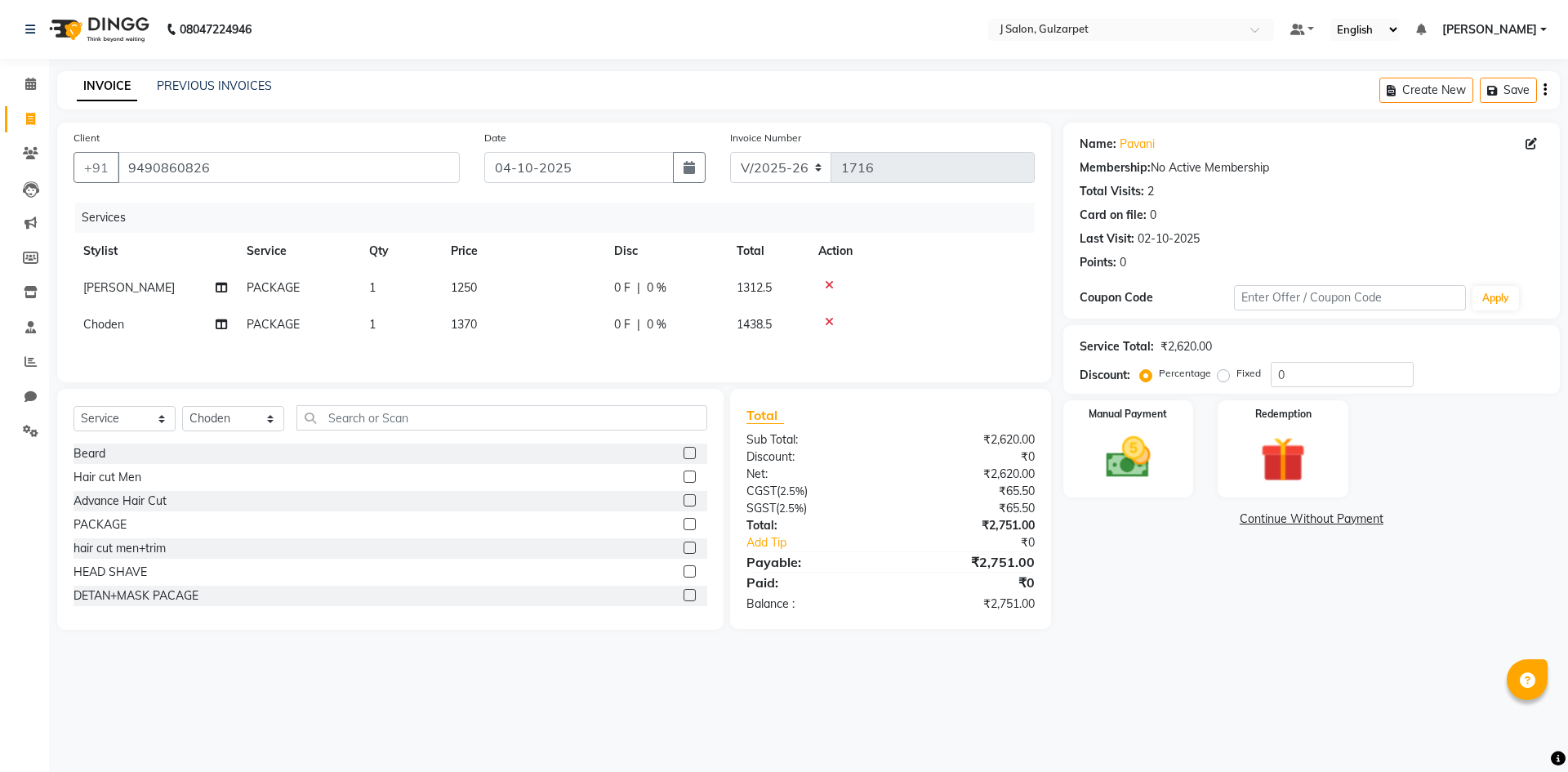
click at [606, 364] on div "Services Stylist Service Qty Price Disc Total Action [PERSON_NAME] PACKAGE 1 12…" at bounding box center [553, 285] width 961 height 163
click at [248, 431] on select "Select Stylist Admin [PERSON_NAME] [PERSON_NAME] Gulfam [PERSON_NAME] [PERSON_N…" at bounding box center [232, 419] width 102 height 26
select select "84895"
click at [182, 408] on select "Select Stylist Admin [PERSON_NAME] [PERSON_NAME] Gulfam [PERSON_NAME] [PERSON_N…" at bounding box center [232, 419] width 102 height 26
click at [684, 524] on label at bounding box center [689, 523] width 12 height 12
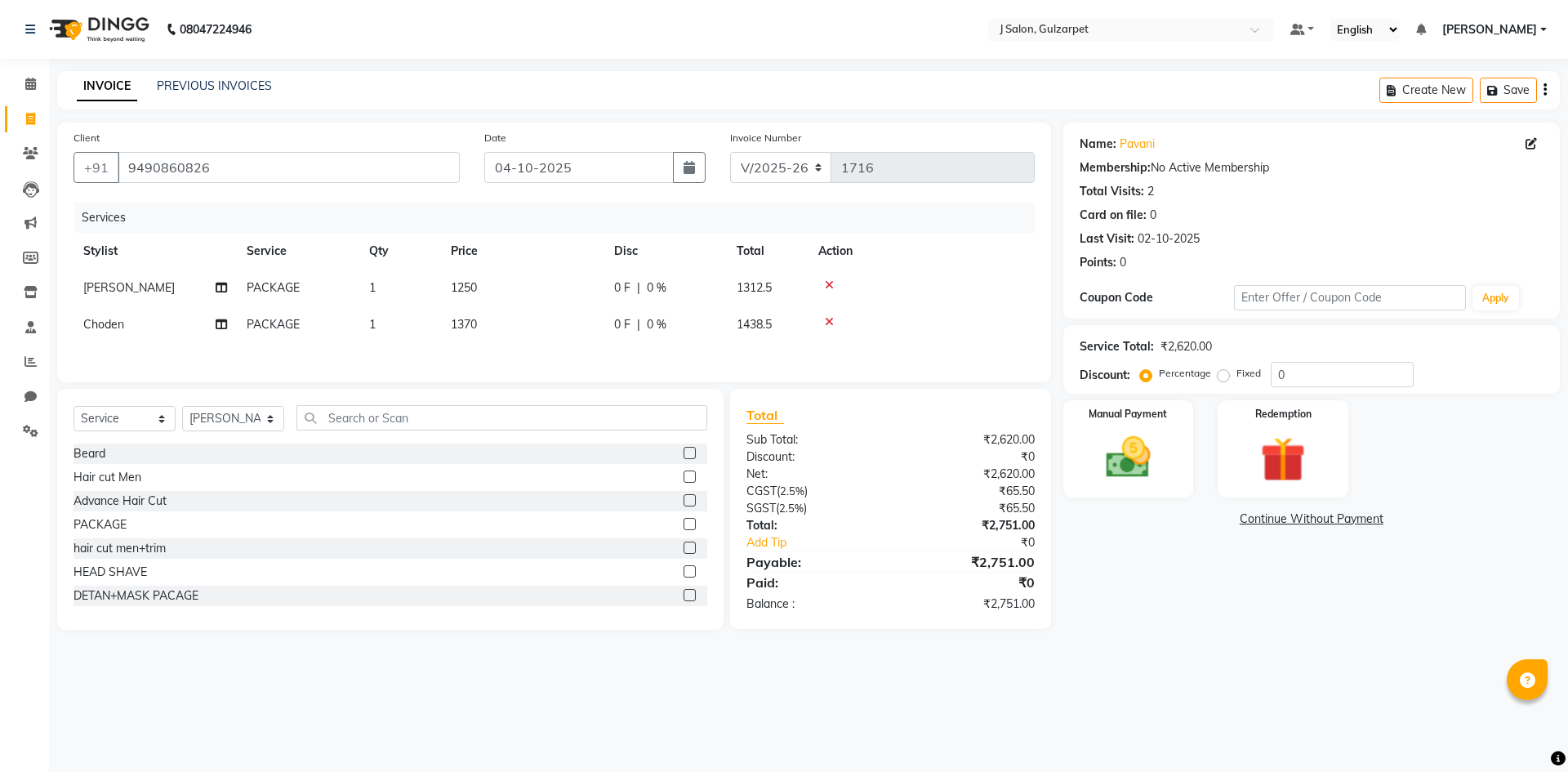
click at [684, 524] on input "checkbox" at bounding box center [689, 525] width 11 height 11
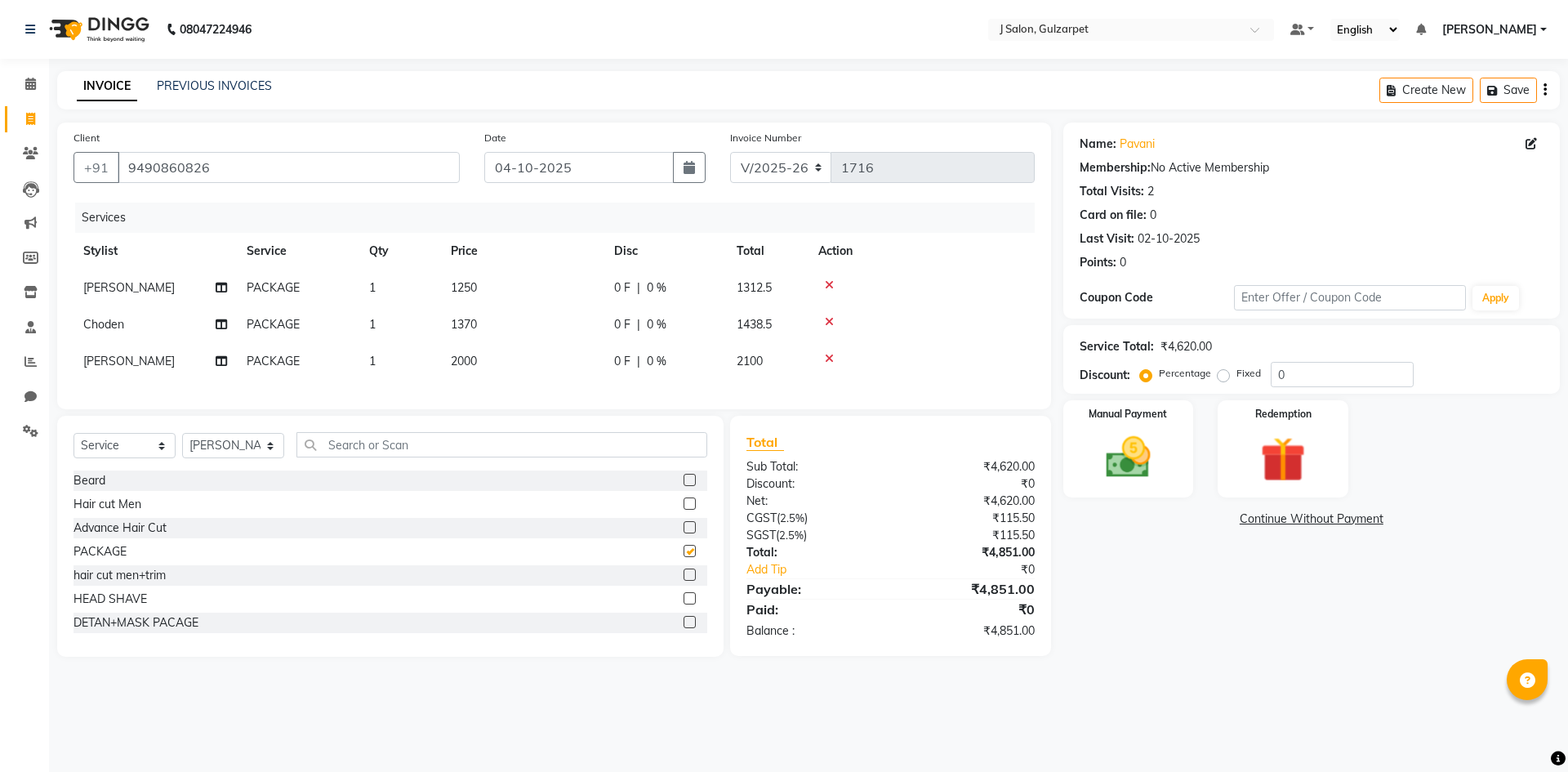
checkbox input "false"
click at [487, 363] on td "2000" at bounding box center [523, 362] width 163 height 37
select select "84895"
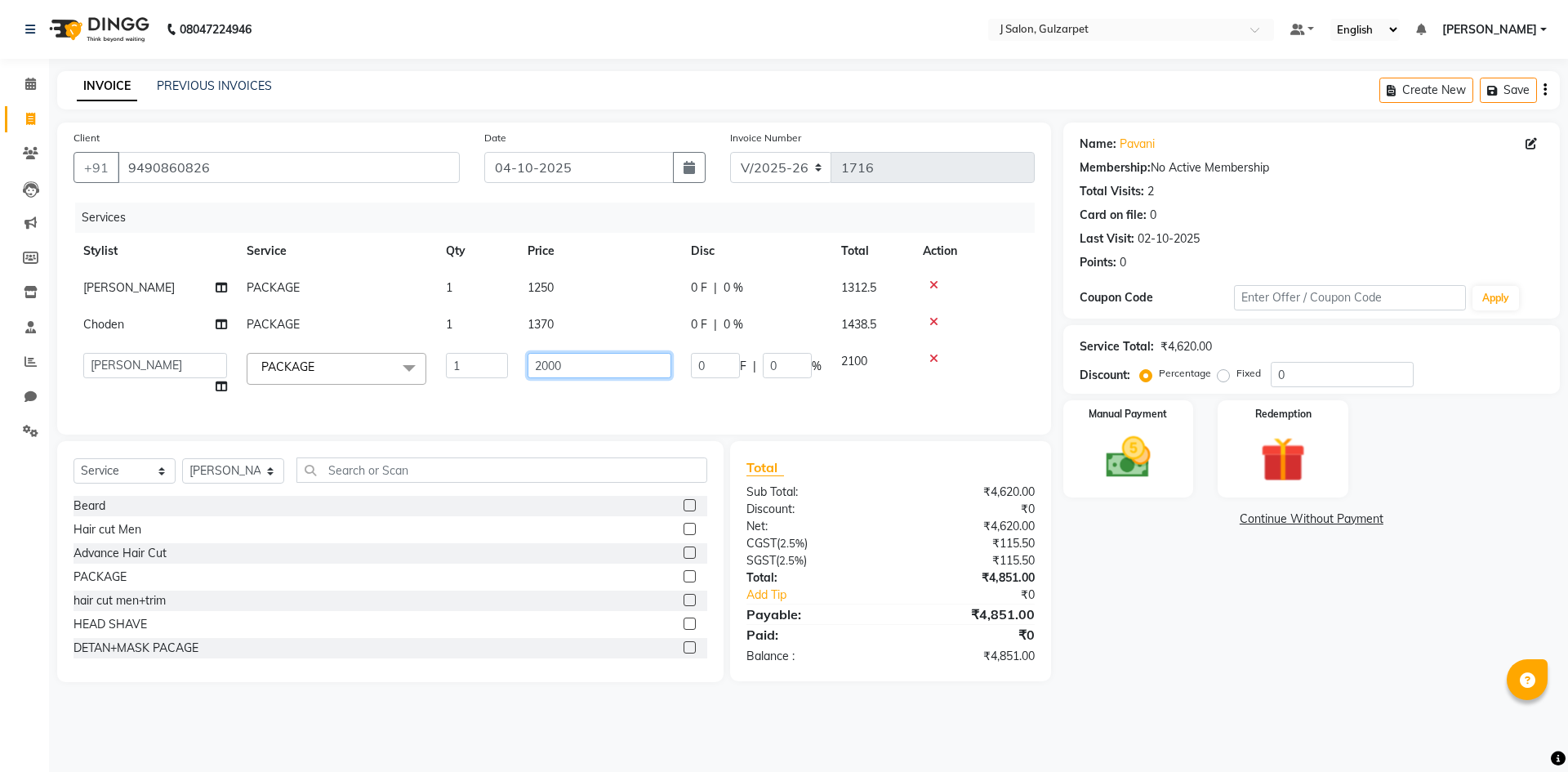
click at [605, 374] on input "2000" at bounding box center [599, 365] width 144 height 26
type input "2"
type input "350"
click at [597, 402] on div "Services Stylist Service Qty Price Disc Total Action [PERSON_NAME] PACKAGE 1 12…" at bounding box center [553, 310] width 961 height 216
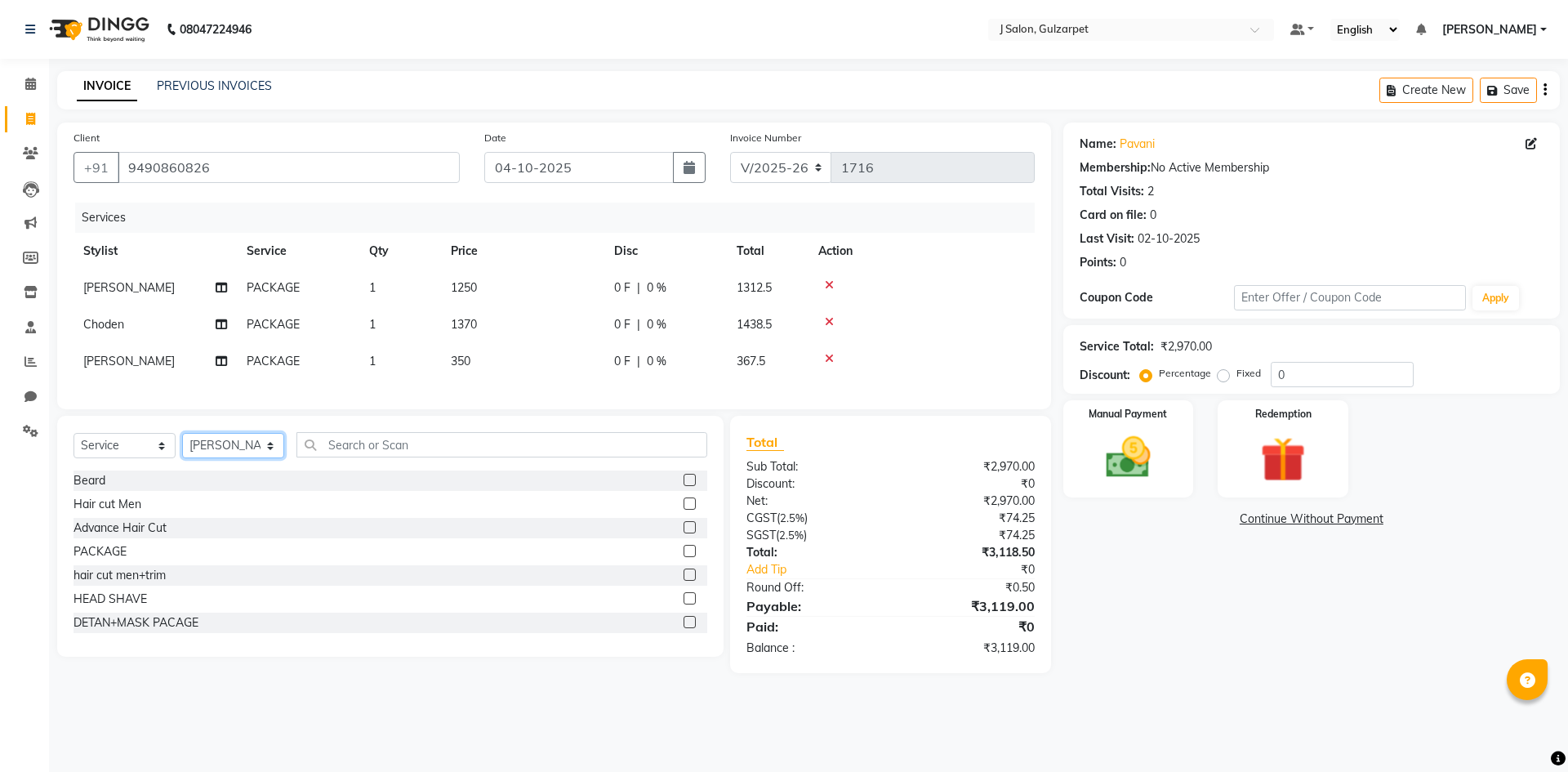
click at [259, 458] on select "Select Stylist Admin [PERSON_NAME] [PERSON_NAME] Gulfam [PERSON_NAME] [PERSON_N…" at bounding box center [232, 446] width 102 height 26
select select "86821"
click at [182, 445] on select "Select Stylist Admin [PERSON_NAME] [PERSON_NAME] Gulfam [PERSON_NAME] [PERSON_N…" at bounding box center [232, 446] width 102 height 26
click at [684, 557] on label at bounding box center [689, 551] width 12 height 12
click at [684, 557] on input "checkbox" at bounding box center [689, 552] width 11 height 11
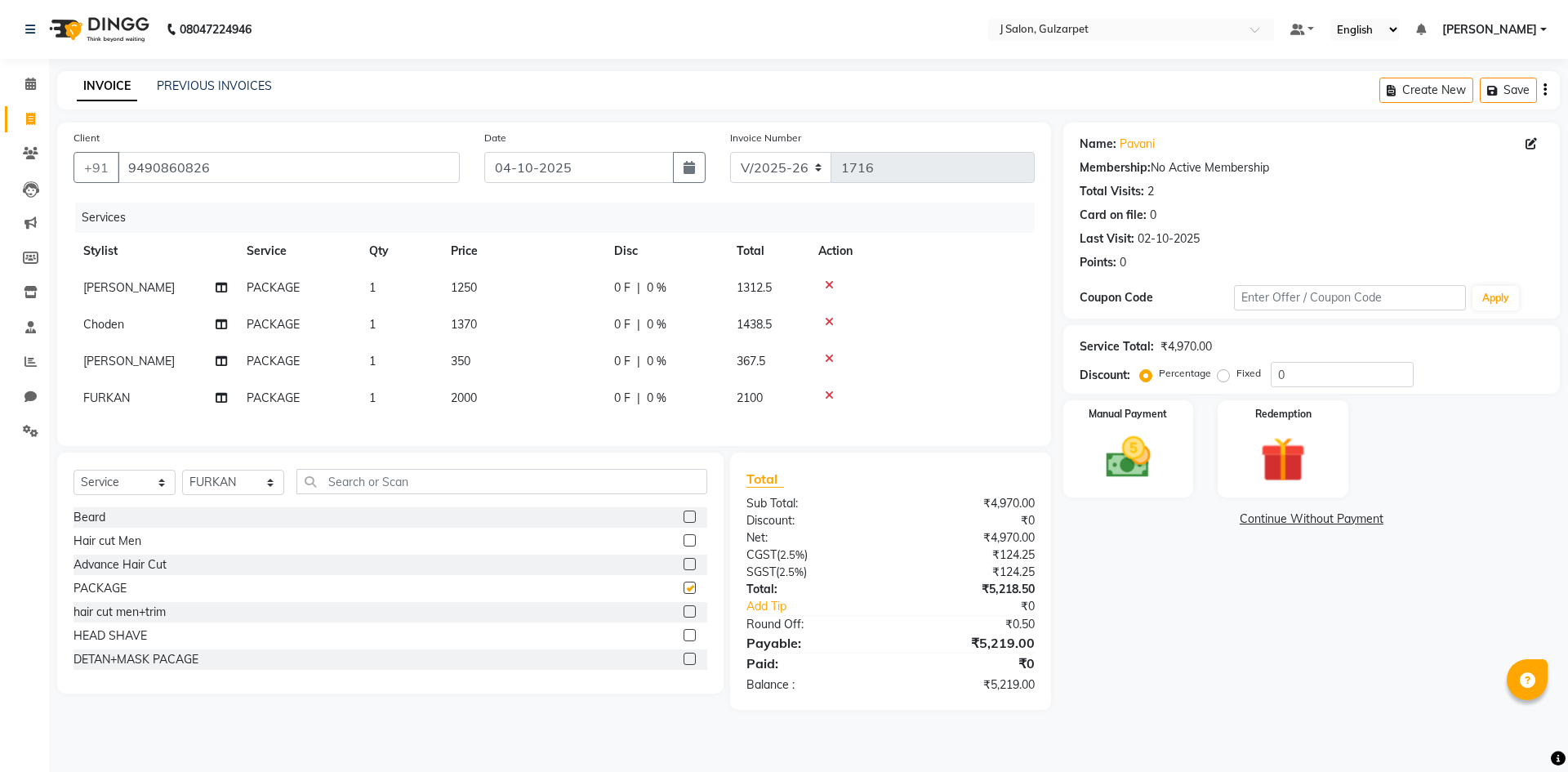
checkbox input "false"
click at [488, 395] on td "2000" at bounding box center [523, 398] width 163 height 37
select select "86821"
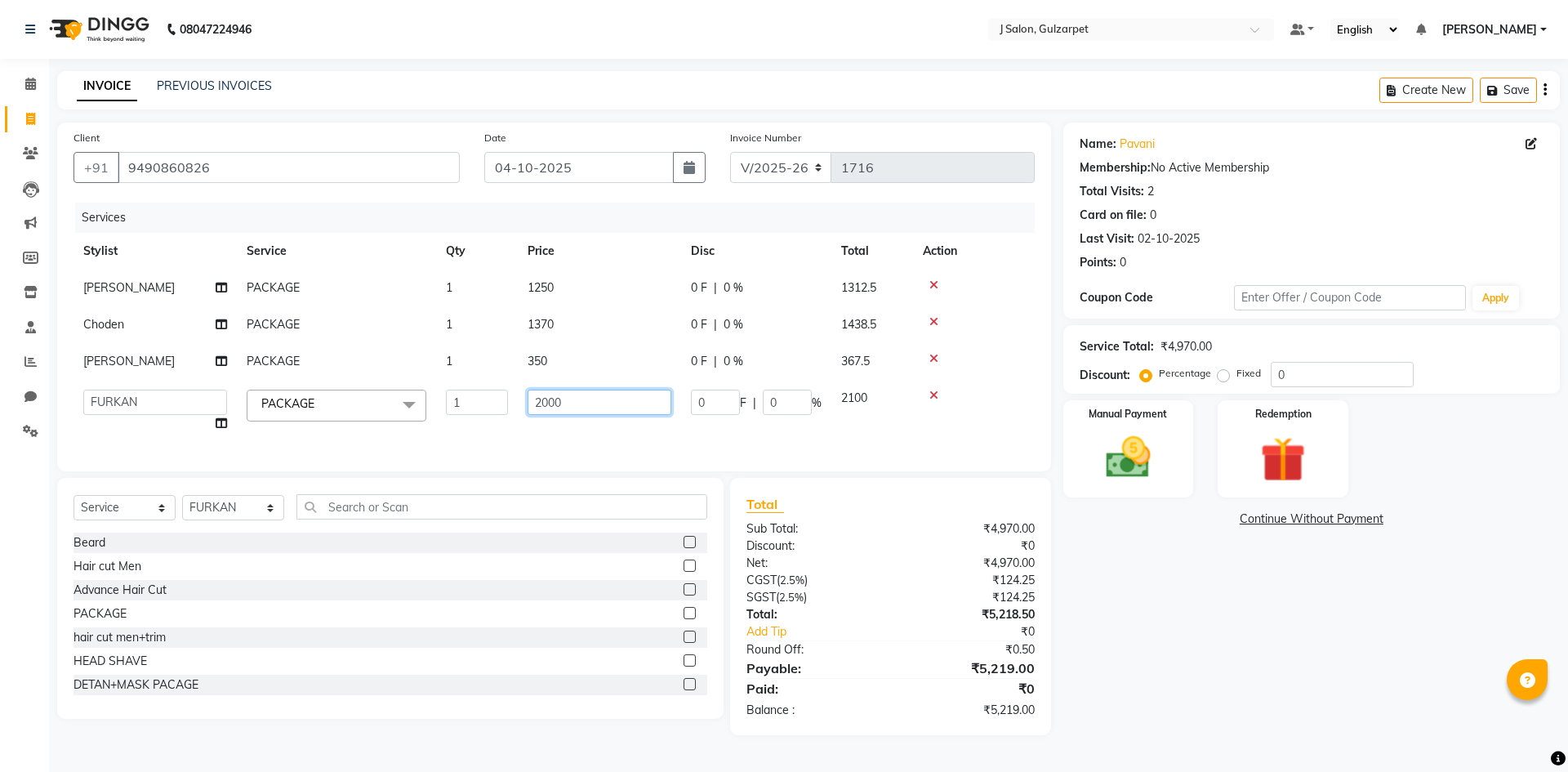
click at [581, 405] on input "2000" at bounding box center [599, 402] width 144 height 26
type input "2"
type input "700"
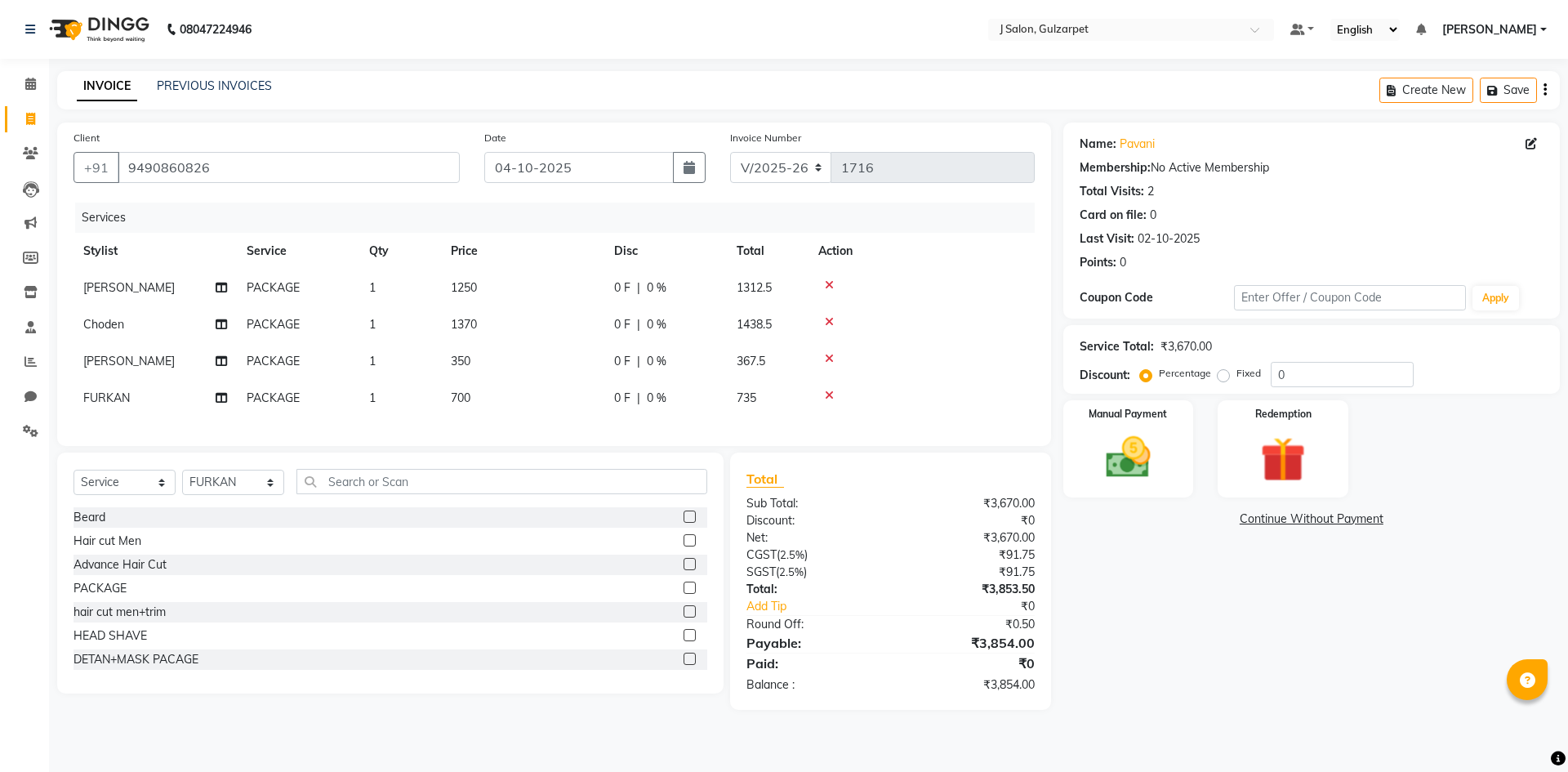
click at [601, 427] on div "Services Stylist Service Qty Price Disc Total Action [PERSON_NAME] PACKAGE 1 12…" at bounding box center [553, 316] width 961 height 227
click at [684, 546] on label at bounding box center [689, 540] width 12 height 12
click at [684, 546] on input "checkbox" at bounding box center [689, 542] width 11 height 11
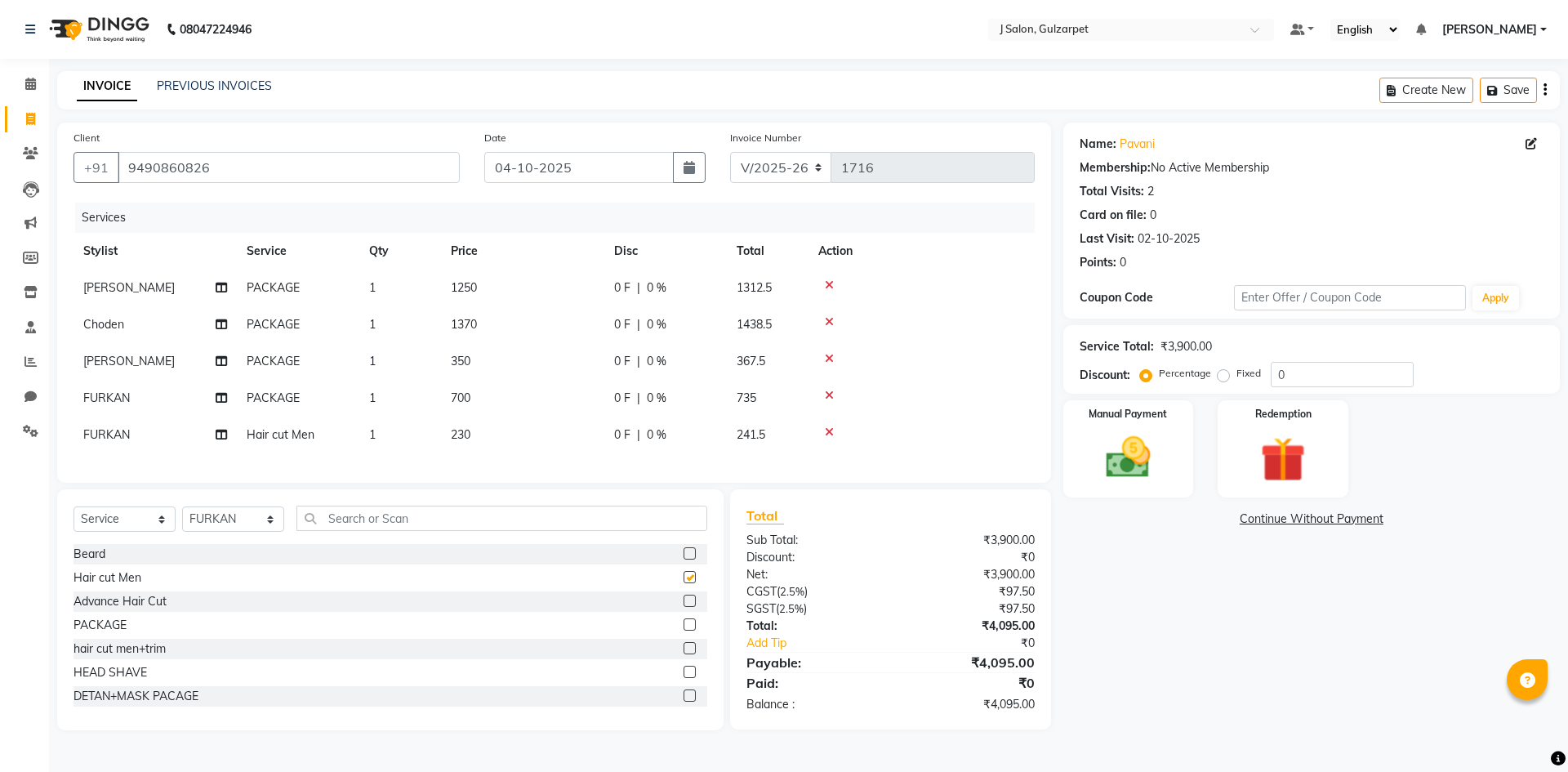
checkbox input "false"
click at [1296, 372] on input "0" at bounding box center [1342, 375] width 143 height 26
type input "0"
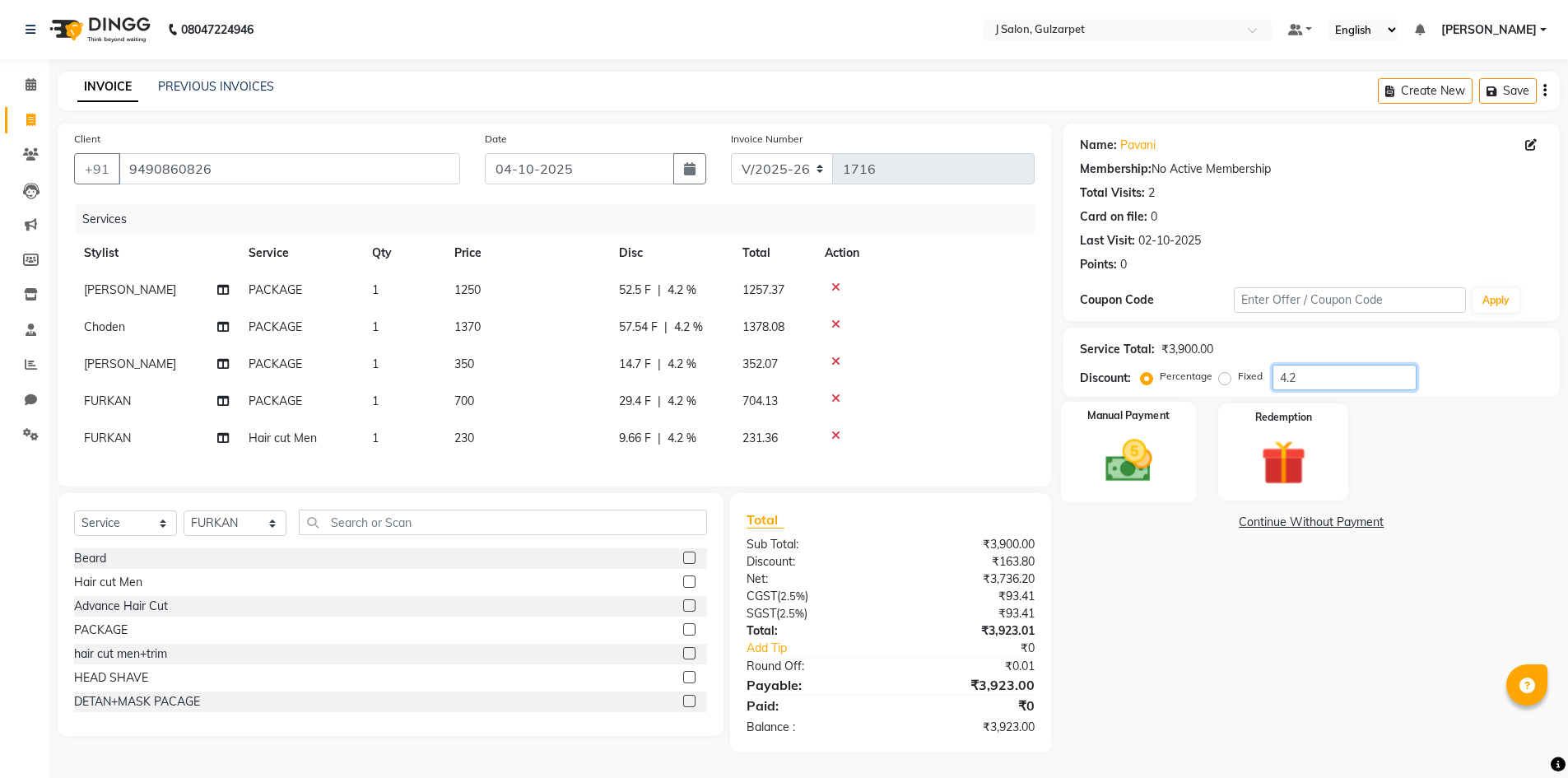
type input "4.2"
click at [1109, 452] on img at bounding box center [1129, 461] width 76 height 54
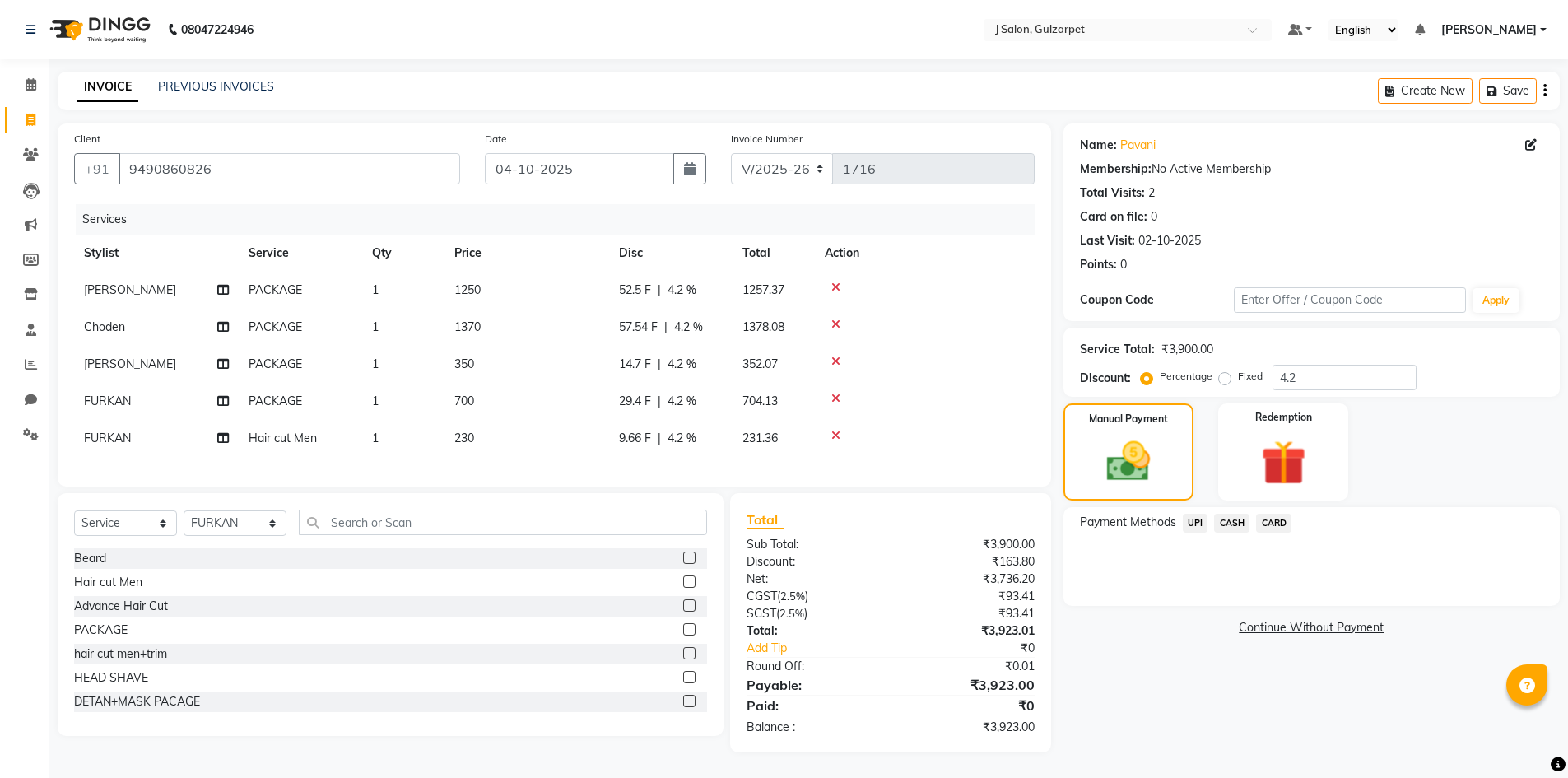
click at [1200, 525] on span "UPI" at bounding box center [1196, 523] width 26 height 19
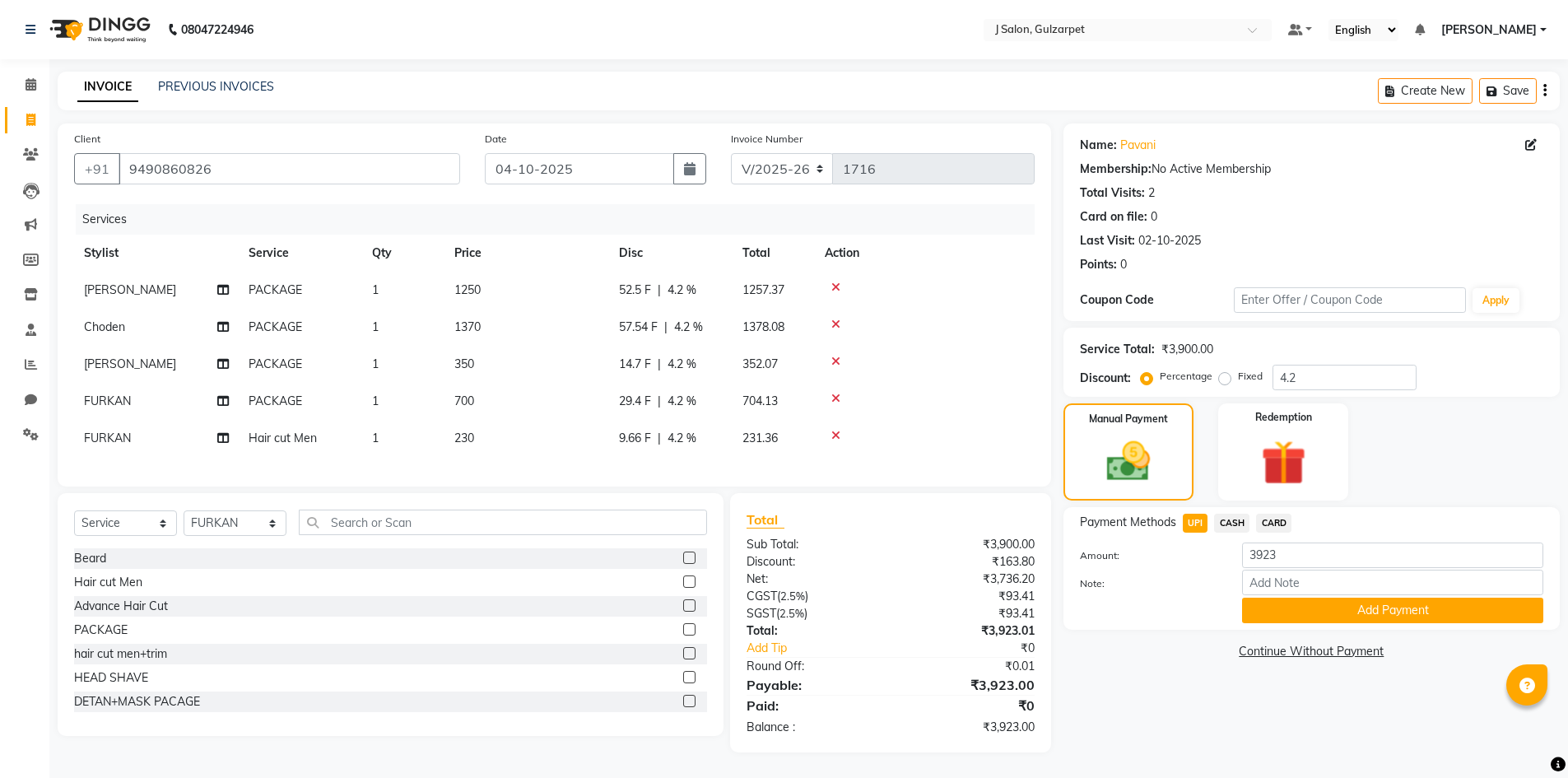
click at [1241, 525] on span "CASH" at bounding box center [1232, 523] width 35 height 19
click at [1314, 542] on input "3923" at bounding box center [1393, 555] width 302 height 26
type input "3"
type input "1250"
click at [1342, 609] on button "Add Payment" at bounding box center [1393, 611] width 302 height 26
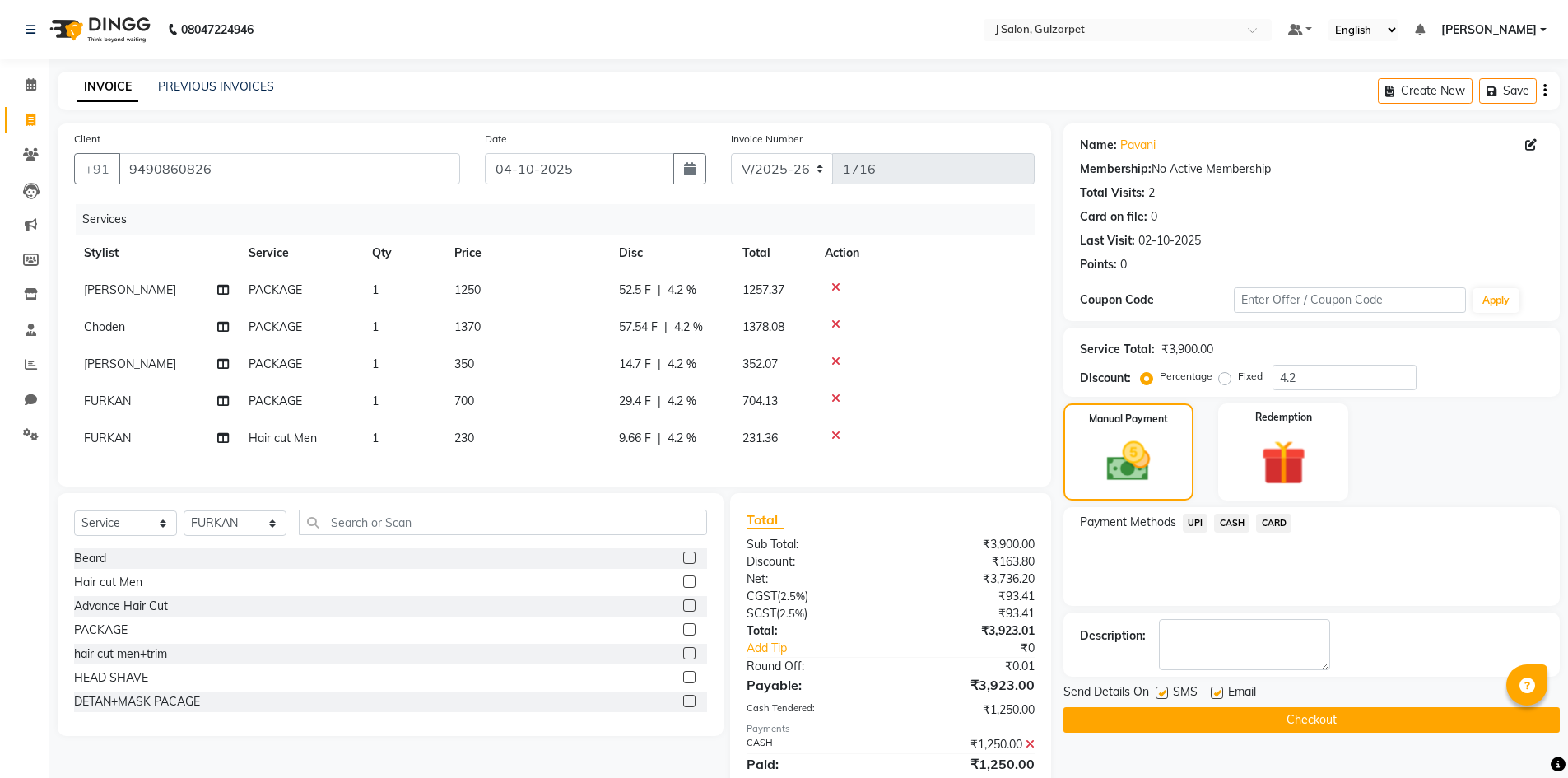
click at [1199, 519] on span "UPI" at bounding box center [1196, 523] width 26 height 19
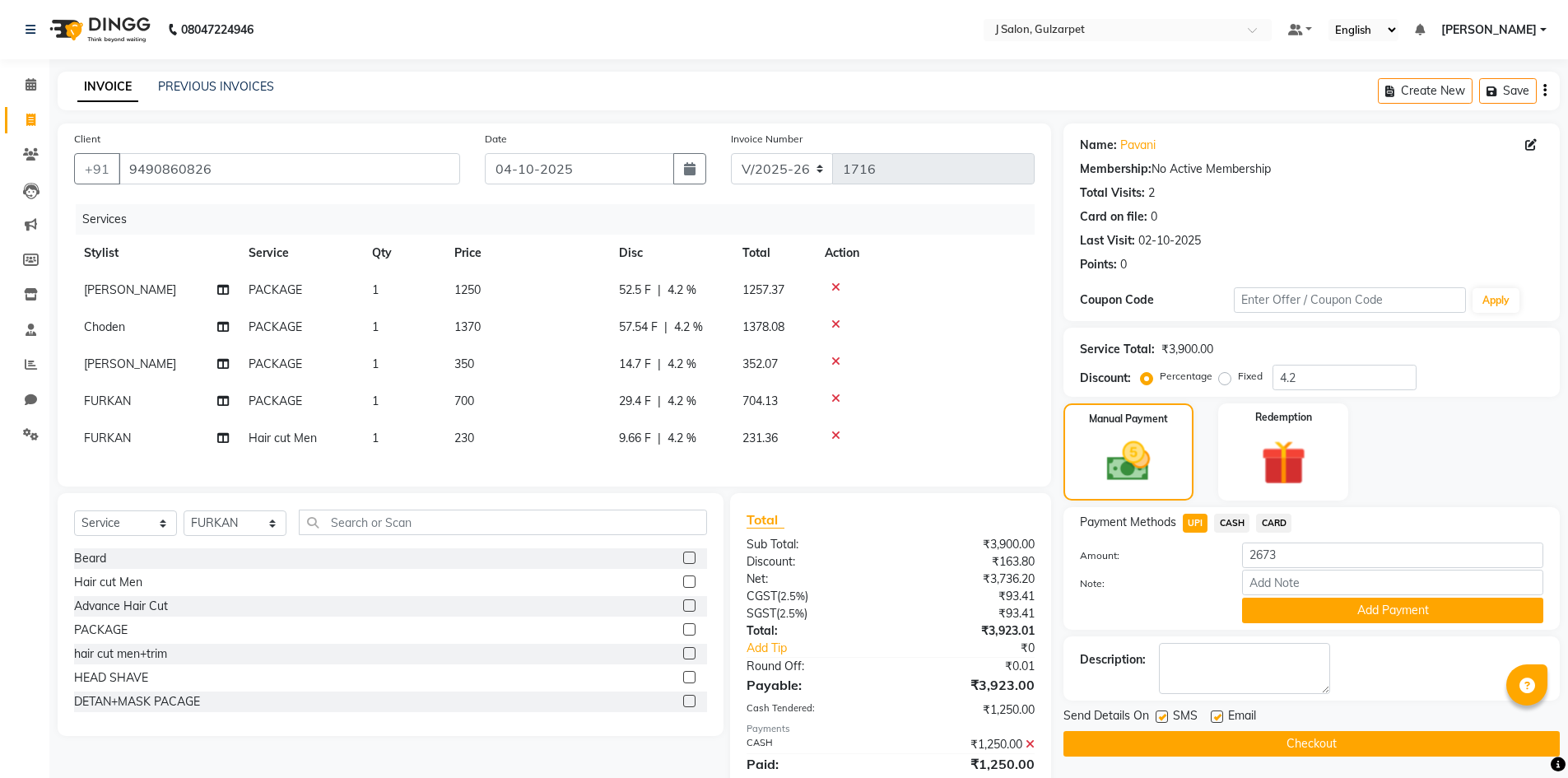
click at [1377, 609] on button "Add Payment" at bounding box center [1393, 611] width 302 height 26
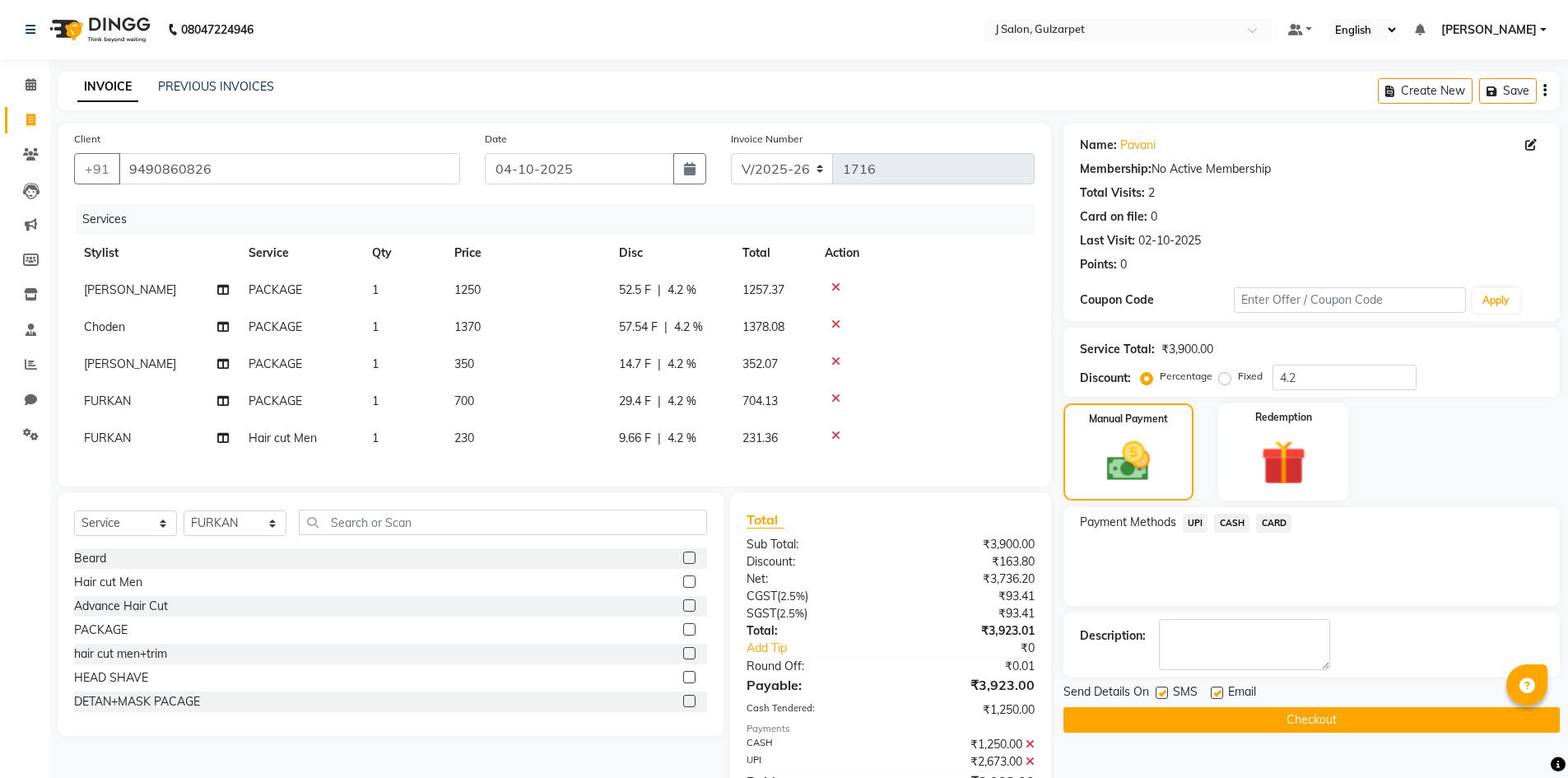
click at [1297, 717] on button "Checkout" at bounding box center [1312, 720] width 497 height 26
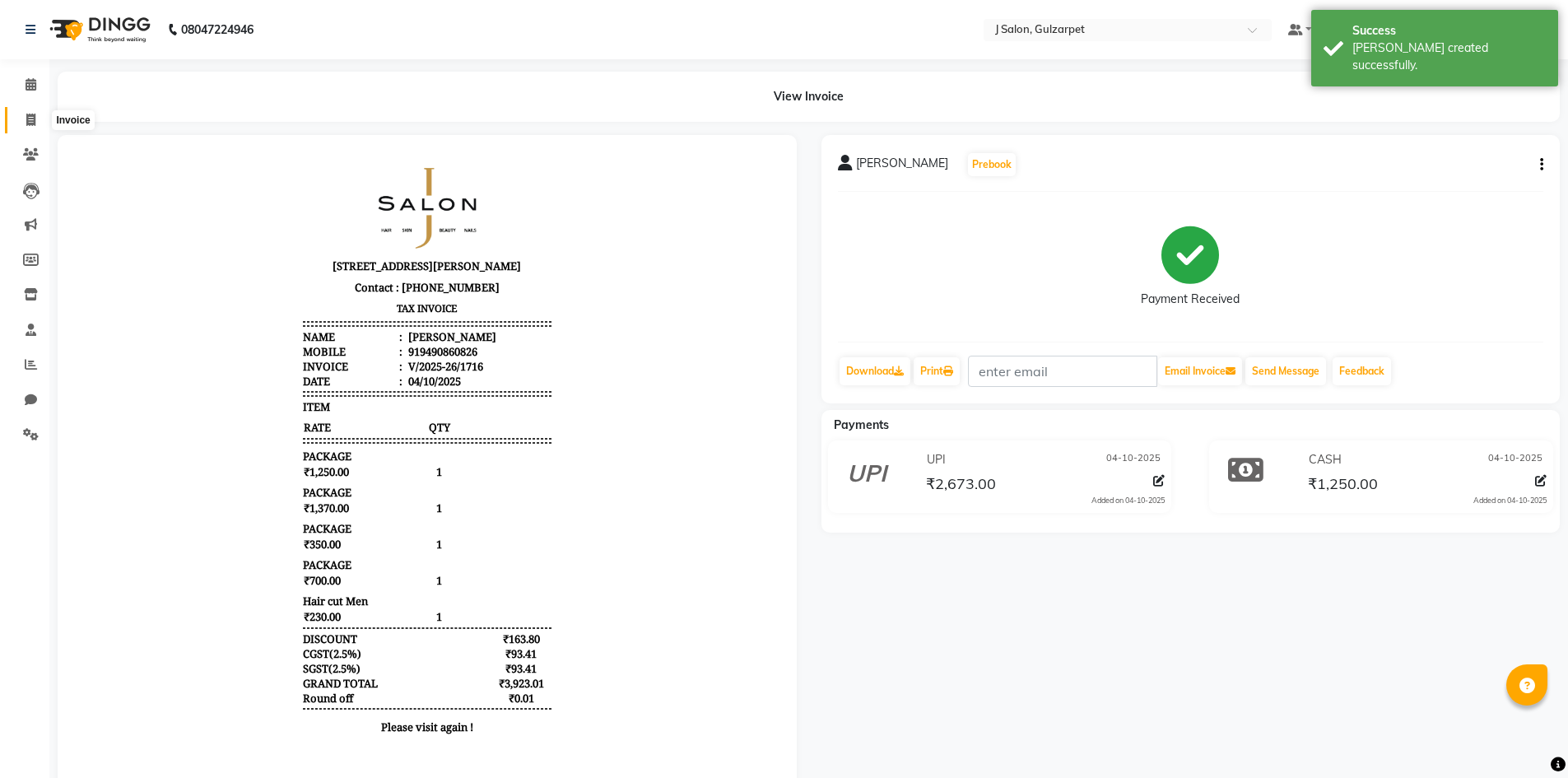
click at [17, 120] on span at bounding box center [31, 120] width 29 height 19
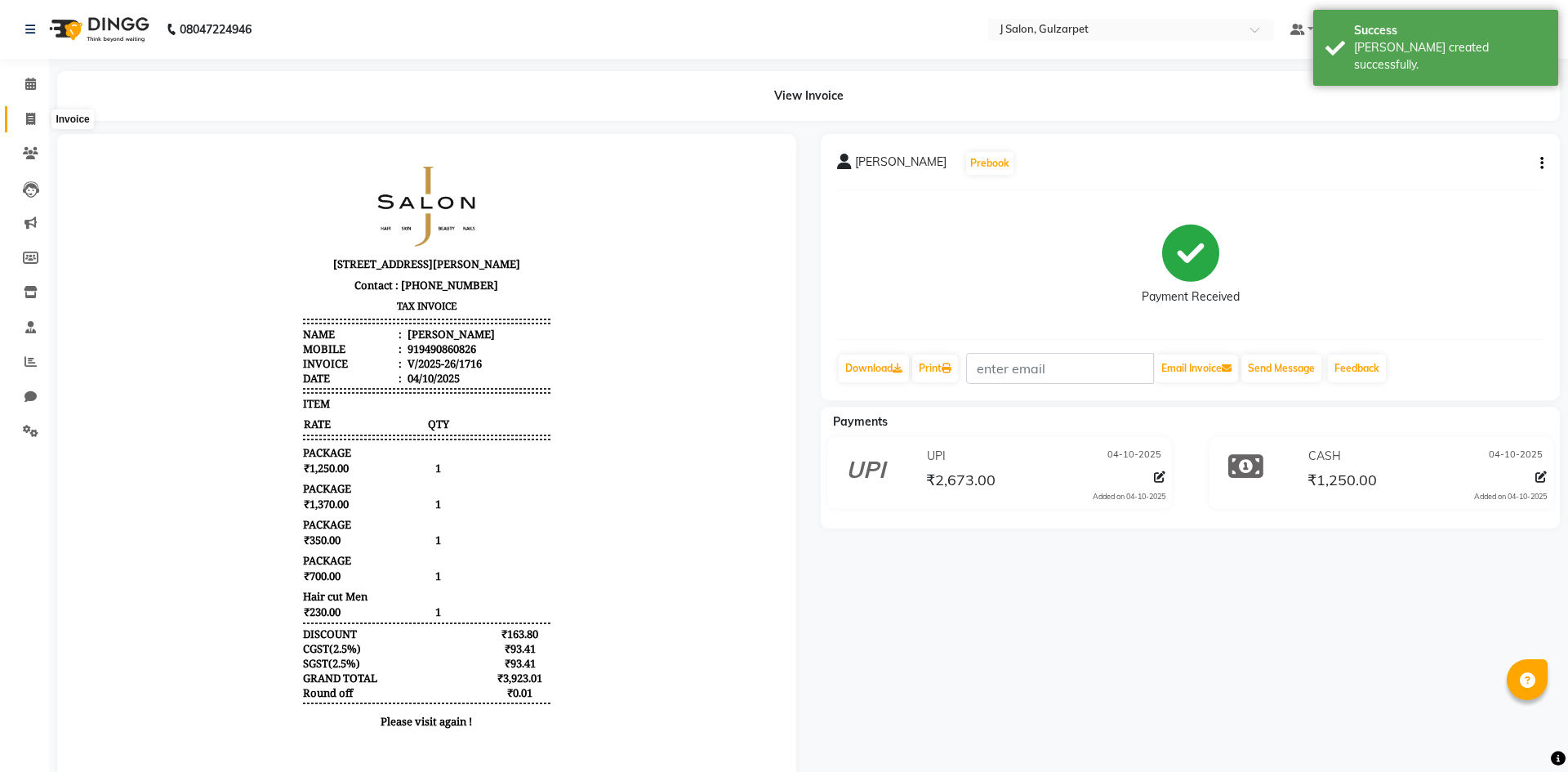
select select "service"
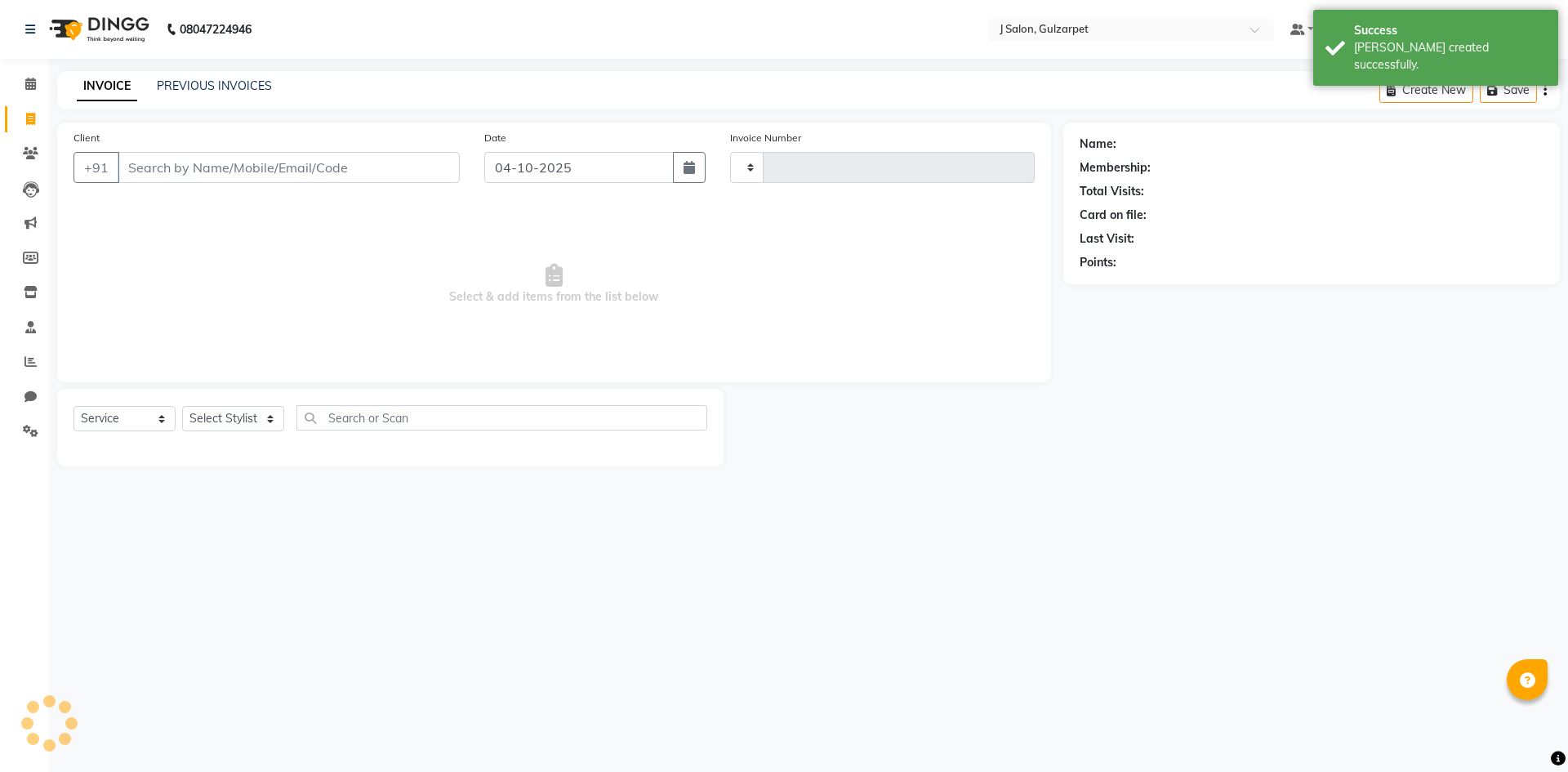
type input "1717"
select select "8558"
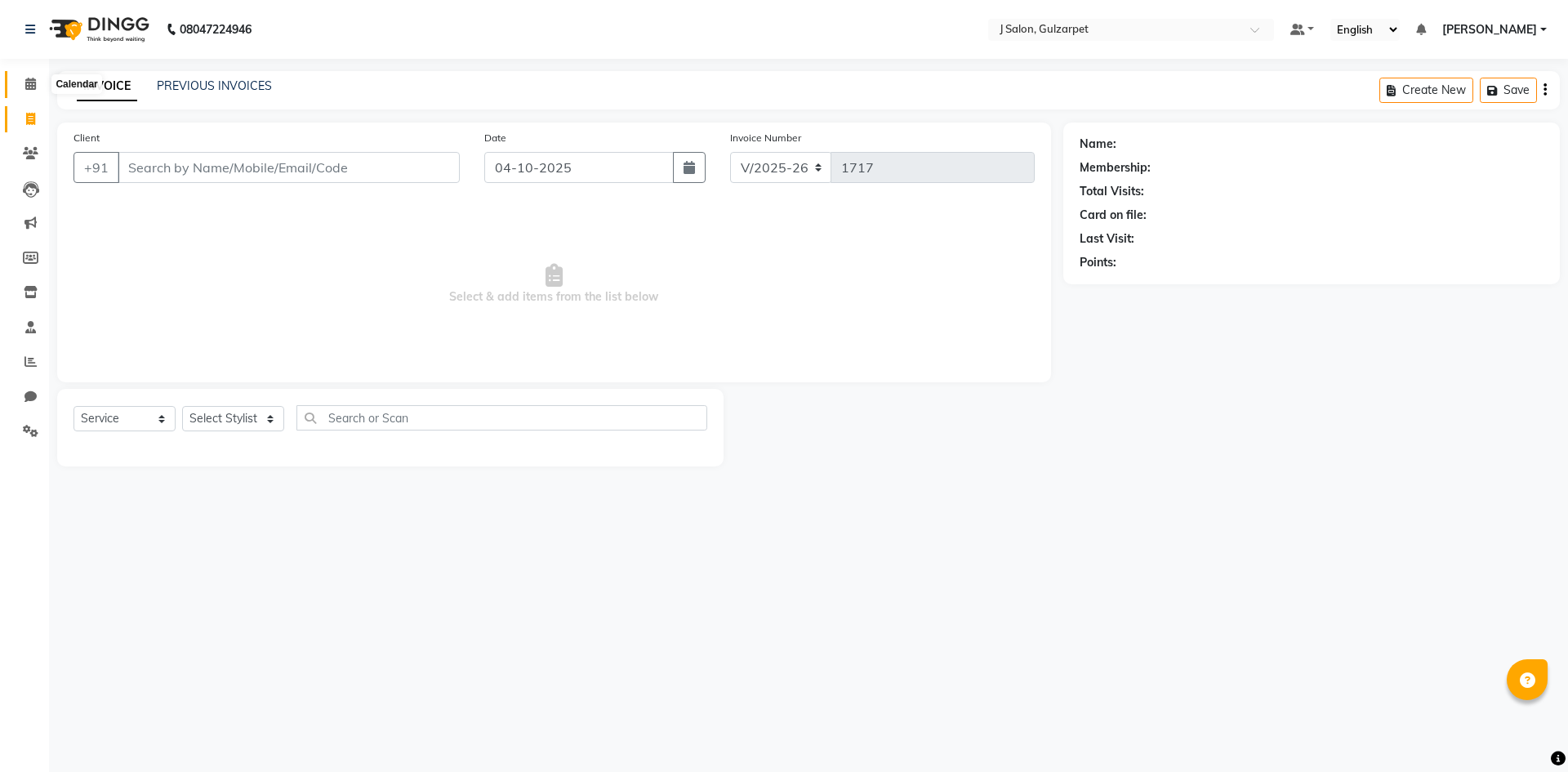
click at [28, 85] on icon at bounding box center [31, 84] width 11 height 12
